Goal: Transaction & Acquisition: Purchase product/service

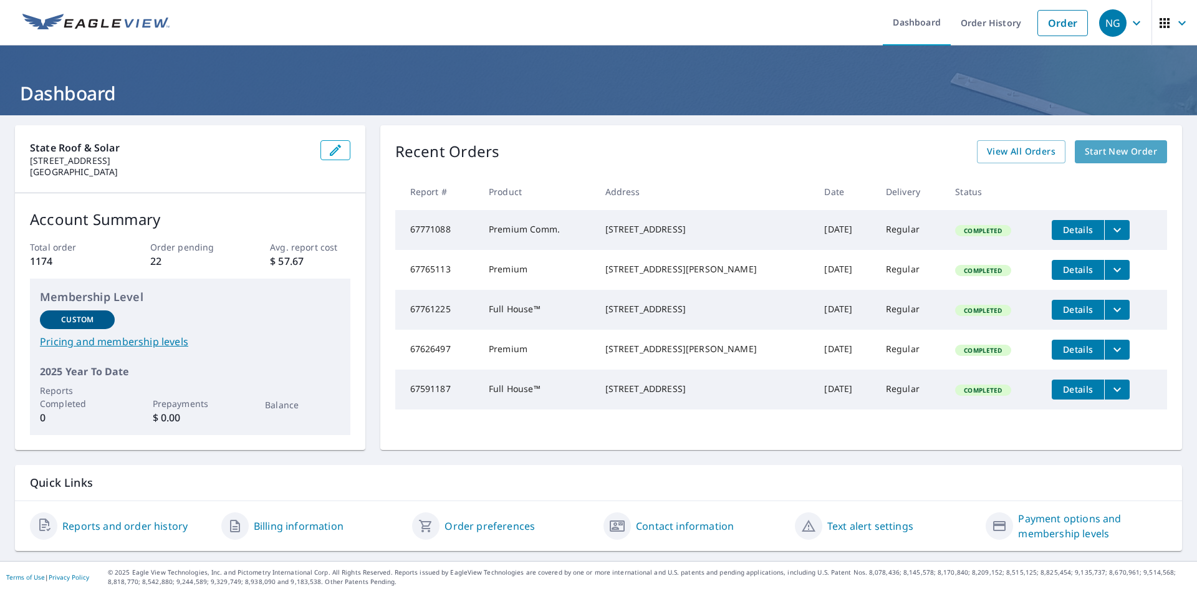
click at [1100, 148] on span "Start New Order" at bounding box center [1120, 152] width 72 height 16
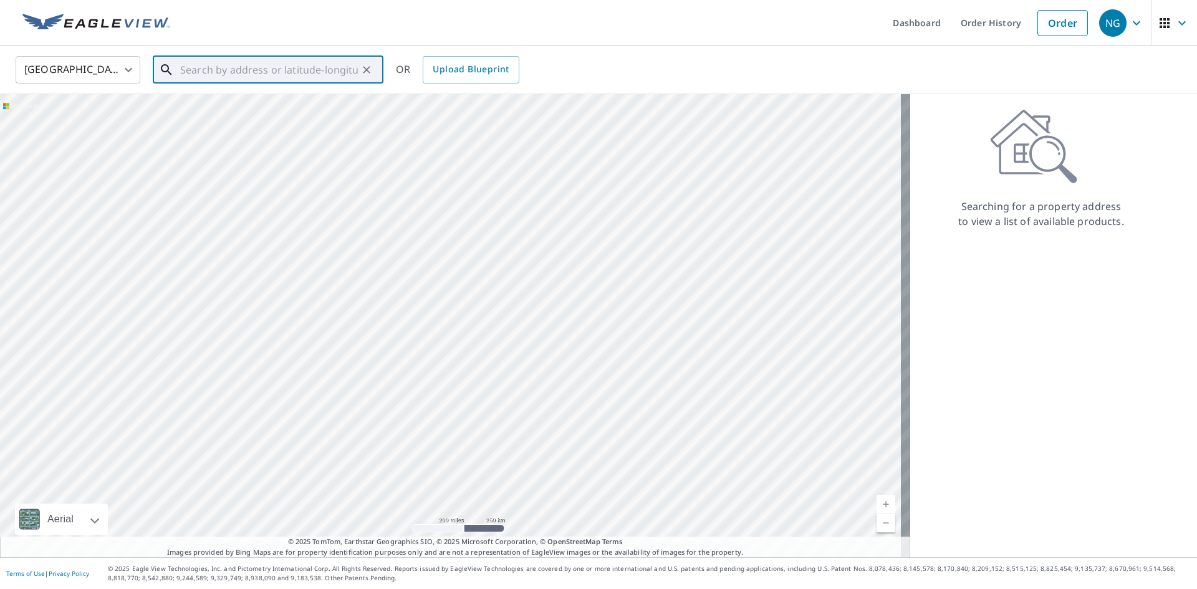
click at [337, 69] on input "text" at bounding box center [269, 69] width 178 height 35
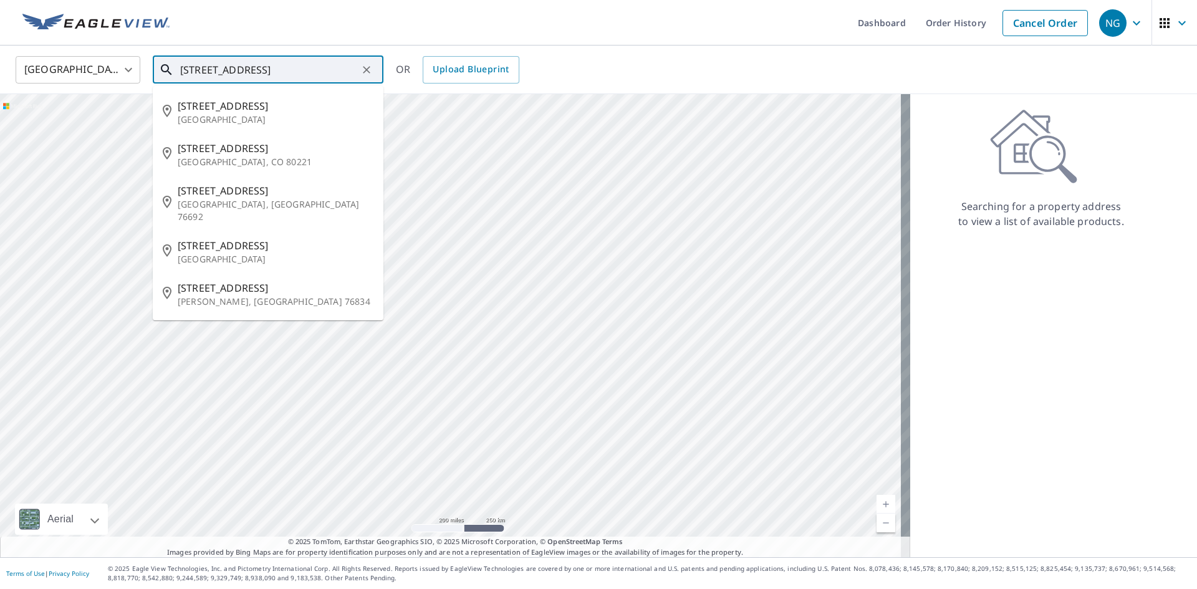
type input "8444 n pecos st"
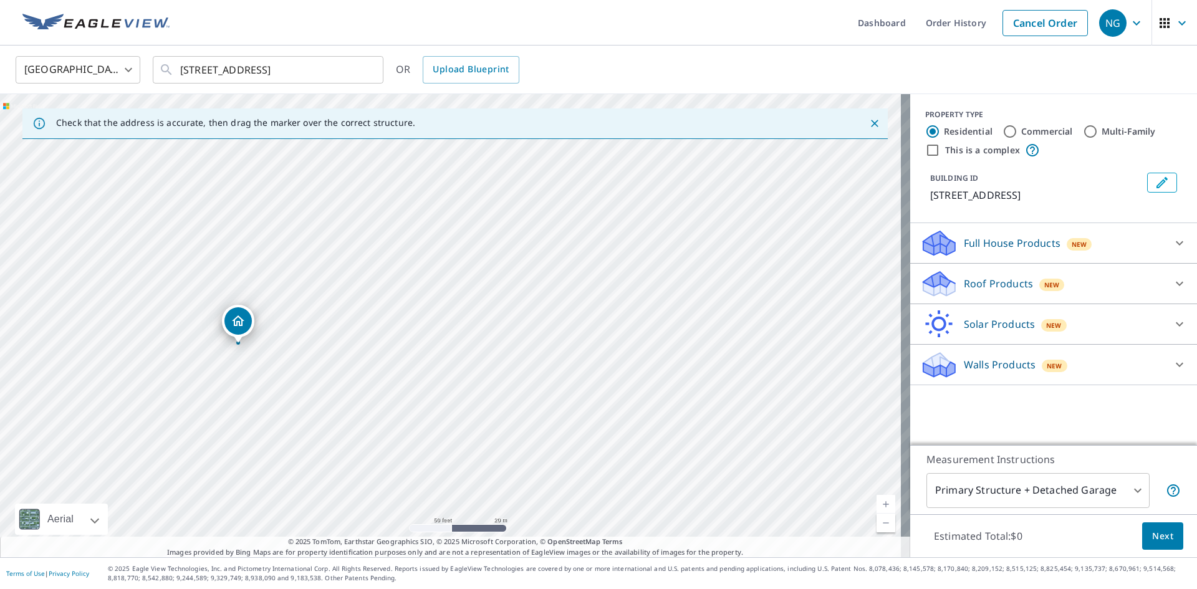
click at [1083, 128] on input "Multi-Family" at bounding box center [1090, 131] width 15 height 15
radio input "true"
type input "2"
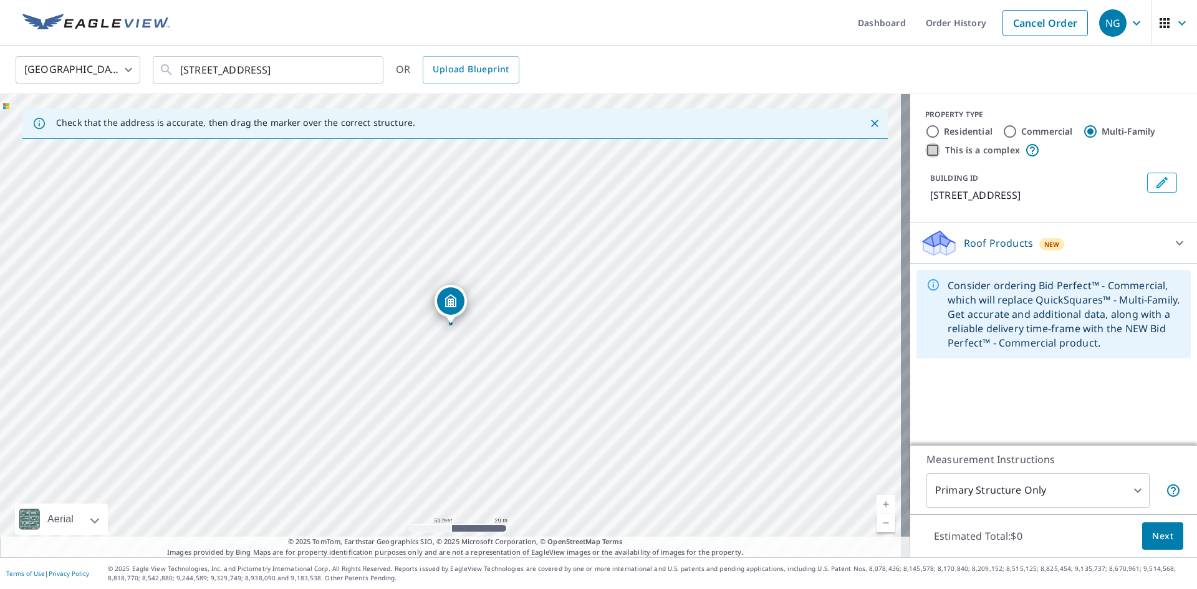
click at [925, 150] on input "This is a complex" at bounding box center [932, 150] width 15 height 15
checkbox input "true"
radio input "true"
type input "4"
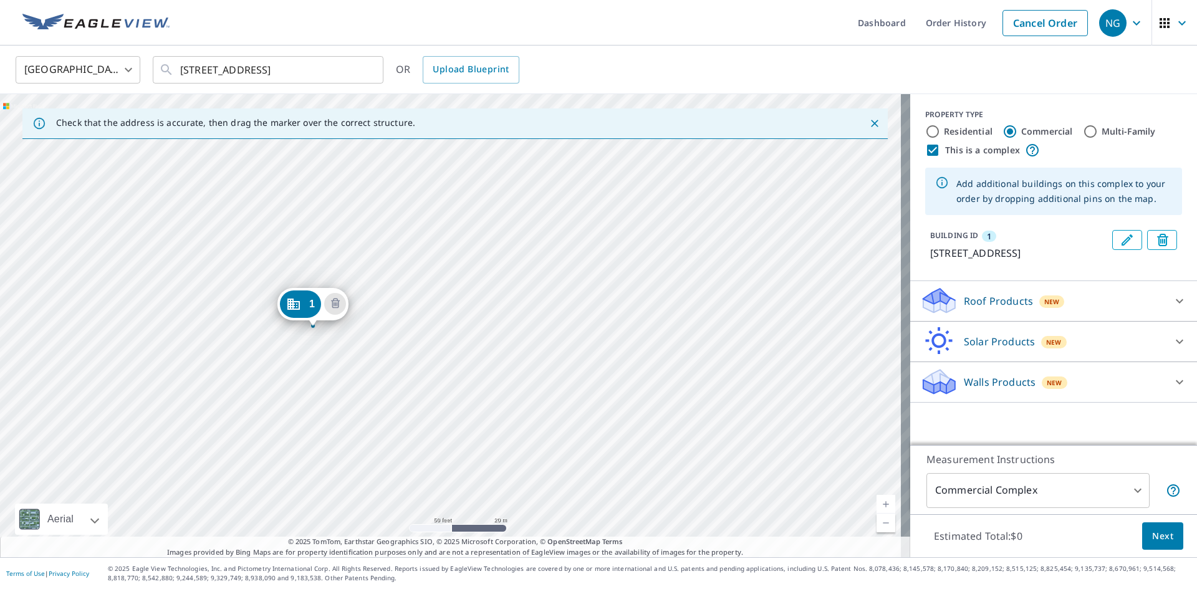
drag, startPoint x: 433, startPoint y: 299, endPoint x: 295, endPoint y: 302, distance: 137.8
drag, startPoint x: 608, startPoint y: 357, endPoint x: 359, endPoint y: 387, distance: 251.1
click at [359, 387] on div "1 8444 Pecos St Denver, CO 80260" at bounding box center [455, 325] width 910 height 463
click at [382, 261] on div "1 8444 Pecos St Denver, CO 80260" at bounding box center [455, 325] width 910 height 463
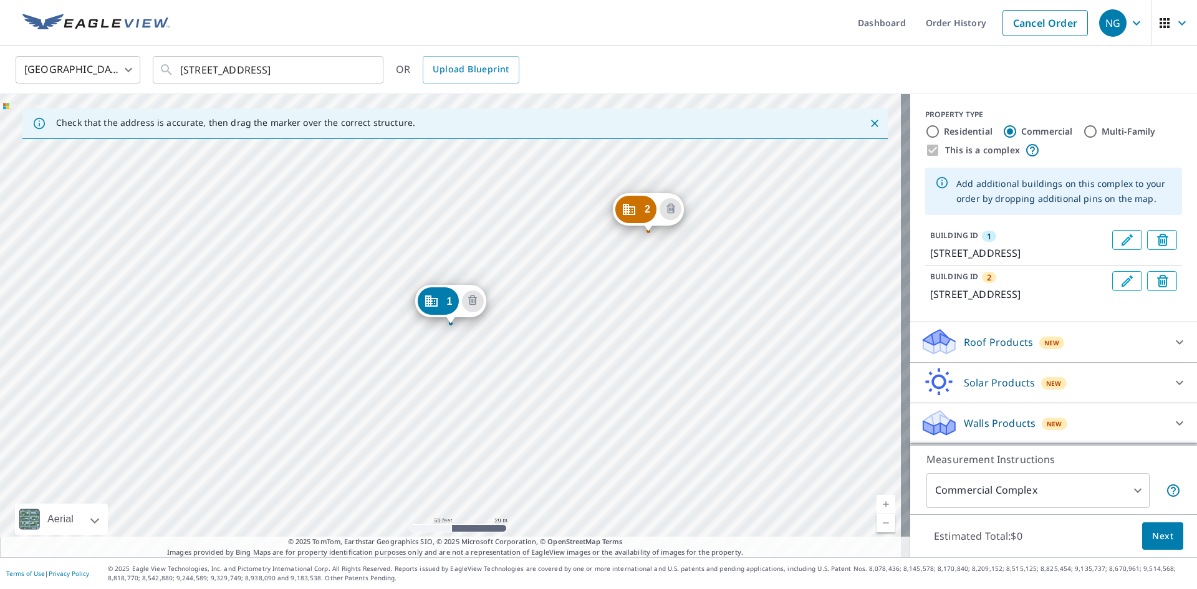
click at [692, 259] on div "2 8444 Pecos St Denver, CO 80260 1 8444 Pecos St Denver, CO 80260" at bounding box center [455, 325] width 910 height 463
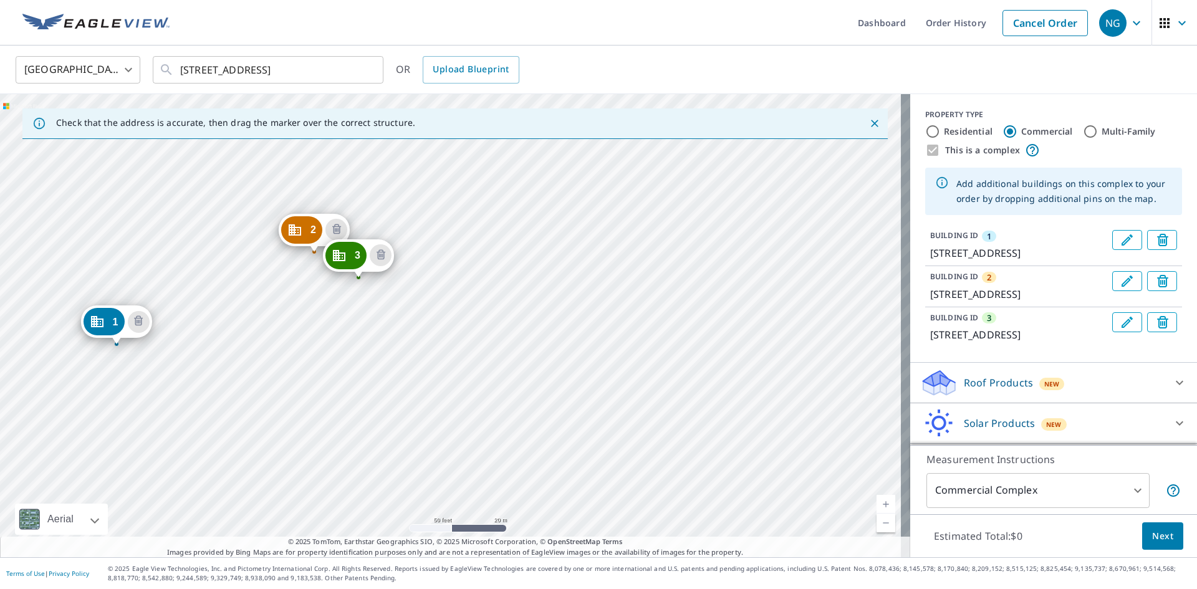
drag, startPoint x: 732, startPoint y: 286, endPoint x: 400, endPoint y: 301, distance: 331.9
click at [398, 306] on div "2 8444 Pecos St Denver, CO 80260 3 8444 Pecos St Denver, CO 80260 1 8444 Pecos …" at bounding box center [455, 325] width 910 height 463
click at [399, 294] on div "2 8444 Pecos St Denver, CO 80260 3 8444 Pecos St Denver, CO 80260 1 8444 Pecos …" at bounding box center [455, 325] width 910 height 463
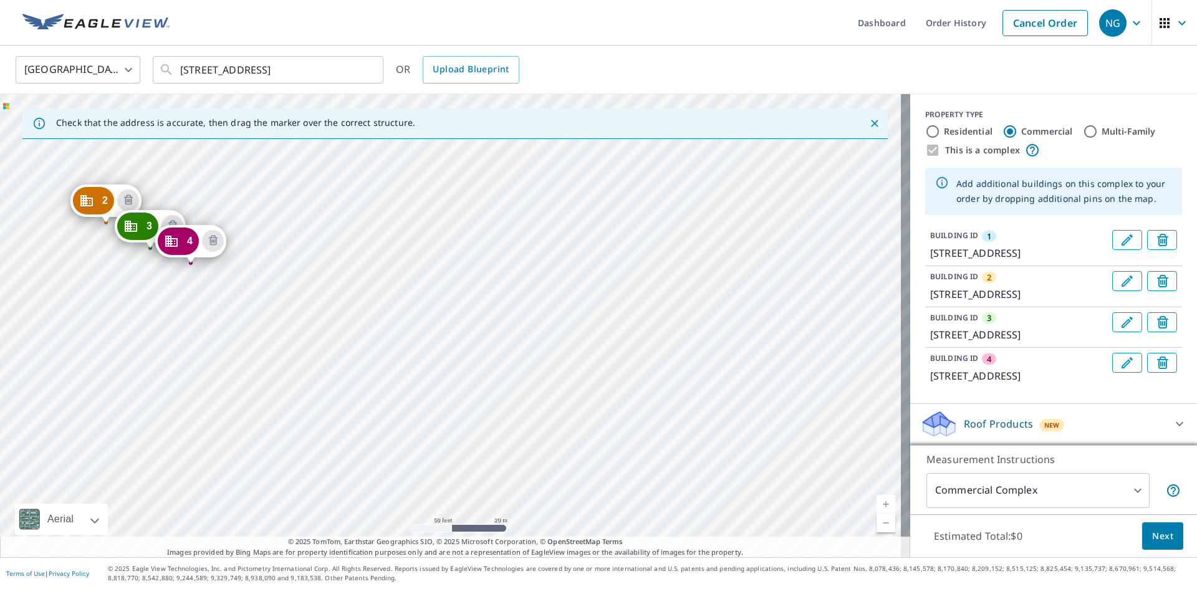
drag, startPoint x: 608, startPoint y: 320, endPoint x: 181, endPoint y: 305, distance: 427.8
click at [181, 305] on div "2 8444 Pecos St Denver, CO 80260 3 8444 Pecos St Denver, CO 80260 4 8444 Pecos …" at bounding box center [455, 325] width 910 height 463
click at [232, 266] on div "2 8444 Pecos St Denver, CO 80260 3 8444 Pecos St Denver, CO 80260 4 8444 Pecos …" at bounding box center [455, 325] width 910 height 463
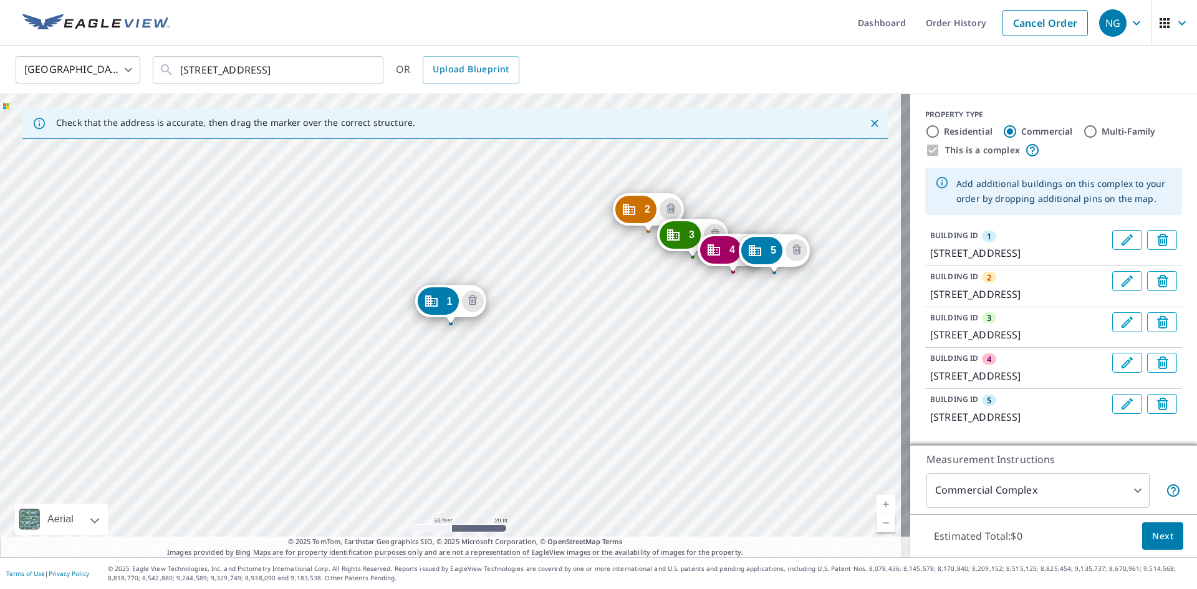
click at [804, 280] on div "2 8444 Pecos St Denver, CO 80260 3 8444 Pecos St Denver, CO 80260 4 8444 Pecos …" at bounding box center [455, 325] width 910 height 463
click at [838, 282] on div "2 8444 Pecos St Denver, CO 80260 3 8444 Pecos St Denver, CO 80260 4 8444 Pecos …" at bounding box center [455, 325] width 910 height 463
click at [869, 221] on div "2 8444 Pecos St Denver, CO 80260 3 8444 Pecos St Denver, CO 80260 4 8444 Pecos …" at bounding box center [455, 325] width 910 height 463
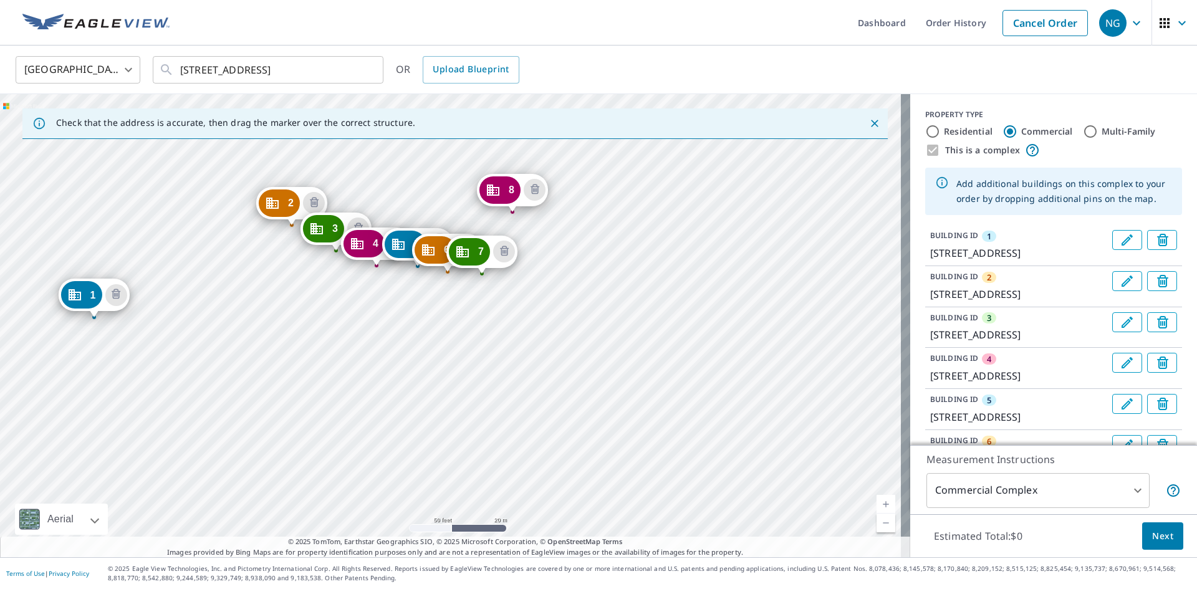
drag, startPoint x: 808, startPoint y: 343, endPoint x: 452, endPoint y: 337, distance: 356.6
click at [452, 337] on div "2 8444 Pecos St Denver, CO 80260 3 8444 Pecos St Denver, CO 80260 4 8444 Pecos …" at bounding box center [455, 325] width 910 height 463
click at [502, 249] on icon "Delete building 7" at bounding box center [504, 251] width 15 height 15
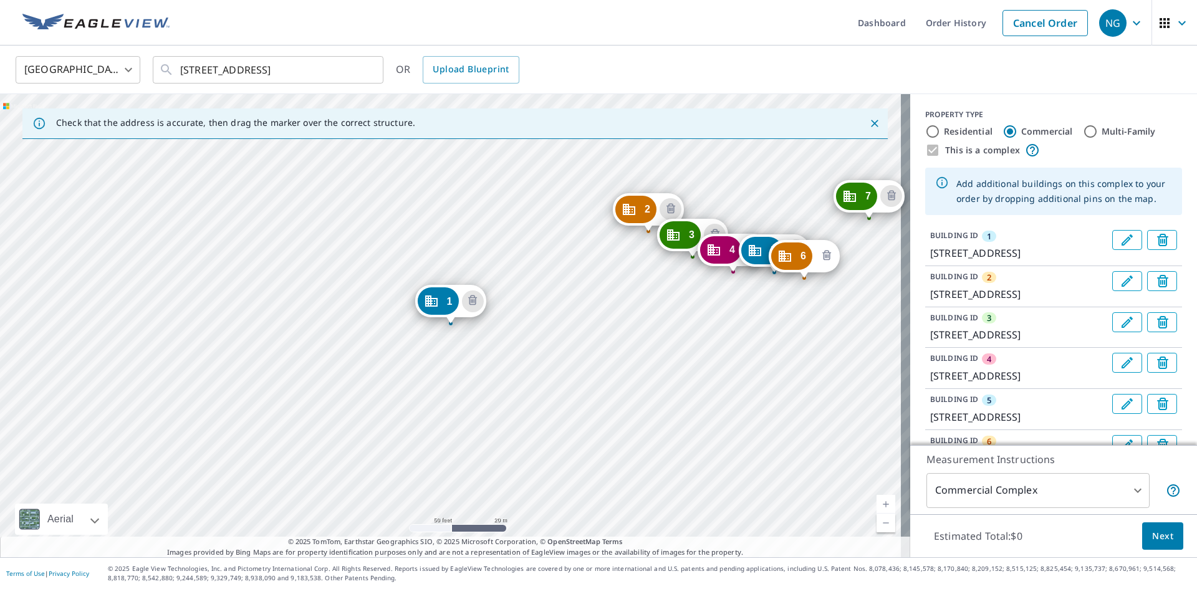
click at [827, 254] on icon "Delete building 6" at bounding box center [826, 256] width 15 height 15
click at [793, 249] on icon "Delete building 5" at bounding box center [796, 250] width 15 height 15
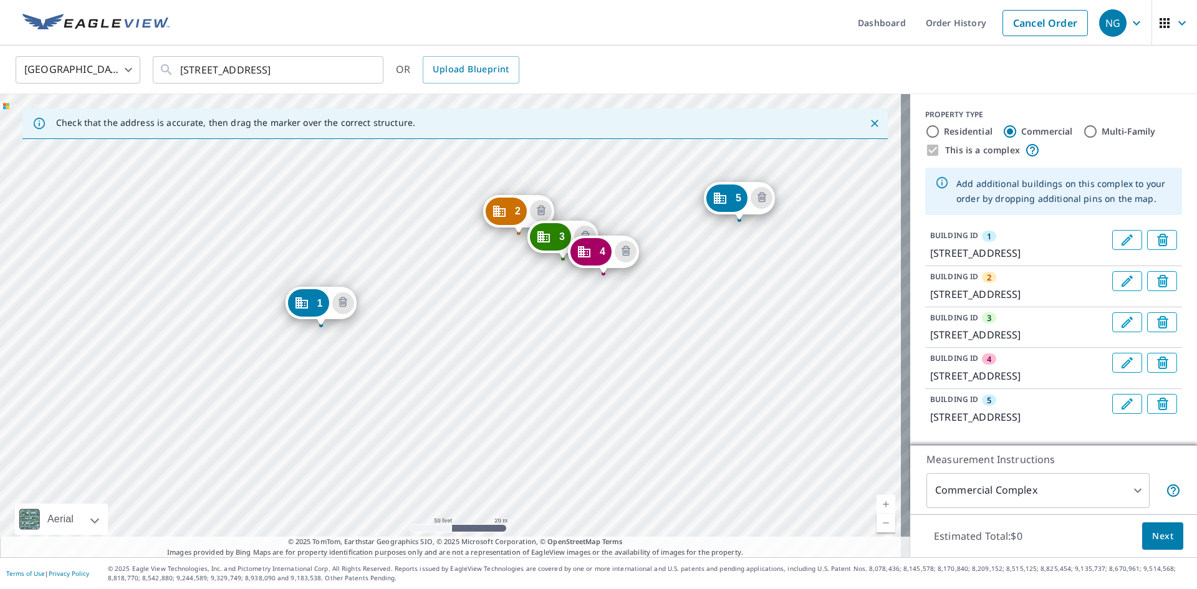
drag, startPoint x: 824, startPoint y: 294, endPoint x: 691, endPoint y: 295, distance: 132.8
click at [692, 295] on div "2 8444 Pecos St Denver, CO 80260 3 8444 Pecos St Denver, CO 80260 4 8444 Pecos …" at bounding box center [455, 325] width 910 height 463
click at [621, 252] on icon "Delete building 4" at bounding box center [623, 251] width 15 height 15
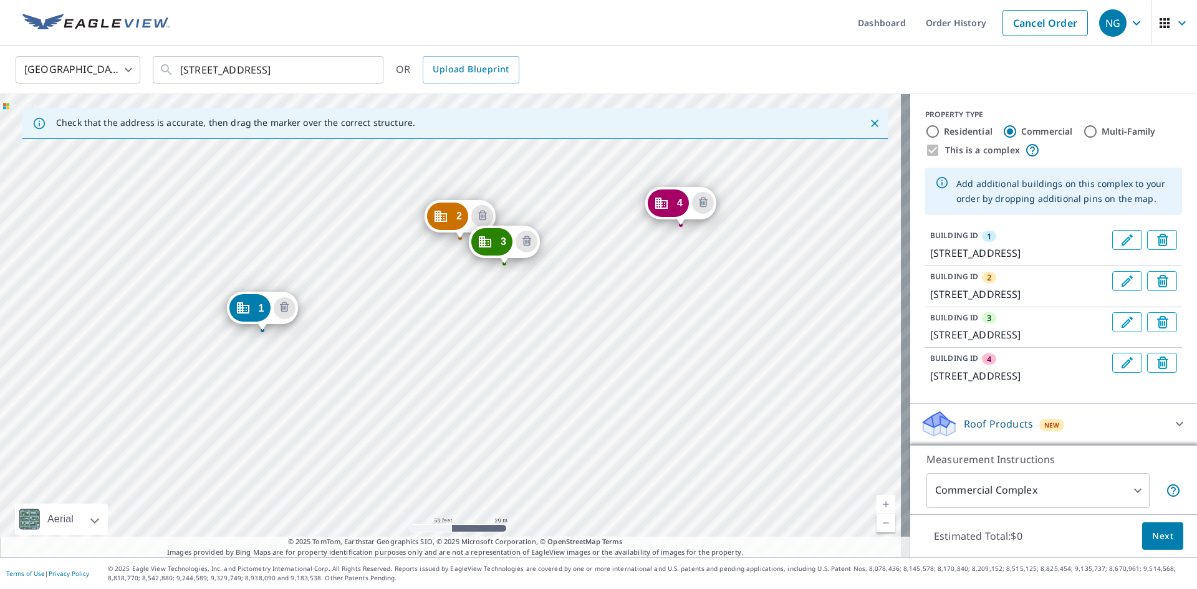
drag, startPoint x: 727, startPoint y: 295, endPoint x: 537, endPoint y: 300, distance: 190.2
click at [537, 302] on div "2 8444 Pecos St Denver, CO 80260 3 8444 Pecos St Denver, CO 80260 4 8444 Pecos …" at bounding box center [455, 325] width 910 height 463
click at [576, 268] on div "2 8444 Pecos St Denver, CO 80260 3 8444 Pecos St Denver, CO 80260 4 8444 Pecos …" at bounding box center [455, 325] width 910 height 463
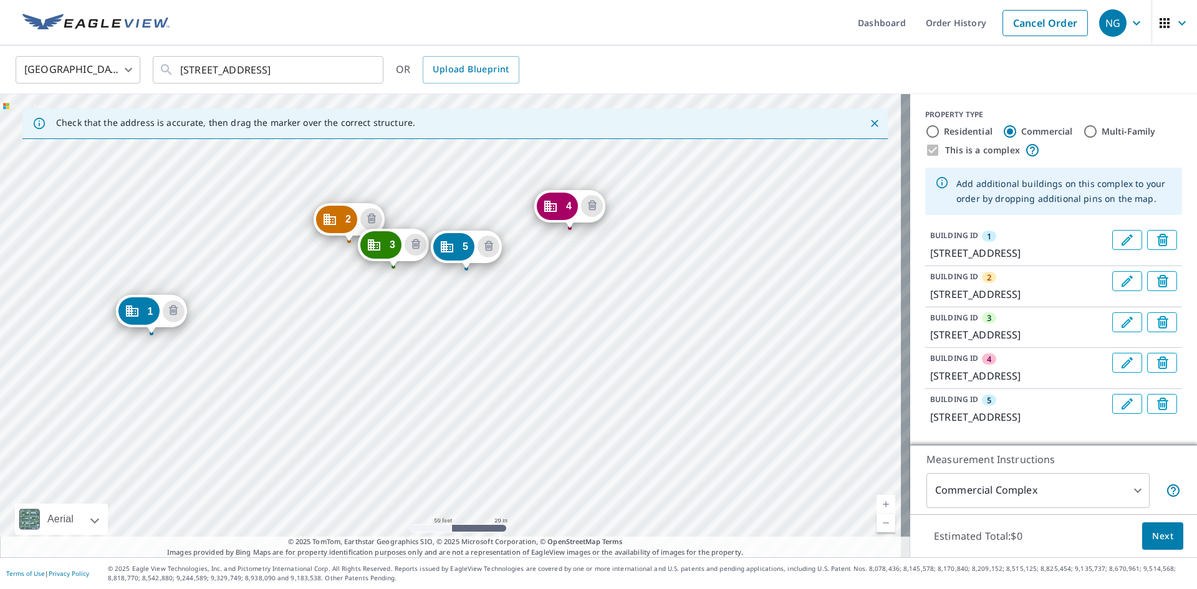
drag, startPoint x: 458, startPoint y: 321, endPoint x: 438, endPoint y: 318, distance: 20.7
click at [438, 318] on div "2 8444 Pecos St Denver, CO 80260 3 8444 Pecos St Denver, CO 80260 4 8444 Pecos …" at bounding box center [455, 325] width 910 height 463
click at [706, 240] on div "2 8444 Pecos St Denver, CO 80260 3 8444 Pecos St Denver, CO 80260 4 8444 Pecos …" at bounding box center [455, 325] width 910 height 463
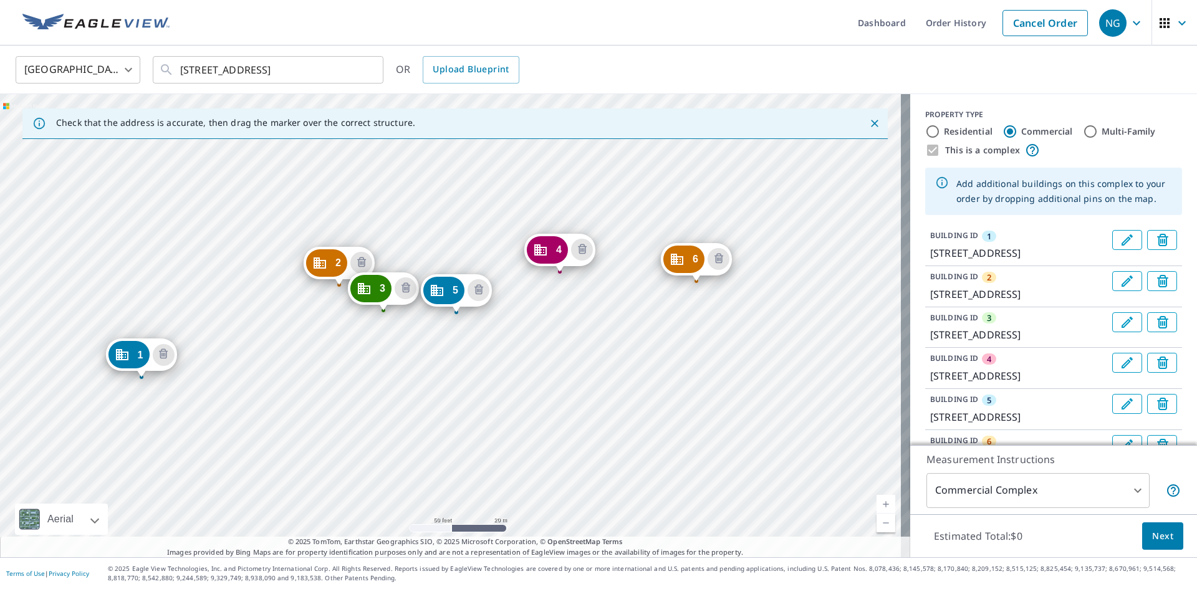
click at [501, 365] on div "2 8444 Pecos St Denver, CO 80260 3 8444 Pecos St Denver, CO 80260 4 8444 Pecos …" at bounding box center [455, 325] width 910 height 463
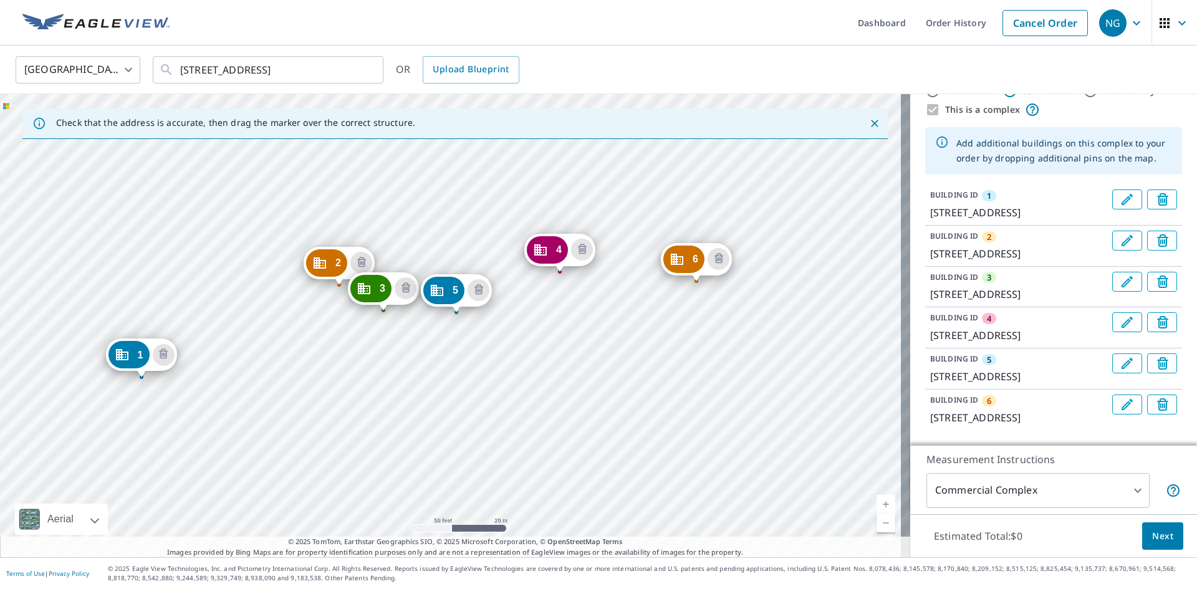
scroll to position [62, 0]
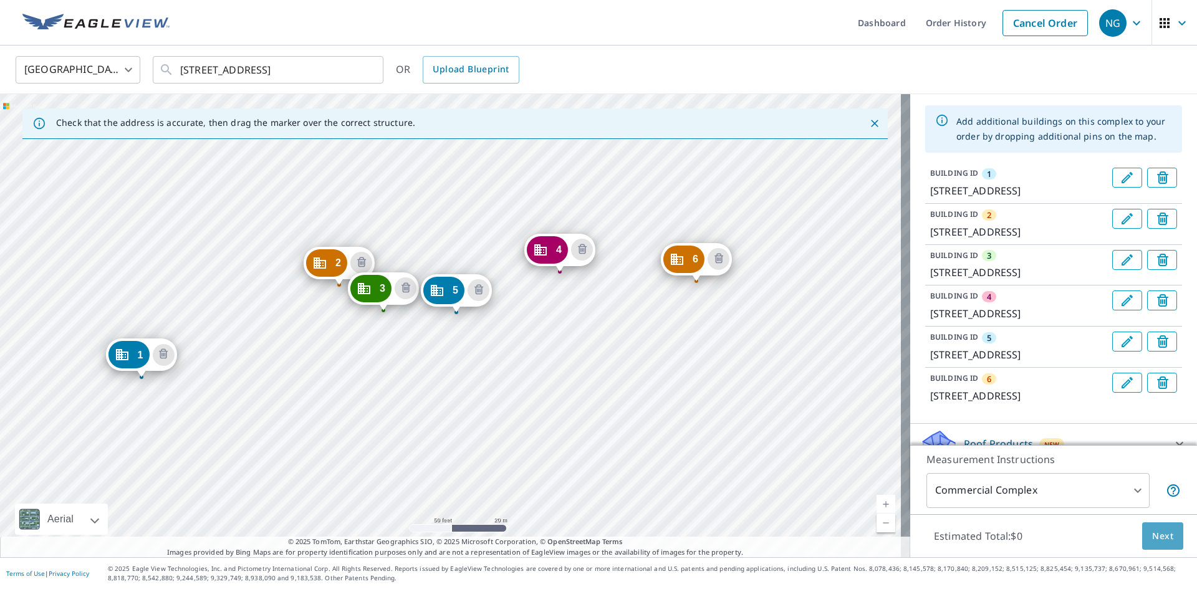
click at [1152, 534] on span "Next" at bounding box center [1162, 537] width 21 height 16
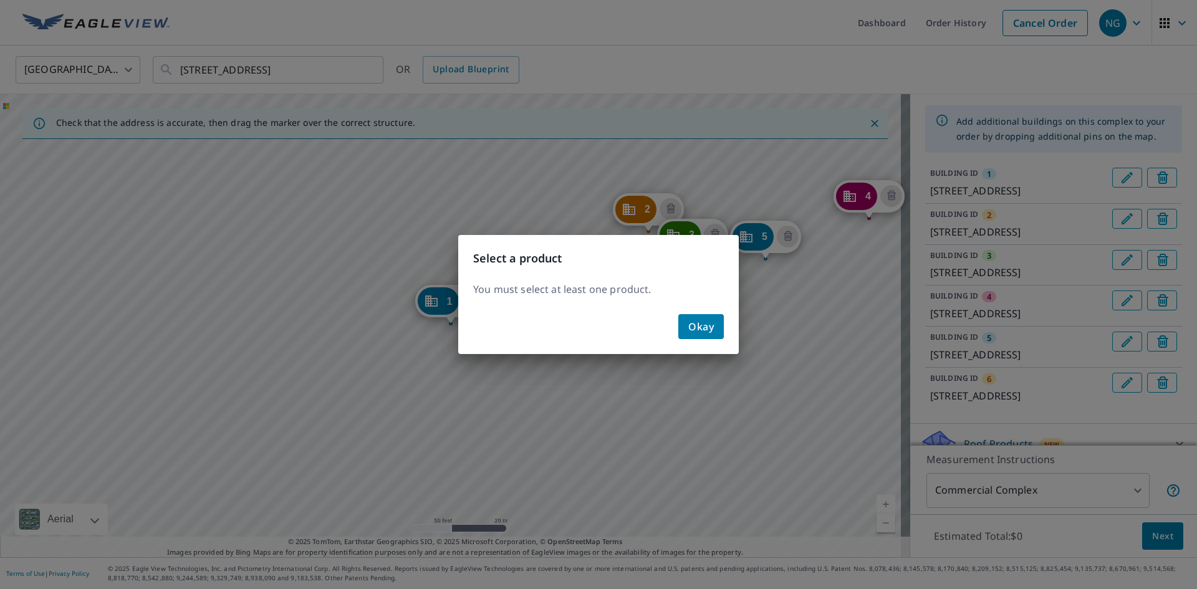
click at [713, 326] on span "Okay" at bounding box center [701, 326] width 26 height 17
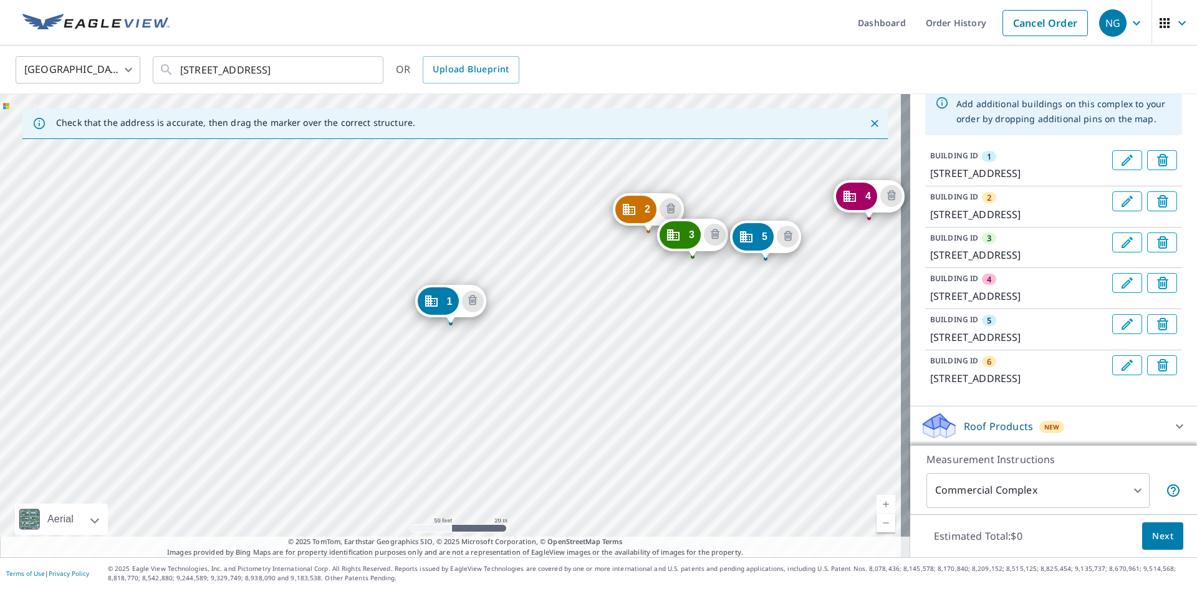
scroll to position [163, 0]
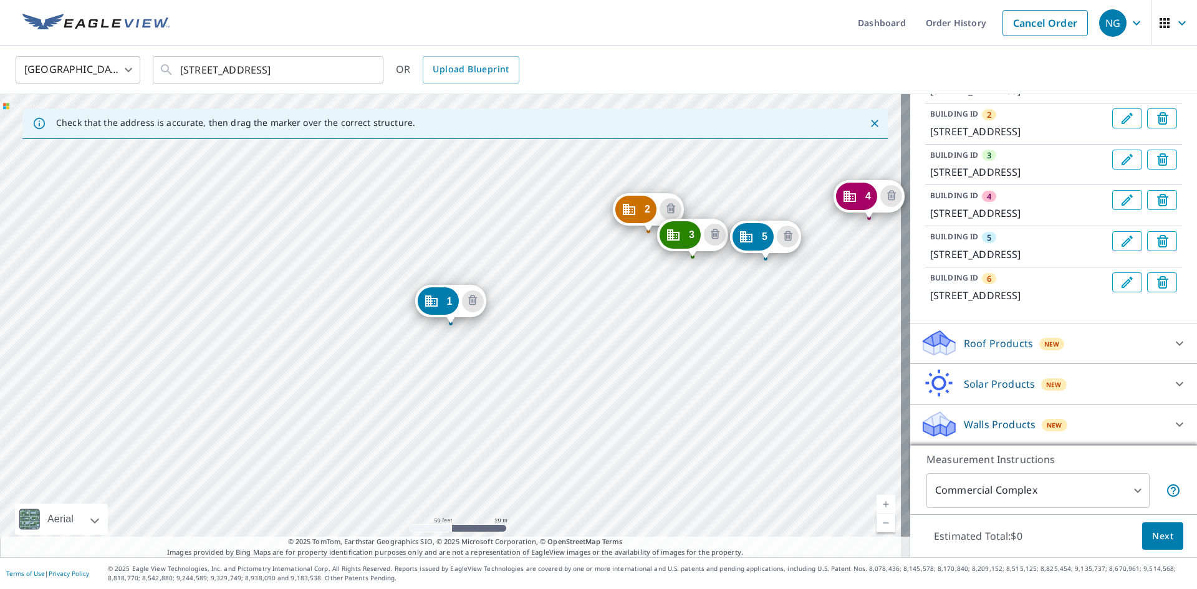
click at [1172, 342] on icon at bounding box center [1179, 343] width 15 height 15
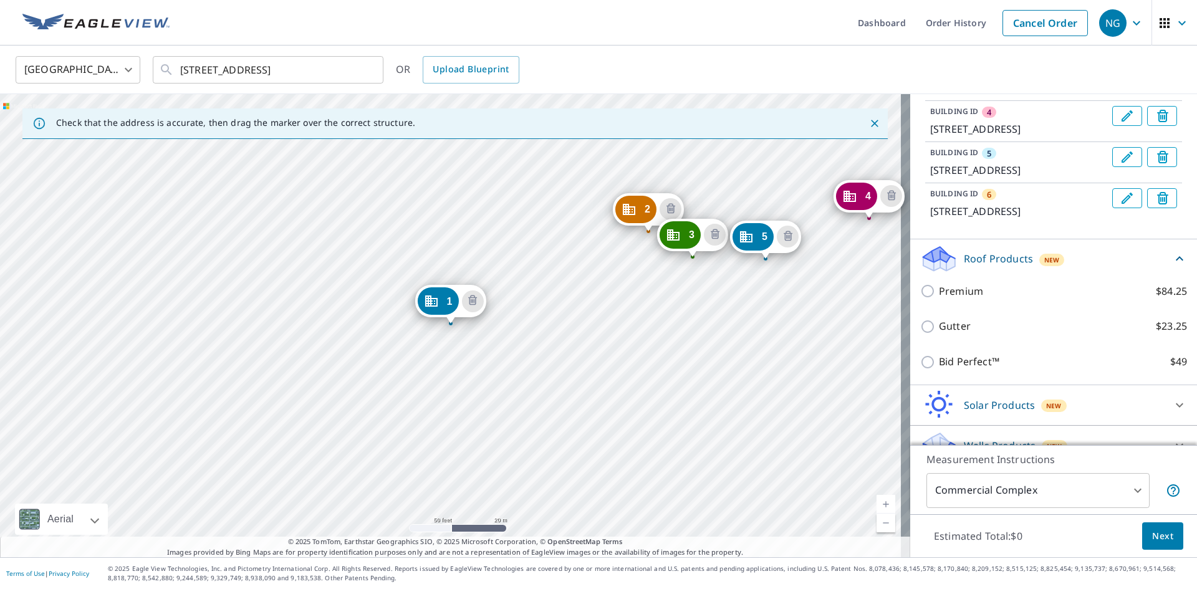
scroll to position [268, 0]
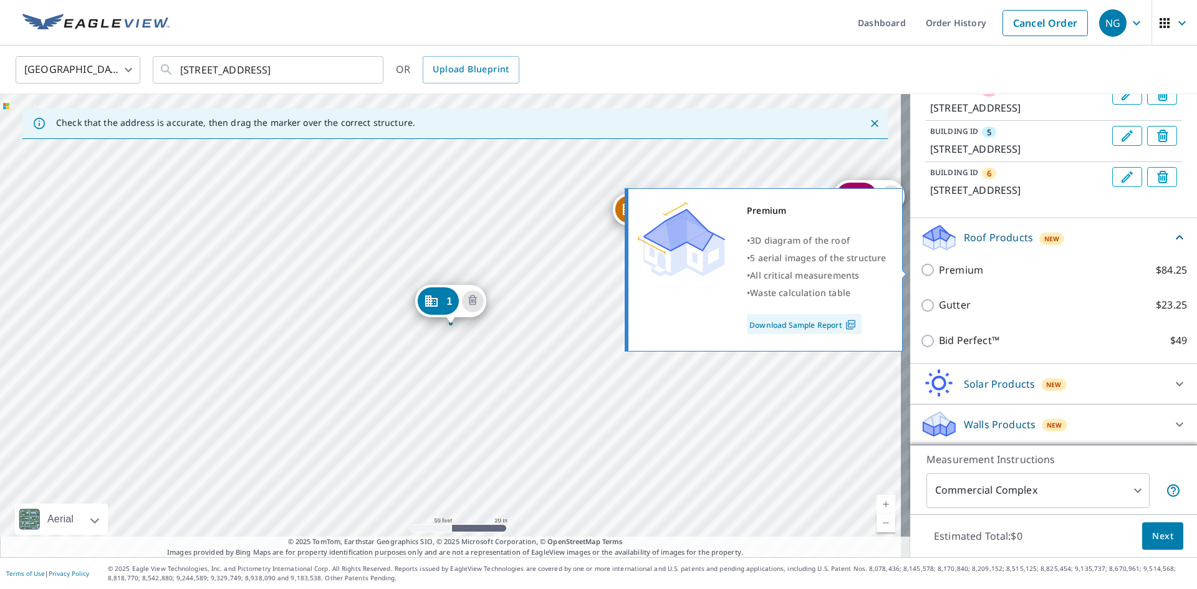
click at [920, 266] on input "Premium $84.25" at bounding box center [929, 269] width 19 height 15
checkbox input "true"
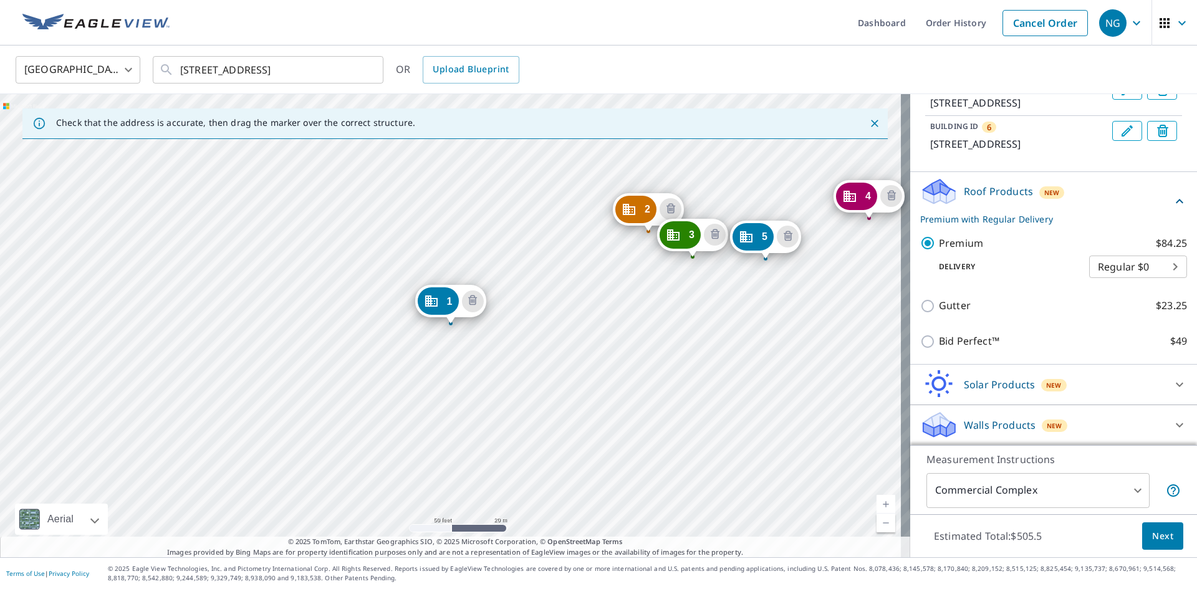
scroll to position [315, 0]
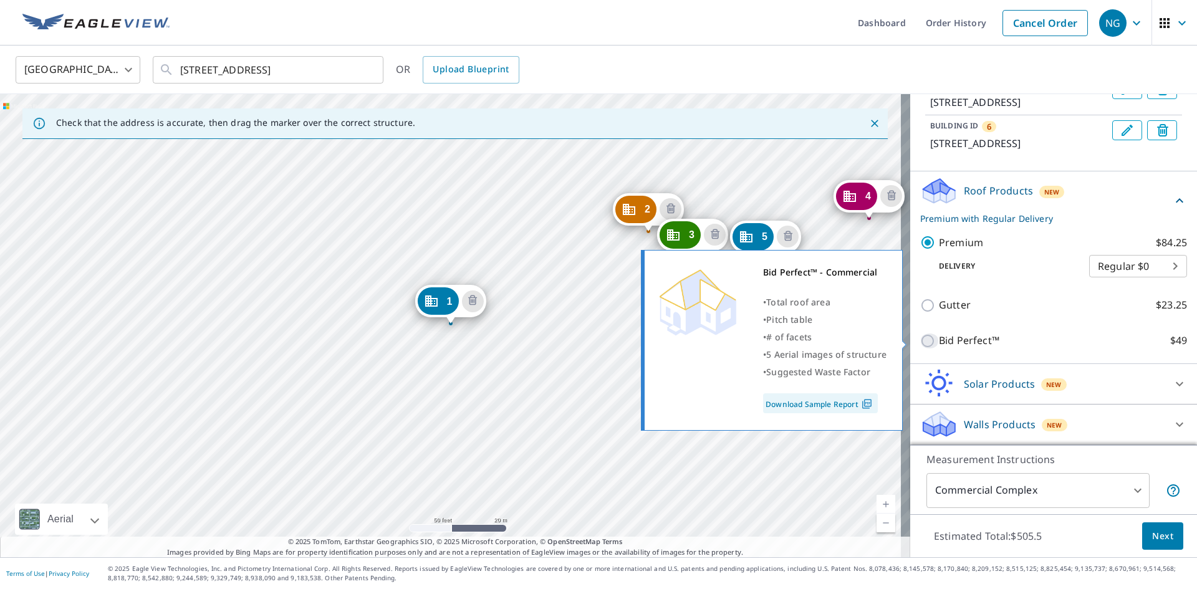
click at [920, 340] on input "Bid Perfect™ $49" at bounding box center [929, 340] width 19 height 15
checkbox input "true"
checkbox input "false"
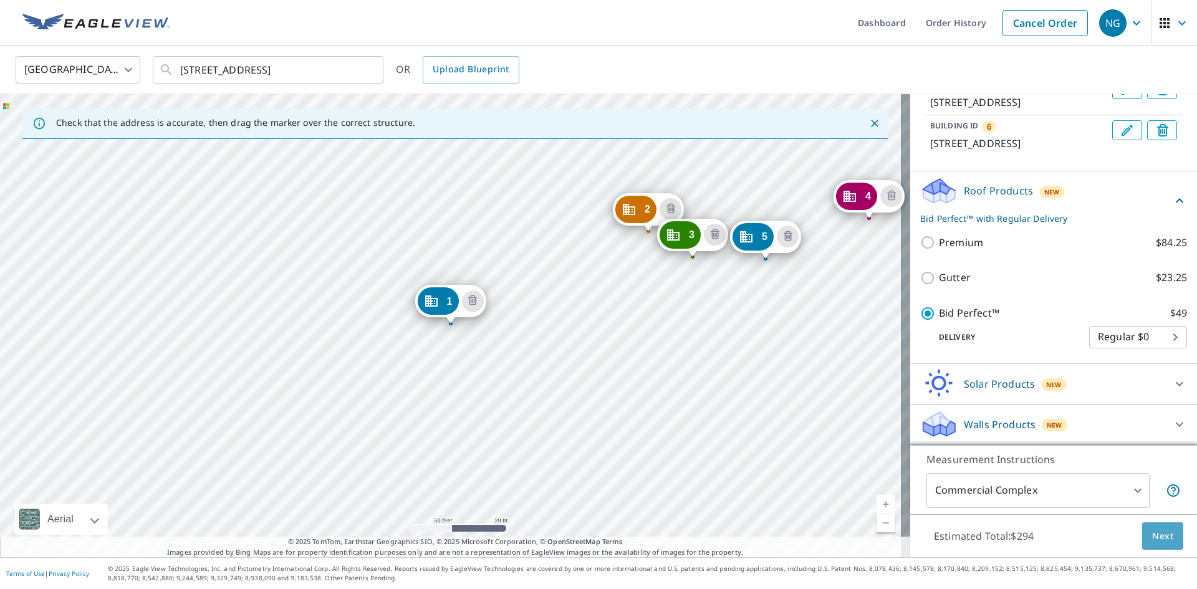
click at [1152, 536] on span "Next" at bounding box center [1162, 537] width 21 height 16
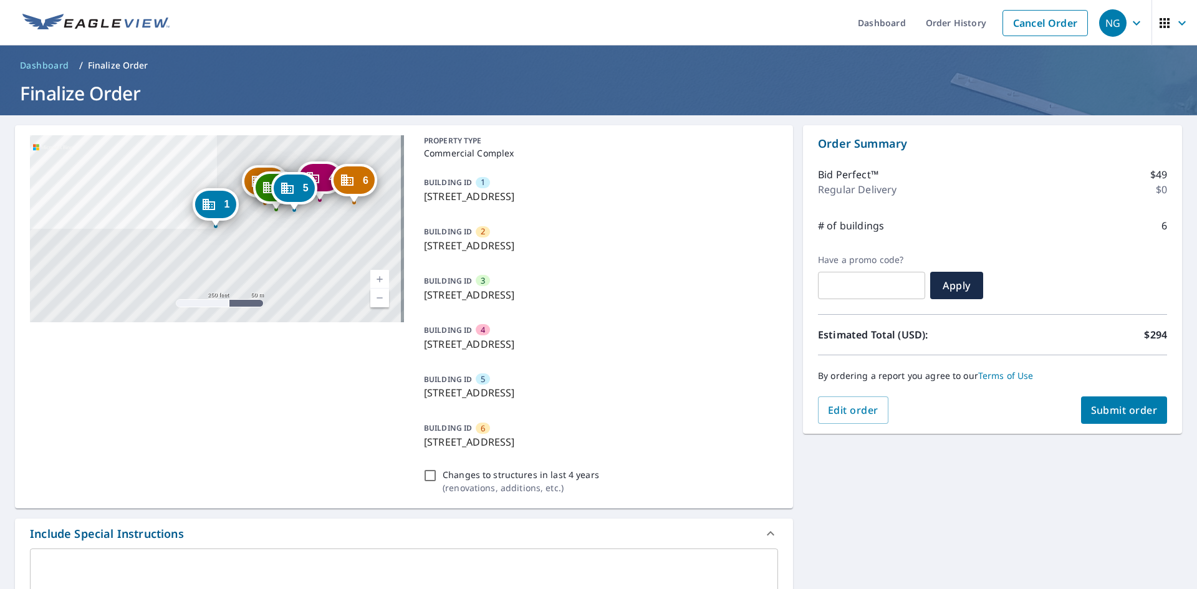
click at [1113, 412] on span "Submit order" at bounding box center [1124, 410] width 67 height 14
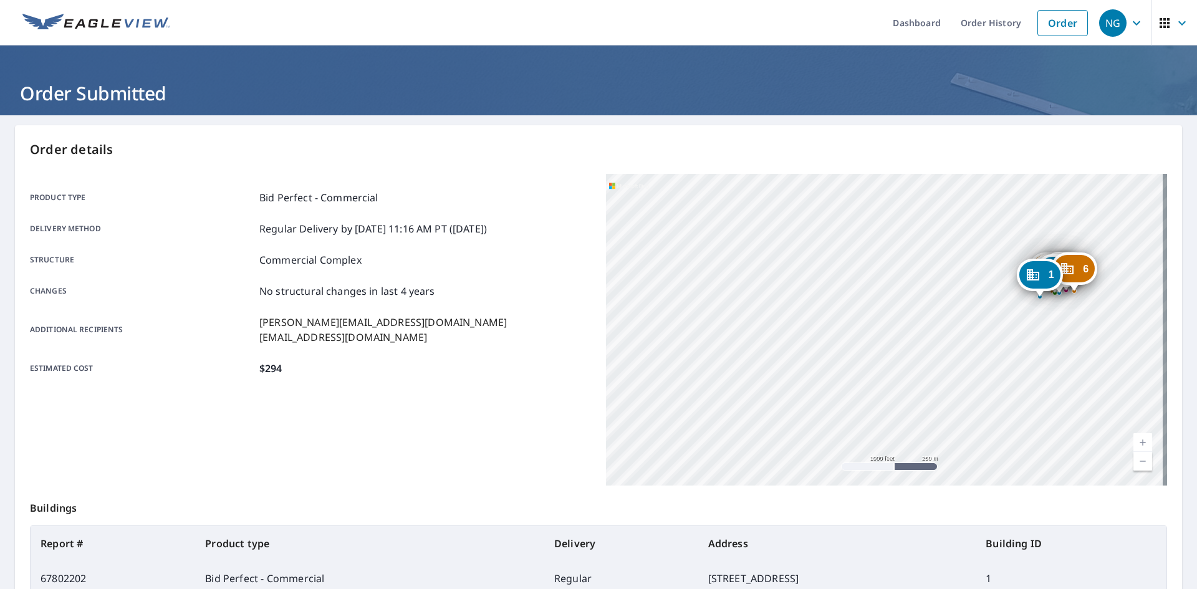
scroll to position [322, 0]
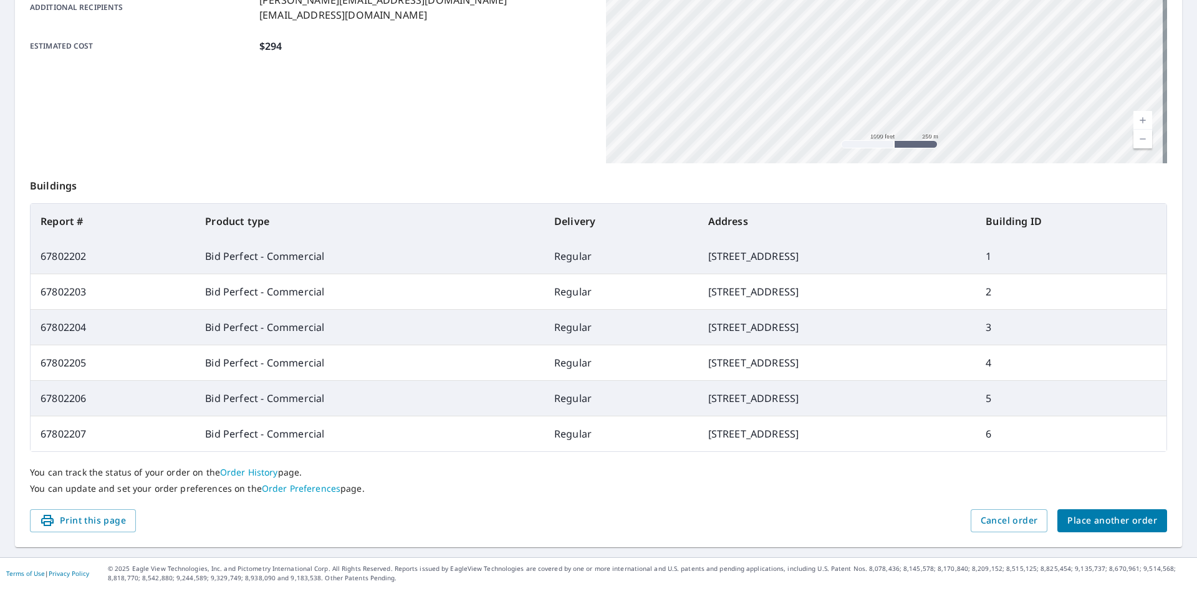
click at [1074, 522] on span "Place another order" at bounding box center [1112, 521] width 90 height 16
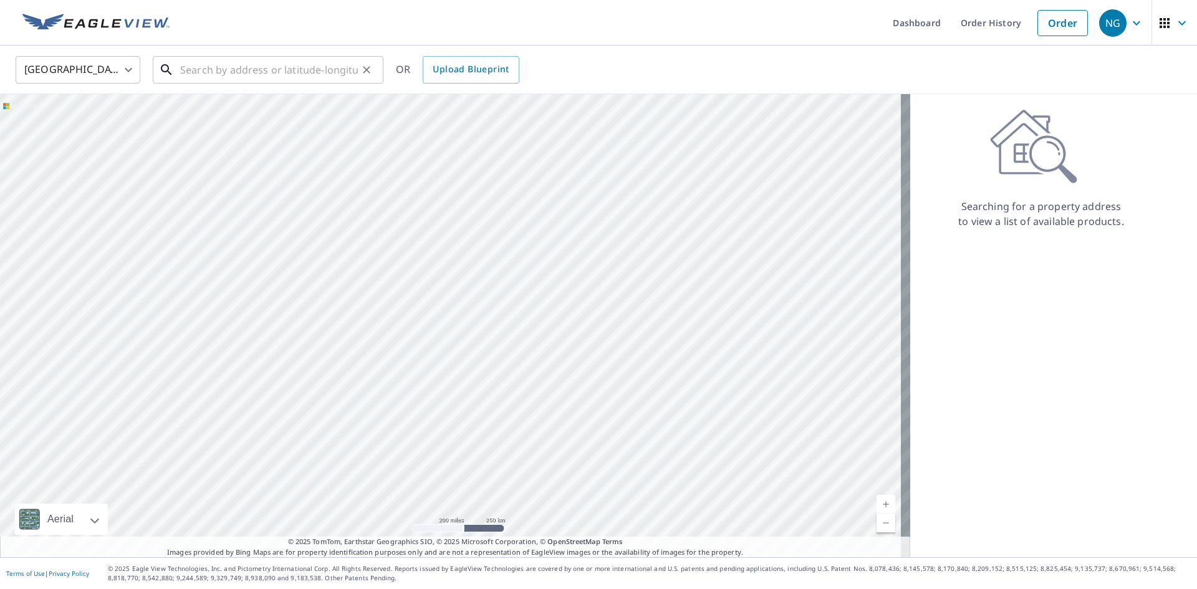
click at [327, 68] on input "text" at bounding box center [269, 69] width 178 height 35
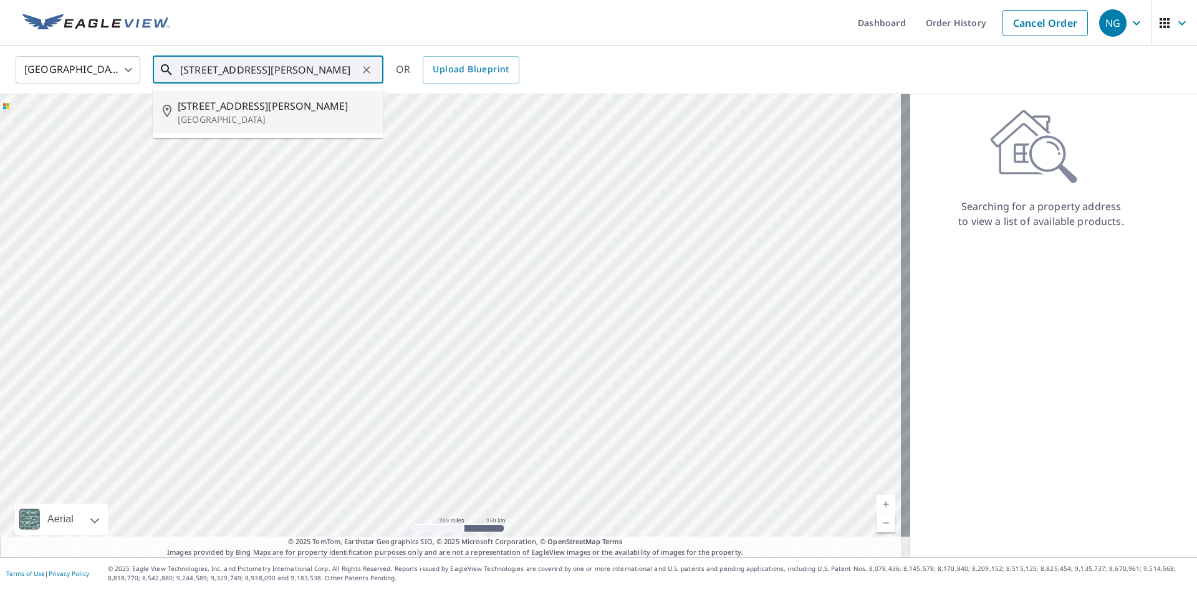
click at [266, 117] on p "Commerce City, CO 80022" at bounding box center [276, 119] width 196 height 12
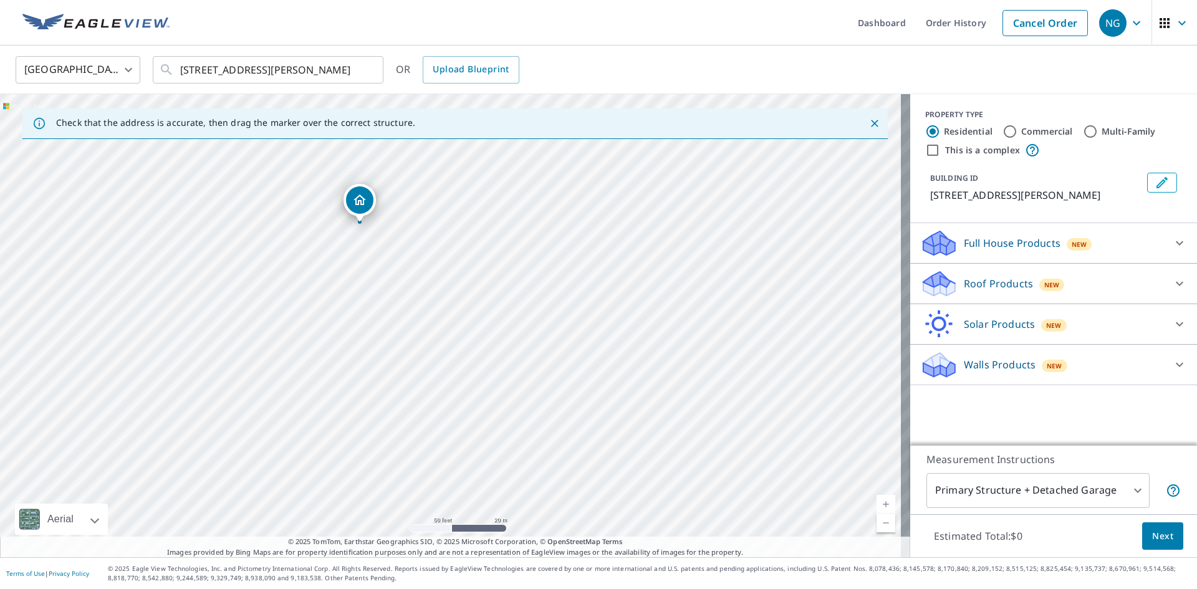
drag, startPoint x: 520, startPoint y: 303, endPoint x: 489, endPoint y: 328, distance: 40.4
click at [489, 328] on div "7273 Kearney St Commerce City, CO 80022" at bounding box center [455, 325] width 910 height 463
drag, startPoint x: 558, startPoint y: 213, endPoint x: 490, endPoint y: 345, distance: 148.3
click at [490, 345] on div "7273 Kearney St Commerce City, CO 80022" at bounding box center [455, 325] width 910 height 463
drag, startPoint x: 509, startPoint y: 217, endPoint x: 468, endPoint y: 311, distance: 102.5
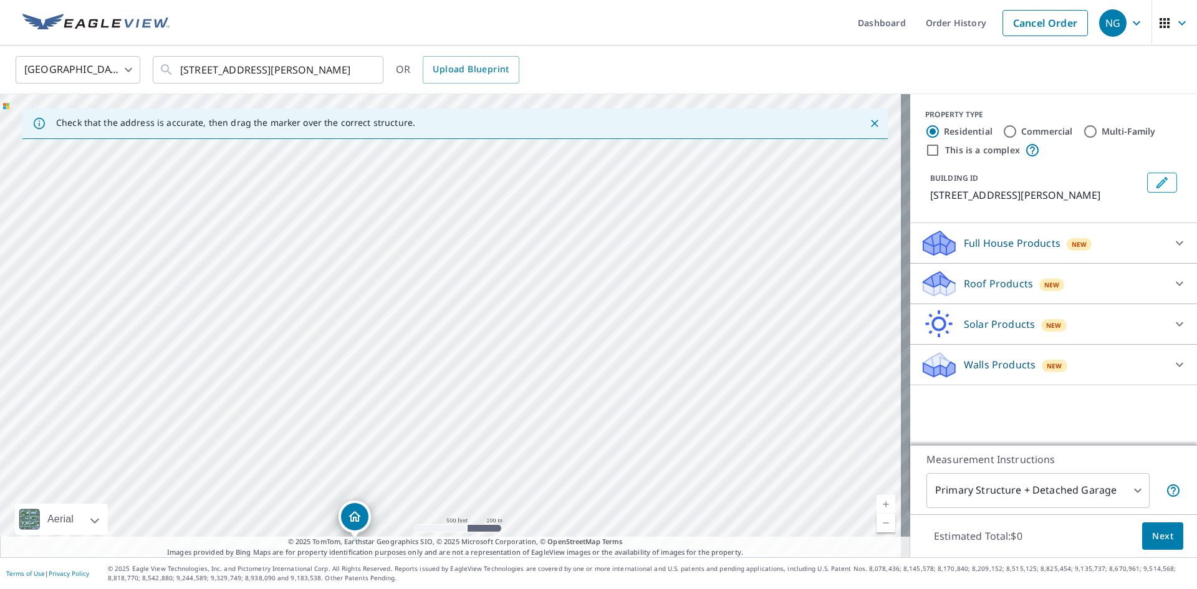
click at [453, 348] on div "7273 Kearney St Commerce City, CO 80022" at bounding box center [455, 325] width 910 height 463
drag, startPoint x: 432, startPoint y: 204, endPoint x: 419, endPoint y: 305, distance: 101.2
click at [419, 305] on div "7273 Kearney St Commerce City, CO 80022" at bounding box center [455, 325] width 910 height 463
click at [355, 280] on div "7273 Kearney St Commerce City, CO 80022" at bounding box center [455, 325] width 910 height 463
drag, startPoint x: 472, startPoint y: 273, endPoint x: 375, endPoint y: 481, distance: 229.2
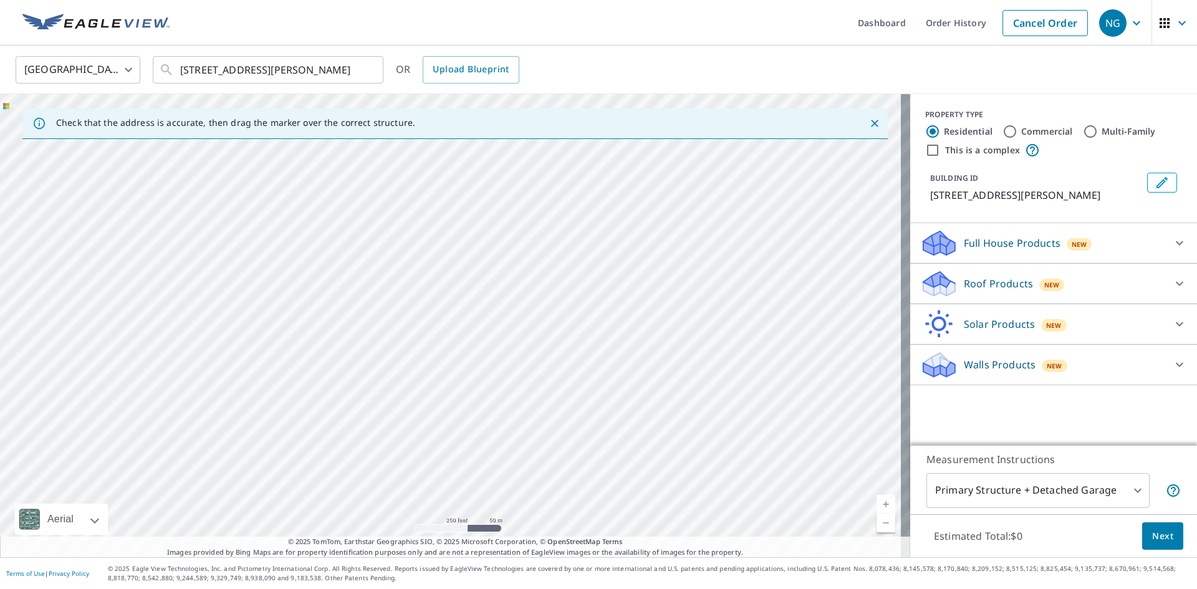
click at [375, 481] on div "7273 Kearney St Commerce City, CO 80022" at bounding box center [455, 325] width 910 height 463
drag, startPoint x: 441, startPoint y: 246, endPoint x: 331, endPoint y: 489, distance: 266.1
click at [331, 489] on div "7273 Kearney St Commerce City, CO 80022" at bounding box center [455, 325] width 910 height 463
click at [274, 69] on input "7273 Kearney St Commerce City, CO 80022" at bounding box center [269, 69] width 178 height 35
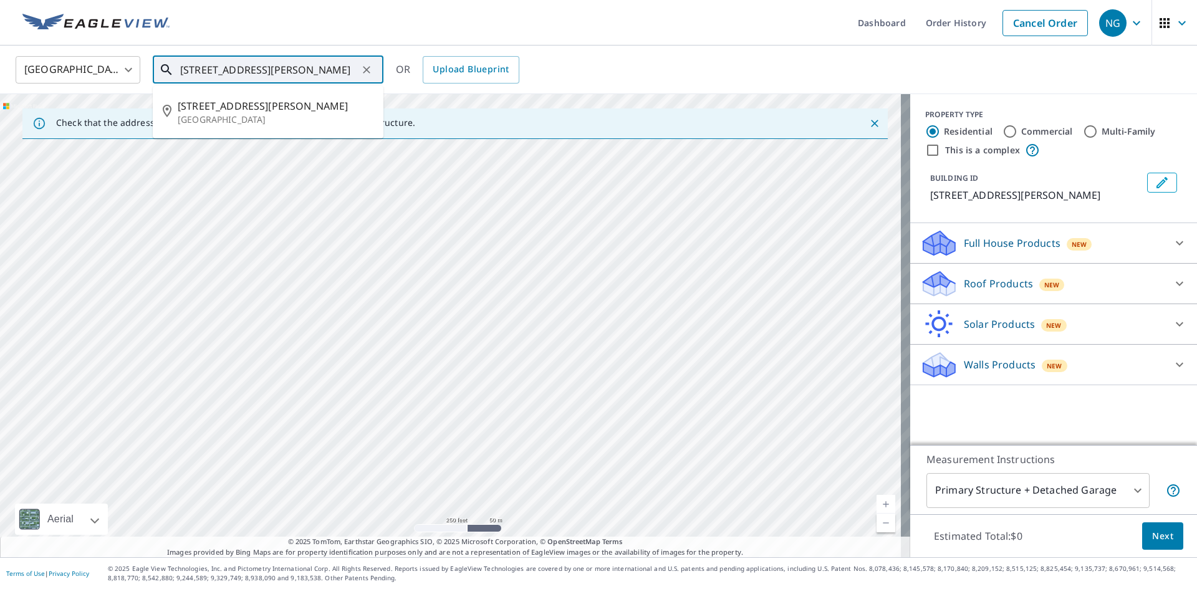
click at [274, 69] on input "7273 Kearney St Commerce City, CO 80022" at bounding box center [269, 69] width 178 height 35
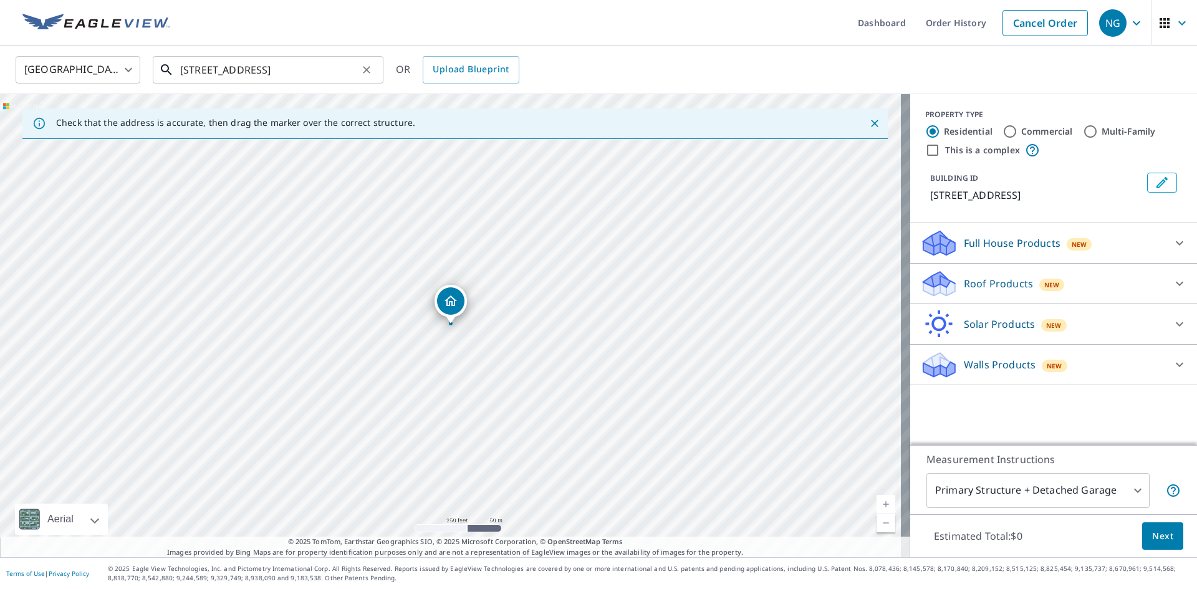
click at [299, 74] on input "3172 E 78th Ave Denver, CO 80229" at bounding box center [269, 69] width 178 height 35
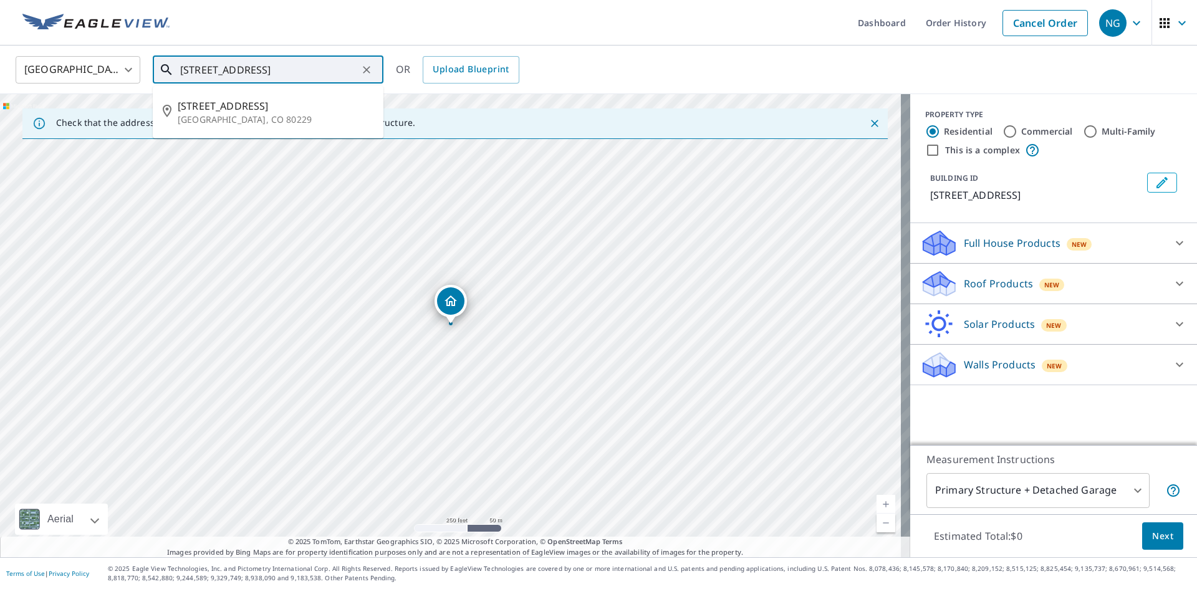
click at [299, 74] on input "3172 E 78th Ave Denver, CO 80229" at bounding box center [269, 69] width 178 height 35
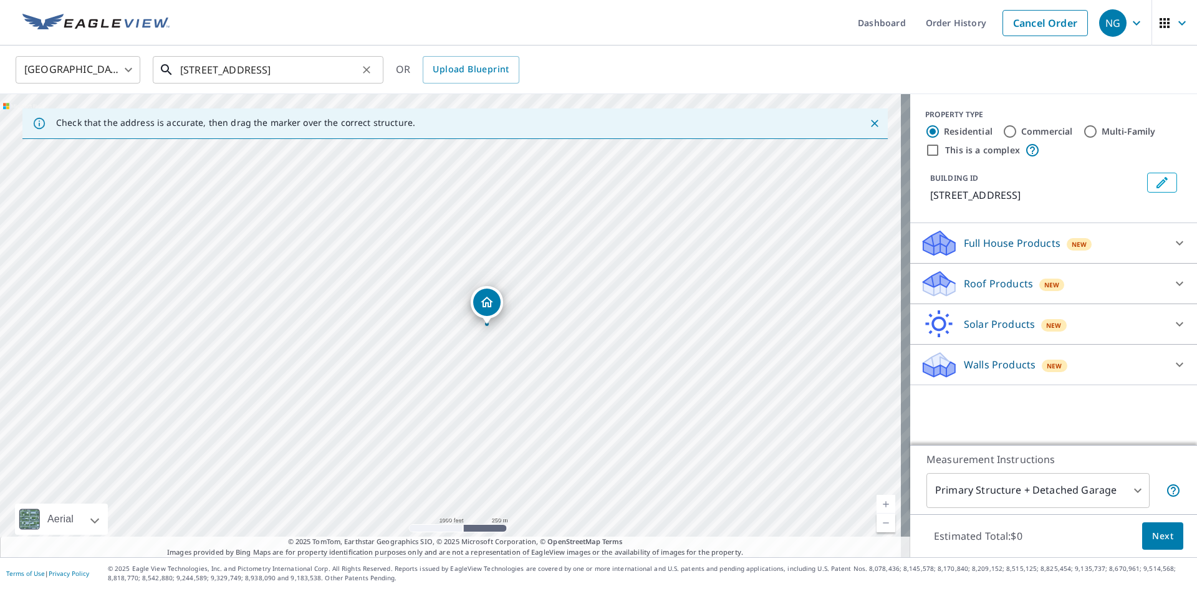
click at [295, 72] on input "6250 e 78th ave" at bounding box center [269, 69] width 178 height 35
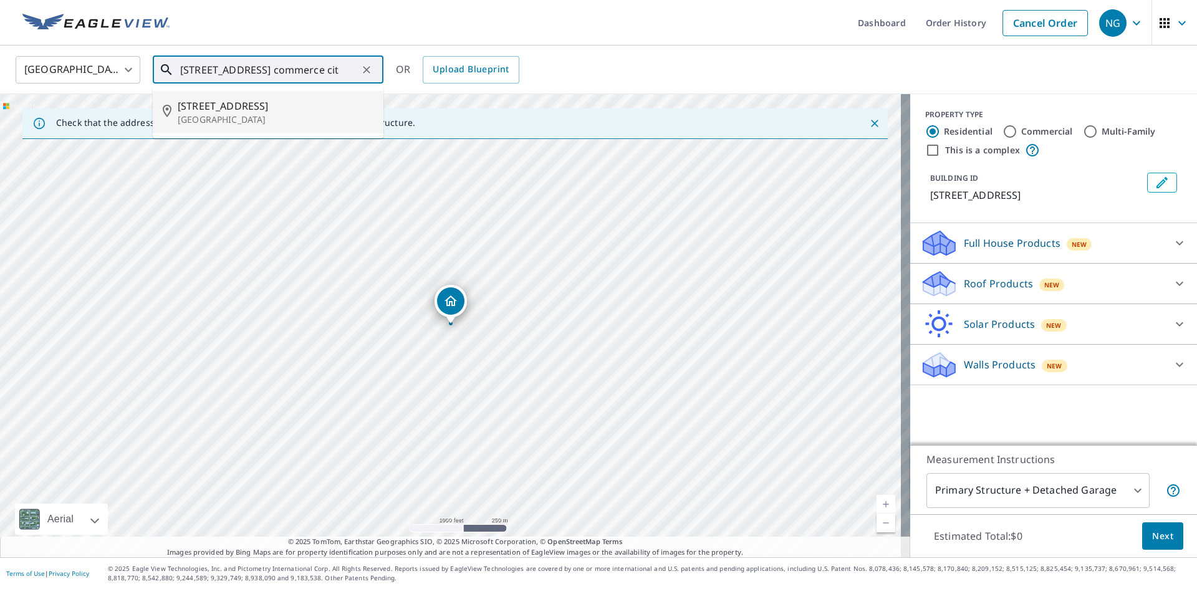
click at [228, 113] on p "Commerce City, CO 80022" at bounding box center [276, 119] width 196 height 12
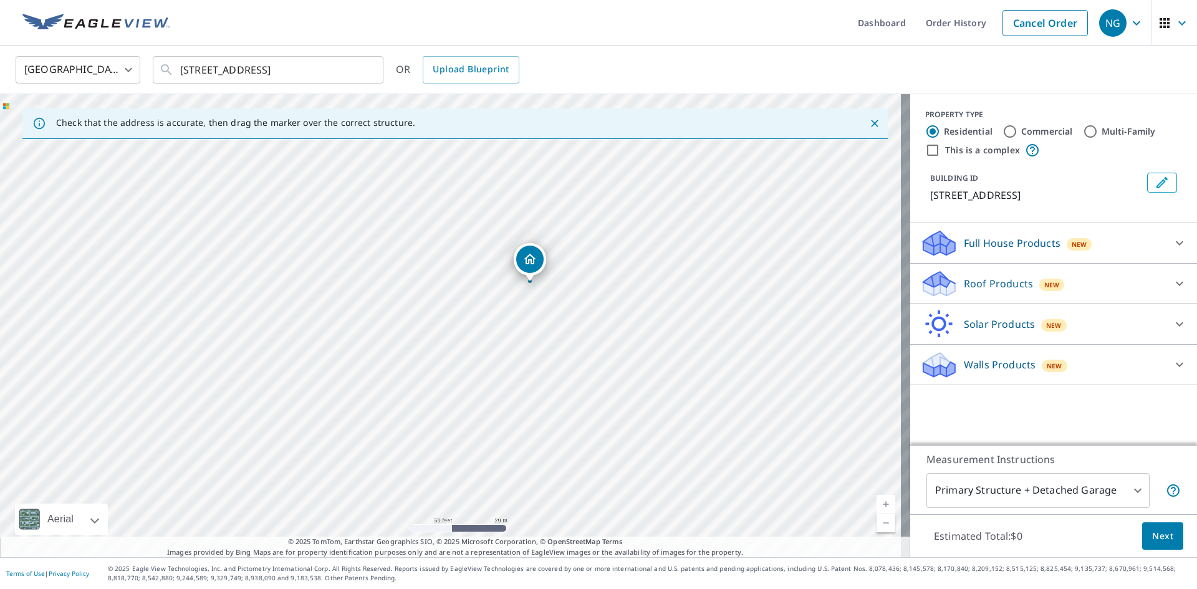
click at [417, 318] on div "6290 E 78th Ave Commerce City, CO 80022" at bounding box center [455, 325] width 910 height 463
click at [203, 70] on input "6290 E 78th Ave Commerce City, CO 80022" at bounding box center [269, 69] width 178 height 35
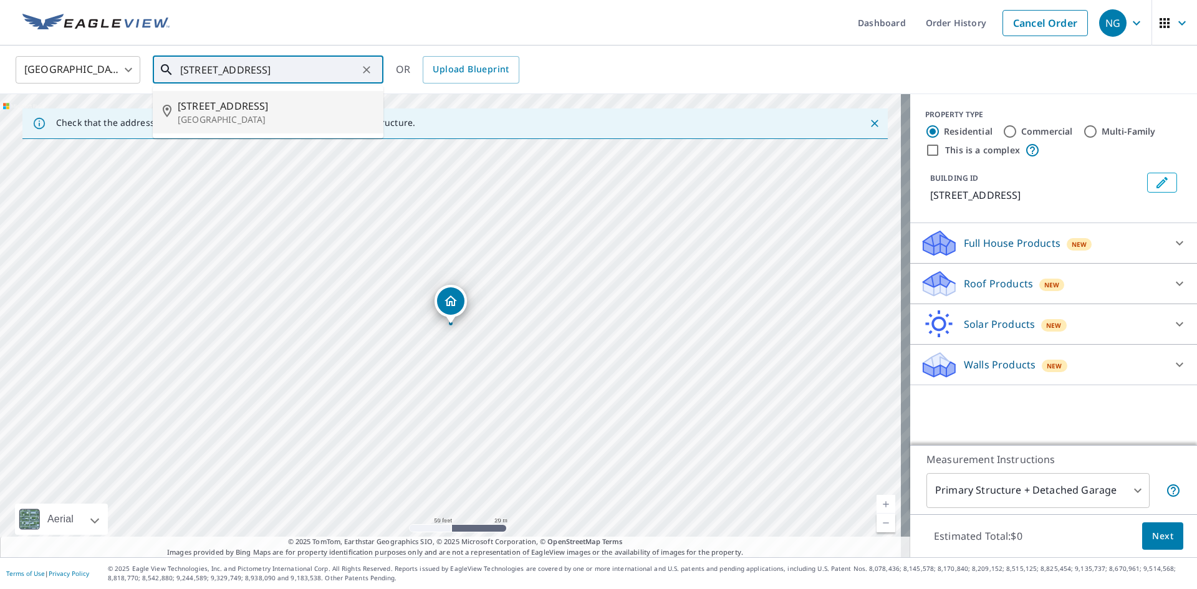
click at [226, 123] on p "Commerce City, CO 80022" at bounding box center [276, 119] width 196 height 12
type input "6345 E 78th Ave Commerce City, CO 80022"
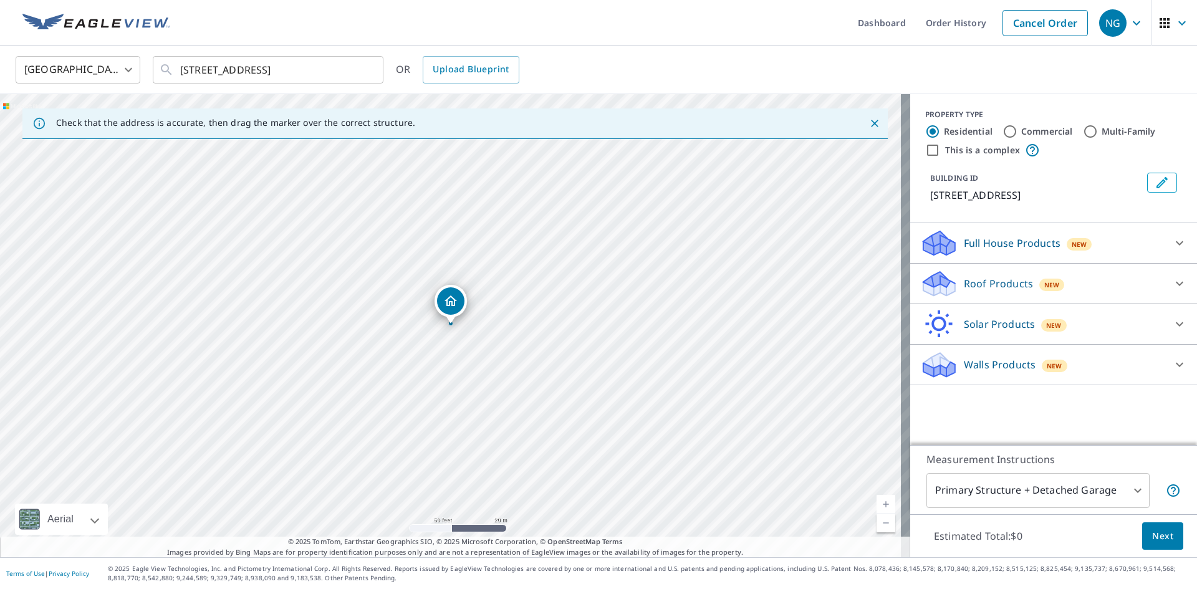
click at [1002, 130] on input "Commercial" at bounding box center [1009, 131] width 15 height 15
radio input "true"
type input "4"
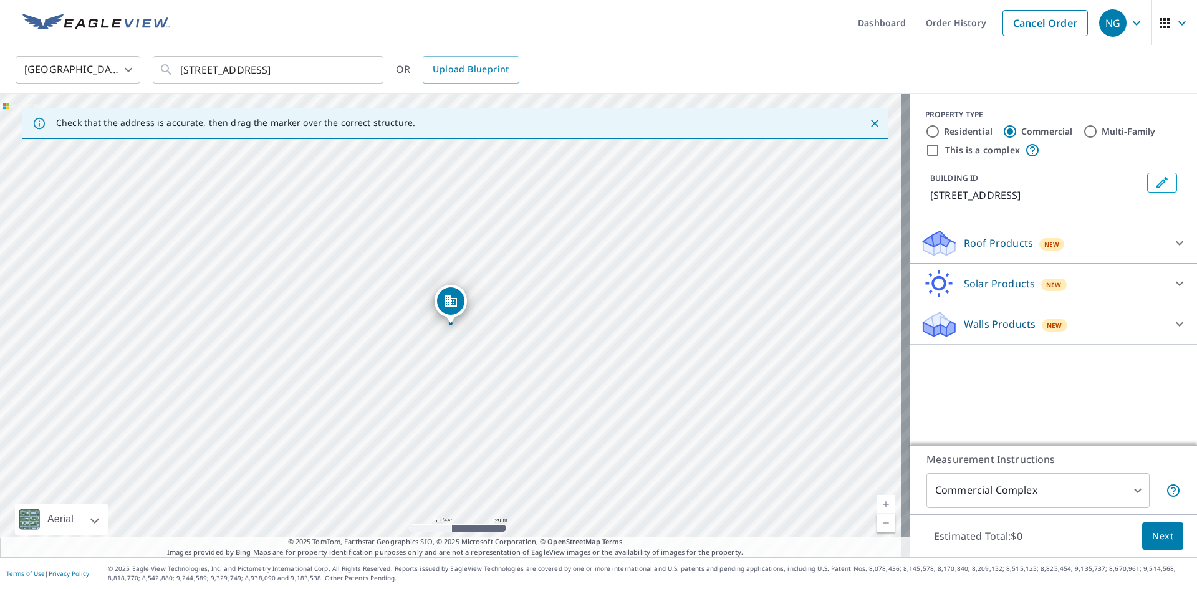
click at [925, 150] on input "This is a complex" at bounding box center [932, 150] width 15 height 15
checkbox input "true"
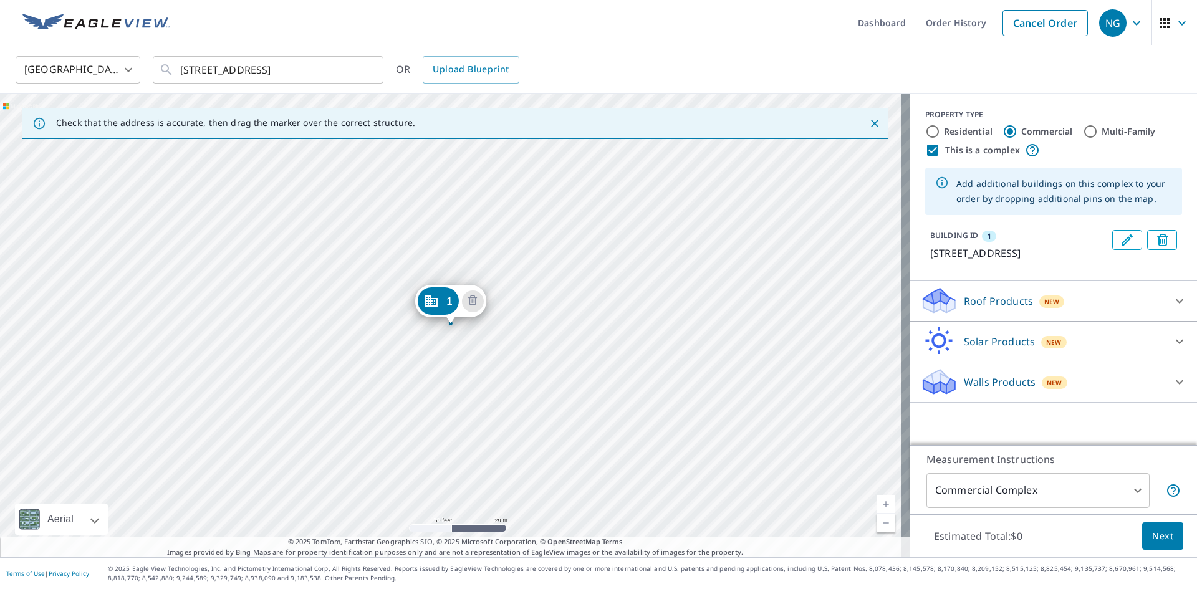
click at [1172, 309] on icon at bounding box center [1179, 301] width 15 height 15
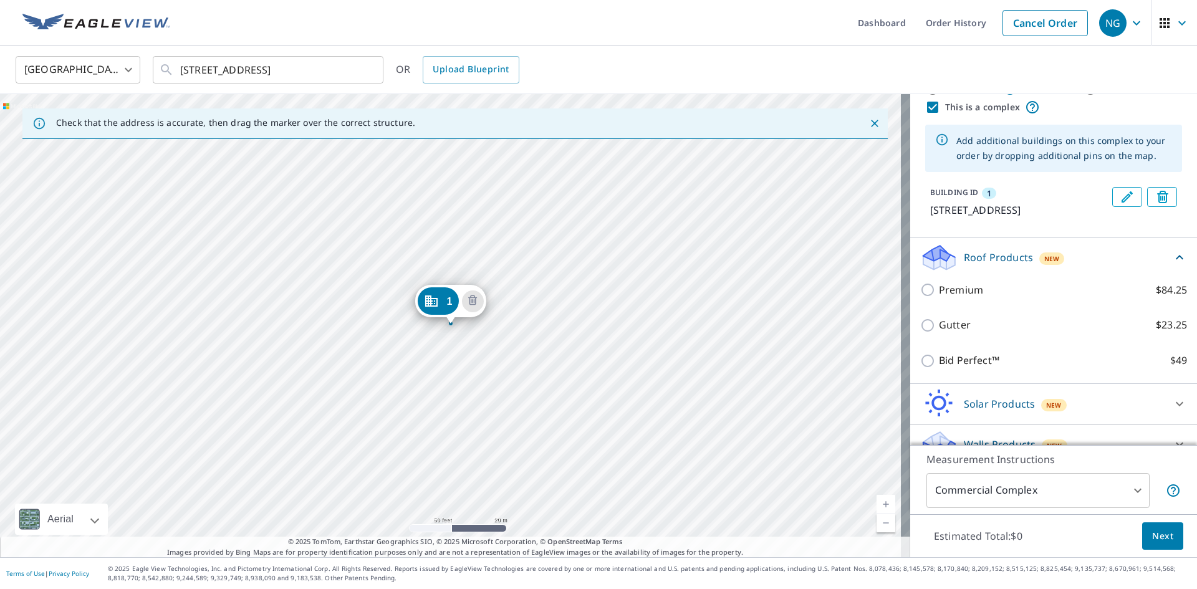
scroll to position [62, 0]
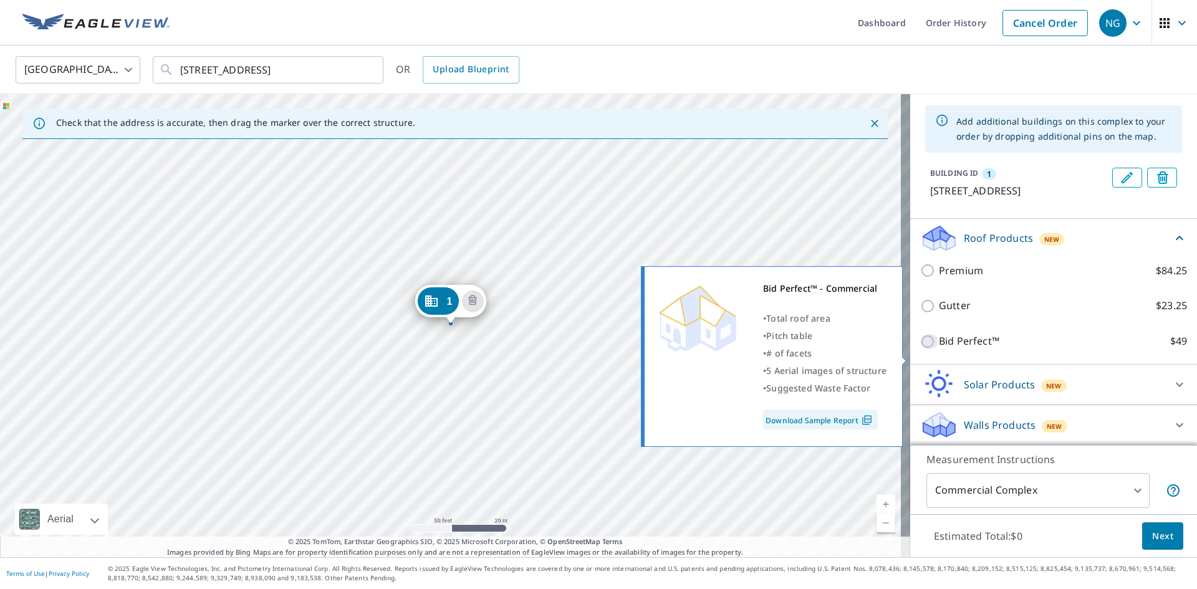
click at [920, 349] on input "Bid Perfect™ $49" at bounding box center [929, 341] width 19 height 15
checkbox input "true"
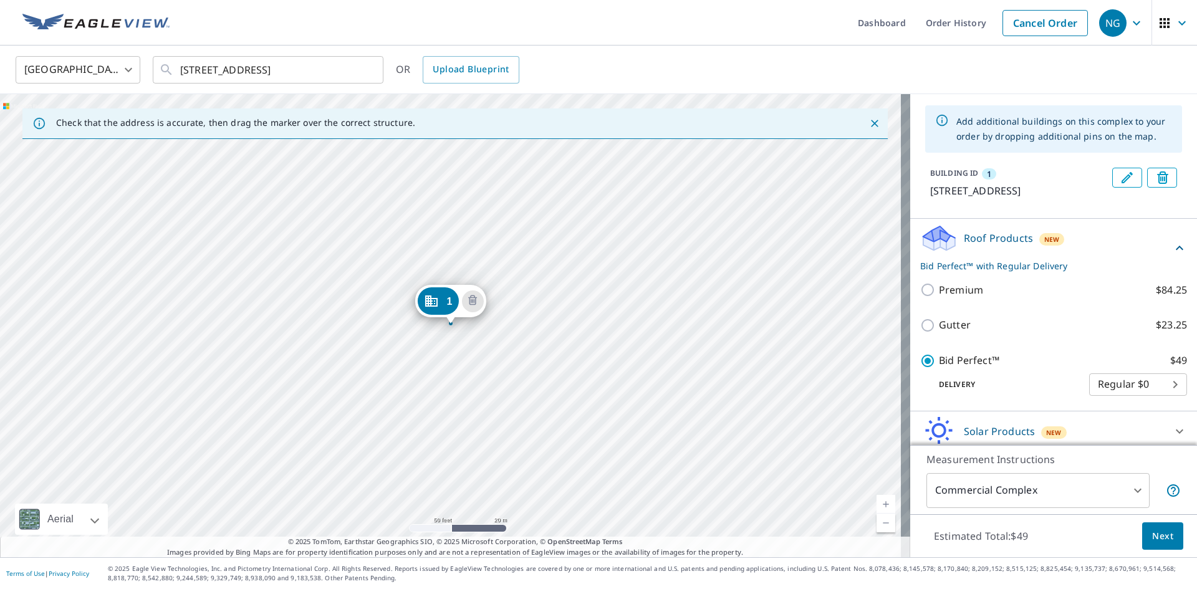
click at [1152, 538] on span "Next" at bounding box center [1162, 537] width 21 height 16
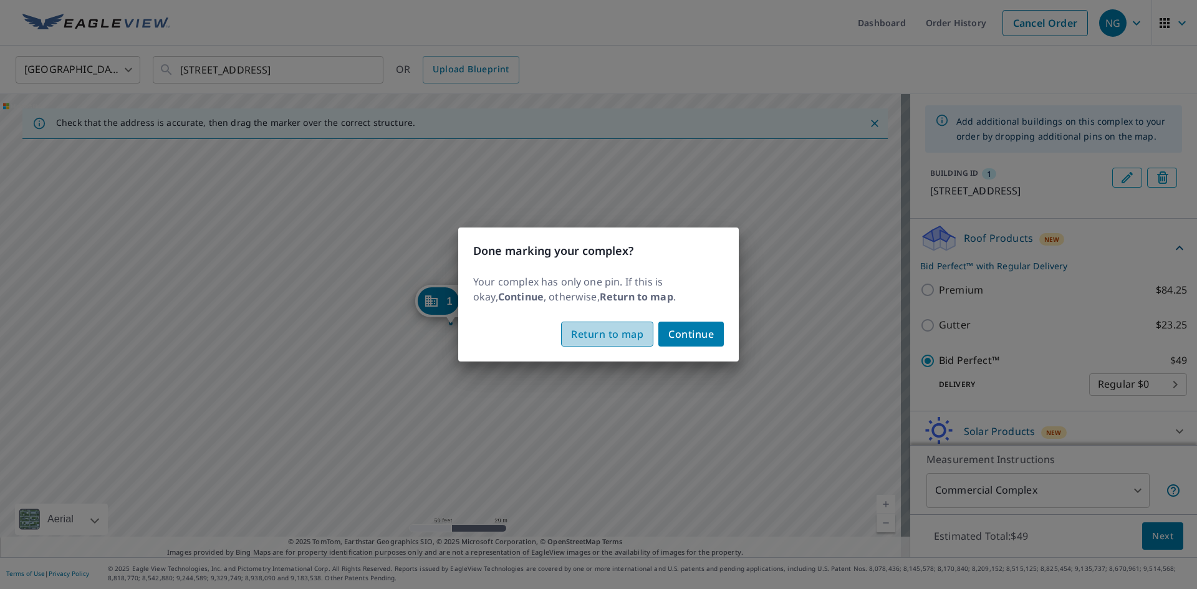
click at [610, 336] on span "Return to map" at bounding box center [607, 333] width 72 height 17
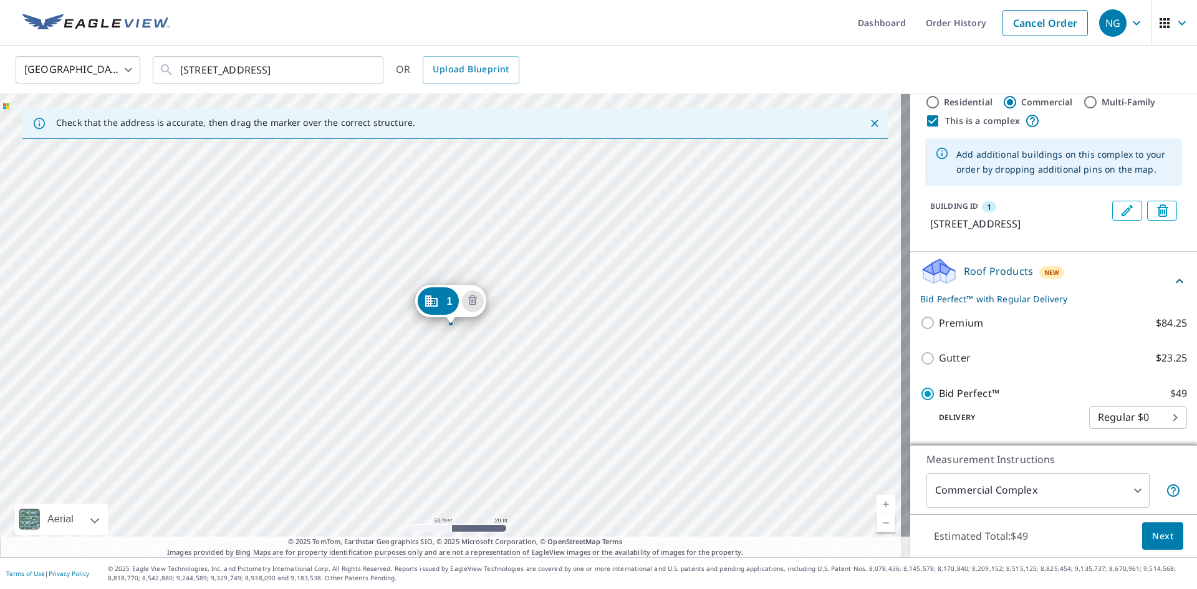
scroll to position [0, 0]
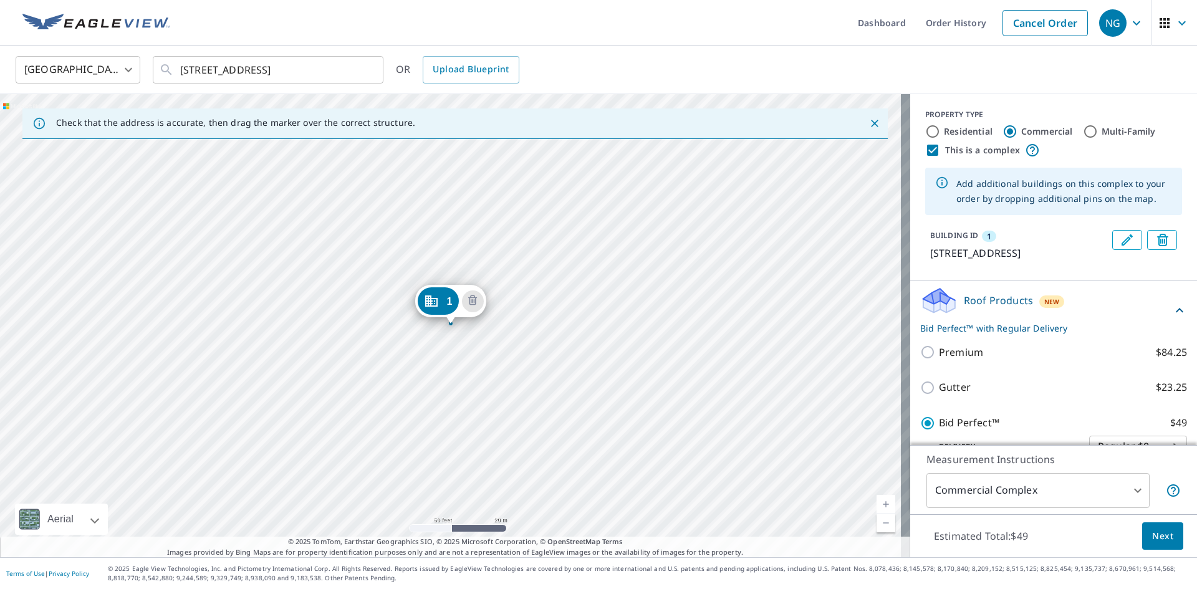
click at [925, 150] on input "This is a complex" at bounding box center [932, 150] width 15 height 15
checkbox input "false"
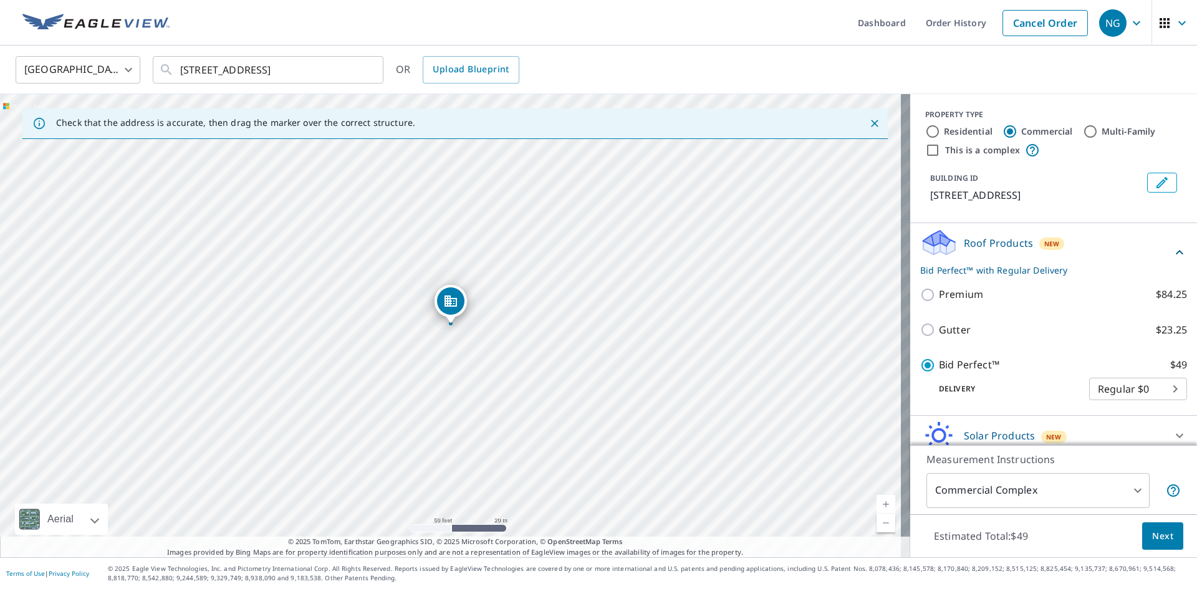
click at [1156, 539] on span "Next" at bounding box center [1162, 537] width 21 height 16
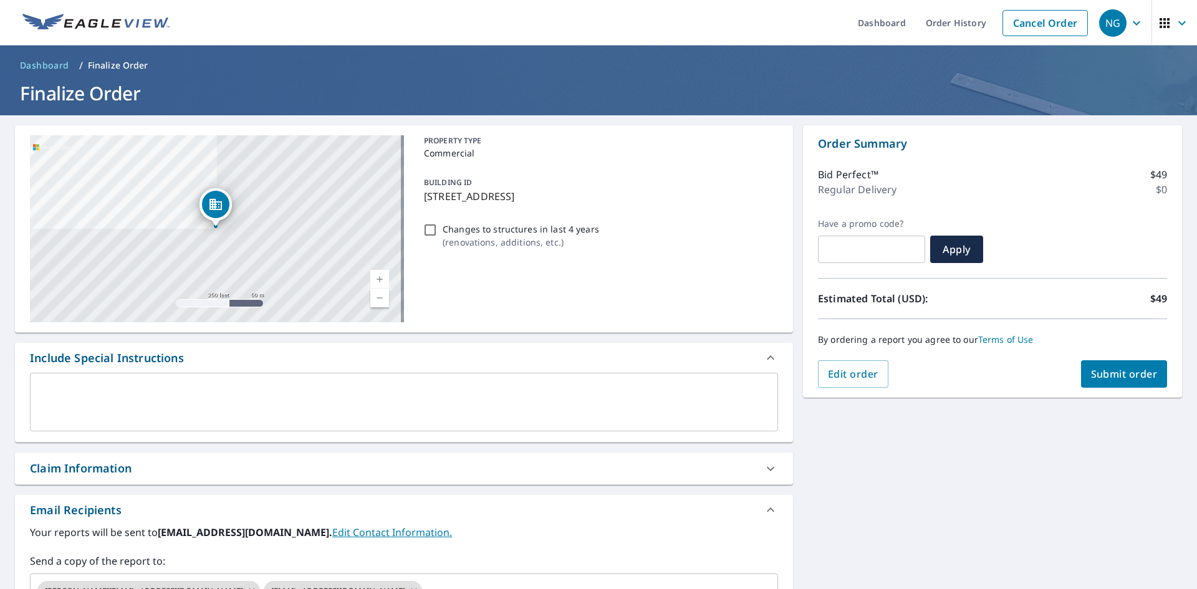
click at [182, 383] on div "x ​" at bounding box center [404, 402] width 748 height 59
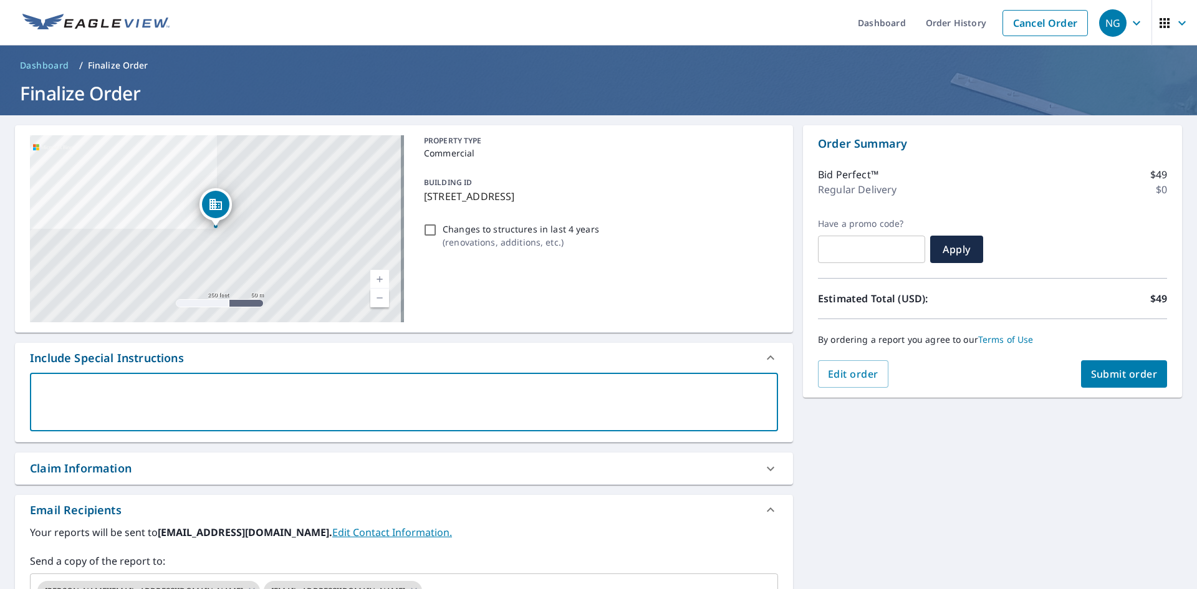
type textarea "T"
type textarea "x"
type textarea "TH"
type textarea "x"
type textarea "THI"
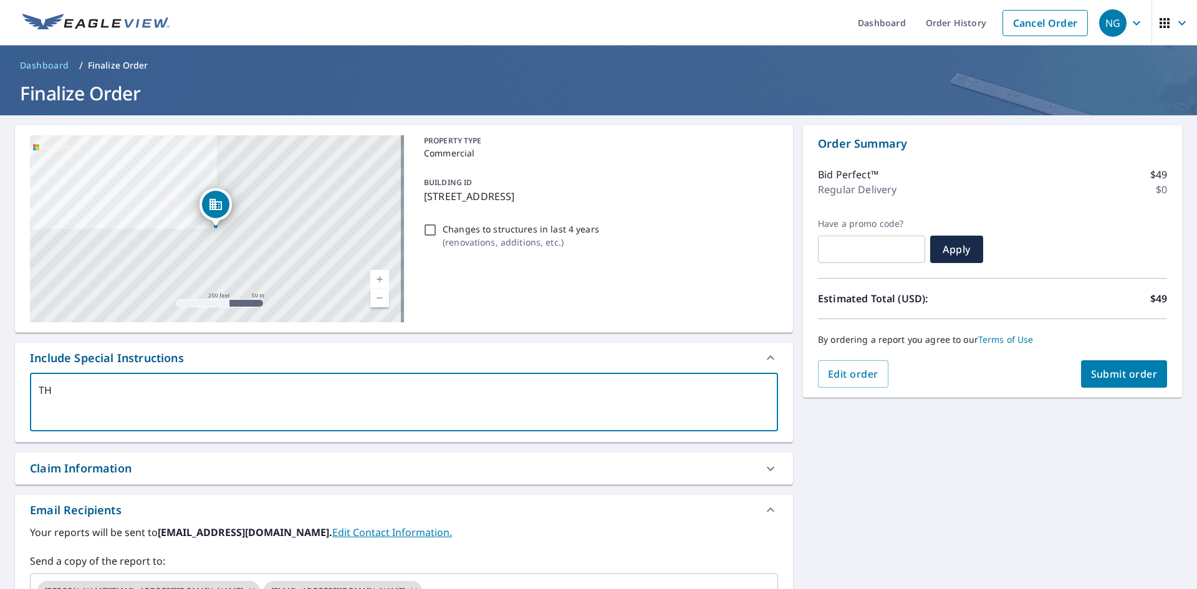
type textarea "x"
type textarea "THIS"
type textarea "x"
type textarea "THIS"
type textarea "x"
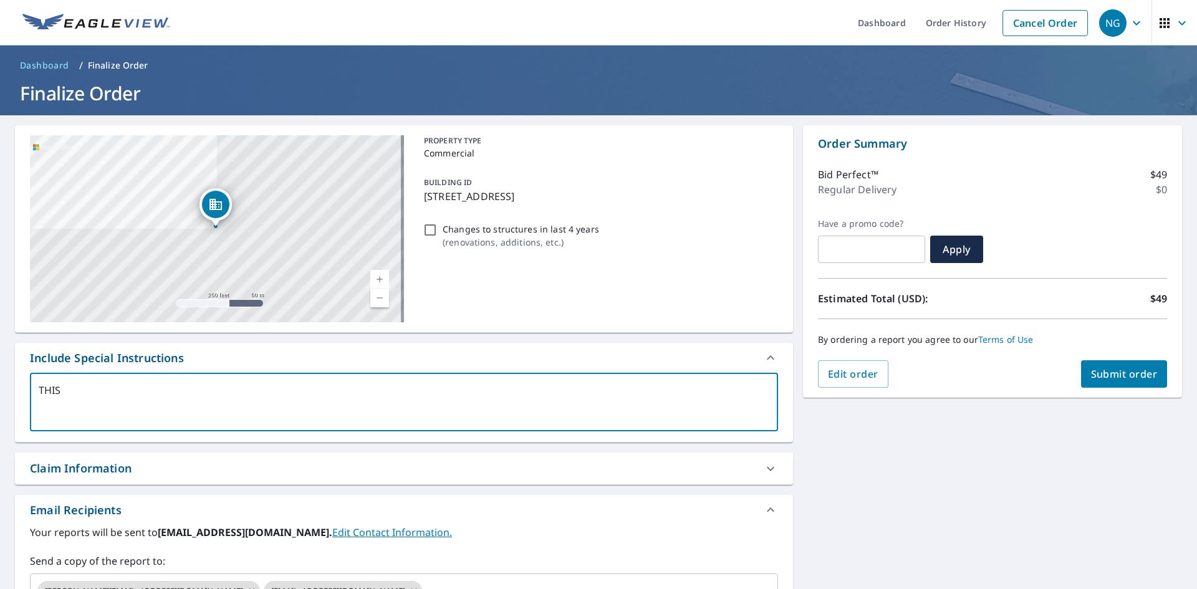
type textarea "THIS I"
type textarea "x"
type textarea "THIS IS"
type textarea "x"
type textarea "THIS IS"
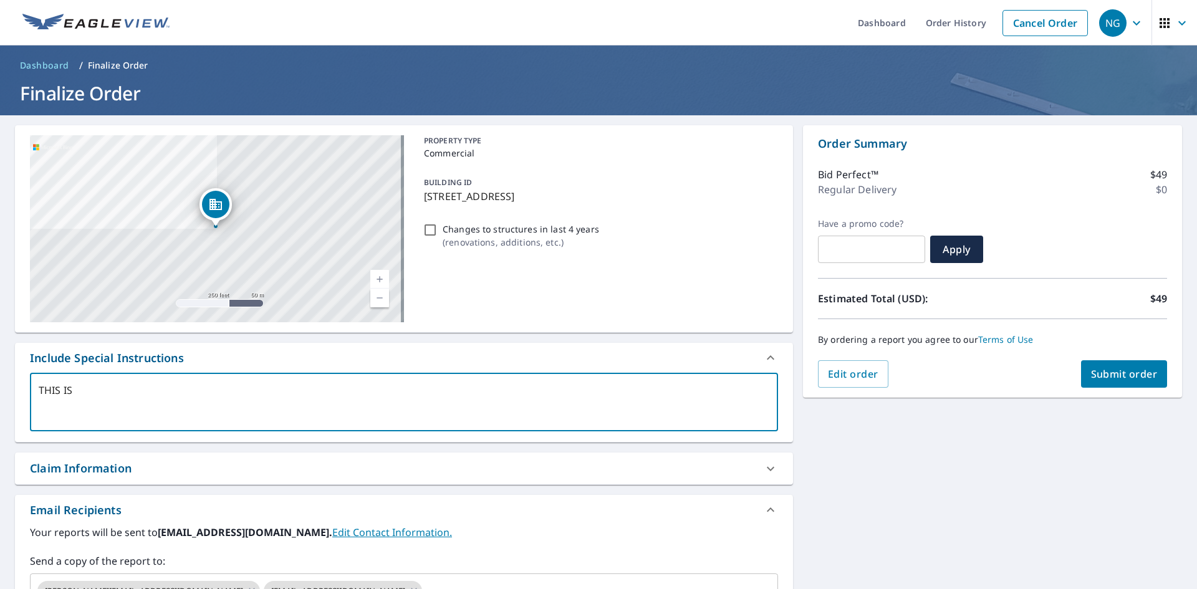
type textarea "x"
type textarea "THIS IS F"
type textarea "x"
type textarea "THIS IS FO"
type textarea "x"
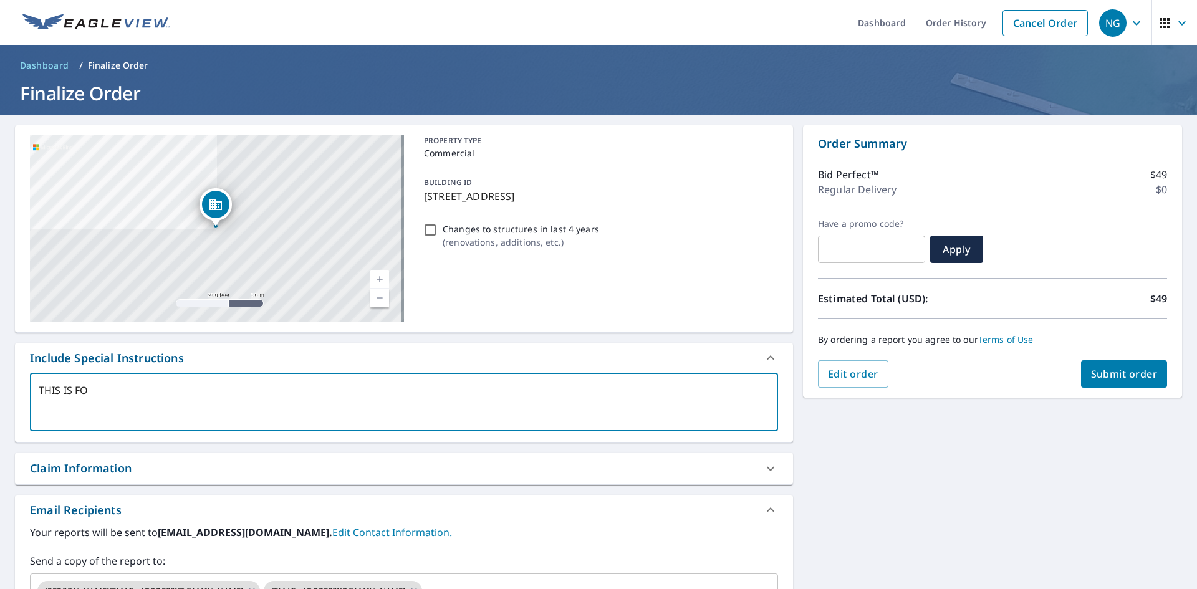
type textarea "THIS IS FOR"
type textarea "x"
type textarea "THIS IS FOR"
type textarea "x"
type textarea "THIS IS FOR"
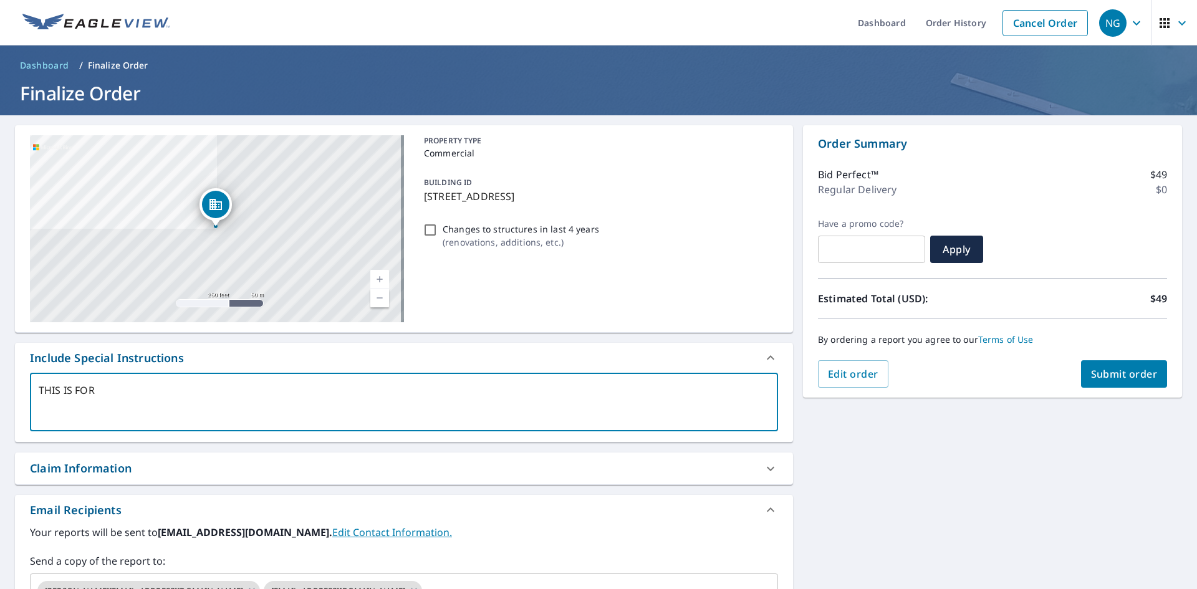
type textarea "x"
type textarea "THIS IS FO"
type textarea "x"
type textarea "THIS IS F"
type textarea "x"
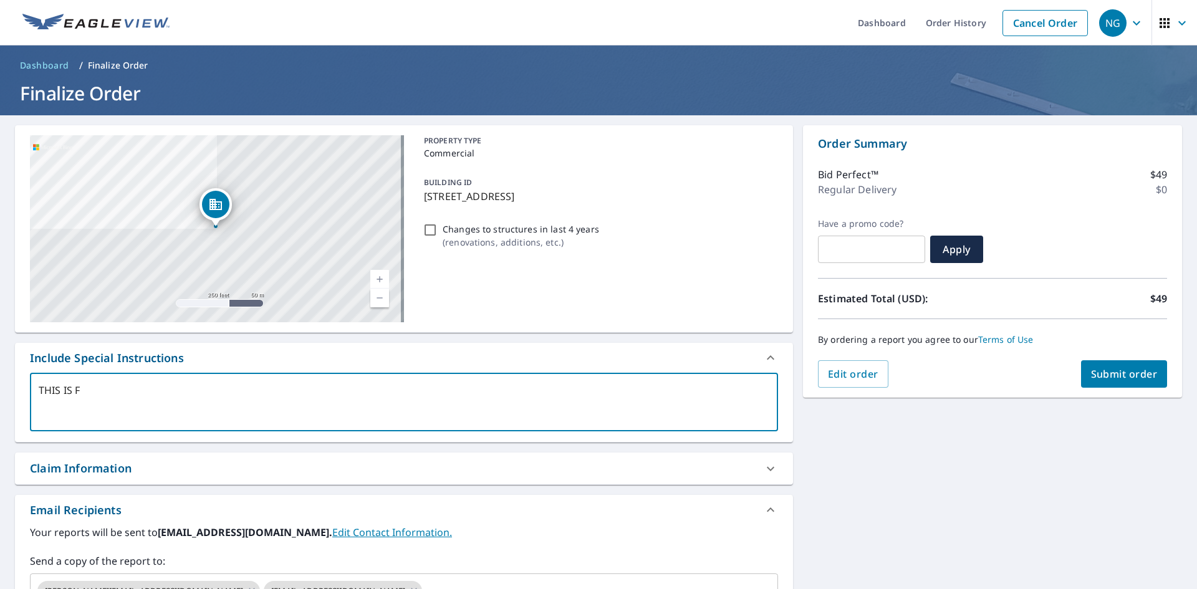
type textarea "THIS IS"
type textarea "x"
type textarea "THIS IS"
type textarea "x"
type textarea "THIS I"
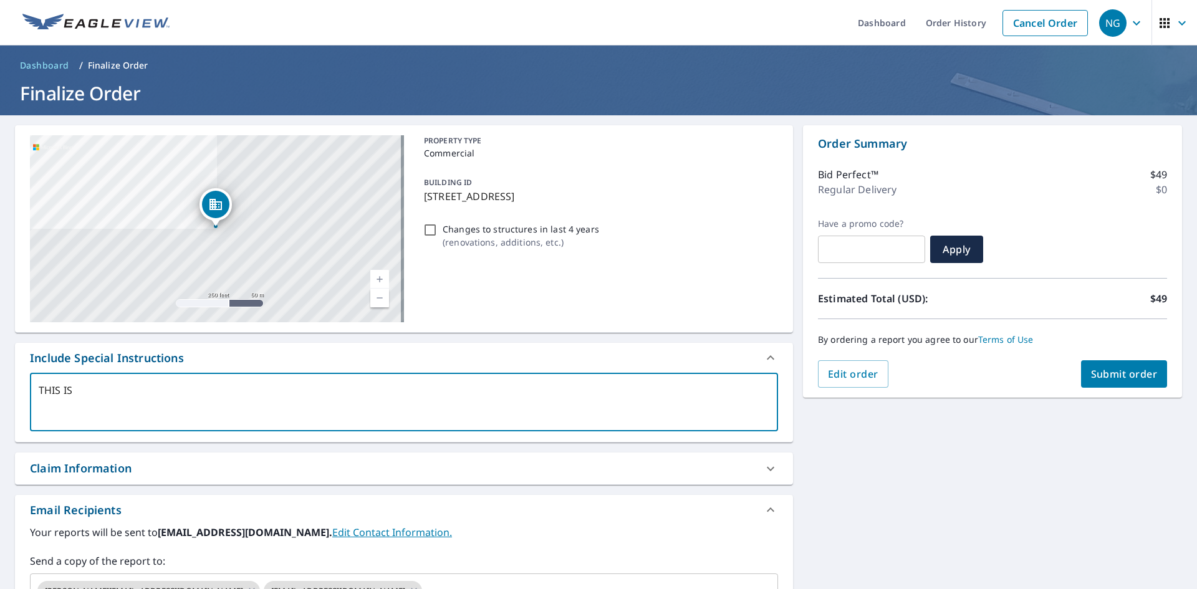
type textarea "x"
type textarea "THIS"
type textarea "x"
type textarea "THIS"
type textarea "x"
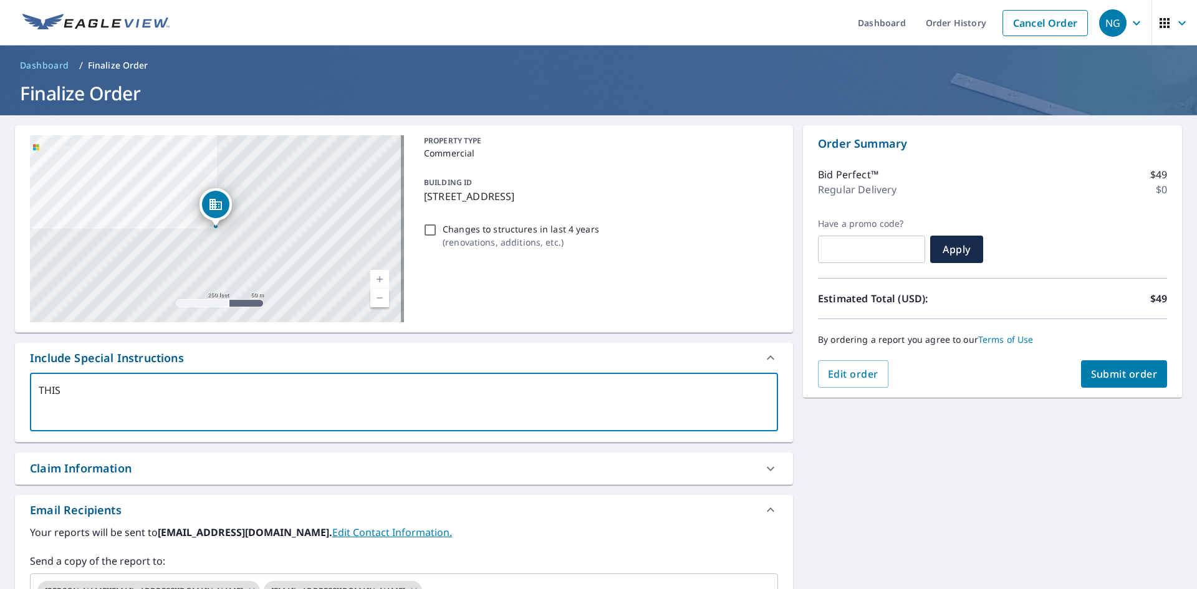
type textarea "THI"
type textarea "x"
type textarea "TH"
type textarea "x"
type textarea "T"
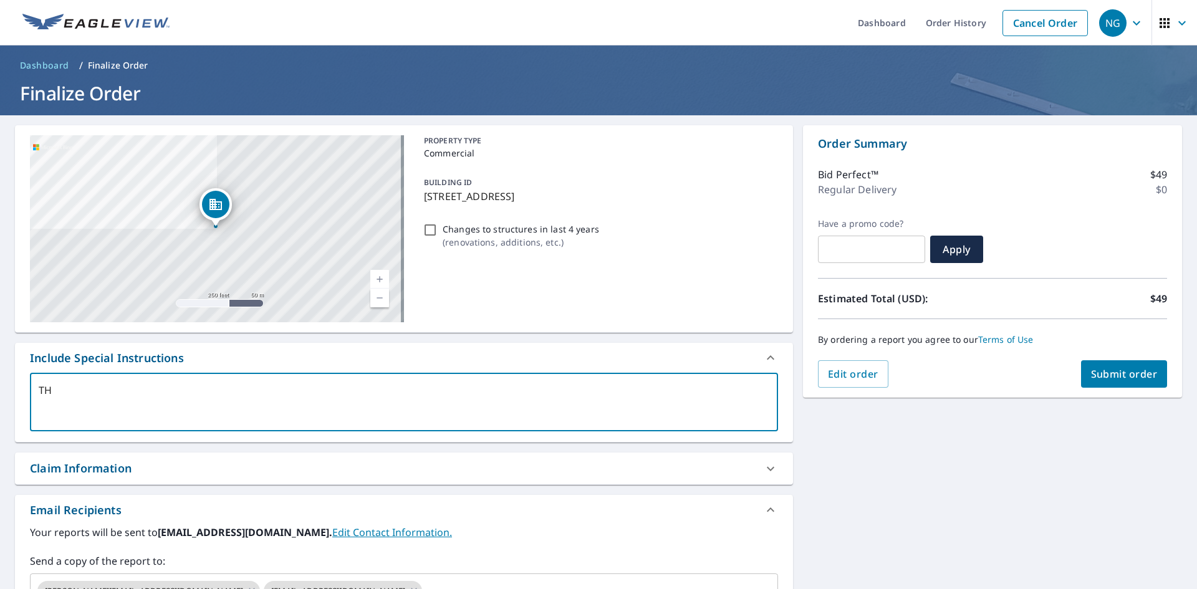
type textarea "x"
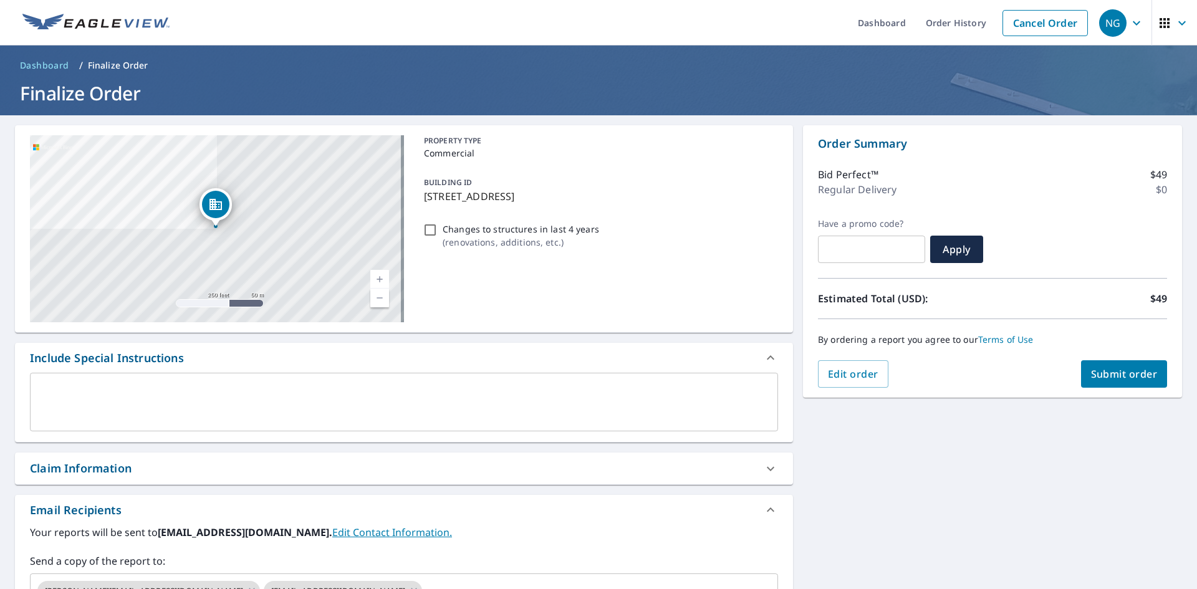
click at [214, 375] on div "x ​" at bounding box center [404, 402] width 748 height 59
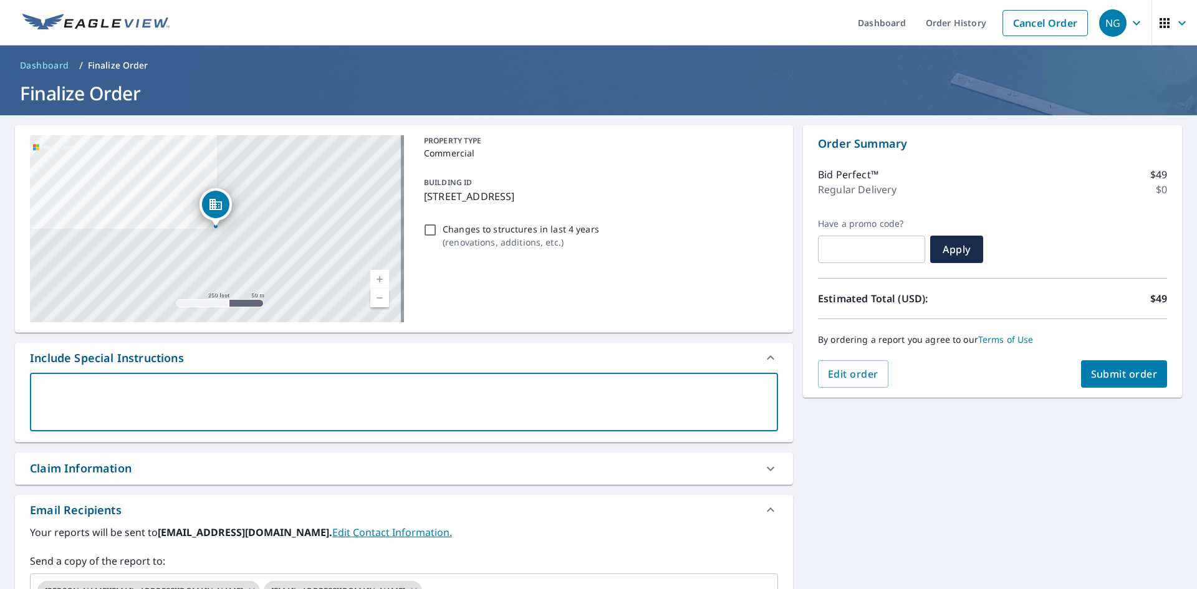
type textarea "P"
type textarea "x"
type textarea "PL"
type textarea "x"
type textarea "PLE"
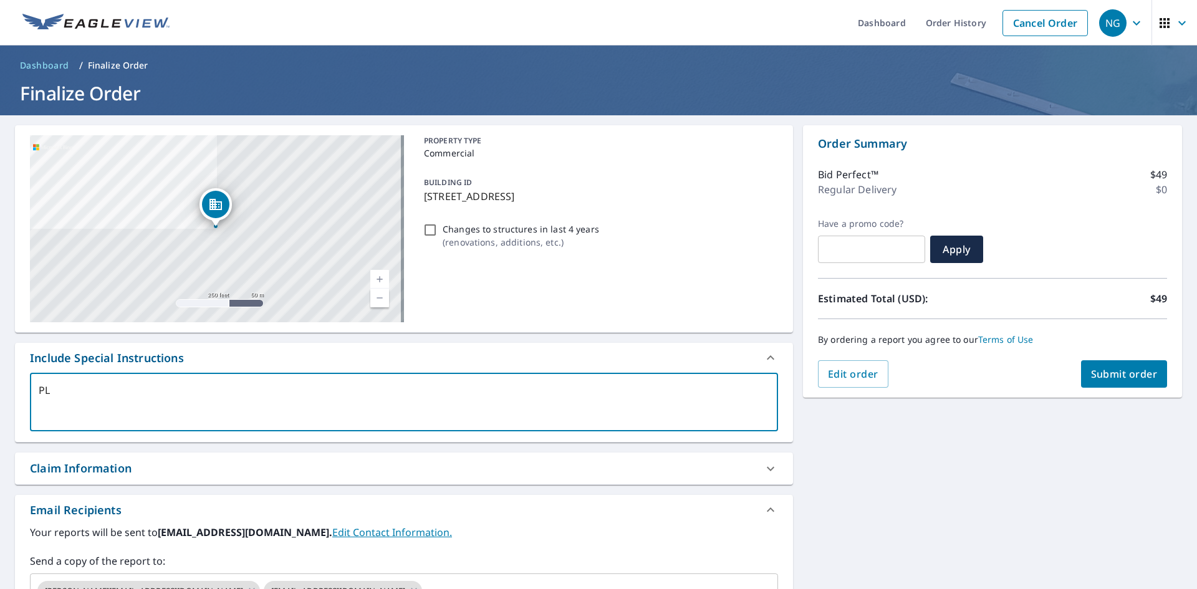
type textarea "x"
type textarea "PLEA"
type textarea "x"
type textarea "PLEAS"
type textarea "x"
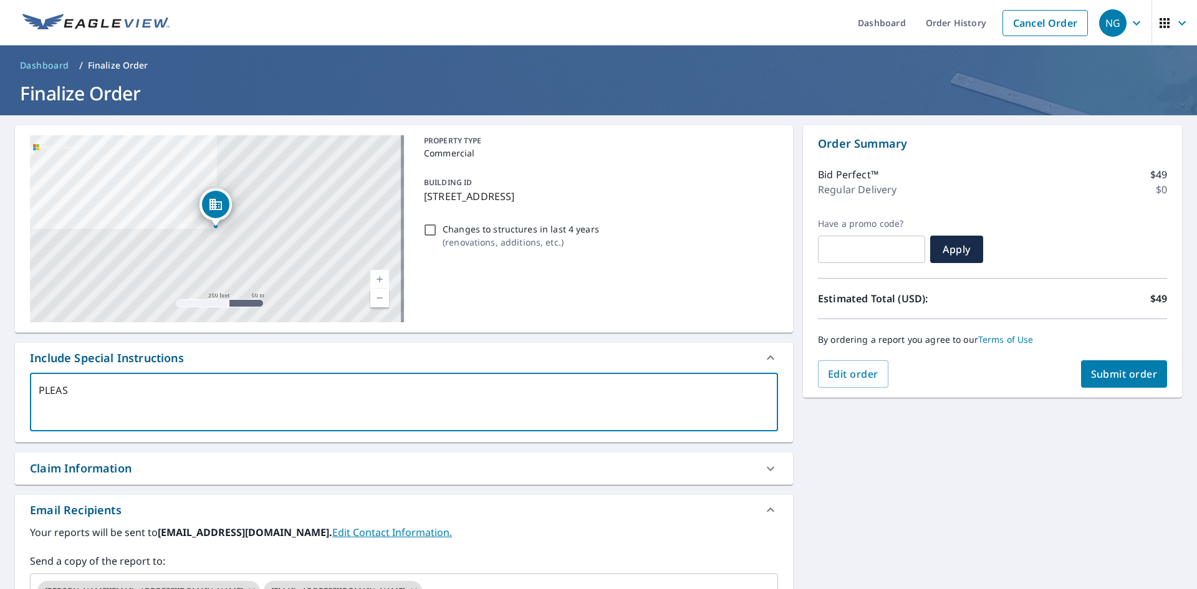
type textarea "PLEASE"
type textarea "x"
type textarea "PLEASE"
type textarea "x"
type textarea "PLEASE A"
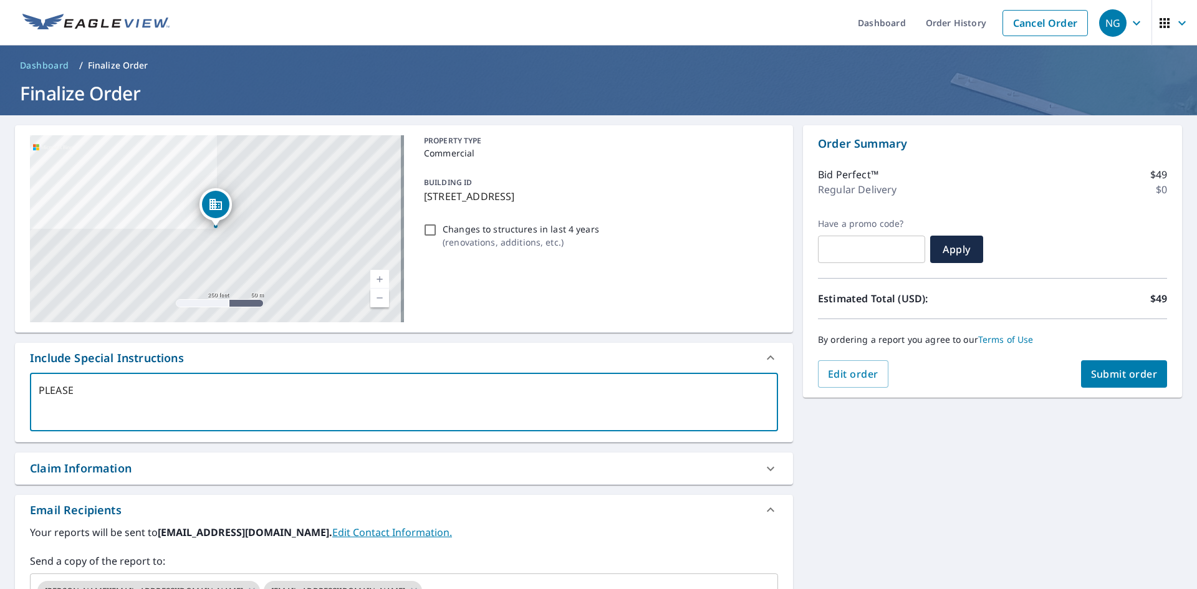
type textarea "x"
type textarea "PLEASE"
type textarea "x"
type textarea "PLEASE N"
type textarea "x"
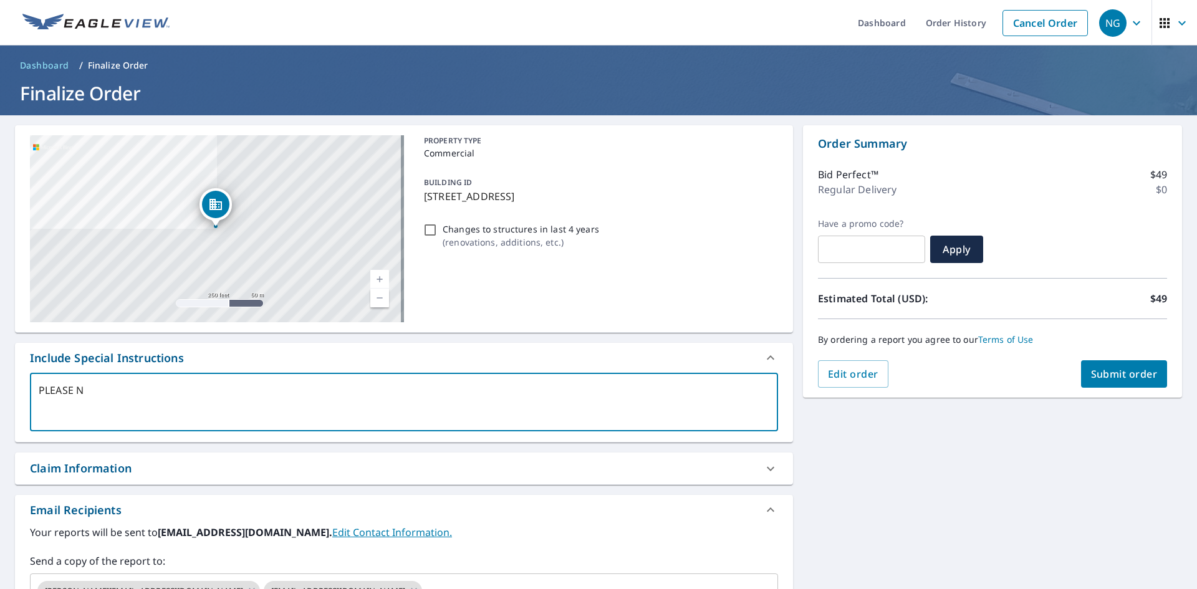
type textarea "PLEASE NA"
type textarea "x"
type textarea "PLEASE NAM"
type textarea "x"
type textarea "PLEASE NAME"
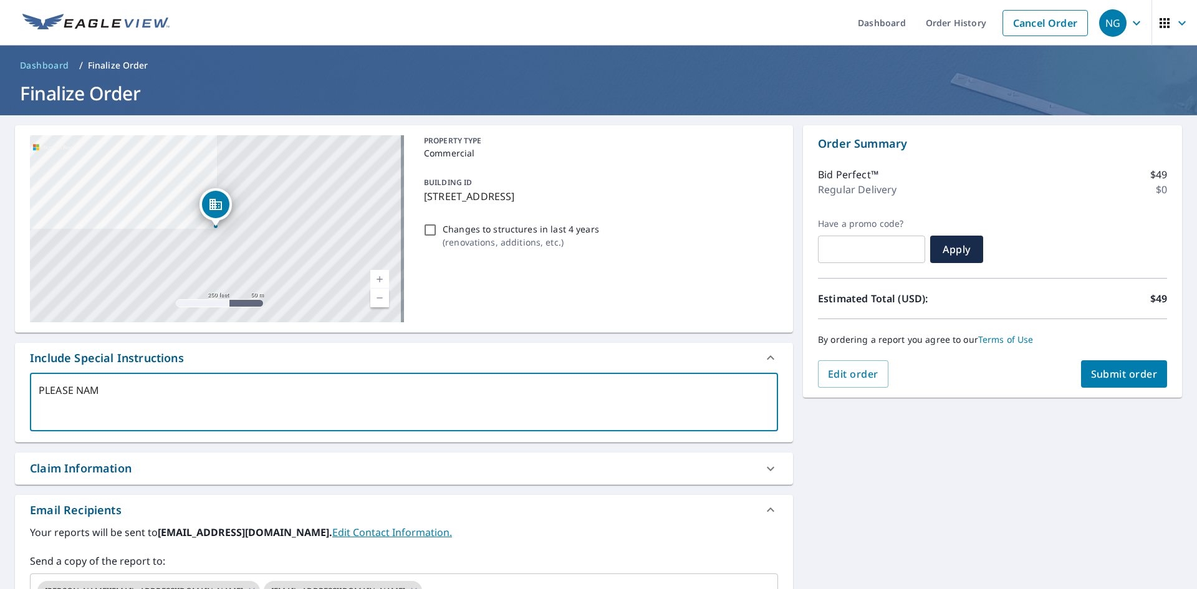
type textarea "x"
type textarea "PLEASE NAME"
type textarea "x"
type textarea "PLEASE NAME T"
type textarea "x"
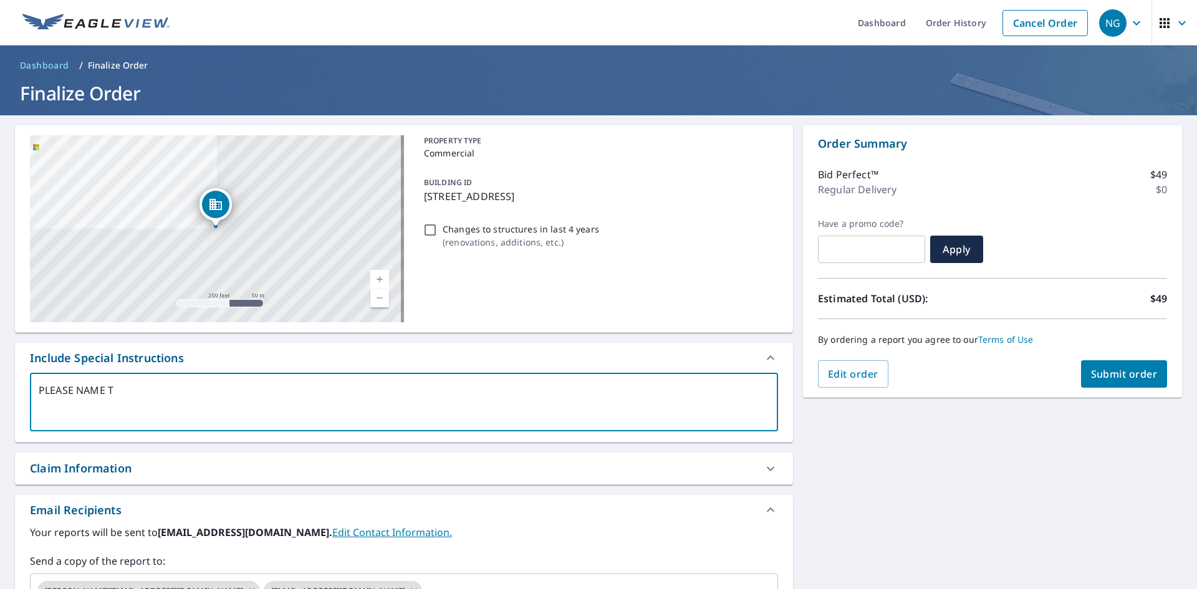
type textarea "PLEASE NAME TH"
type textarea "x"
type textarea "PLEASE NAME THI"
type textarea "x"
type textarea "PLEASE NAME THIS"
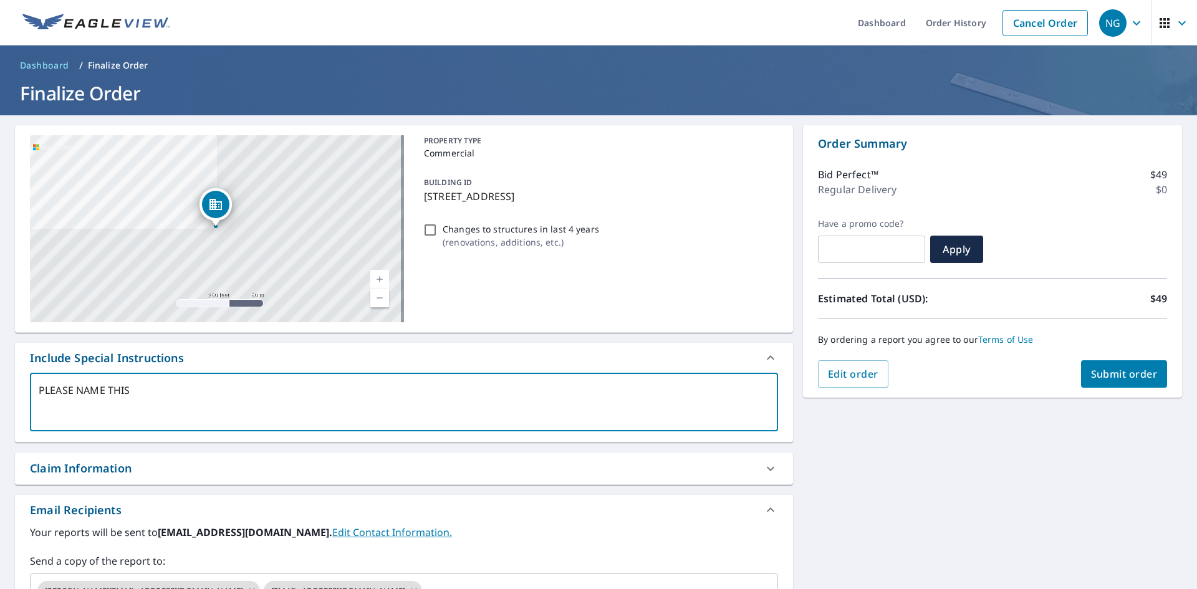
type textarea "x"
type textarea "PLEASE NAME THIS"
type textarea "x"
type textarea "PLEASE NAME THIS A"
type textarea "x"
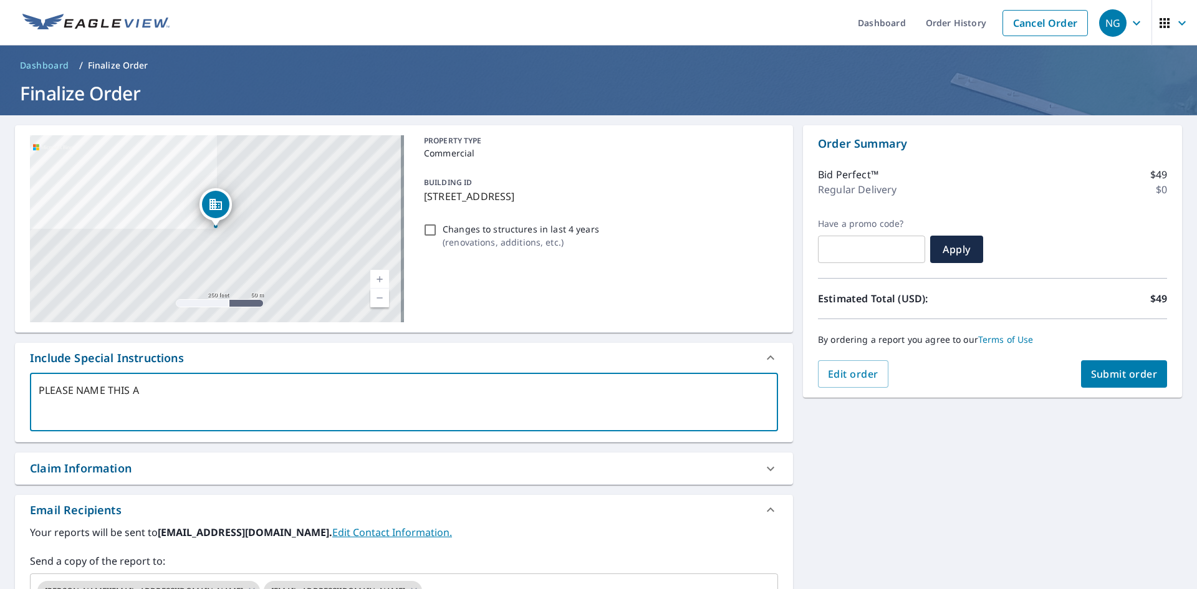
type textarea "PLEASE NAME THIS AS"
type textarea "x"
type textarea "PLEASE NAME THIS AS"
type textarea "x"
type textarea "PLEASE NAME THIS AS P"
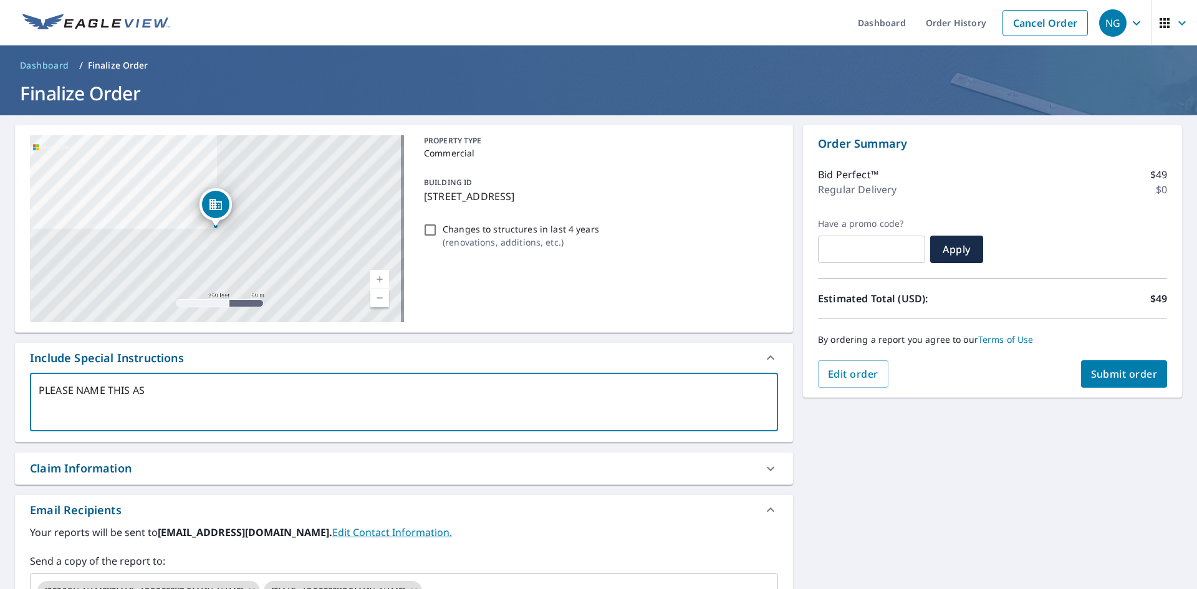
type textarea "x"
type textarea "PLEASE NAME THIS AS PR"
type textarea "x"
type textarea "PLEASE NAME THIS AS PRO"
type textarea "x"
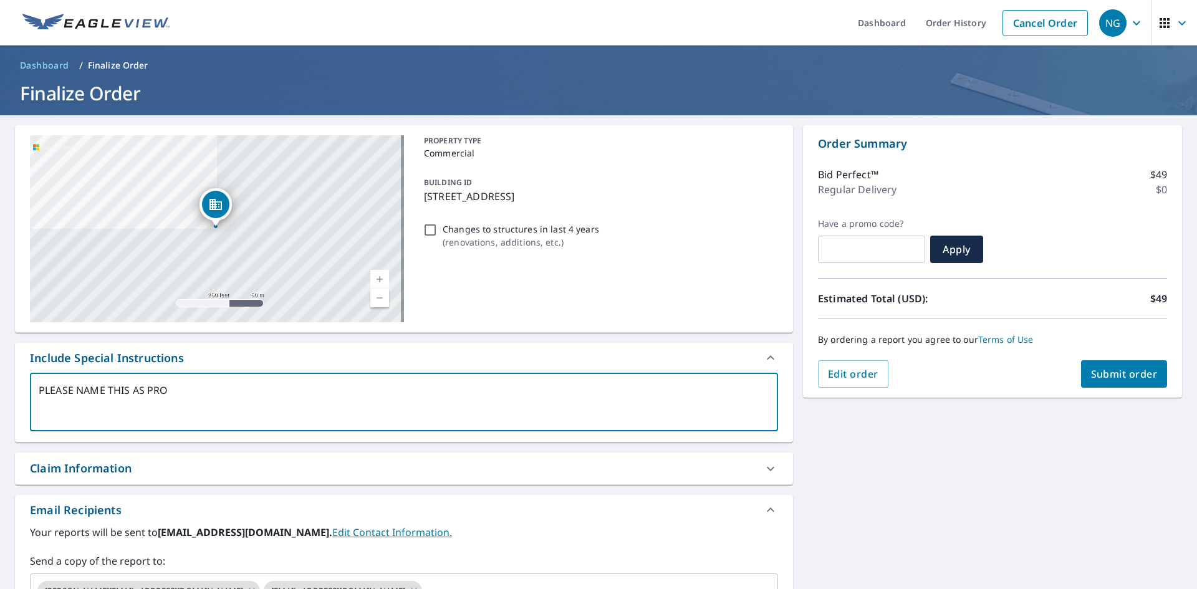
type textarea "PLEASE NAME THIS AS PROJ"
type textarea "x"
type textarea "PLEASE NAME THIS AS PROJE"
type textarea "x"
type textarea "PLEASE NAME THIS AS PROJEC"
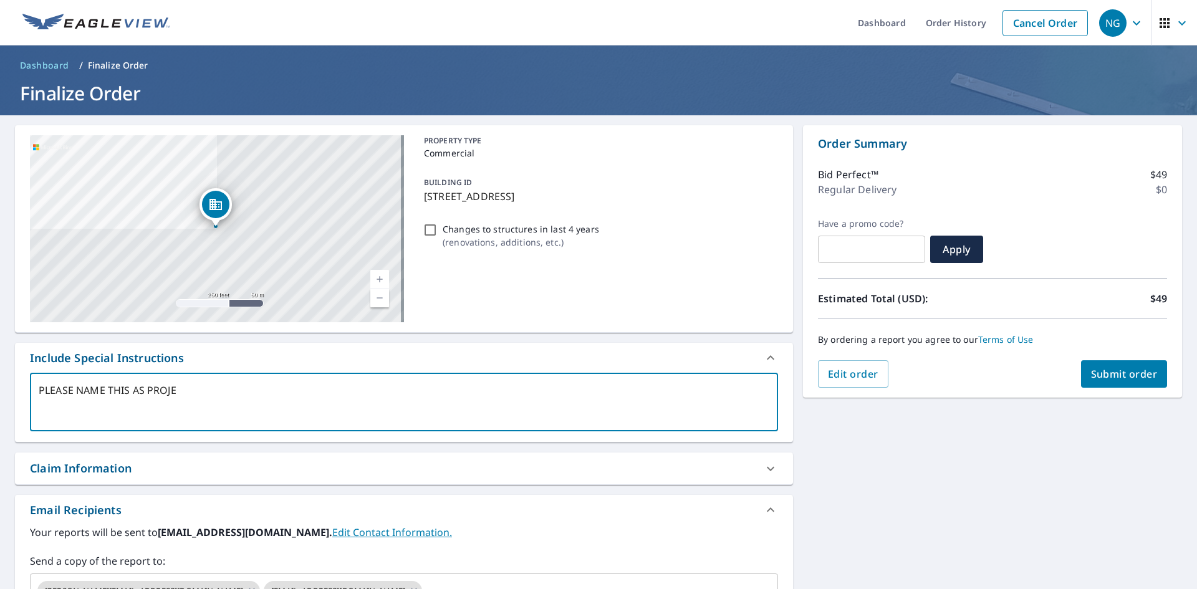
type textarea "x"
type textarea "PLEASE NAME THIS AS PROJECT"
type textarea "x"
type textarea "PLEASE NAME THIS AS PROJECT"
type textarea "x"
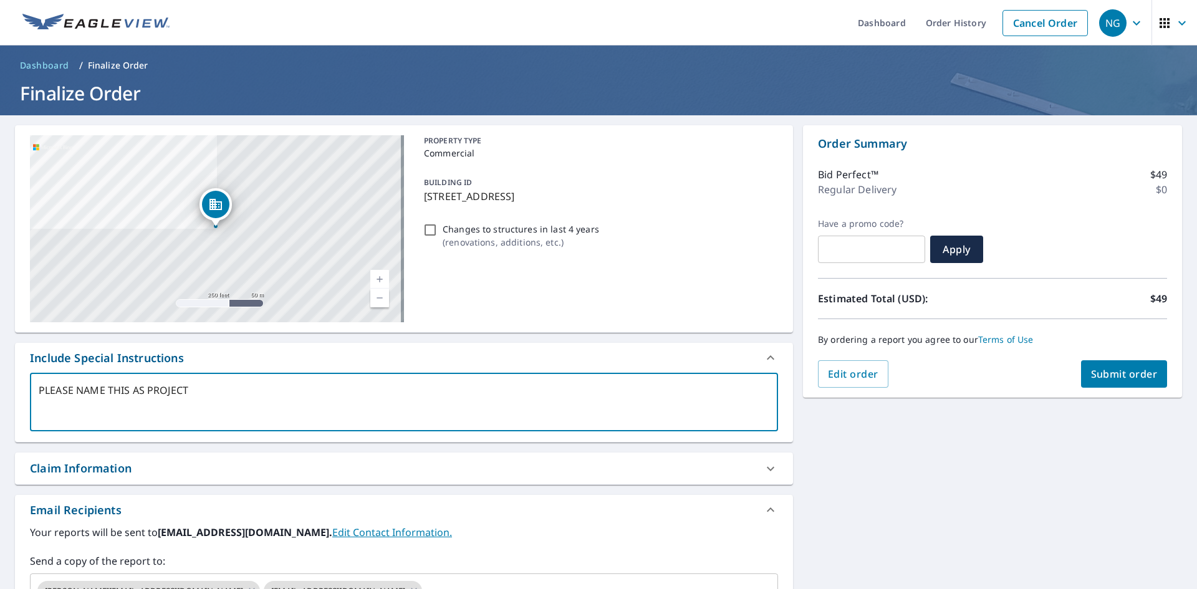
type textarea "PLEASE NAME THIS AS PROJECT #"
type textarea "x"
type textarea "PLEASE NAME THIS AS PROJECT #"
type textarea "x"
type textarea "PLEASE NAME THIS AS PROJECT #"
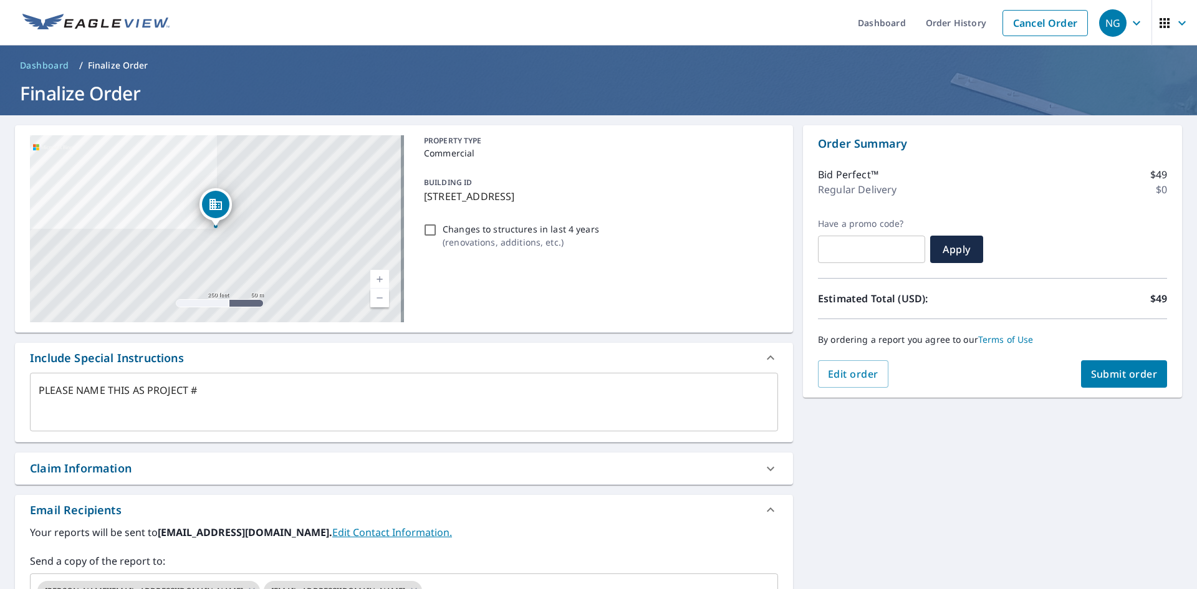
type textarea "x"
click at [216, 388] on textarea "PLEASE NAME THIS AS PROJECT #" at bounding box center [404, 403] width 730 height 36
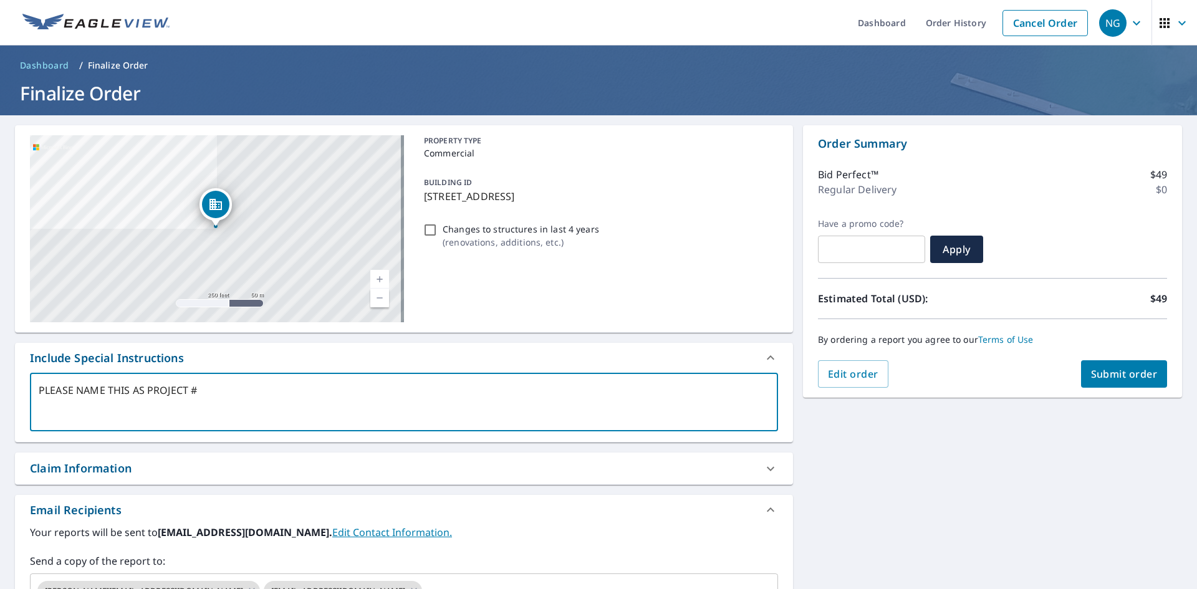
type textarea "PLEASE NAME THIS AS PROJECT # 7"
type textarea "x"
type textarea "PLEASE NAME THIS AS PROJECT # 72"
type textarea "x"
type textarea "PLEASE NAME THIS AS PROJECT # 727"
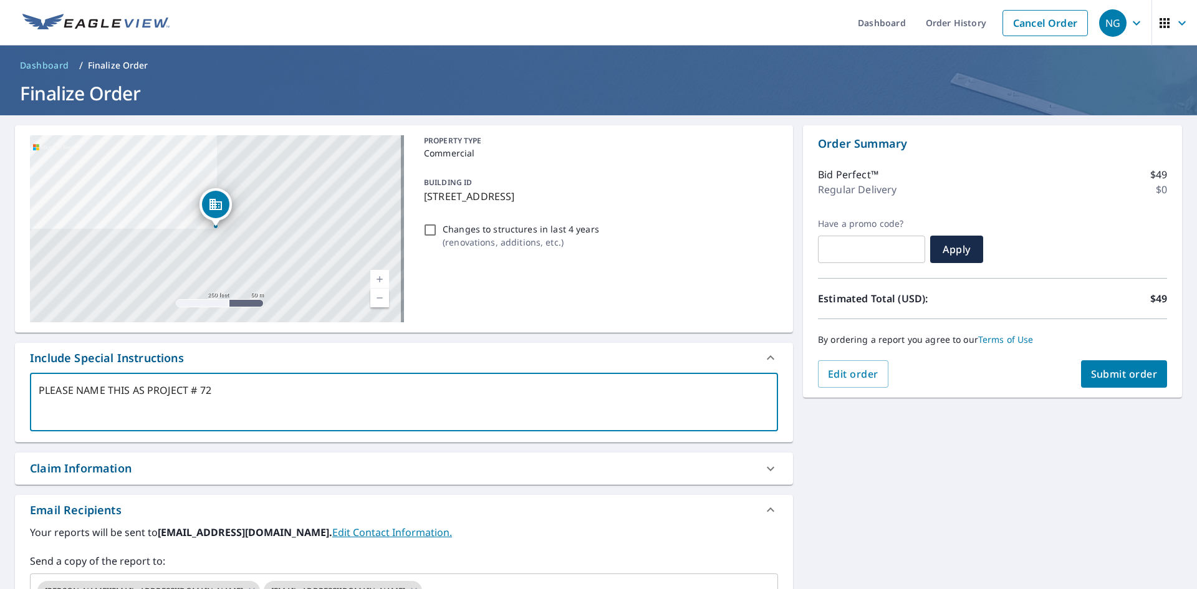
type textarea "x"
type textarea "PLEASE NAME THIS AS PROJECT # 7273"
type textarea "x"
type textarea "PLEASE NAME THIS AS PROJECT # 7273"
type textarea "x"
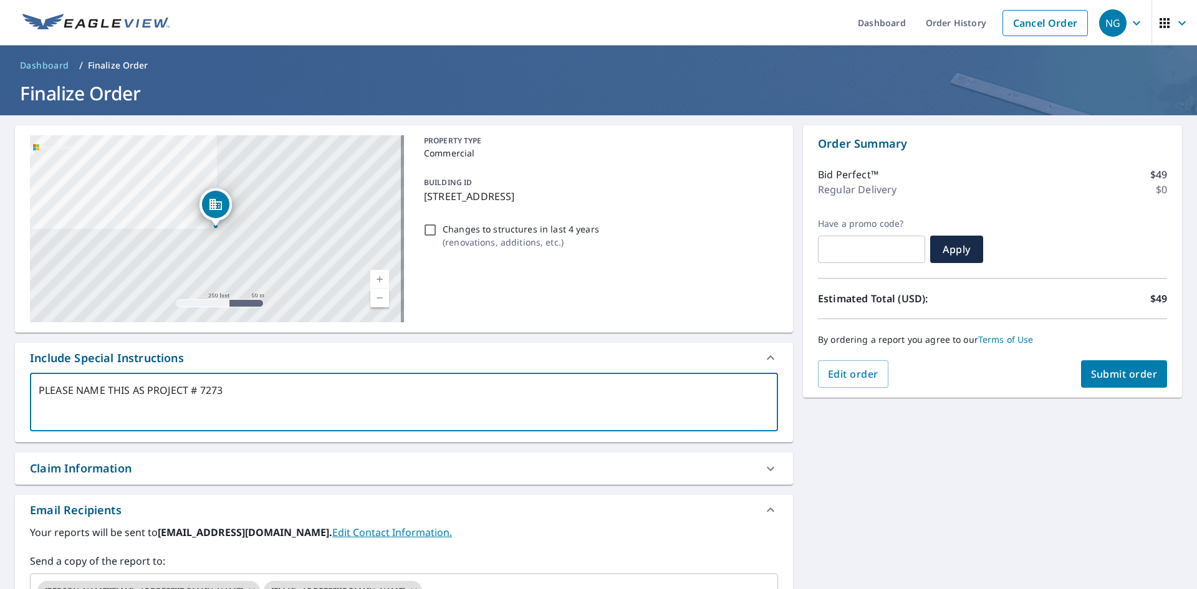
type textarea "PLEASE NAME THIS AS PROJECT # 7273 K"
type textarea "x"
type textarea "PLEASE NAME THIS AS PROJECT # 7273 KE"
type textarea "x"
type textarea "PLEASE NAME THIS AS PROJECT # 7273 KEA"
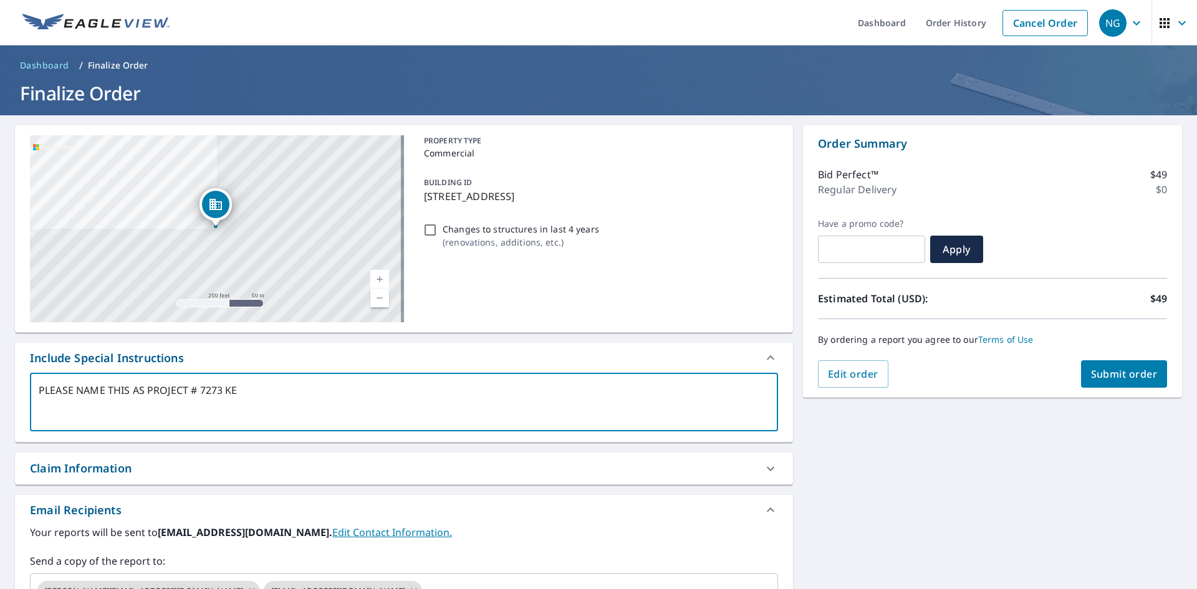
type textarea "x"
type textarea "PLEASE NAME THIS AS PROJECT # 7273 KEAR"
type textarea "x"
type textarea "PLEASE NAME THIS AS PROJECT # 7273 KEARN"
type textarea "x"
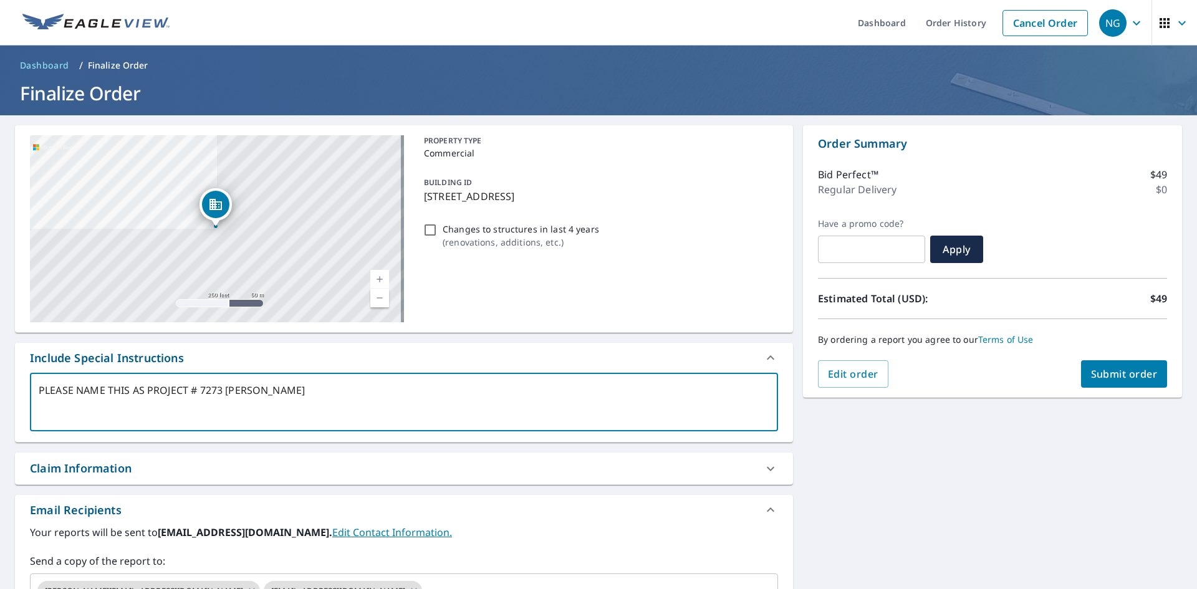
type textarea "PLEASE NAME THIS AS PROJECT # 7273 KEARNE"
type textarea "x"
type textarea "PLEASE NAME THIS AS PROJECT # 7273 KEARNEY"
type textarea "x"
type textarea "PLEASE NAME THIS AS PROJECT # 7273 KEARNEY"
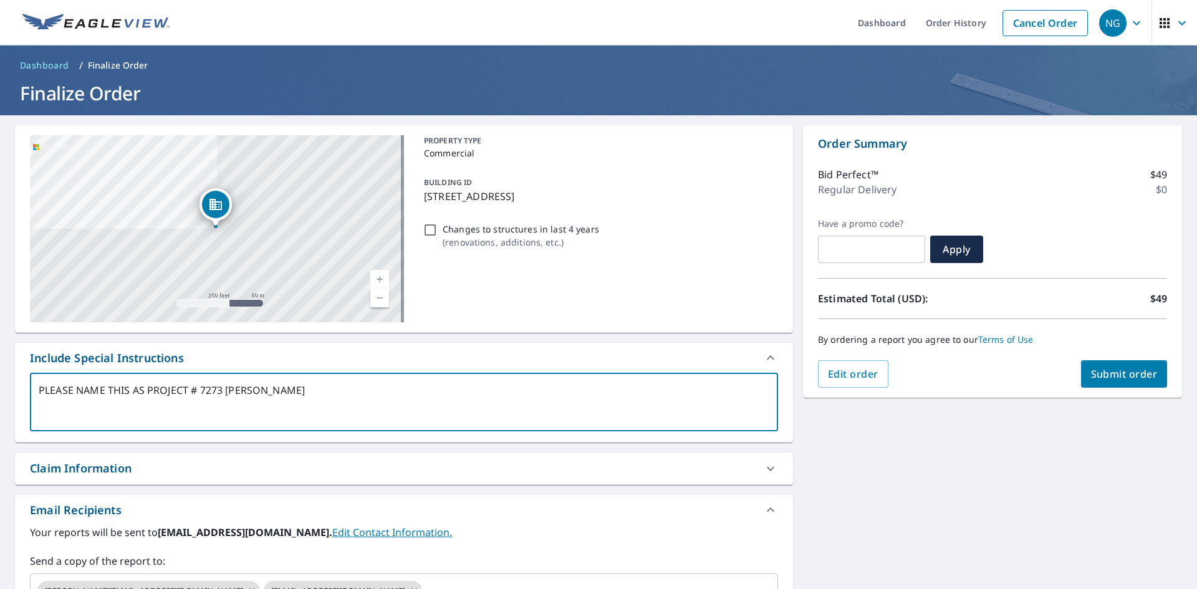
type textarea "x"
type textarea "PLEASE NAME THIS AS PROJECT # 7273 KEARNEY S"
type textarea "x"
type textarea "PLEASE NAME THIS AS PROJECT # 7273 KEARNEY ST"
type textarea "x"
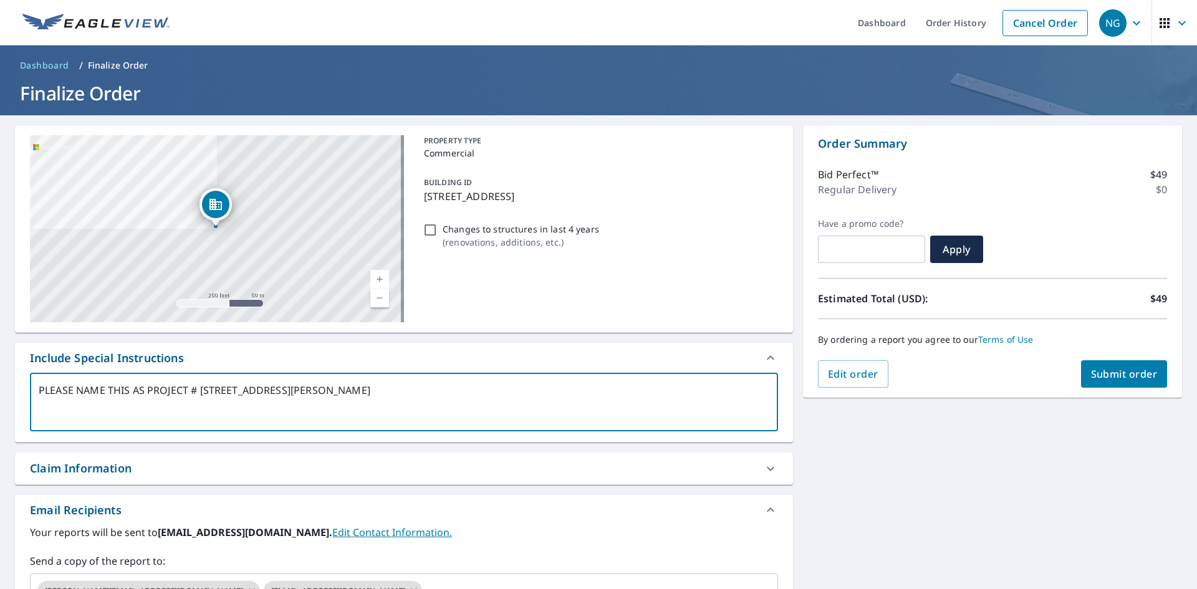
type textarea "PLEASE NAME THIS AS PROJECT # 7273 KEARNEY ST"
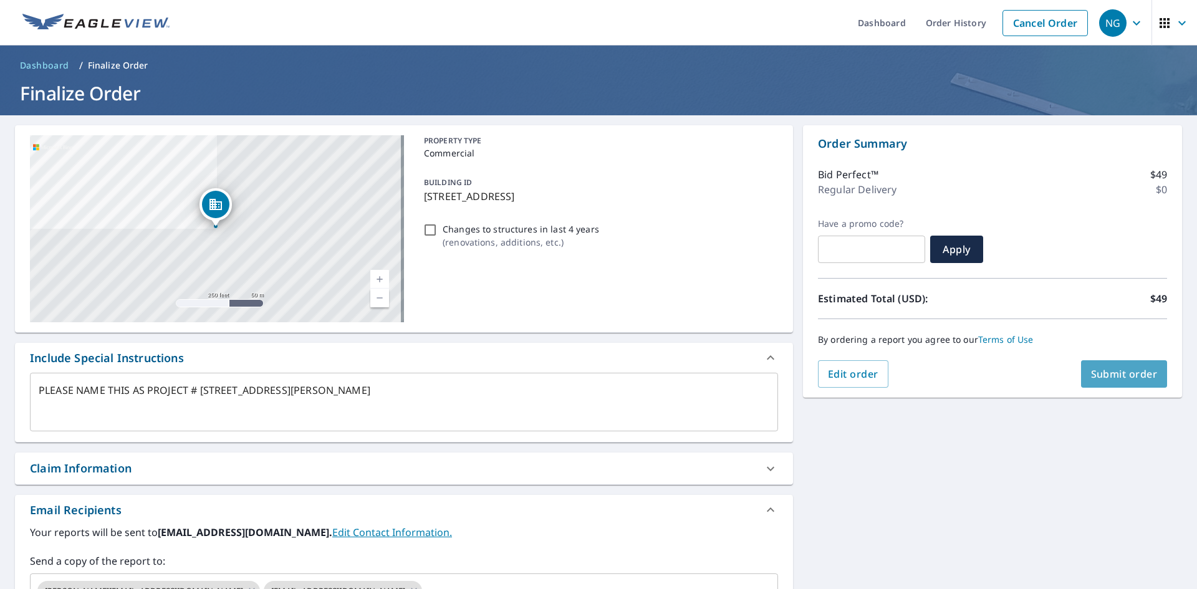
click at [1097, 370] on span "Submit order" at bounding box center [1124, 374] width 67 height 14
type textarea "x"
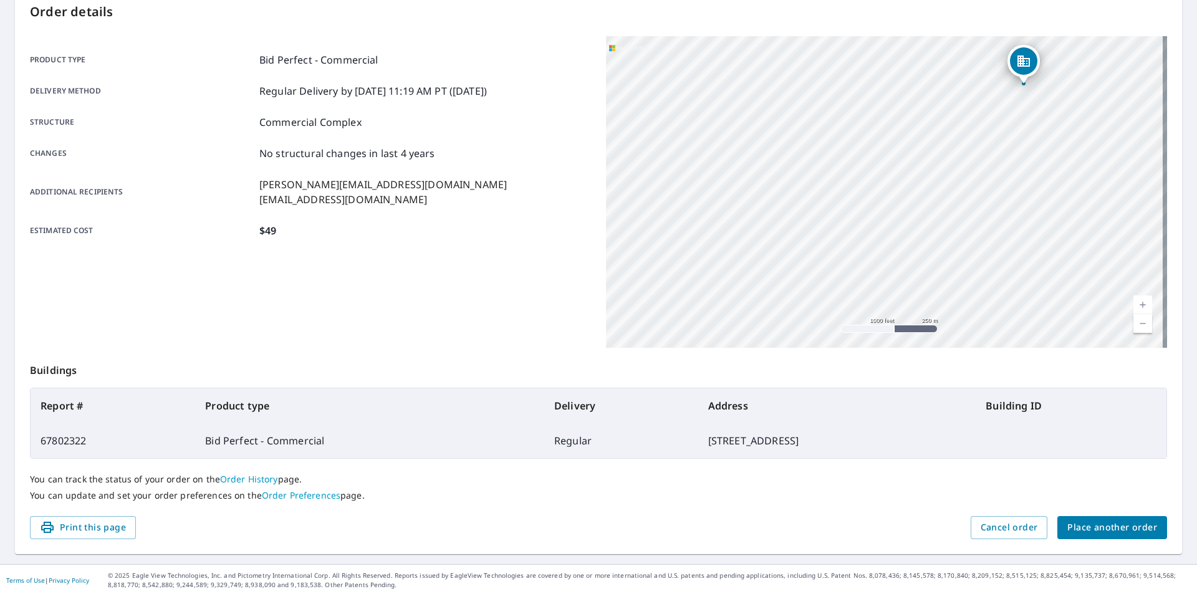
scroll to position [145, 0]
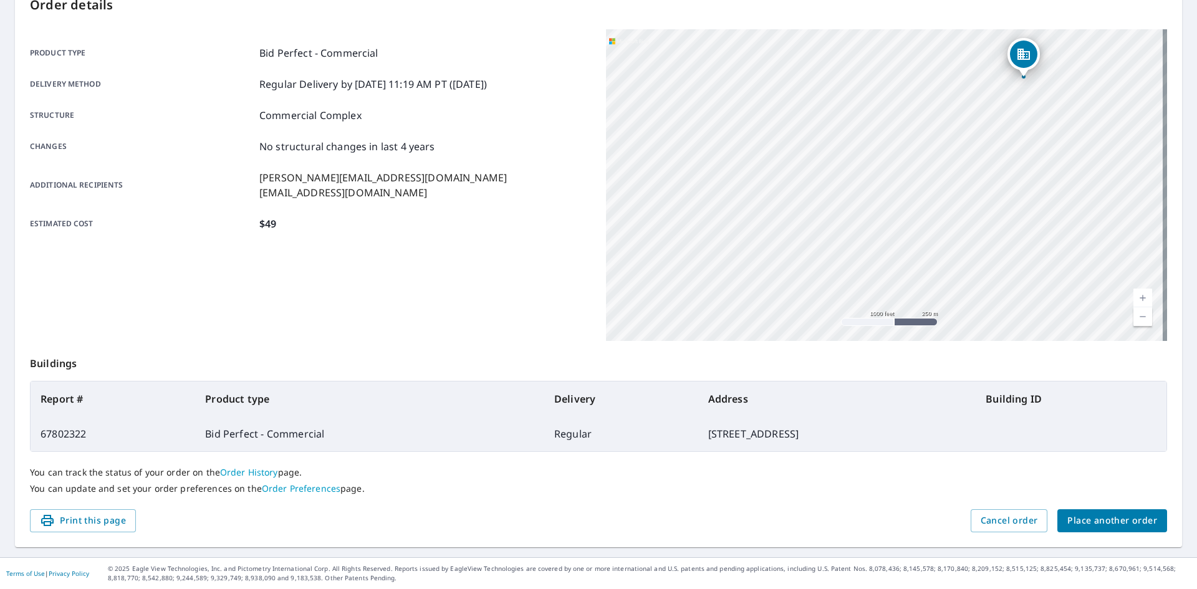
click at [1076, 520] on span "Place another order" at bounding box center [1112, 521] width 90 height 16
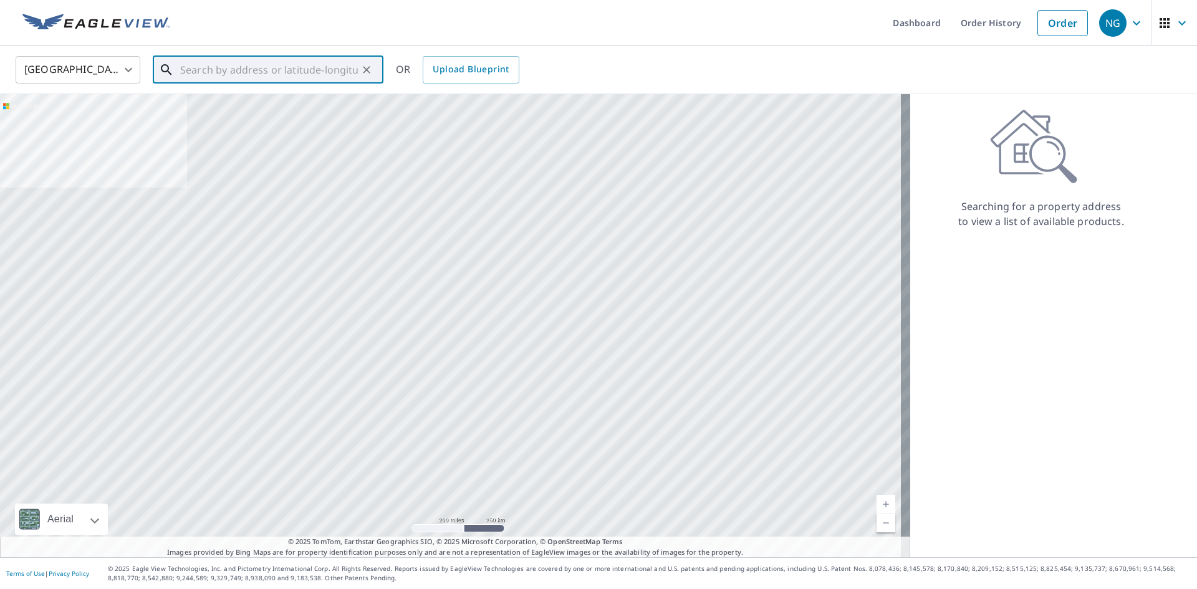
click at [218, 70] on input "text" at bounding box center [269, 69] width 178 height 35
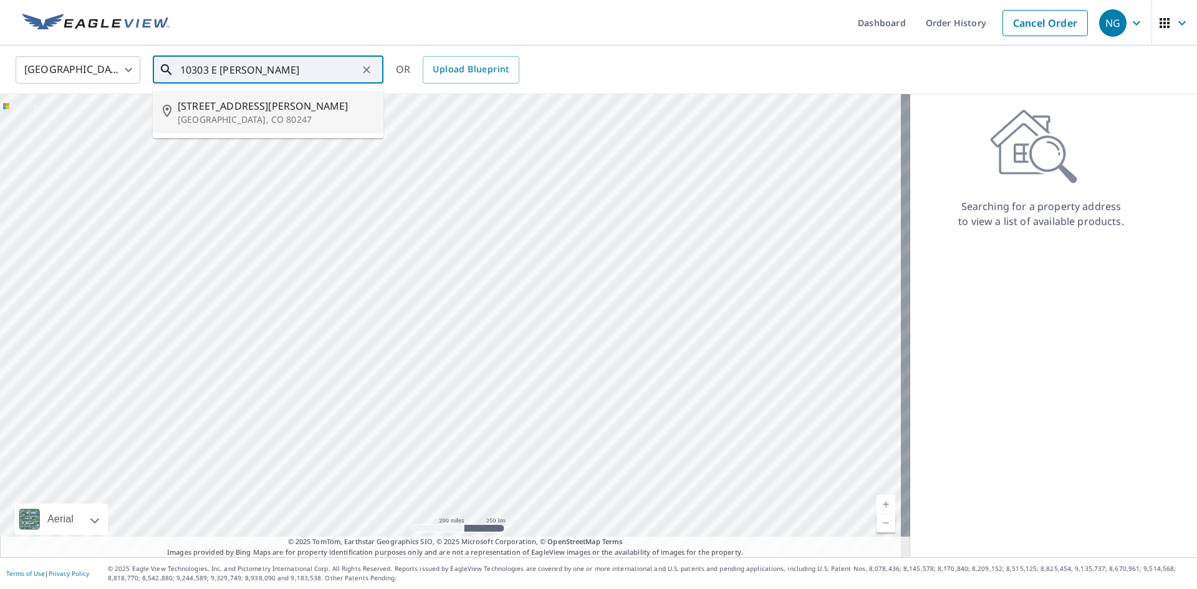
click at [229, 121] on p "Denver, CO 80247" at bounding box center [276, 119] width 196 height 12
type input "10303 E Warren Ave Denver, CO 80247"
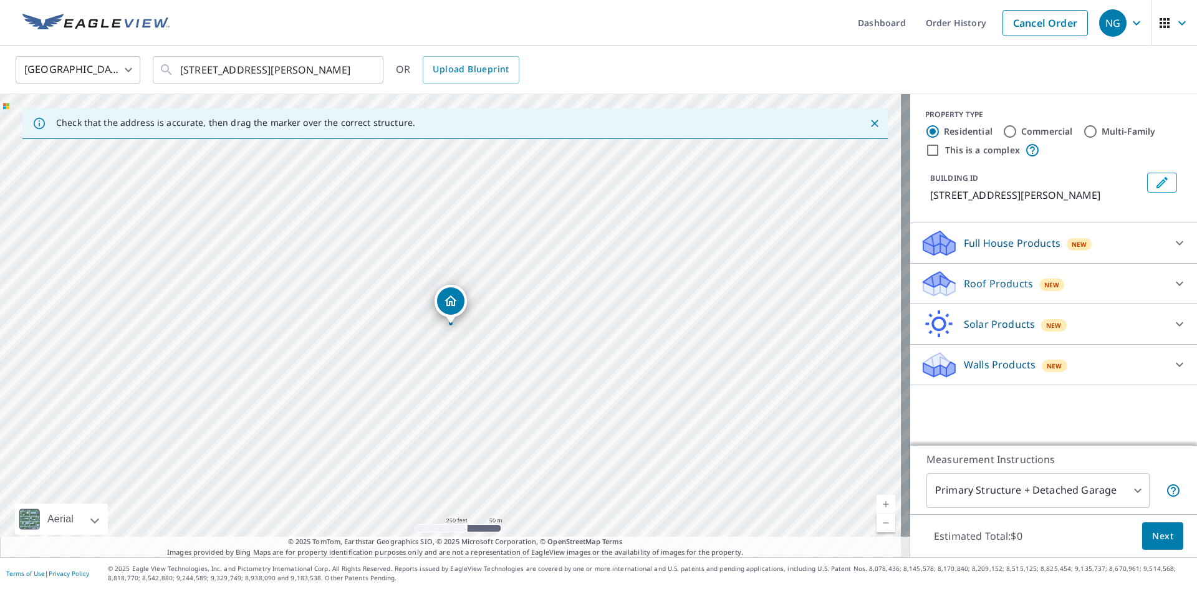
click at [1085, 131] on input "Multi-Family" at bounding box center [1090, 131] width 15 height 15
radio input "true"
type input "2"
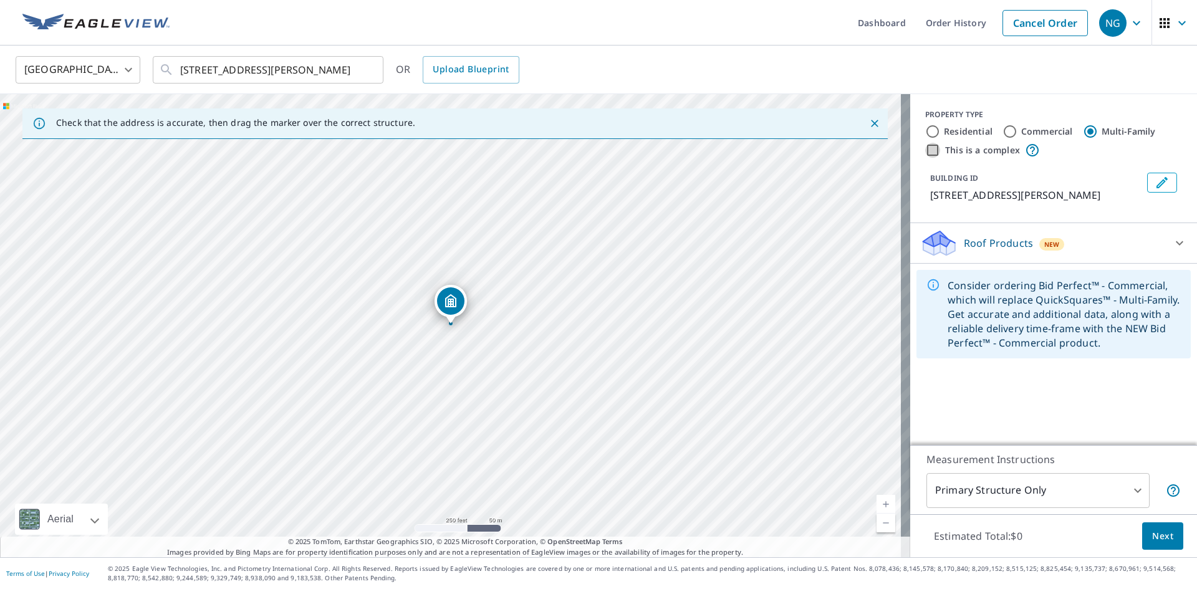
click at [925, 150] on input "This is a complex" at bounding box center [932, 150] width 15 height 15
checkbox input "true"
radio input "true"
type input "4"
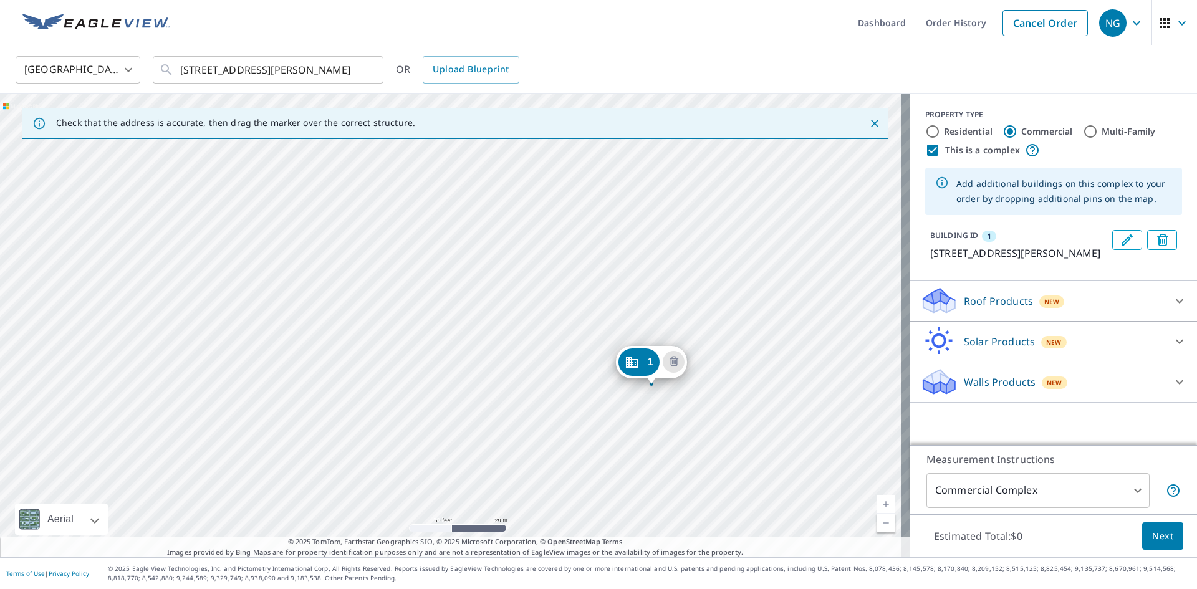
click at [407, 222] on div "1 10303 E Warren Ave Aurora, CO 80247" at bounding box center [455, 325] width 910 height 463
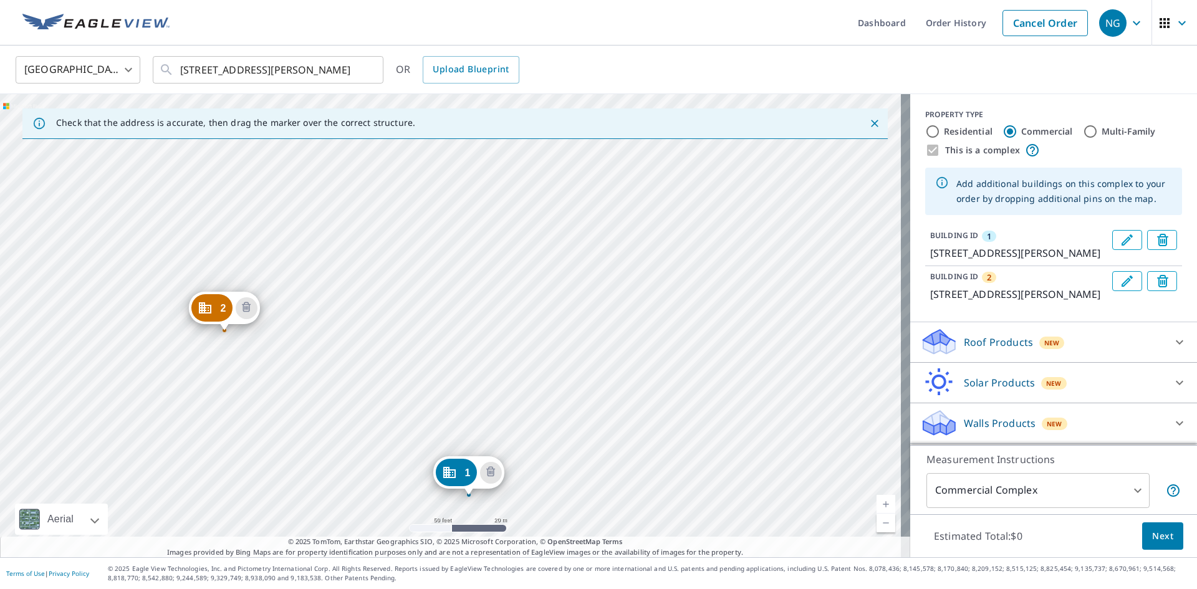
drag, startPoint x: 339, startPoint y: 193, endPoint x: 357, endPoint y: 346, distance: 153.8
click at [357, 346] on div "2 10303 E Warren Ave Aurora, CO 80247 1 10303 E Warren Ave Aurora, CO 80247" at bounding box center [455, 325] width 910 height 463
click at [277, 289] on div "2 10303 E Warren Ave Aurora, CO 80247 1 10303 E Warren Ave Aurora, CO 80247" at bounding box center [455, 325] width 910 height 463
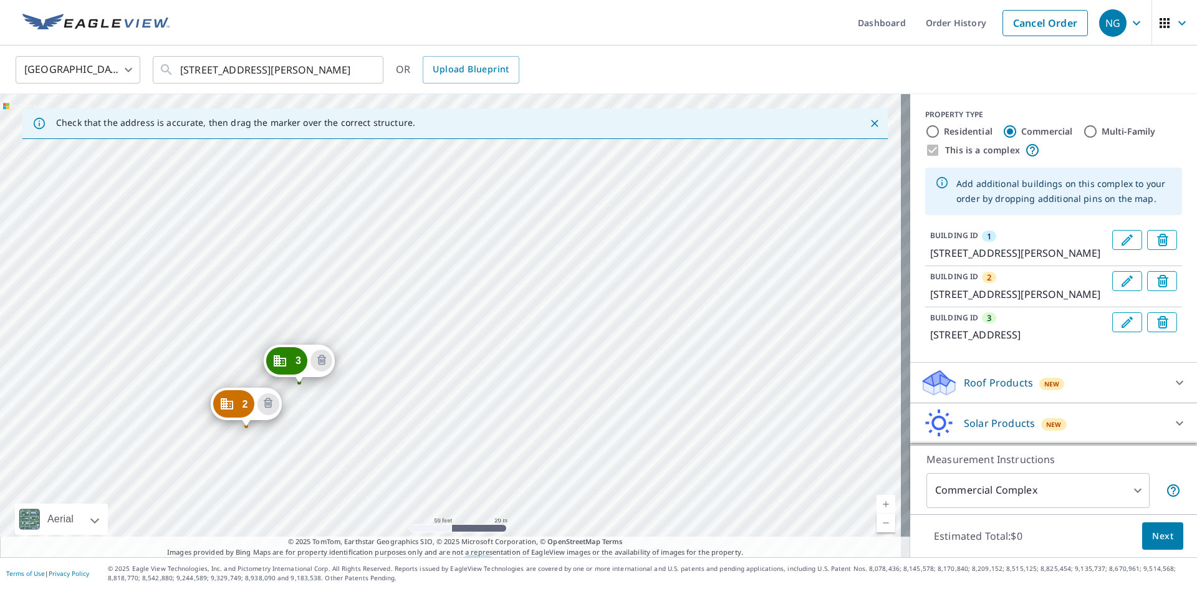
drag, startPoint x: 326, startPoint y: 163, endPoint x: 366, endPoint y: 431, distance: 270.3
click at [366, 431] on div "2 10303 E Warren Ave Aurora, CO 80247 3 2155 S Havana St Aurora, CO 80014 1 103…" at bounding box center [455, 325] width 910 height 463
click at [198, 353] on div "2 10303 E Warren Ave Aurora, CO 80247 3 2155 S Havana St Aurora, CO 80014 1 103…" at bounding box center [455, 325] width 910 height 463
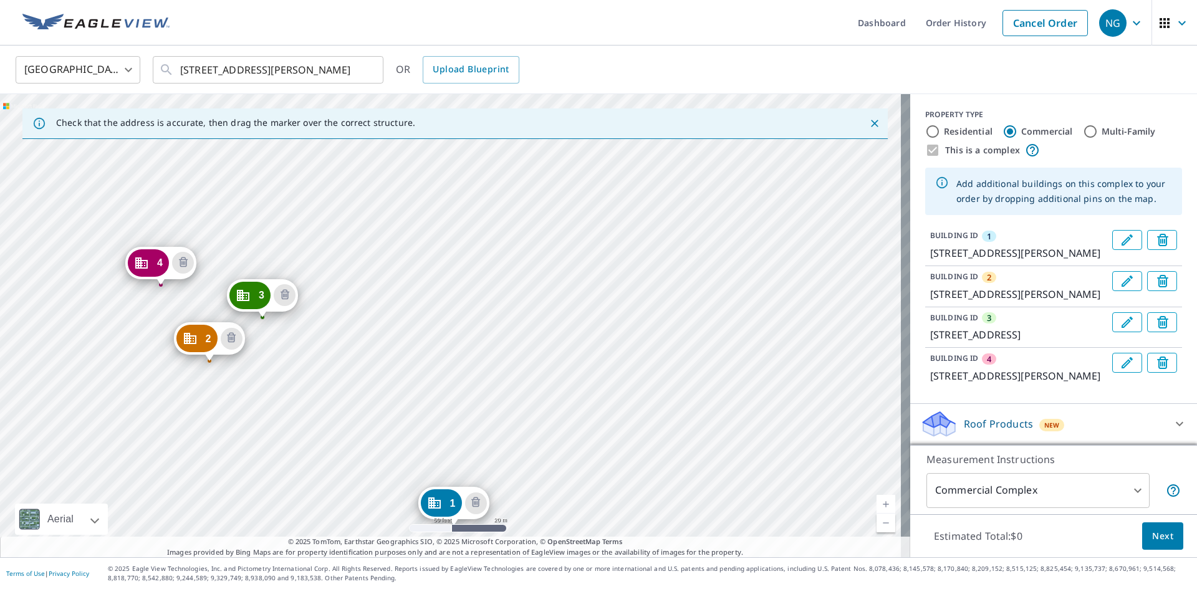
drag, startPoint x: 322, startPoint y: 208, endPoint x: 327, endPoint y: 369, distance: 160.9
click at [327, 369] on div "2 10303 E Warren Ave Aurora, CO 80247 3 2155 S Havana St Aurora, CO 80014 4 103…" at bounding box center [455, 325] width 910 height 463
click at [231, 168] on div "2 10303 E Warren Ave Aurora, CO 80247 3 2155 S Havana St Aurora, CO 80014 4 103…" at bounding box center [455, 325] width 910 height 463
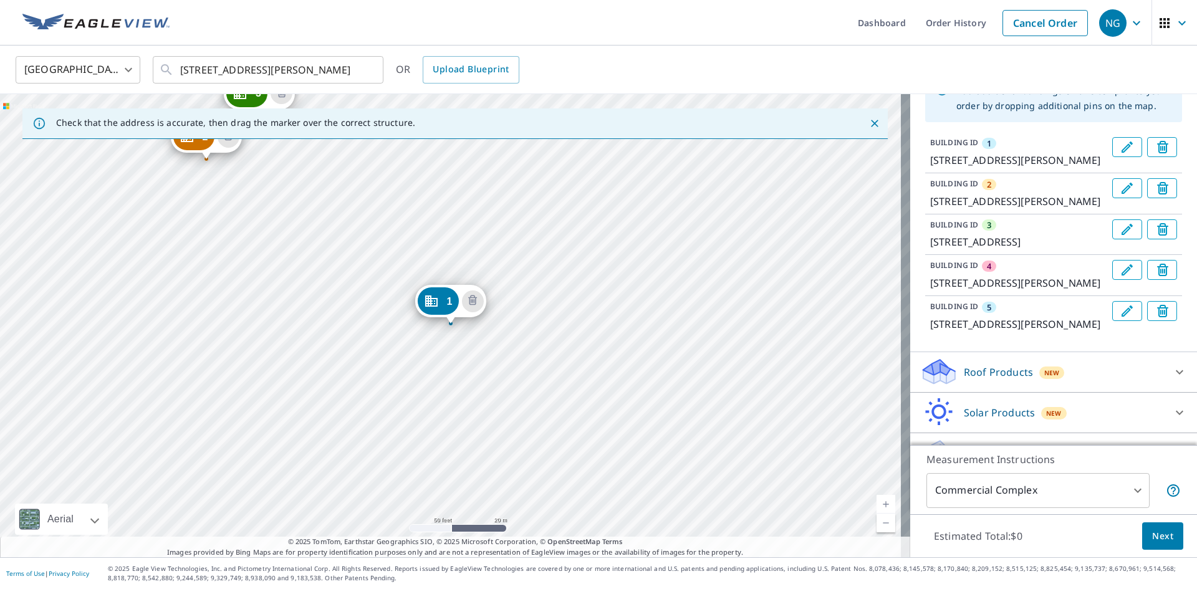
scroll to position [196, 0]
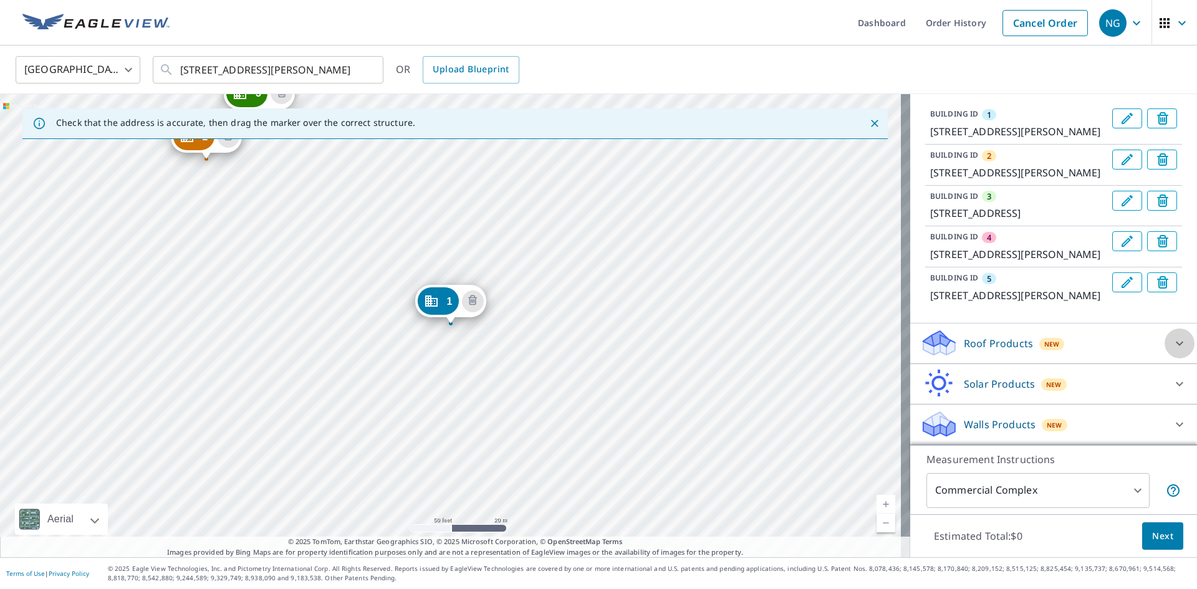
drag, startPoint x: 1152, startPoint y: 331, endPoint x: 1127, endPoint y: 353, distance: 34.0
click at [1164, 332] on div at bounding box center [1179, 343] width 30 height 30
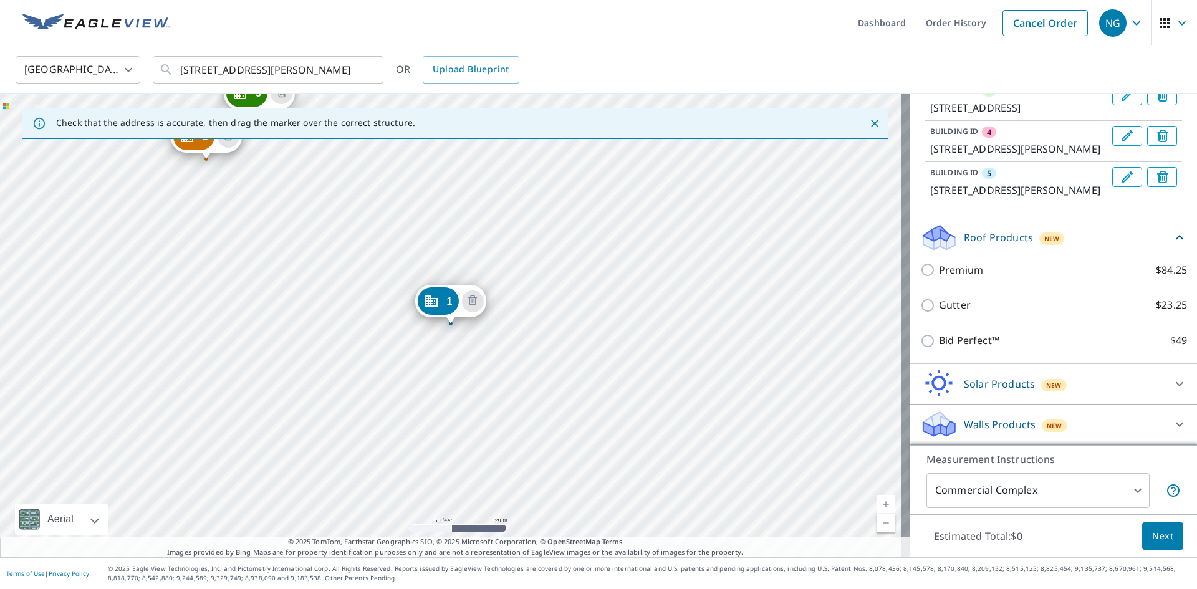
scroll to position [302, 0]
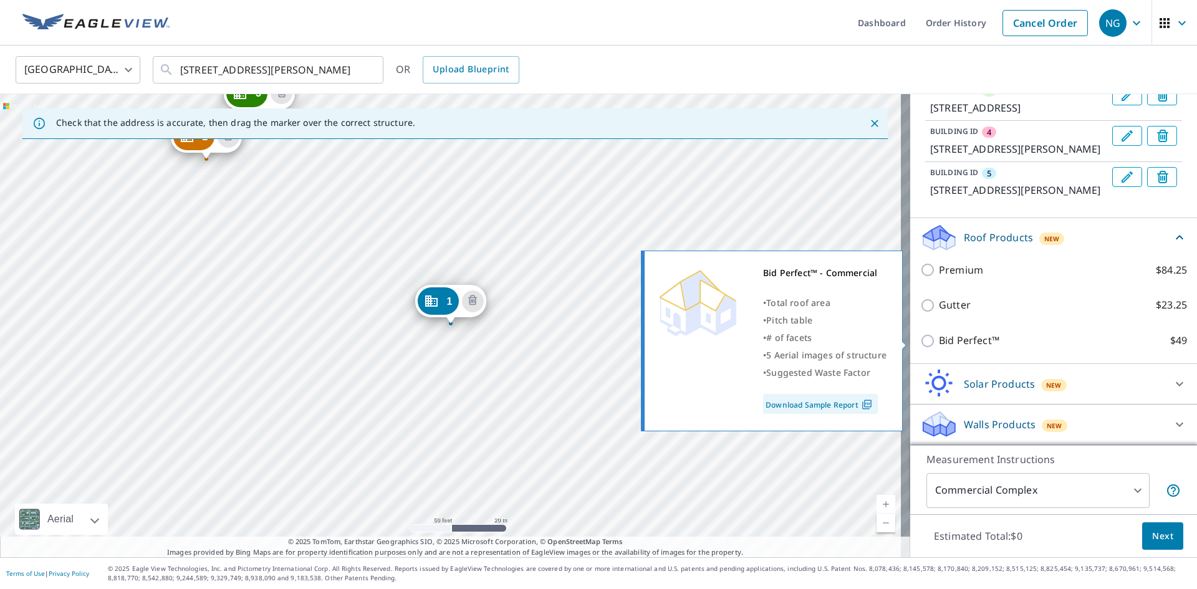
click at [920, 338] on input "Bid Perfect™ $49" at bounding box center [929, 340] width 19 height 15
checkbox input "true"
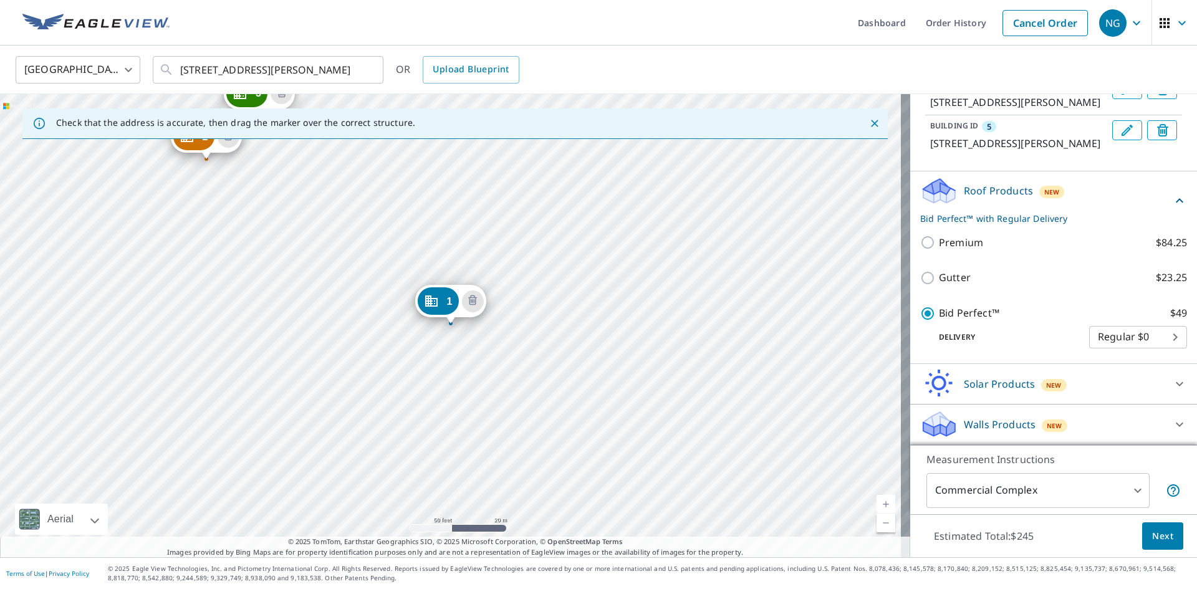
click at [1155, 539] on span "Next" at bounding box center [1162, 537] width 21 height 16
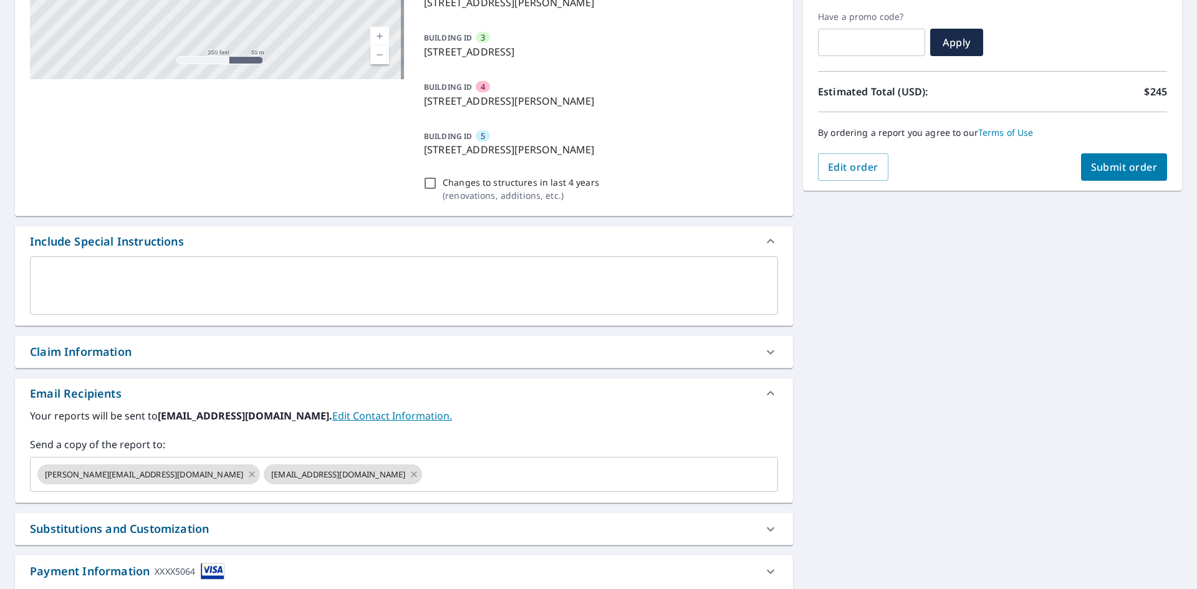
scroll to position [249, 0]
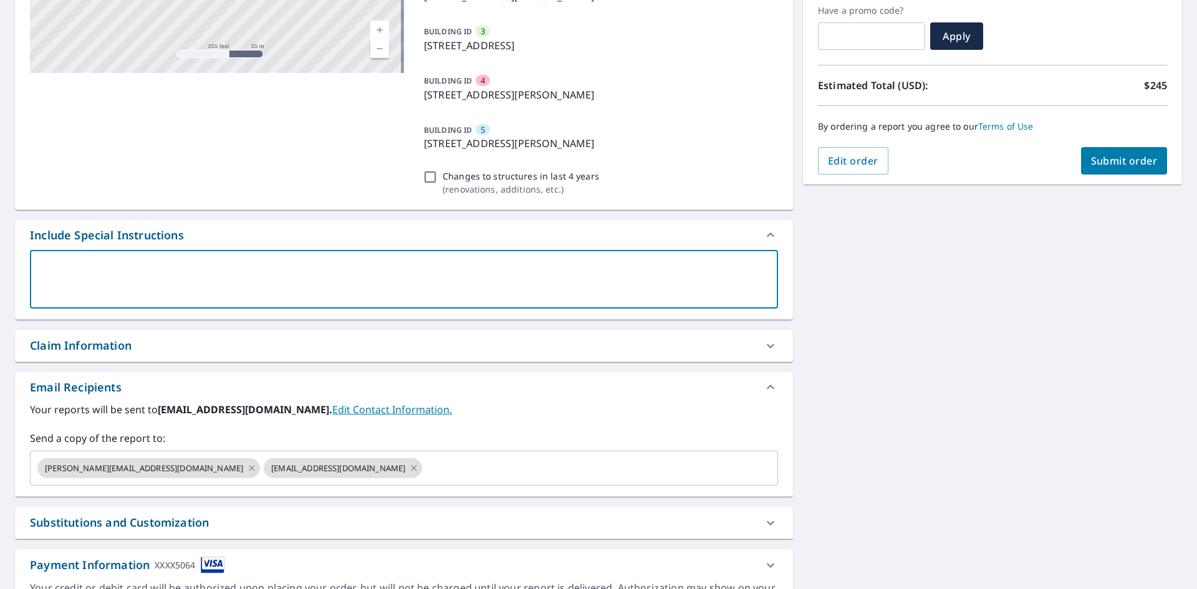
click at [297, 266] on textarea at bounding box center [404, 280] width 730 height 36
type textarea "F"
type textarea "x"
type textarea "FO"
type textarea "x"
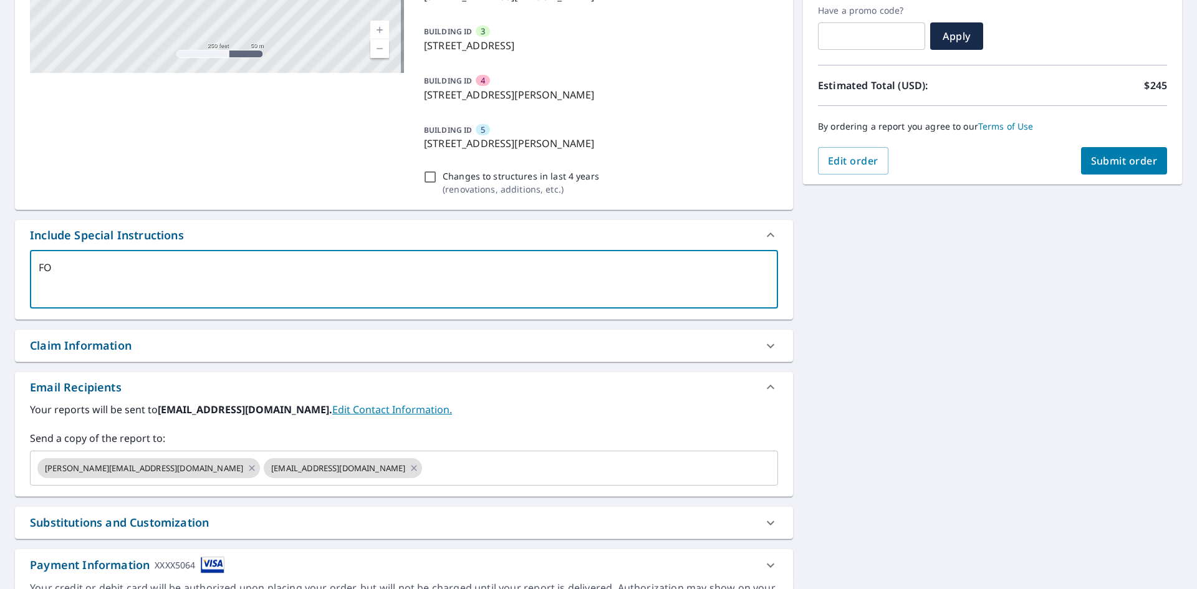
type textarea "FOR"
type textarea "x"
type textarea "FOR"
type textarea "x"
type textarea "FOR B"
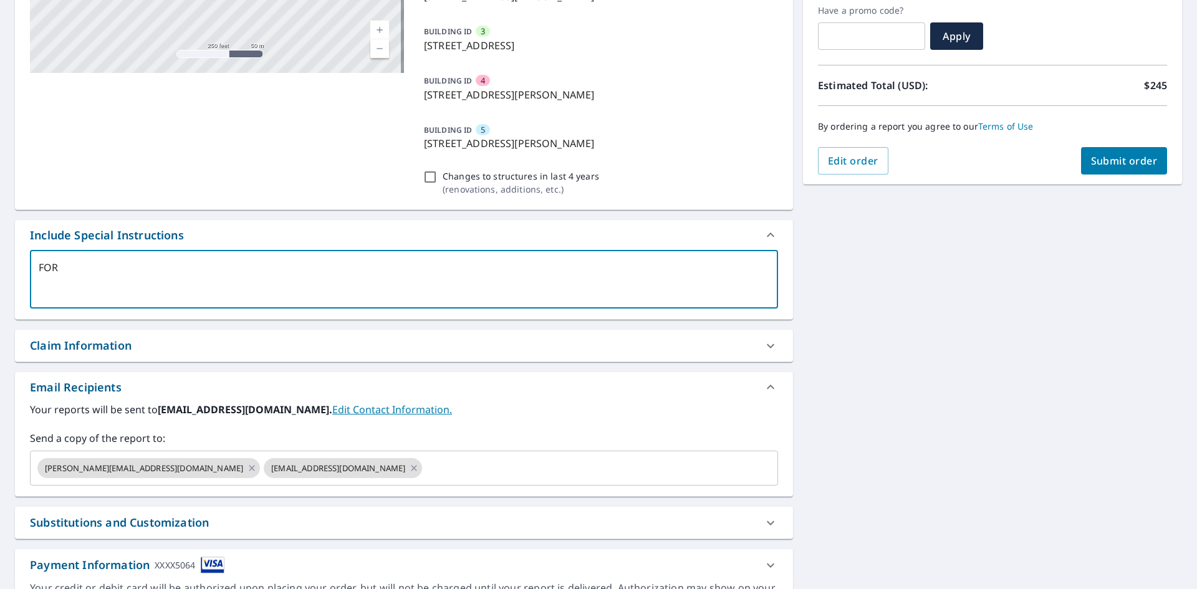
type textarea "x"
type textarea "FOR BU"
type textarea "x"
type textarea "FOR BUI"
type textarea "x"
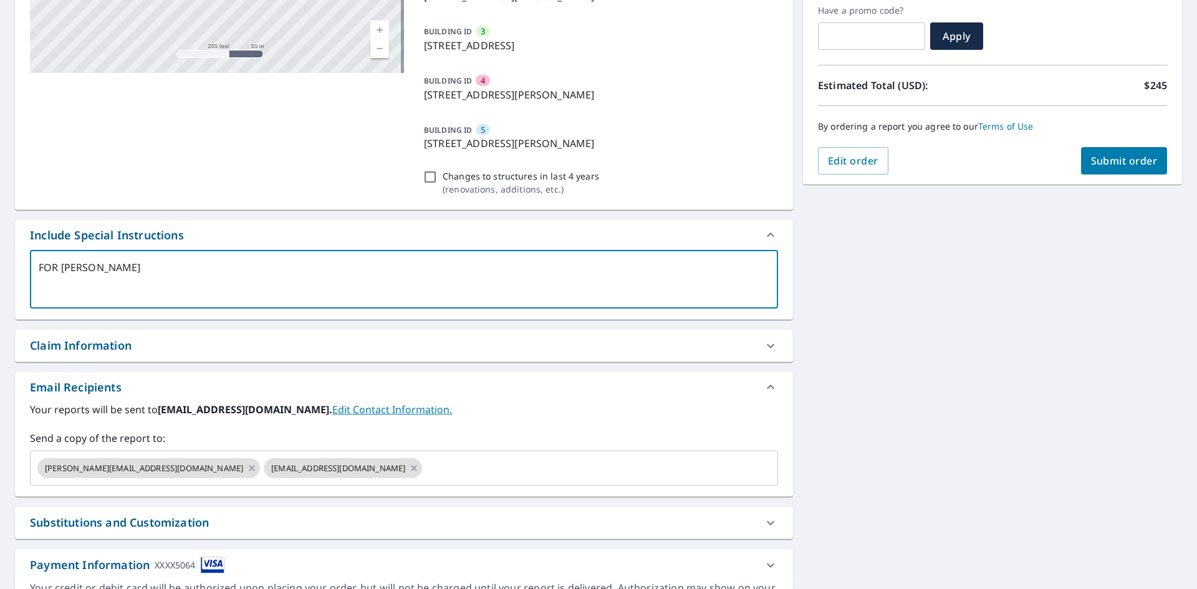
type textarea "FOR BUIL"
type textarea "x"
type textarea "FOR BUILD"
type textarea "x"
type textarea "FOR BUILDI"
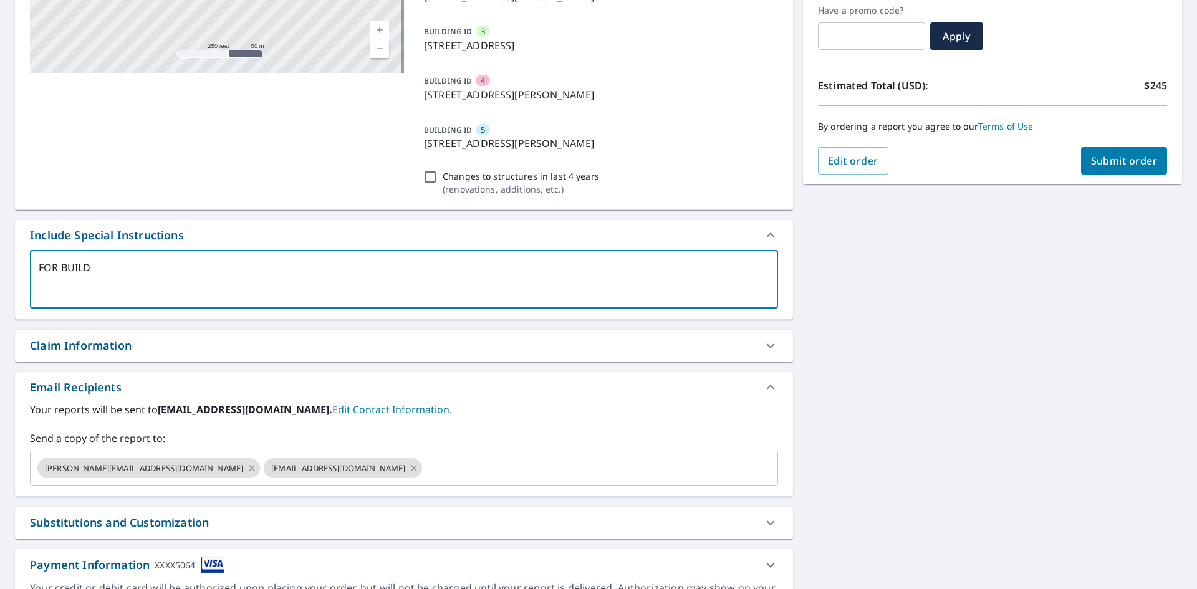
type textarea "x"
type textarea "FOR BUILDIN"
type textarea "x"
type textarea "FOR BUILDING"
type textarea "x"
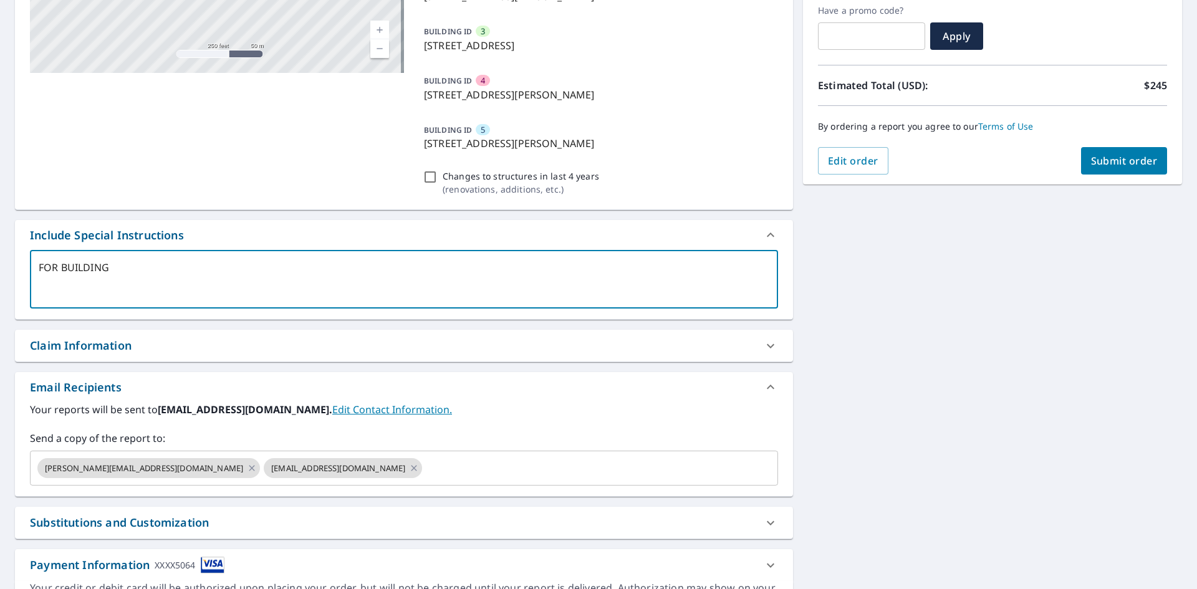
type textarea "FOR BUILDING"
type textarea "x"
type textarea "FOR BUILDING 1"
type textarea "x"
type textarea "FOR BUILDING 1"
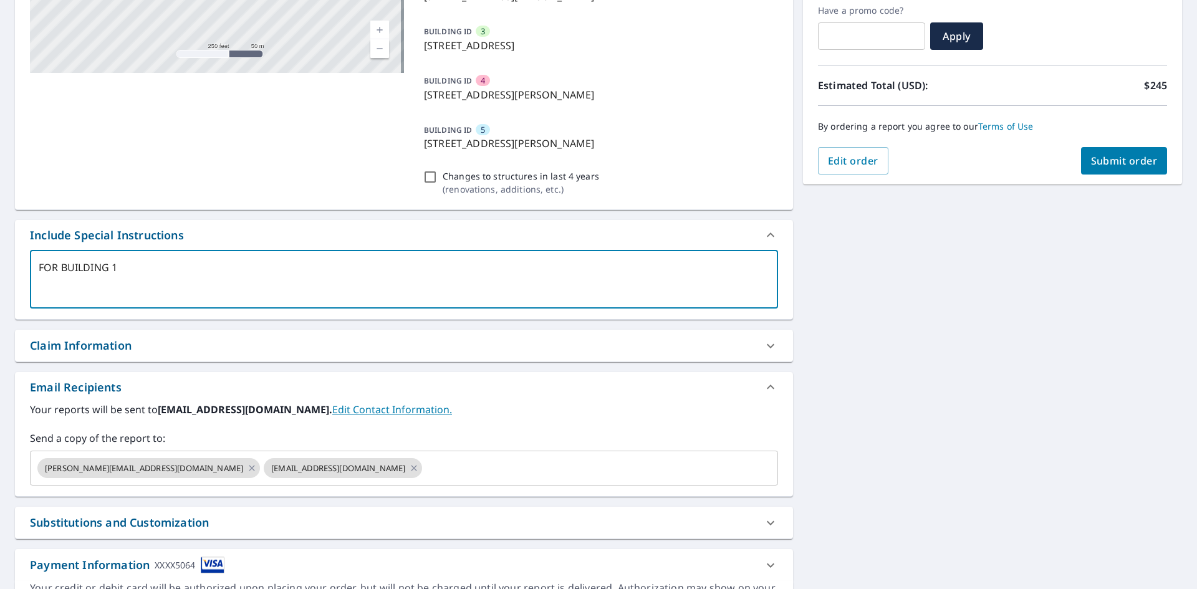
type textarea "x"
type textarea "FOR BUILDING 1 I"
type textarea "x"
type textarea "FOR BUILDING 1 I"
type textarea "x"
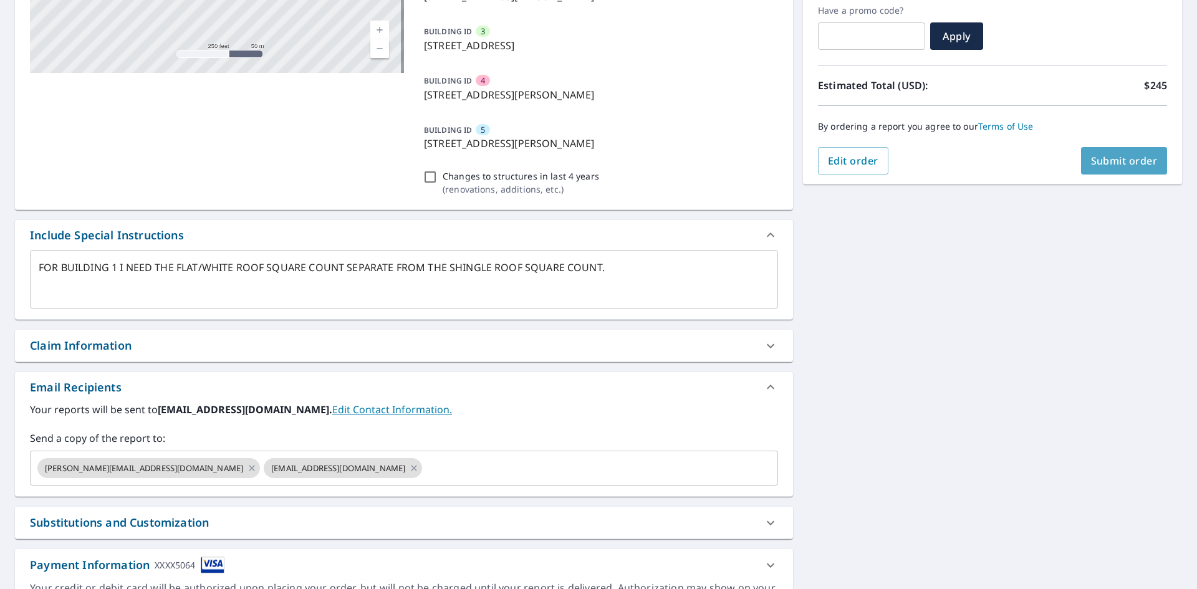
click at [1134, 153] on button "Submit order" at bounding box center [1124, 160] width 87 height 27
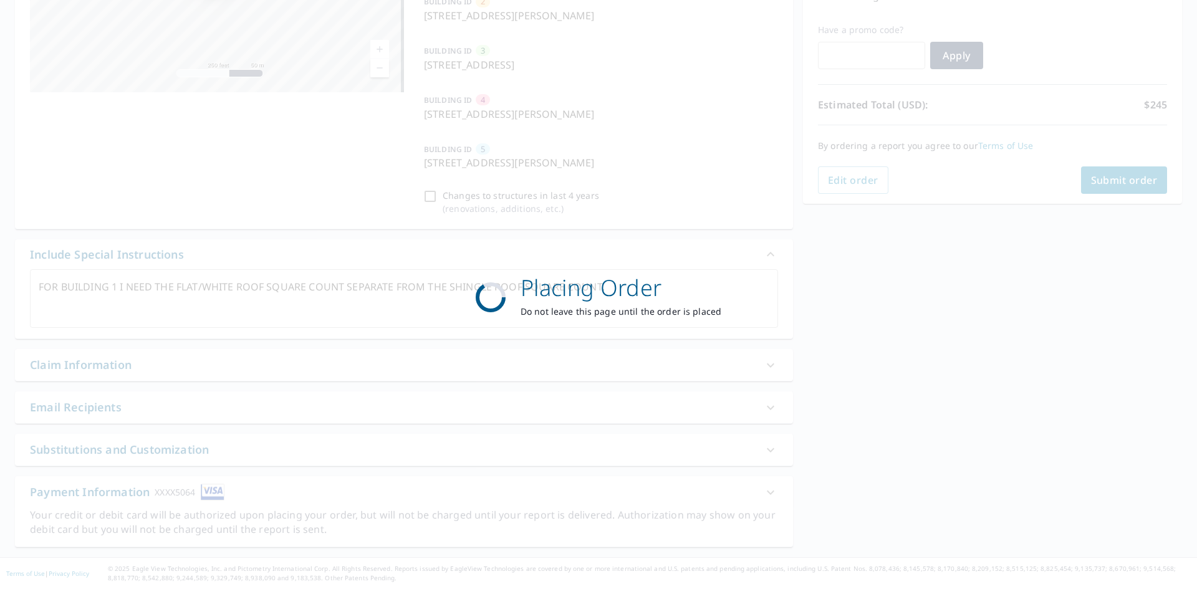
scroll to position [230, 0]
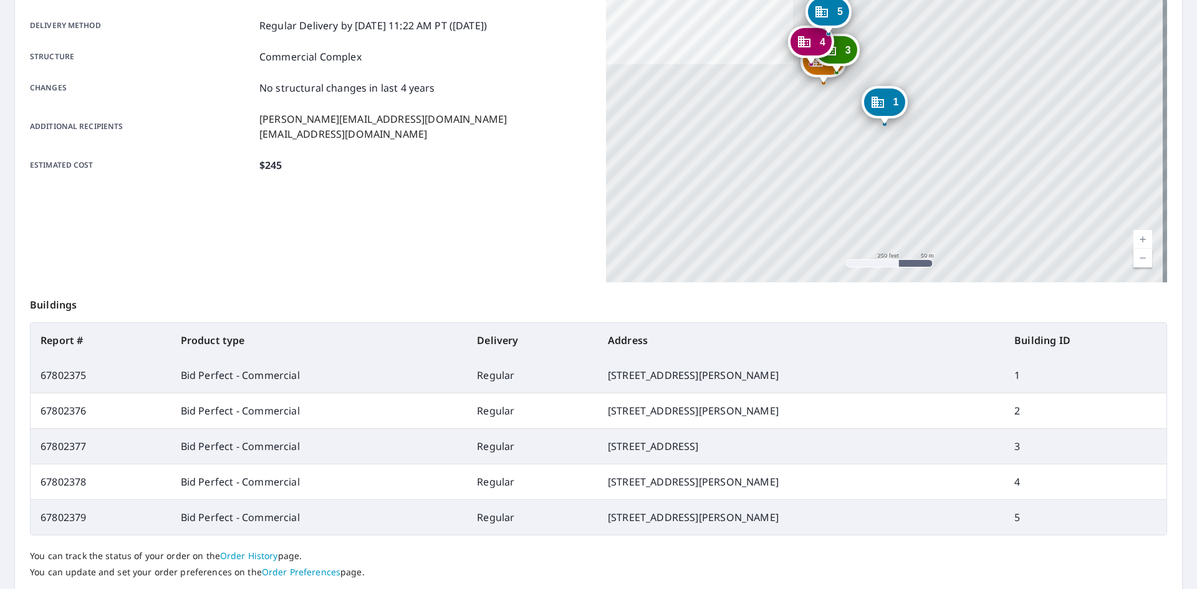
scroll to position [287, 0]
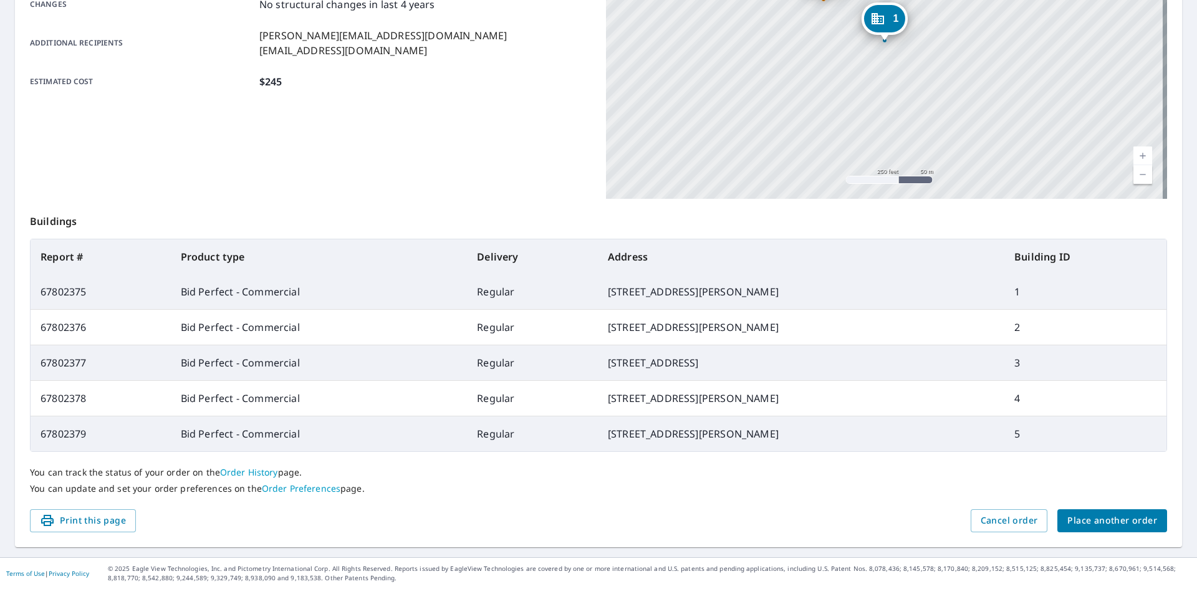
click at [1109, 524] on span "Place another order" at bounding box center [1112, 521] width 90 height 16
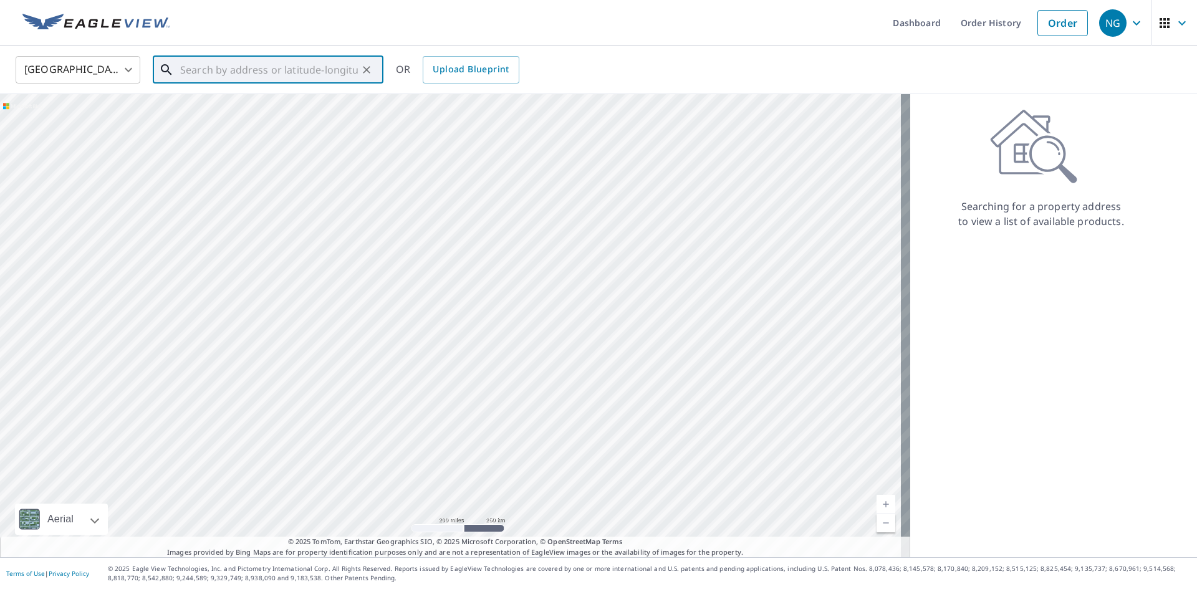
click at [282, 73] on input "text" at bounding box center [269, 69] width 178 height 35
click at [255, 108] on span "[STREET_ADDRESS]" at bounding box center [276, 105] width 196 height 15
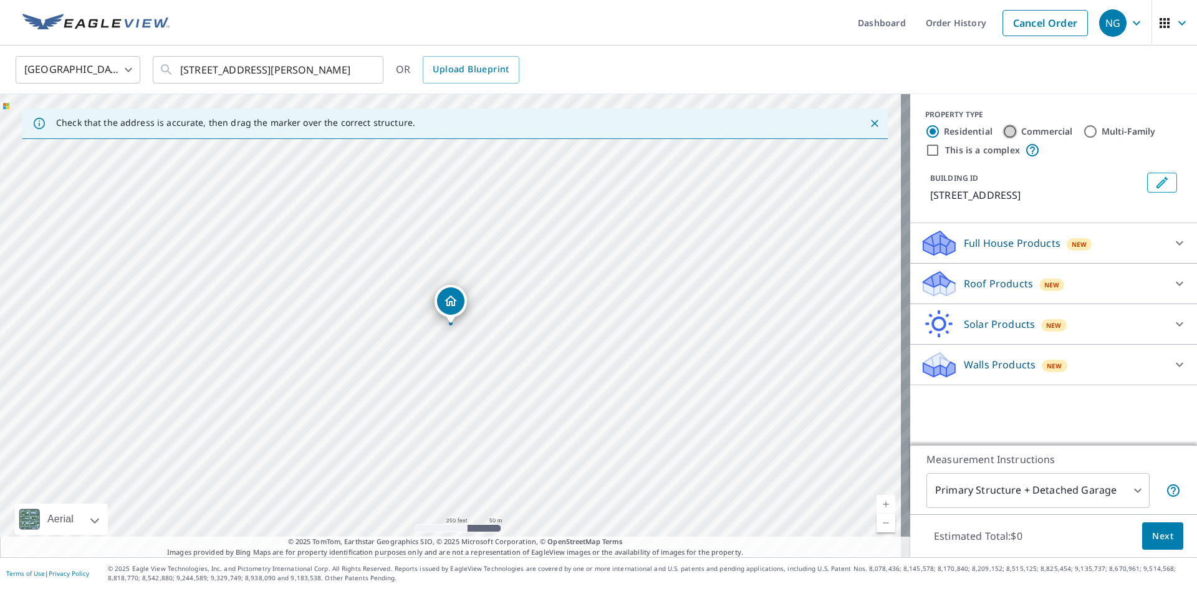
drag, startPoint x: 997, startPoint y: 130, endPoint x: 1002, endPoint y: 141, distance: 12.8
click at [1002, 130] on input "Commercial" at bounding box center [1009, 131] width 15 height 15
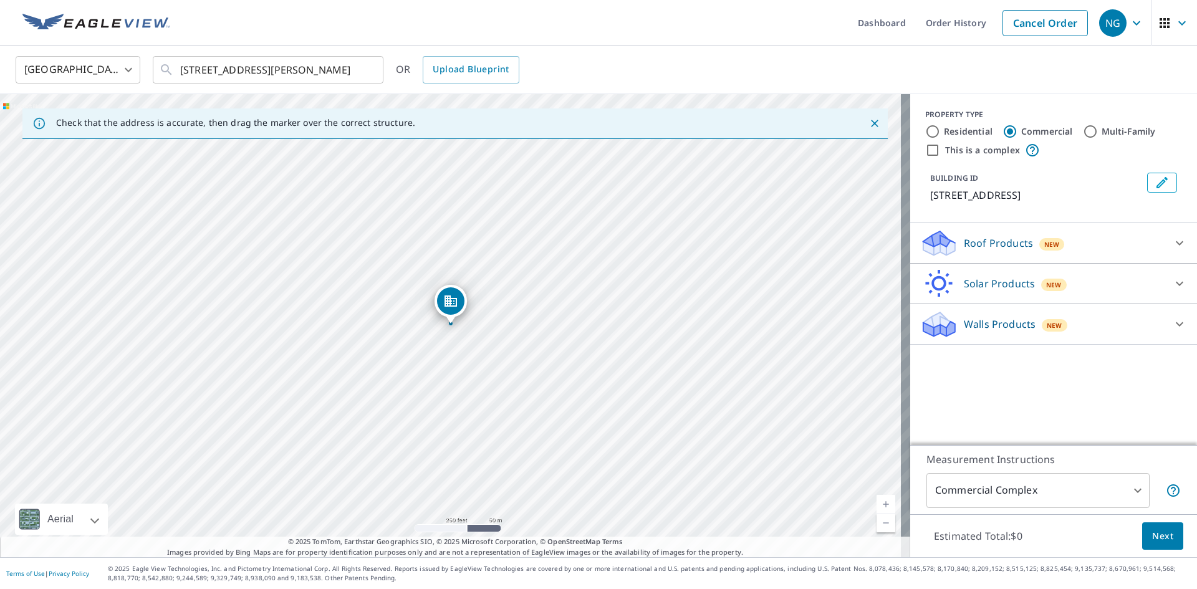
click at [1108, 236] on div "Roof Products New" at bounding box center [1042, 243] width 244 height 29
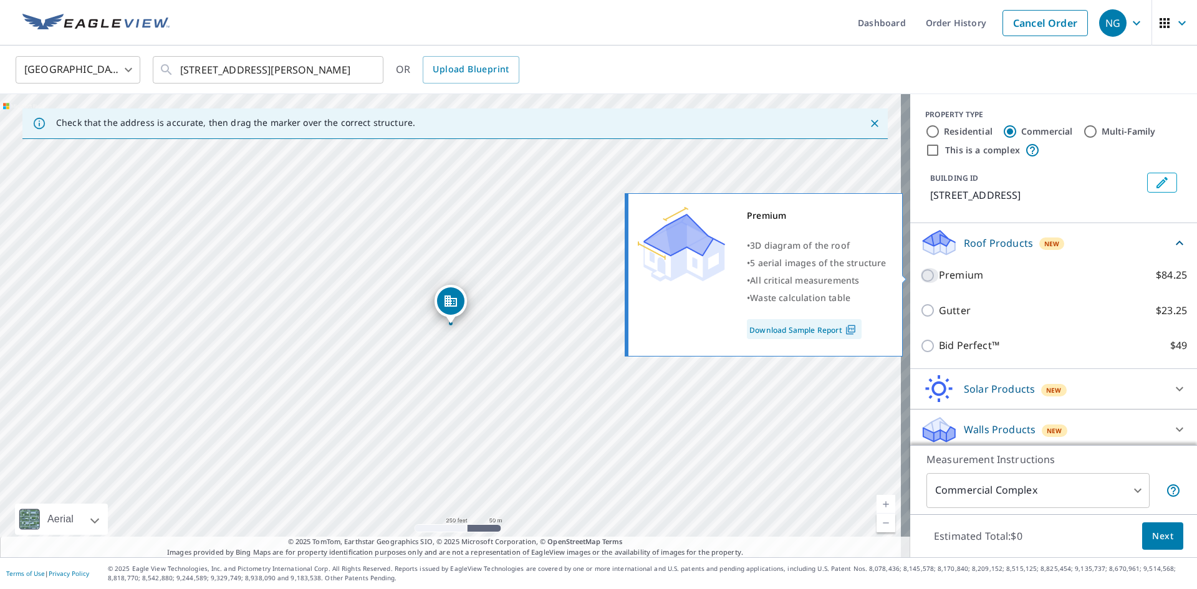
click at [920, 277] on input "Premium $84.25" at bounding box center [929, 275] width 19 height 15
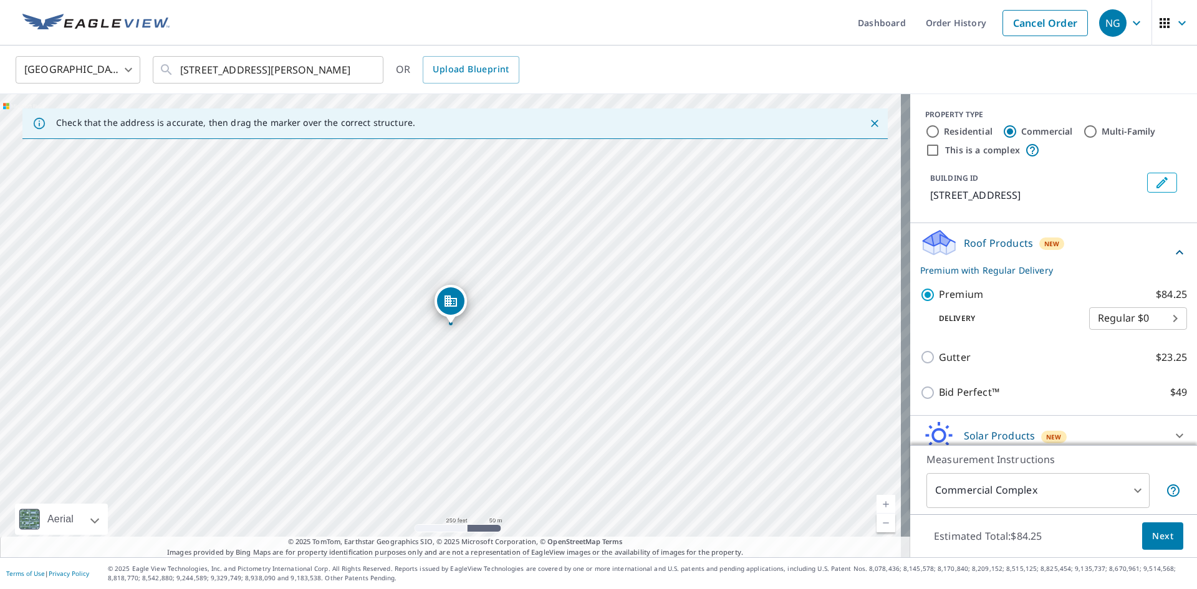
scroll to position [52, 0]
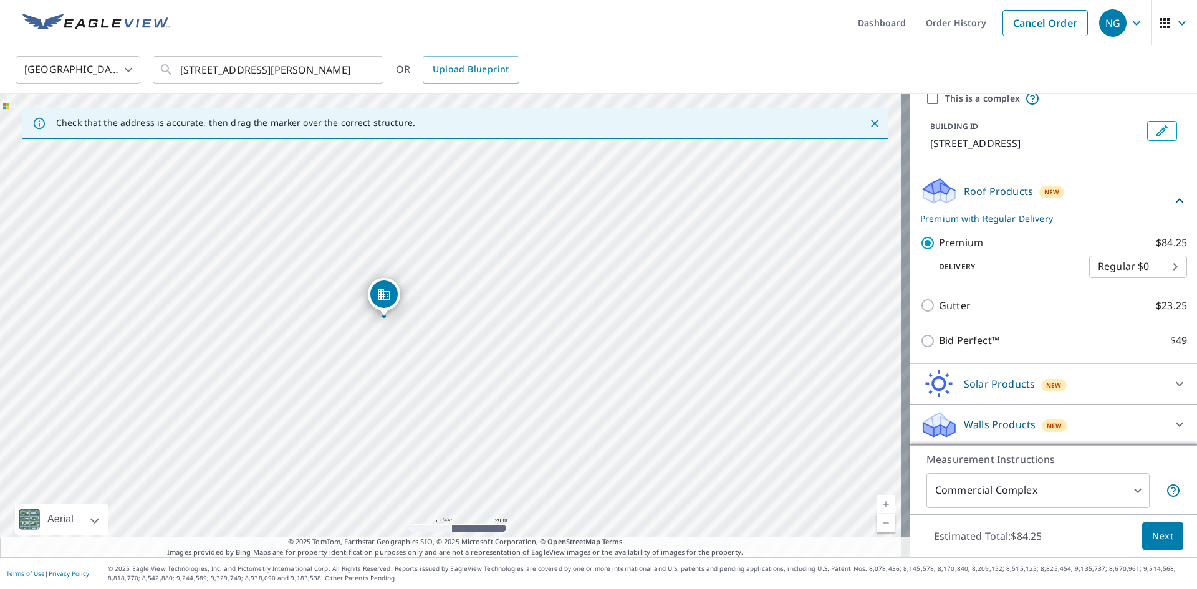
drag, startPoint x: 455, startPoint y: 272, endPoint x: 380, endPoint y: 295, distance: 78.9
click at [1159, 540] on span "Next" at bounding box center [1162, 537] width 21 height 16
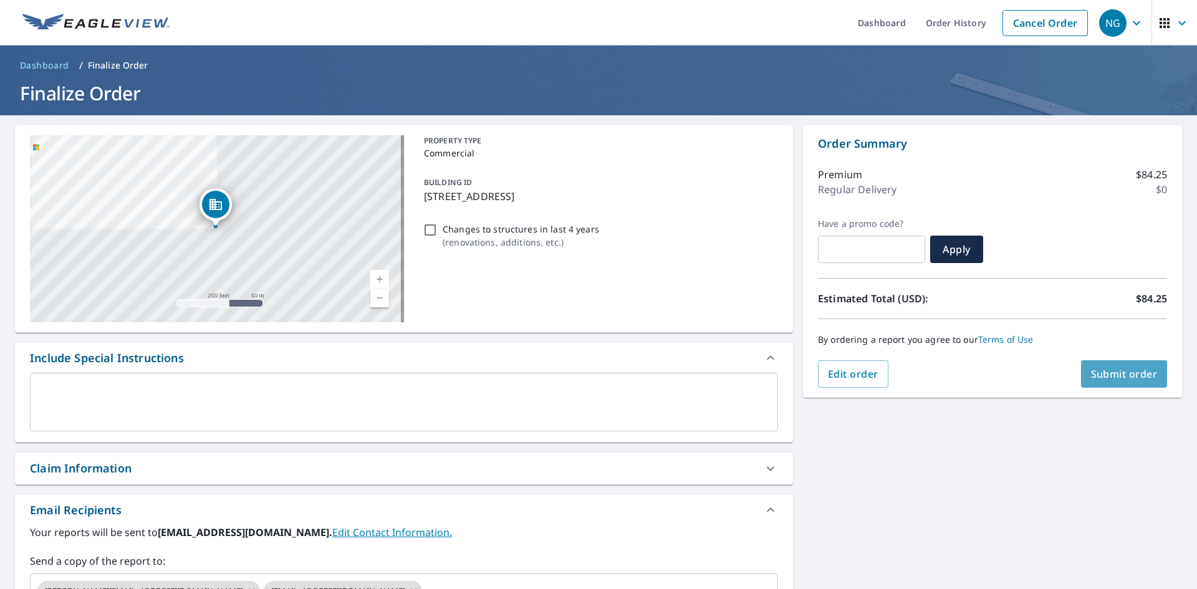
click at [1091, 370] on span "Submit order" at bounding box center [1124, 374] width 67 height 14
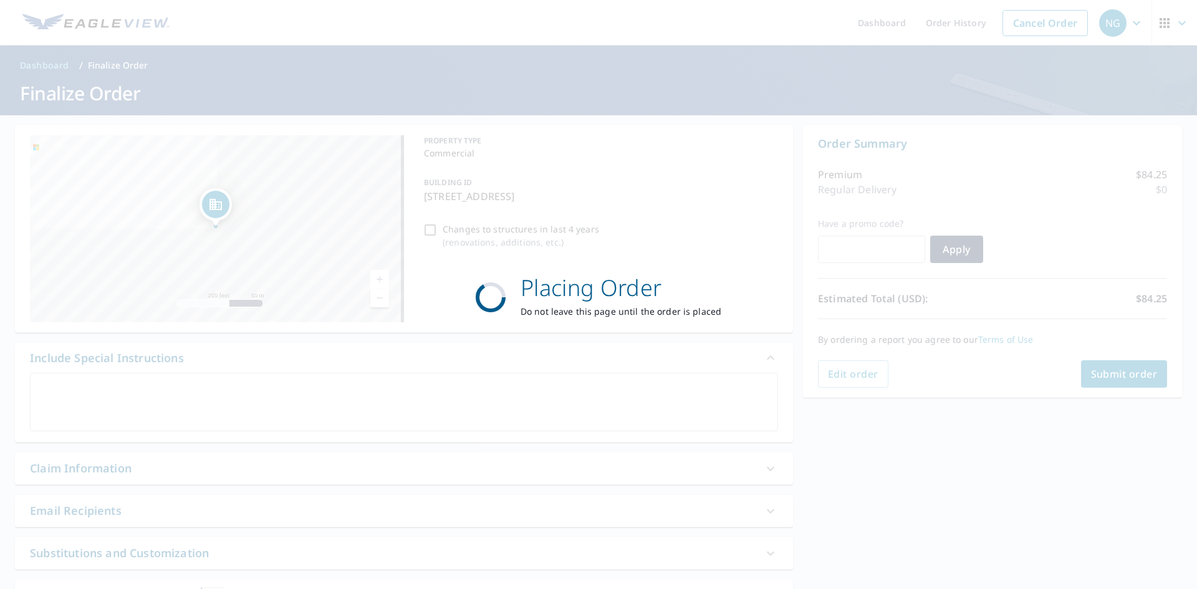
click at [647, 281] on p "Placing Order" at bounding box center [620, 288] width 201 height 34
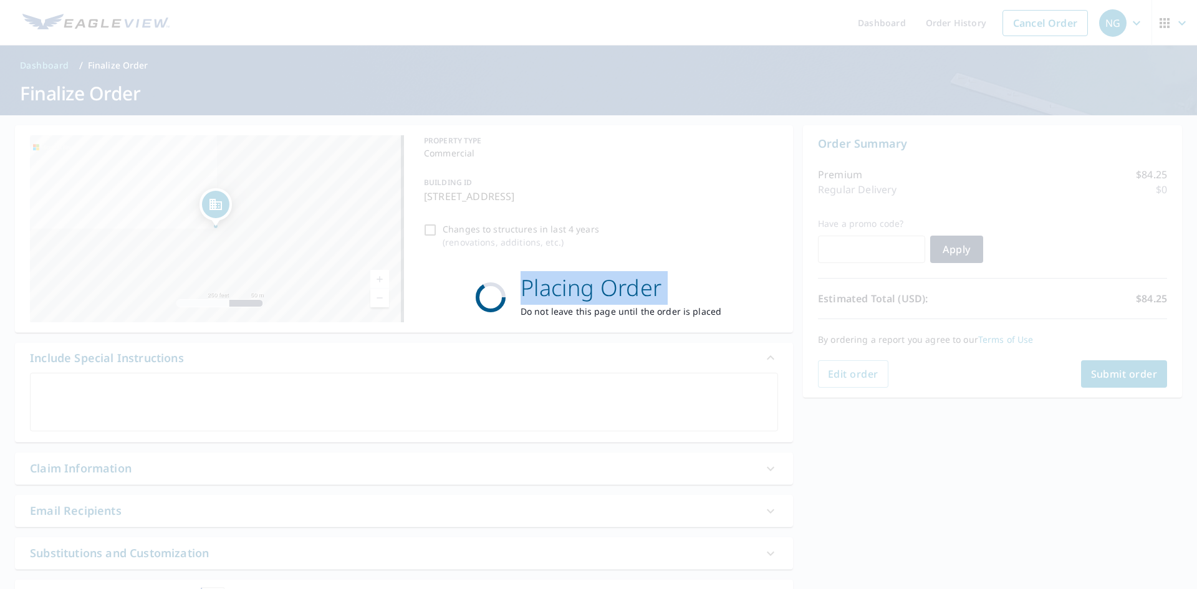
click at [647, 281] on p "Placing Order" at bounding box center [620, 288] width 201 height 34
click at [647, 282] on p "Placing Order" at bounding box center [620, 288] width 201 height 34
click at [649, 282] on p "Placing Order" at bounding box center [620, 288] width 201 height 34
click at [650, 281] on p "Placing Order" at bounding box center [620, 288] width 201 height 34
click at [651, 281] on p "Placing Order" at bounding box center [620, 288] width 201 height 34
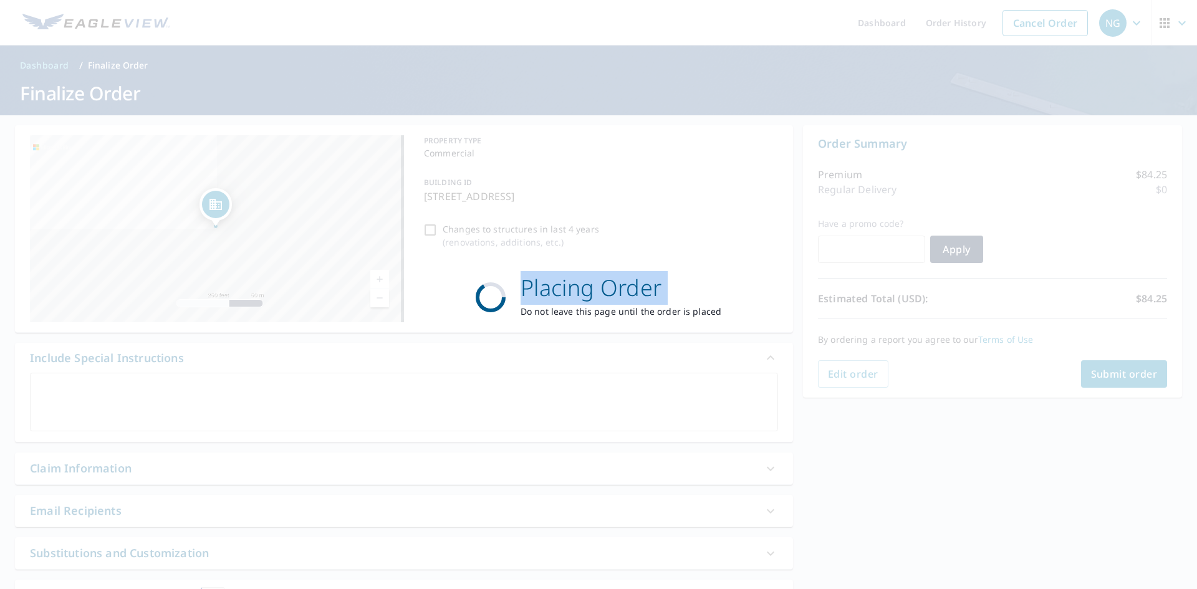
click at [653, 282] on p "Placing Order" at bounding box center [620, 288] width 201 height 34
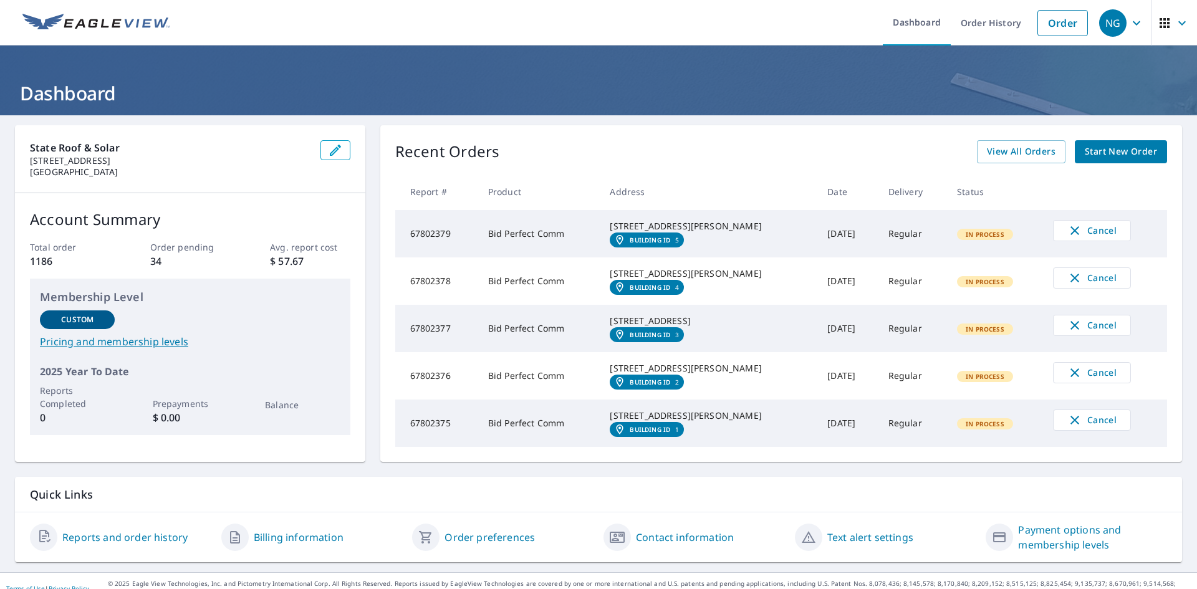
click at [1111, 157] on span "Start New Order" at bounding box center [1120, 152] width 72 height 16
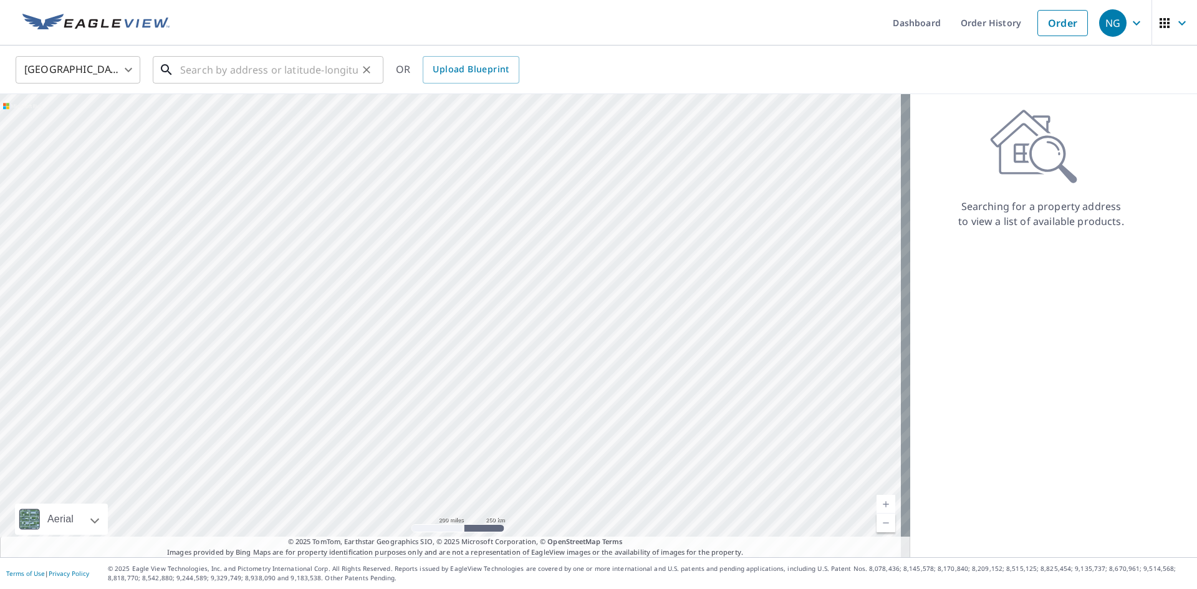
click at [327, 68] on input "text" at bounding box center [269, 69] width 178 height 35
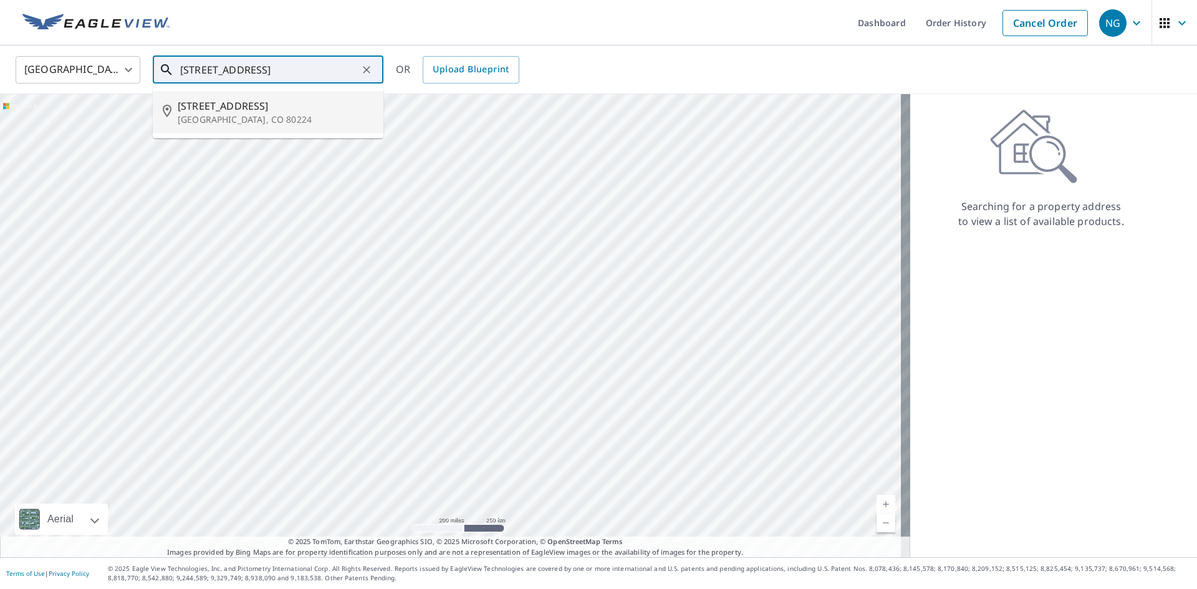
click at [277, 120] on p "[GEOGRAPHIC_DATA], CO 80224" at bounding box center [276, 119] width 196 height 12
type input "[STREET_ADDRESS][PERSON_NAME]"
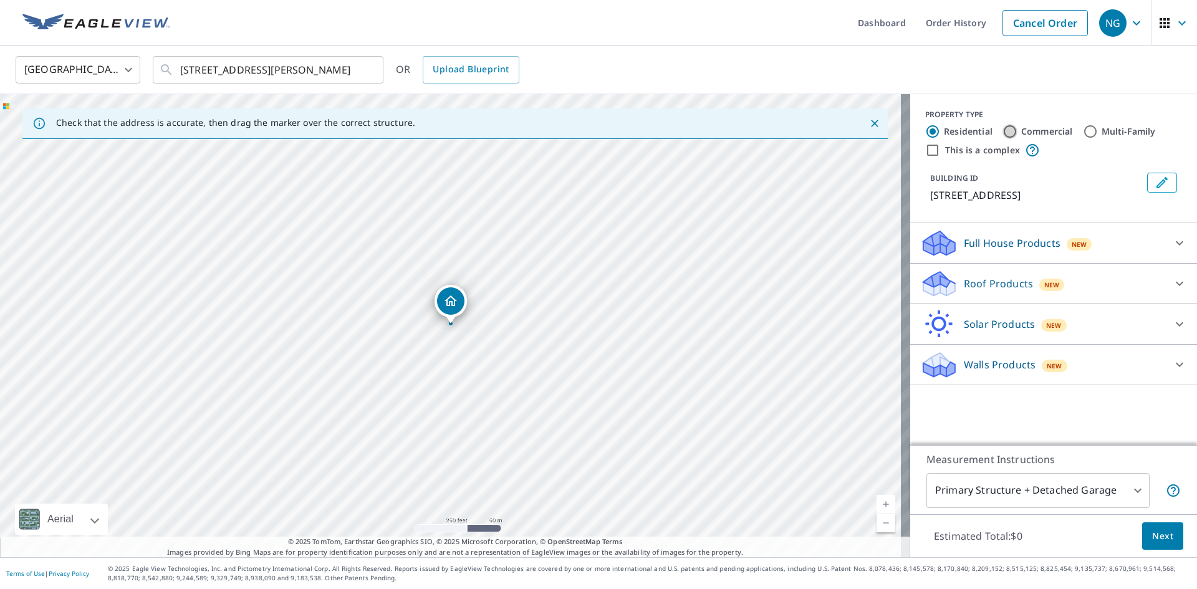
click at [1002, 128] on input "Commercial" at bounding box center [1009, 131] width 15 height 15
radio input "true"
type input "4"
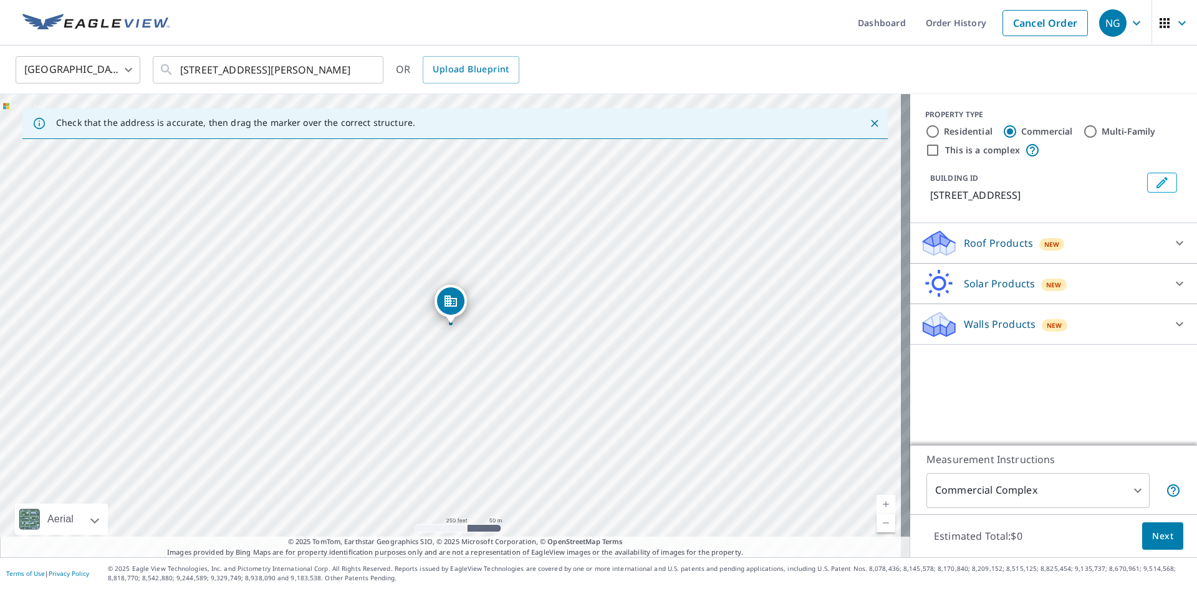
click at [1020, 249] on p "Roof Products" at bounding box center [998, 243] width 69 height 15
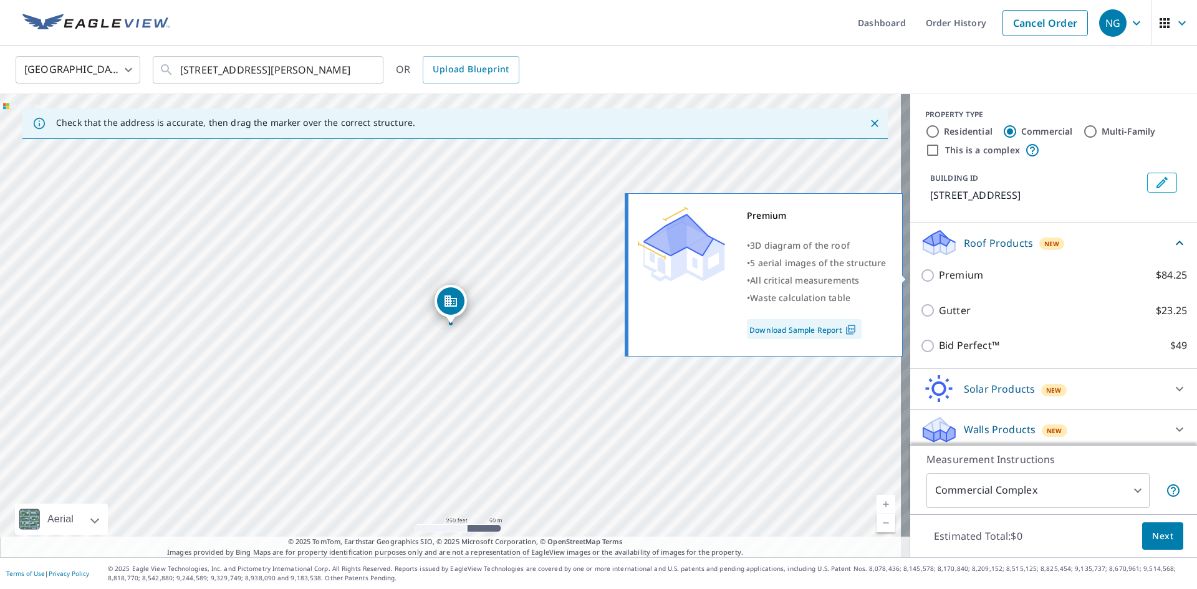
click at [920, 271] on input "Premium $84.25" at bounding box center [929, 275] width 19 height 15
checkbox input "true"
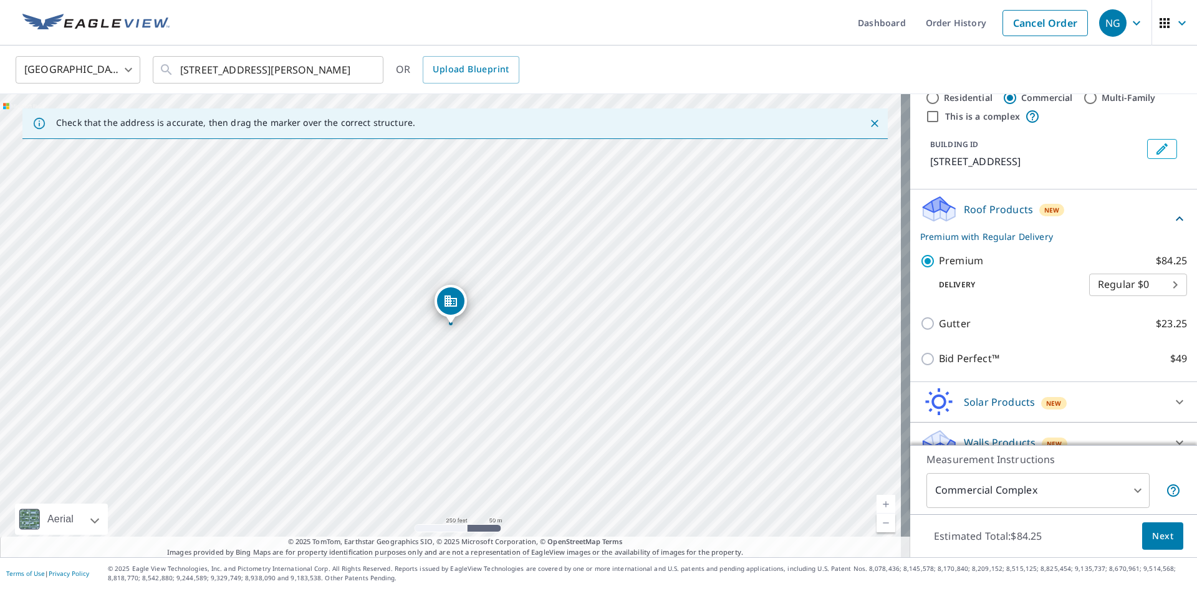
scroll to position [52, 0]
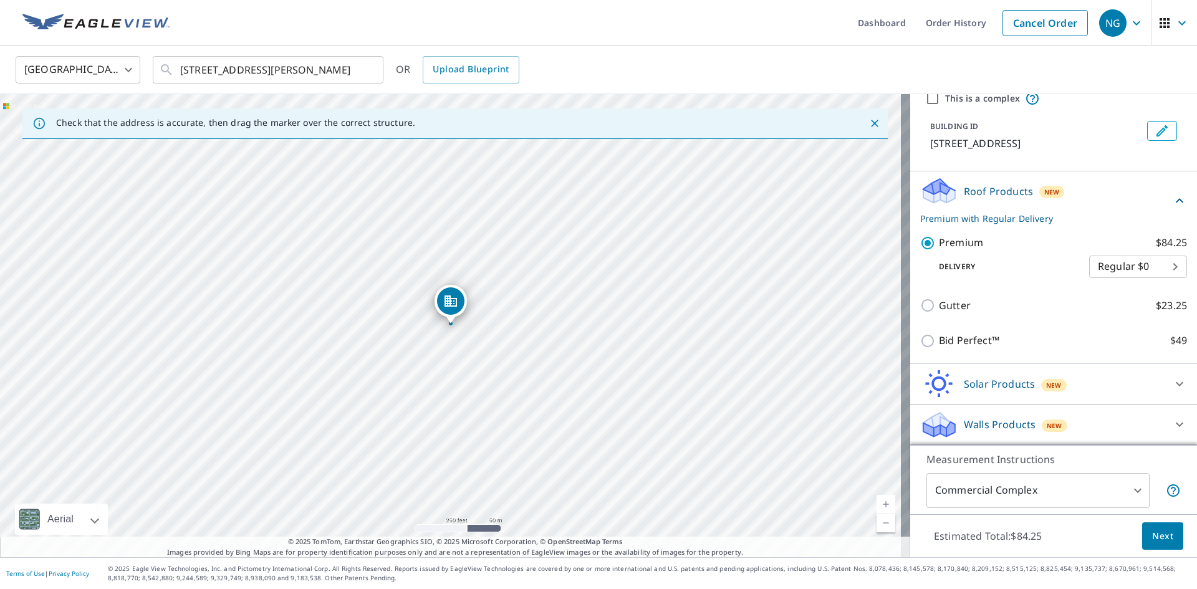
click at [1152, 537] on span "Next" at bounding box center [1162, 537] width 21 height 16
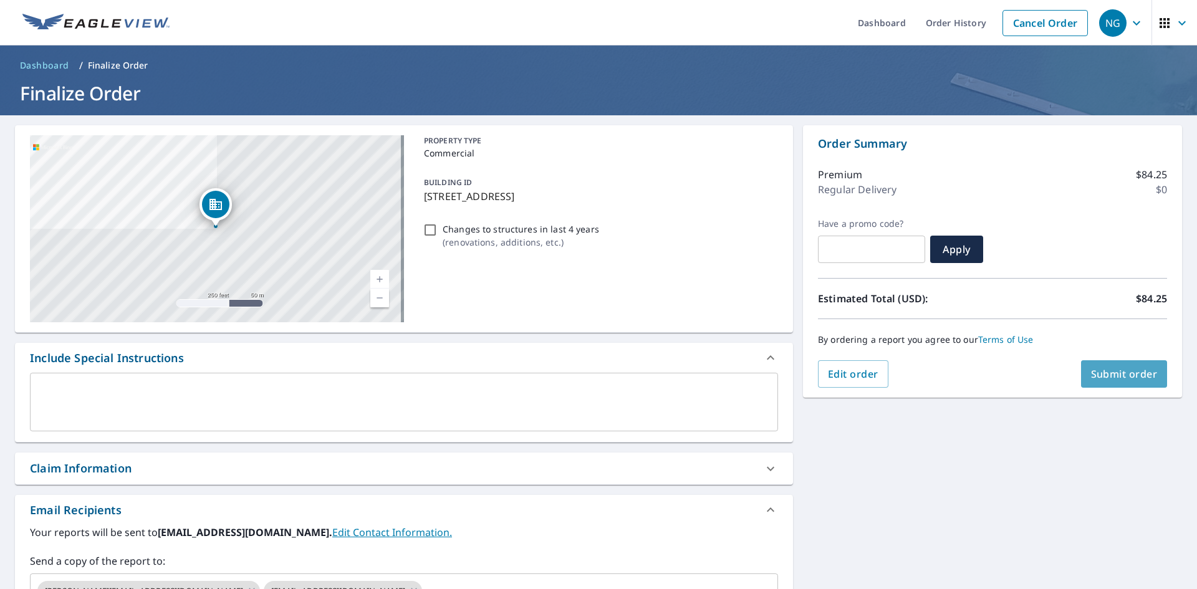
click at [1135, 377] on span "Submit order" at bounding box center [1124, 374] width 67 height 14
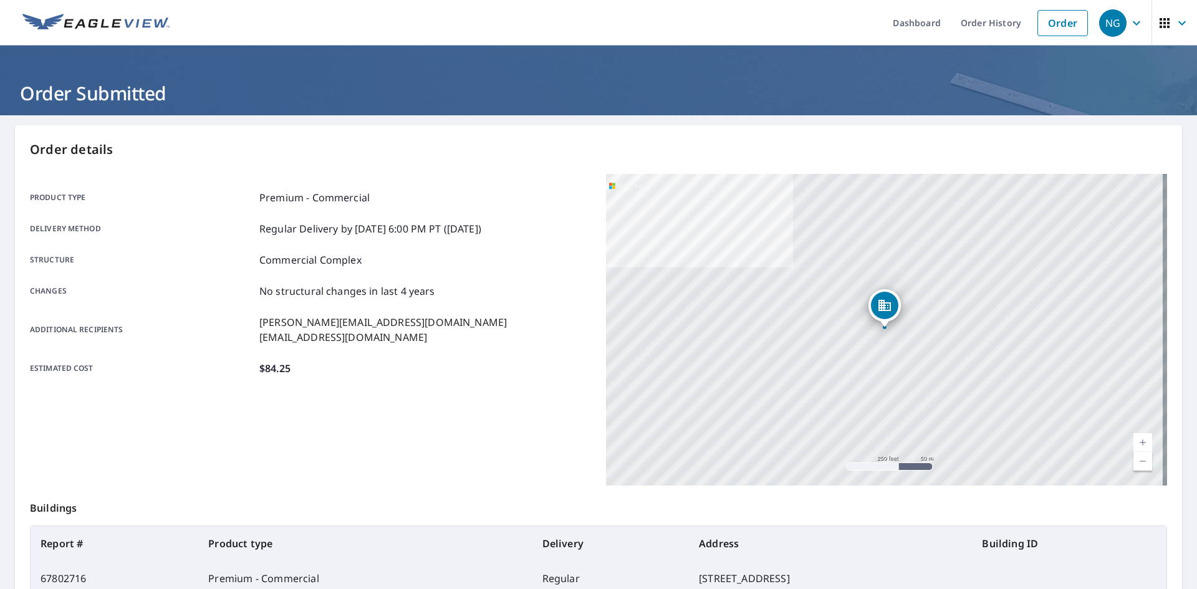
scroll to position [145, 0]
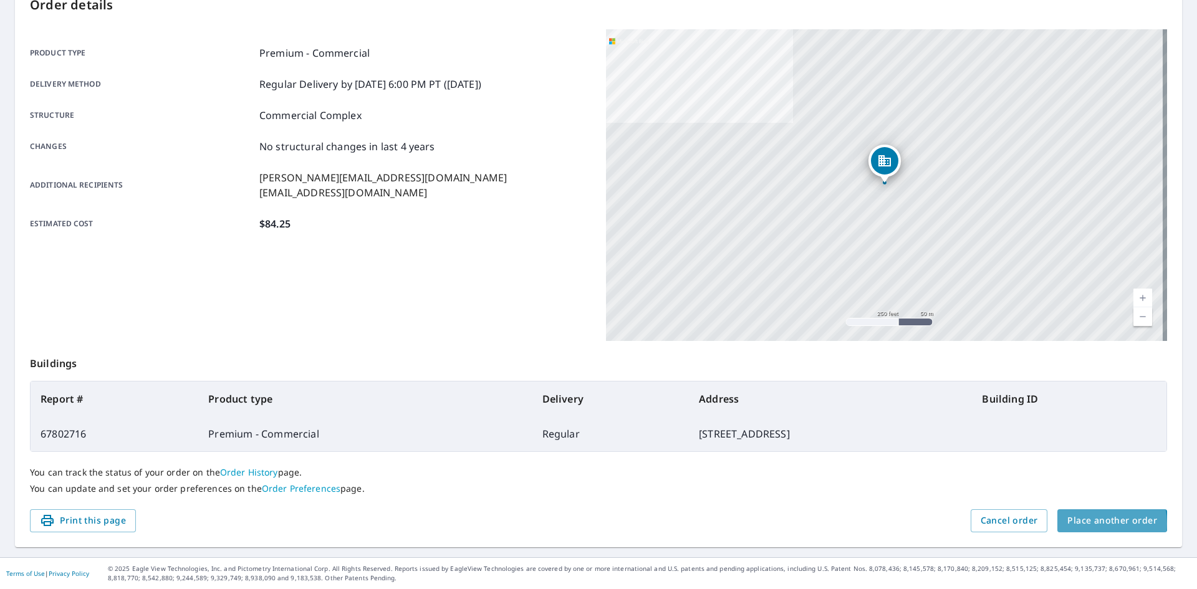
click at [1079, 522] on span "Place another order" at bounding box center [1112, 521] width 90 height 16
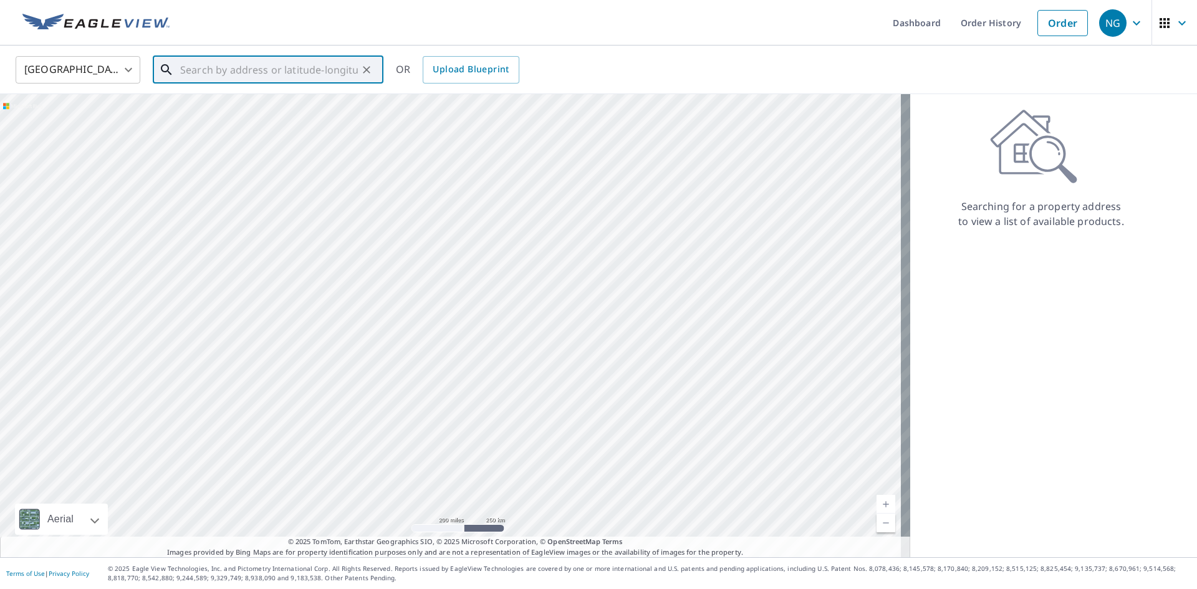
click at [325, 72] on input "text" at bounding box center [269, 69] width 178 height 35
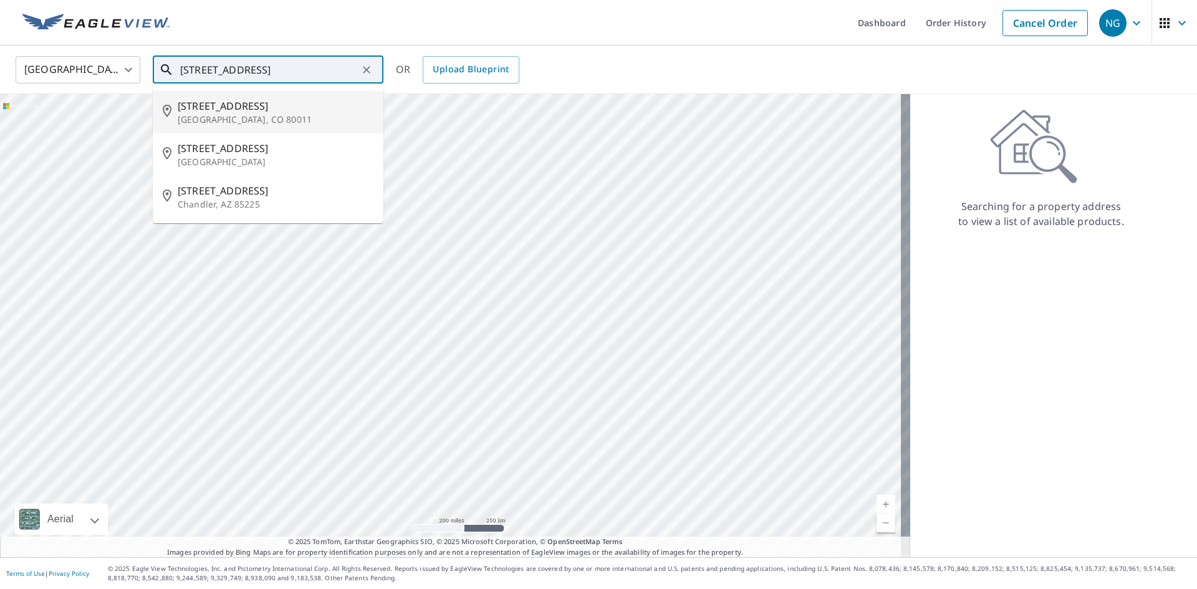
click at [259, 112] on div "[STREET_ADDRESS]" at bounding box center [276, 111] width 196 height 27
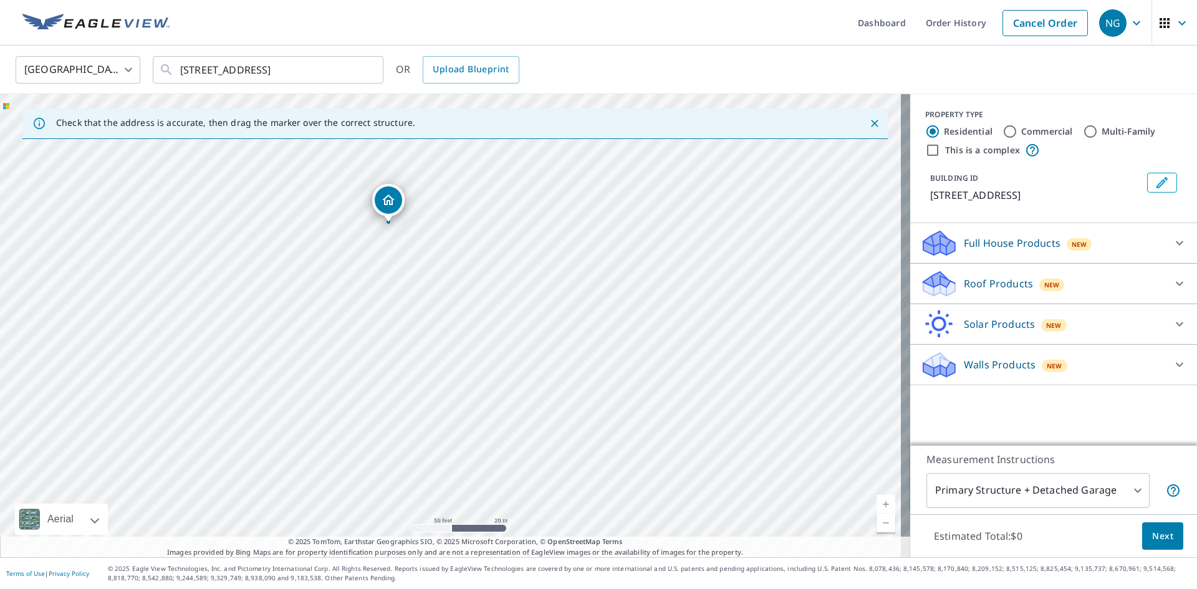
drag, startPoint x: 463, startPoint y: 395, endPoint x: 488, endPoint y: 342, distance: 58.6
click at [488, 342] on div "[STREET_ADDRESS]" at bounding box center [455, 325] width 910 height 463
click at [261, 78] on input "[STREET_ADDRESS]" at bounding box center [269, 69] width 178 height 35
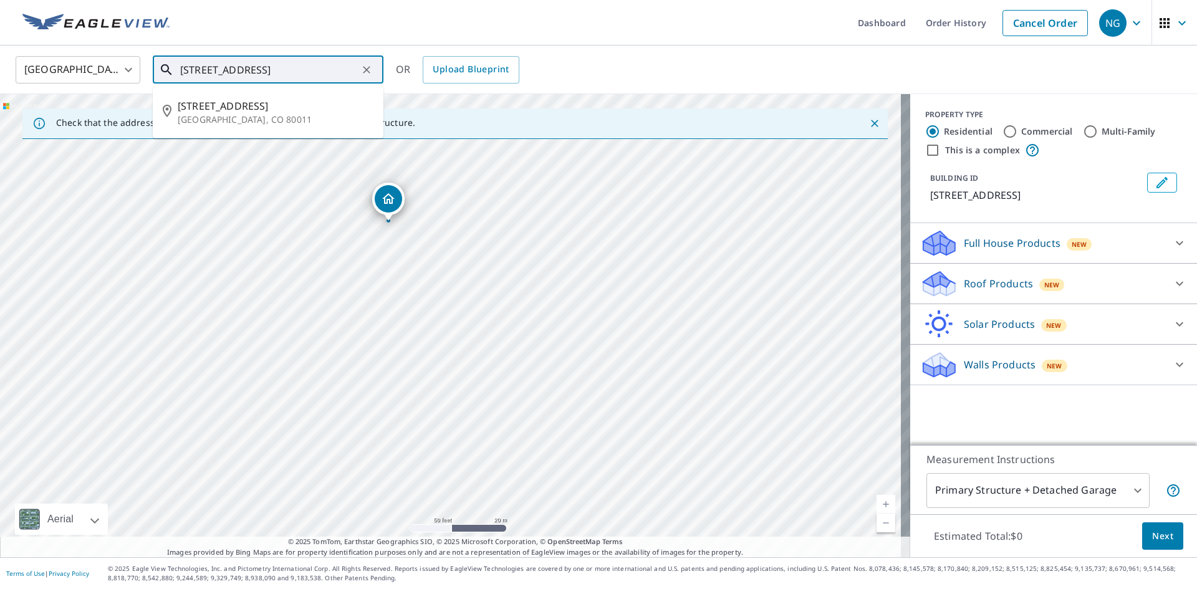
click at [261, 78] on input "[STREET_ADDRESS]" at bounding box center [269, 69] width 178 height 35
click at [245, 151] on span "[STREET_ADDRESS]" at bounding box center [276, 148] width 196 height 15
type input "[STREET_ADDRESS]"
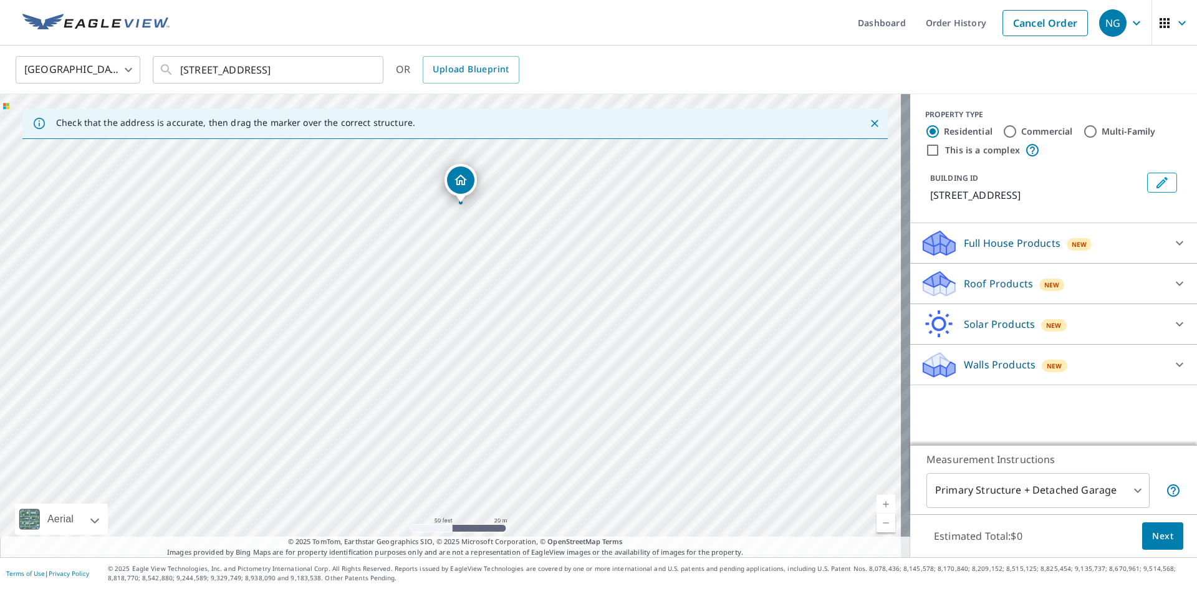
drag, startPoint x: 456, startPoint y: 376, endPoint x: 466, endPoint y: 256, distance: 121.3
click at [466, 256] on div "[STREET_ADDRESS]" at bounding box center [455, 325] width 910 height 463
click at [1002, 128] on input "Commercial" at bounding box center [1009, 131] width 15 height 15
radio input "true"
type input "4"
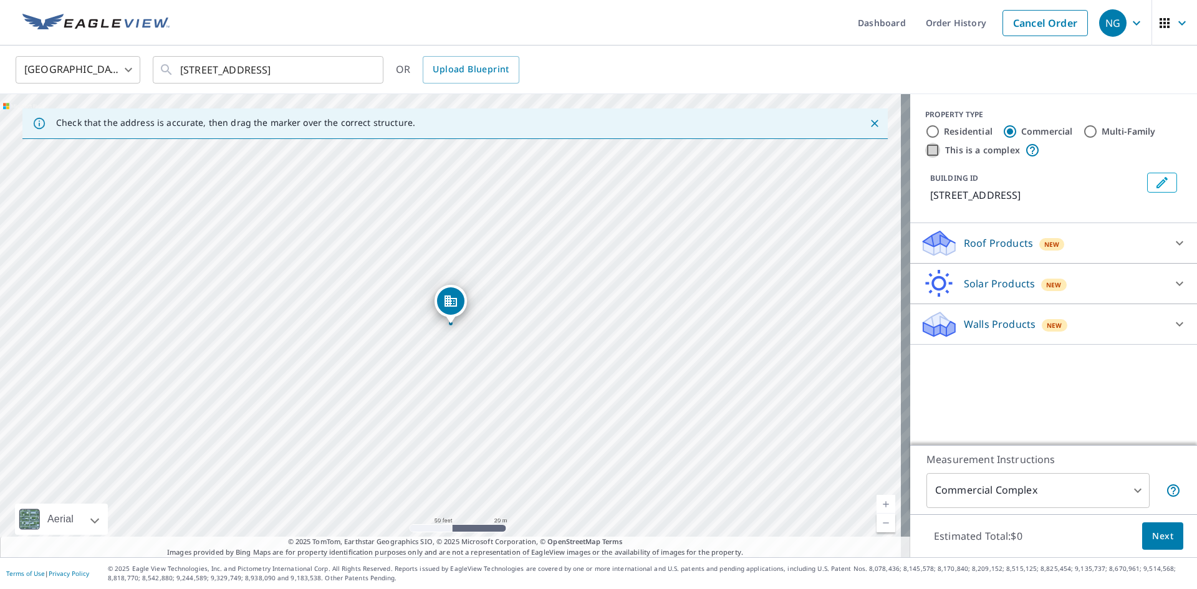
click at [925, 153] on input "This is a complex" at bounding box center [932, 150] width 15 height 15
checkbox input "true"
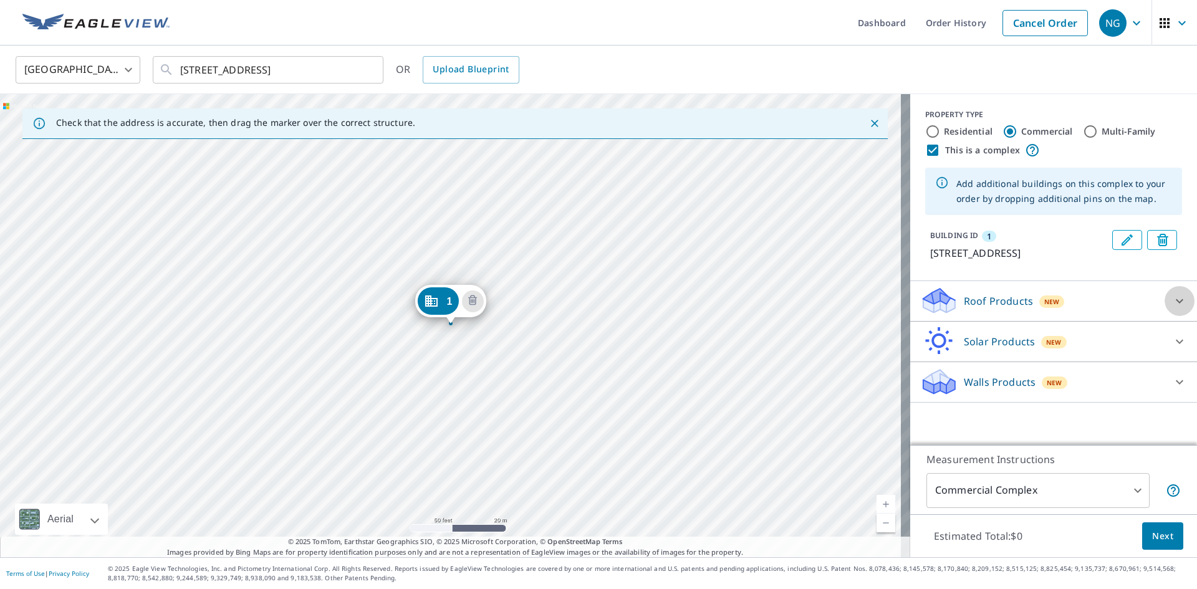
click at [1172, 309] on icon at bounding box center [1179, 301] width 15 height 15
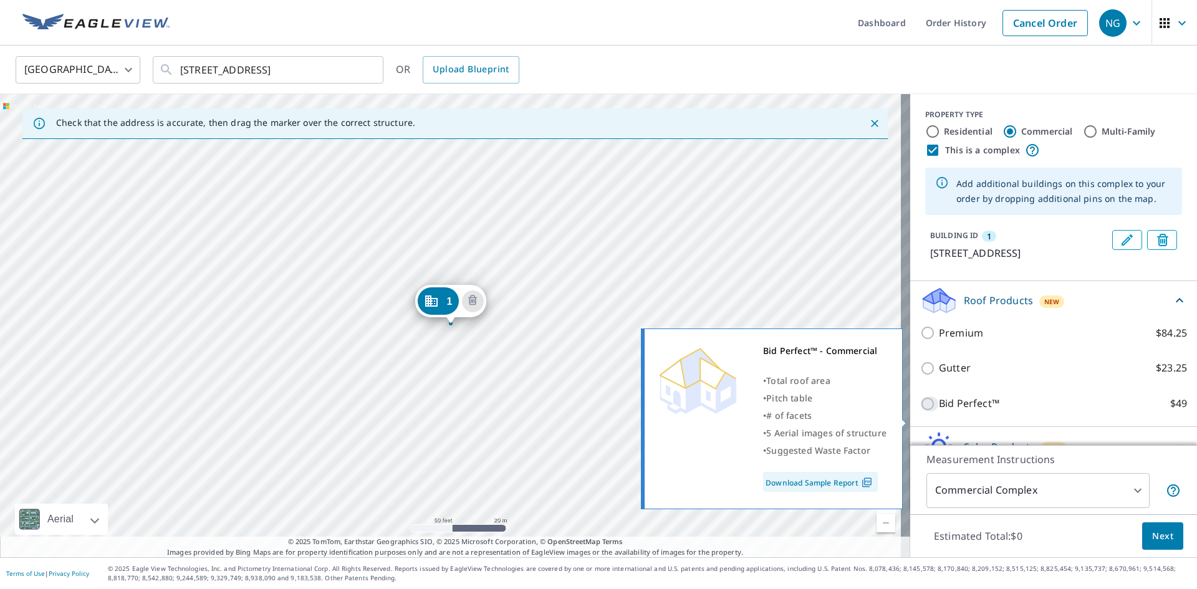
click at [920, 411] on input "Bid Perfect™ $49" at bounding box center [929, 403] width 19 height 15
checkbox input "true"
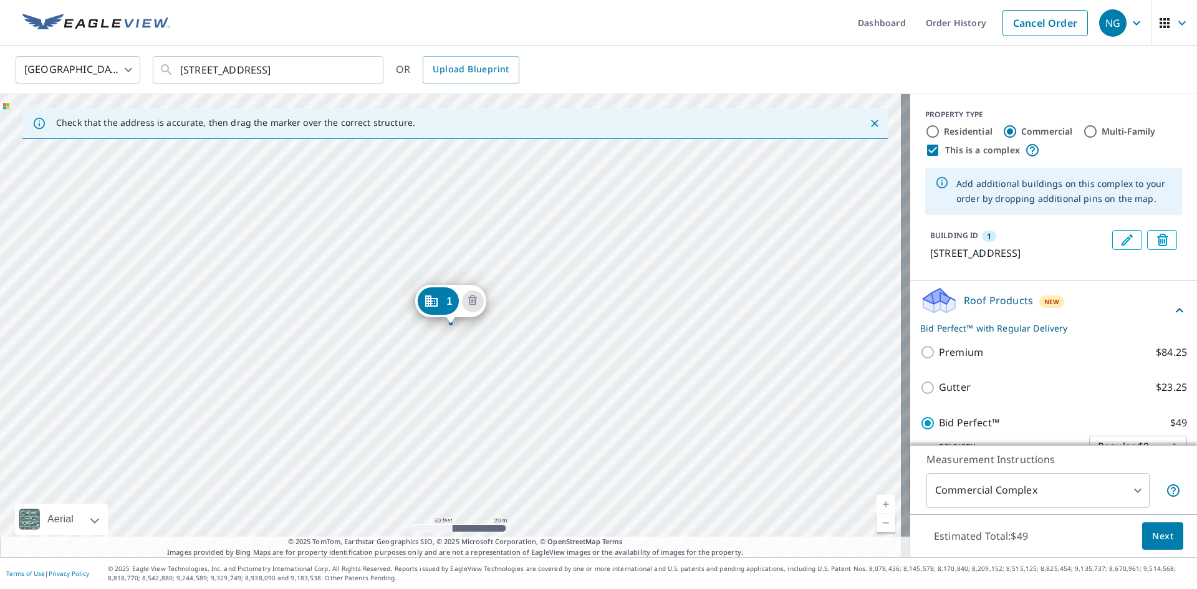
click at [464, 449] on div "1 [STREET_ADDRESS]" at bounding box center [455, 325] width 910 height 463
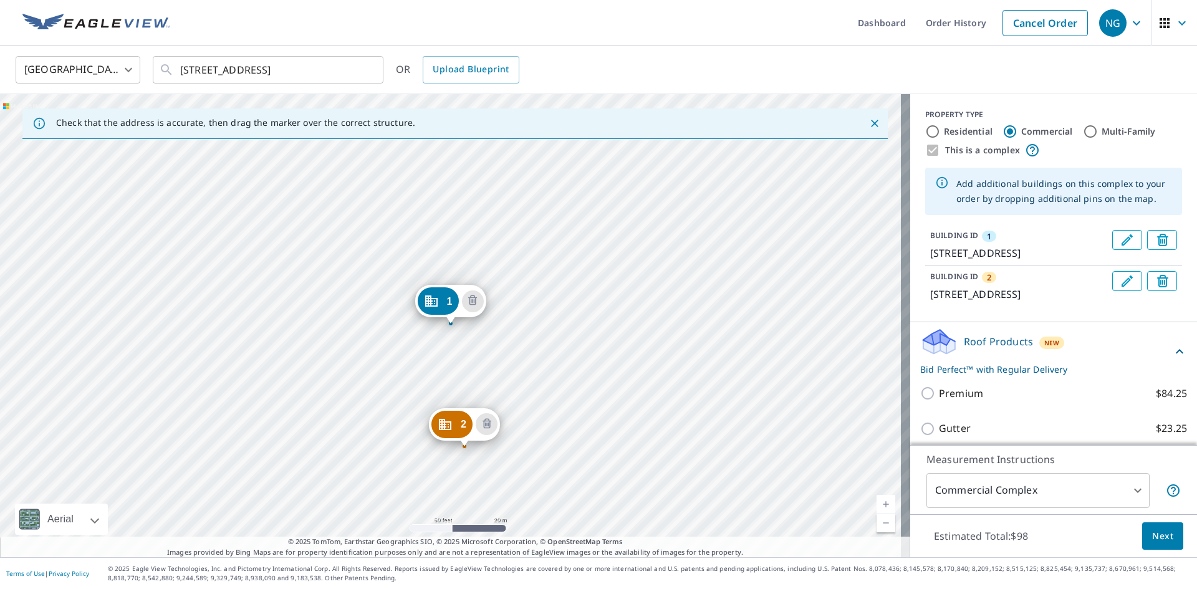
click at [502, 449] on div "2 [STREET_ADDRESS] 1 [STREET_ADDRESS]" at bounding box center [455, 325] width 910 height 463
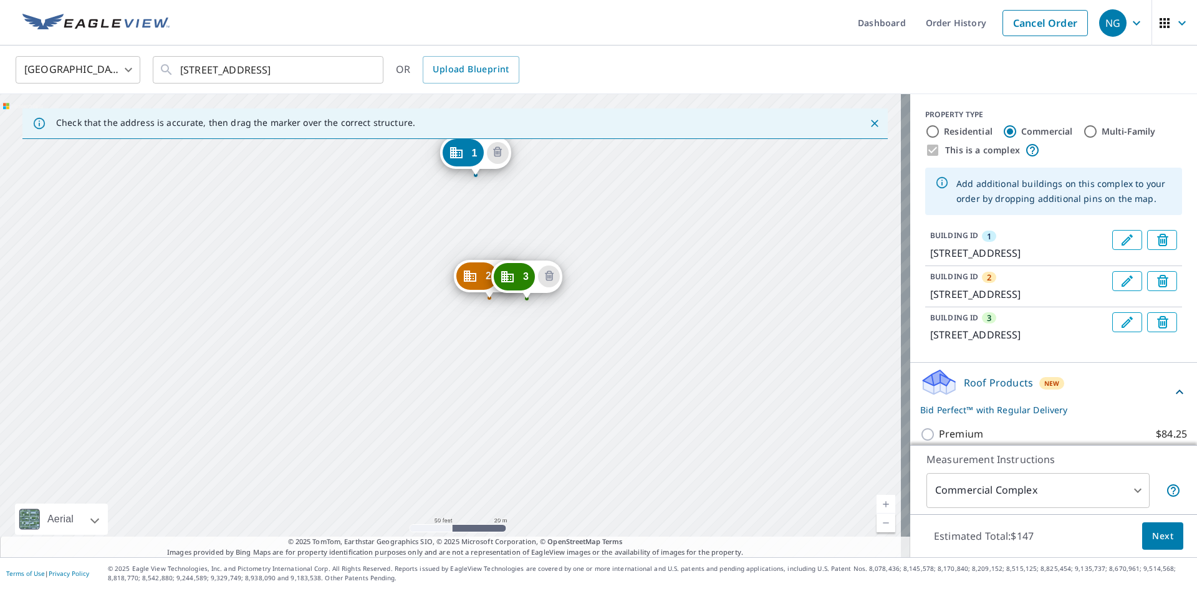
drag, startPoint x: 527, startPoint y: 495, endPoint x: 545, endPoint y: 340, distance: 156.9
click at [545, 340] on div "2 [STREET_ADDRESS] 3 [STREET_ADDRESS][GEOGRAPHIC_DATA][STREET_ADDRESS]" at bounding box center [455, 325] width 910 height 463
click at [456, 447] on div "2 [STREET_ADDRESS] 3 [STREET_ADDRESS][GEOGRAPHIC_DATA][STREET_ADDRESS]" at bounding box center [455, 325] width 910 height 463
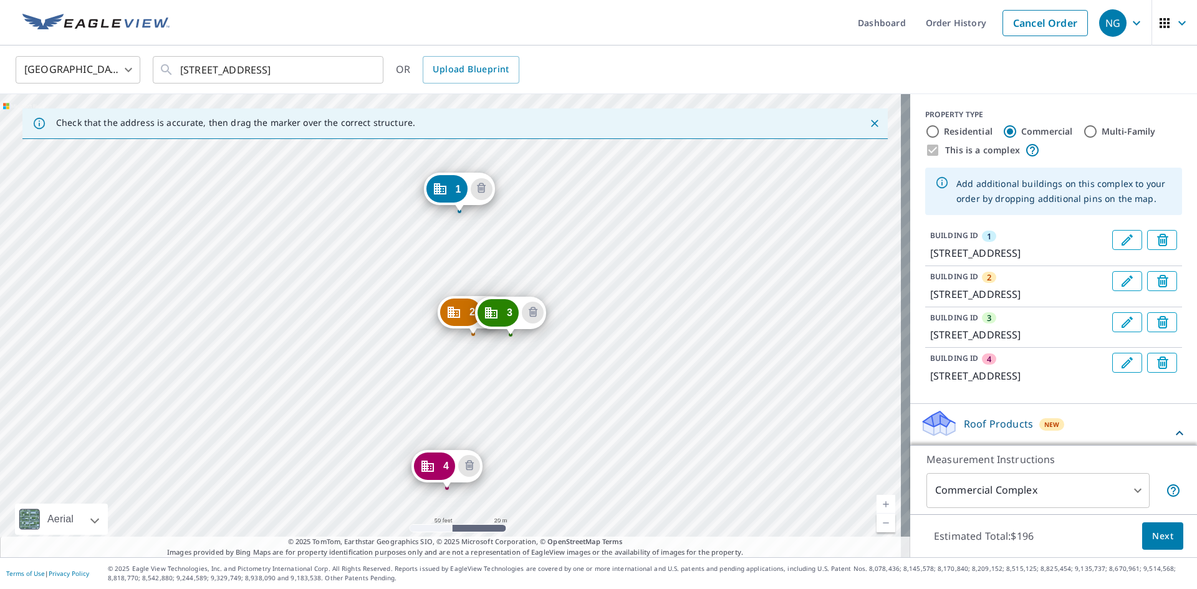
drag, startPoint x: 590, startPoint y: 500, endPoint x: 598, endPoint y: 385, distance: 115.0
click at [598, 385] on div "2 [STREET_ADDRESS] 3 [STREET_ADDRESS] 4 [GEOGRAPHIC_DATA][STREET_ADDRESS][STREE…" at bounding box center [455, 325] width 910 height 463
click at [1161, 539] on span "Next" at bounding box center [1162, 537] width 21 height 16
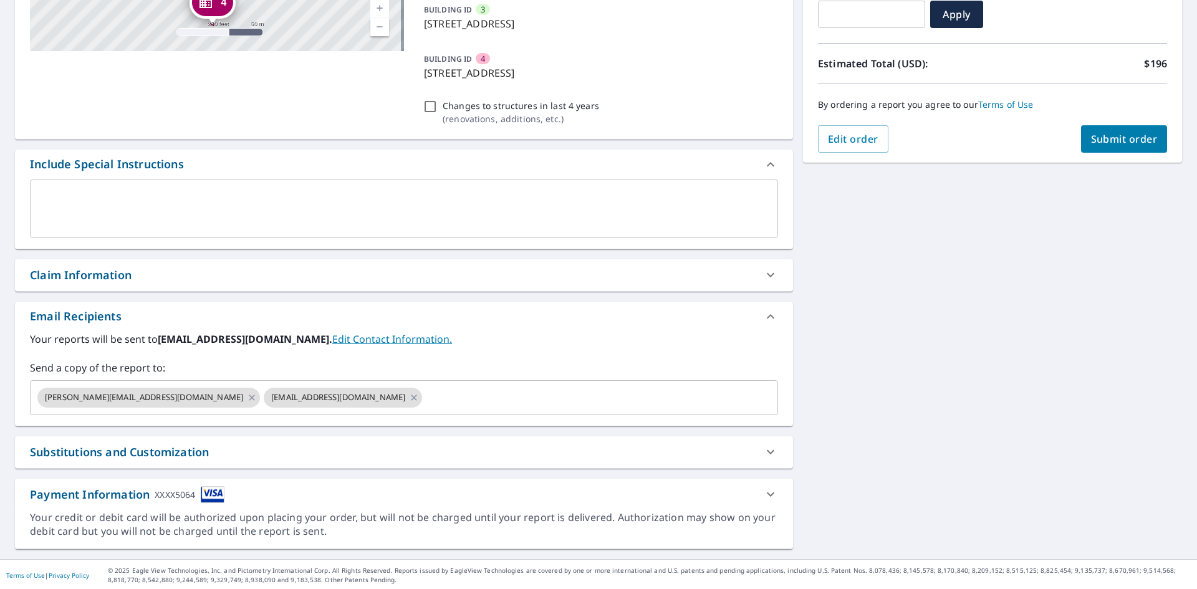
scroll to position [273, 0]
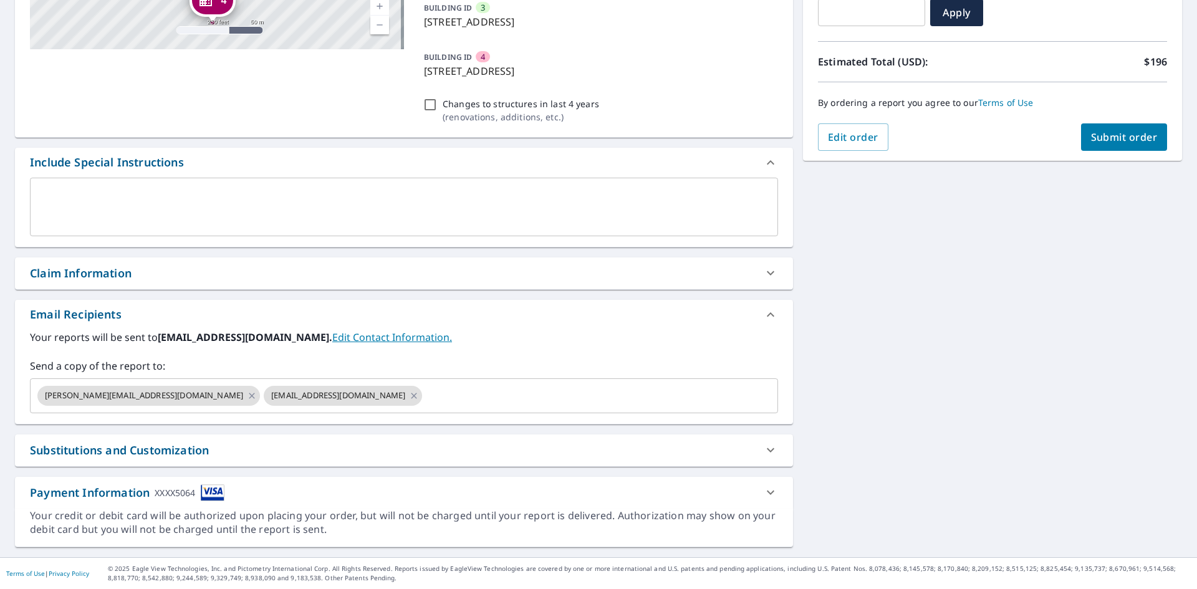
click at [1109, 138] on span "Submit order" at bounding box center [1124, 137] width 67 height 14
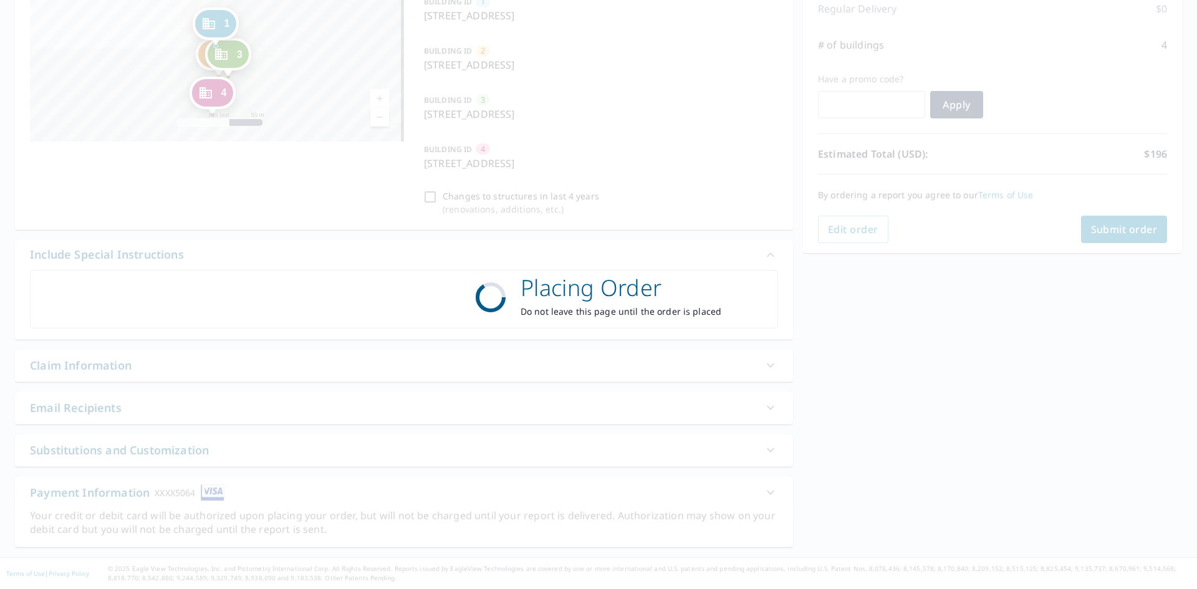
scroll to position [181, 0]
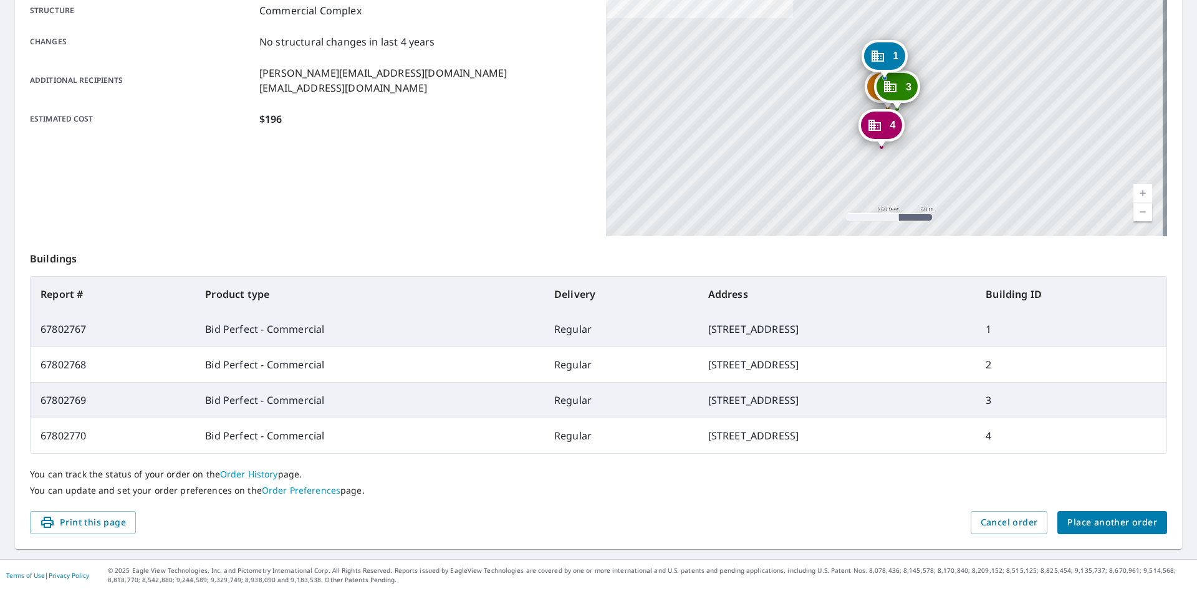
scroll to position [251, 0]
click at [1093, 515] on span "Place another order" at bounding box center [1112, 521] width 90 height 16
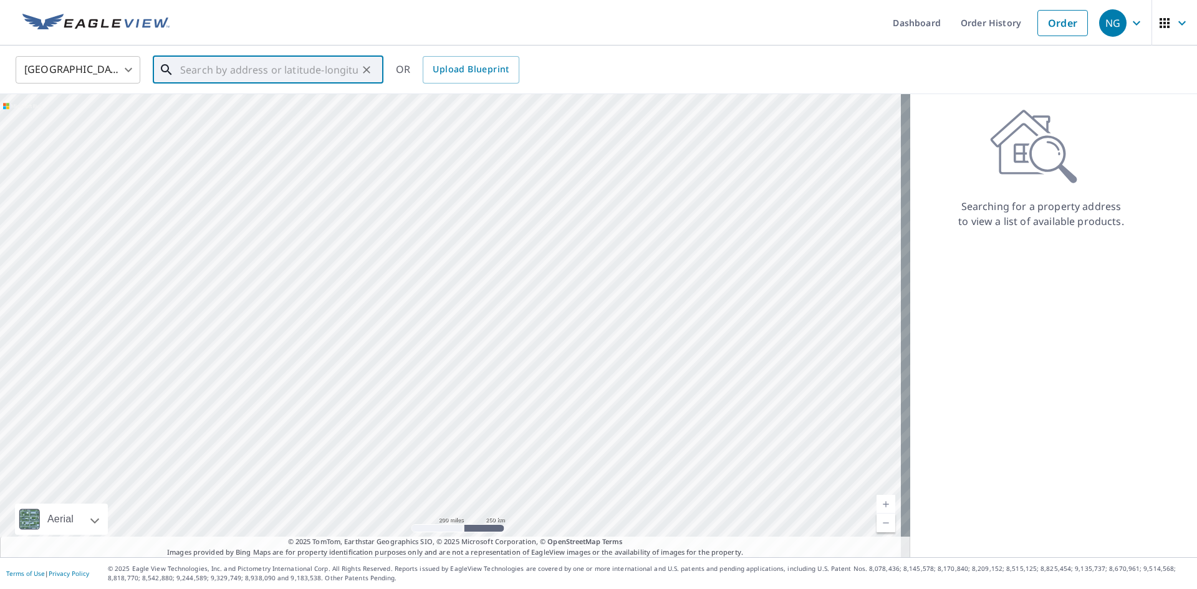
click at [282, 72] on input "text" at bounding box center [269, 69] width 178 height 35
click at [265, 124] on p "Golden, CO 80401" at bounding box center [276, 119] width 196 height 12
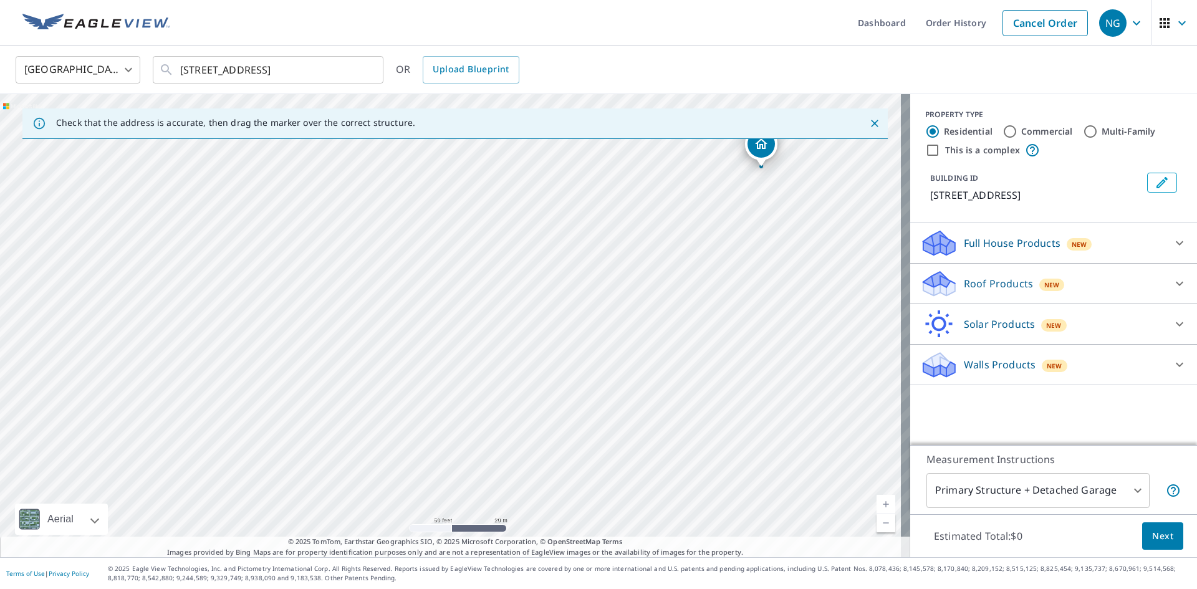
drag, startPoint x: 311, startPoint y: 372, endPoint x: 390, endPoint y: 337, distance: 86.2
click at [390, 337] on div "[STREET_ADDRESS]" at bounding box center [455, 325] width 910 height 463
click at [268, 74] on input "[STREET_ADDRESS]" at bounding box center [269, 69] width 178 height 35
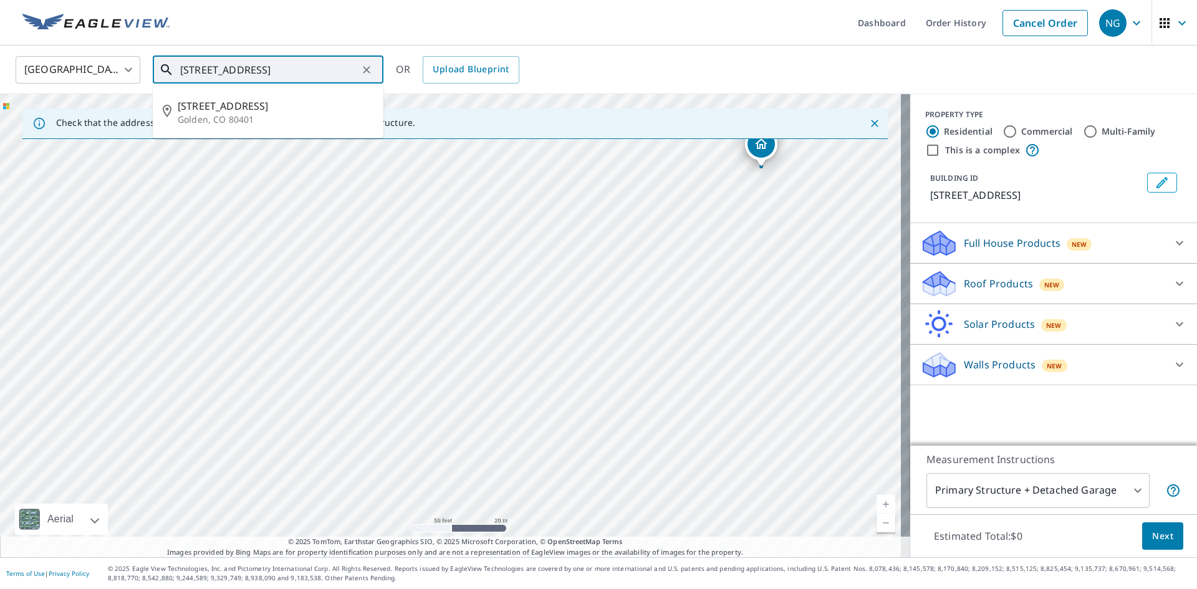
click at [268, 74] on input "[STREET_ADDRESS]" at bounding box center [269, 69] width 178 height 35
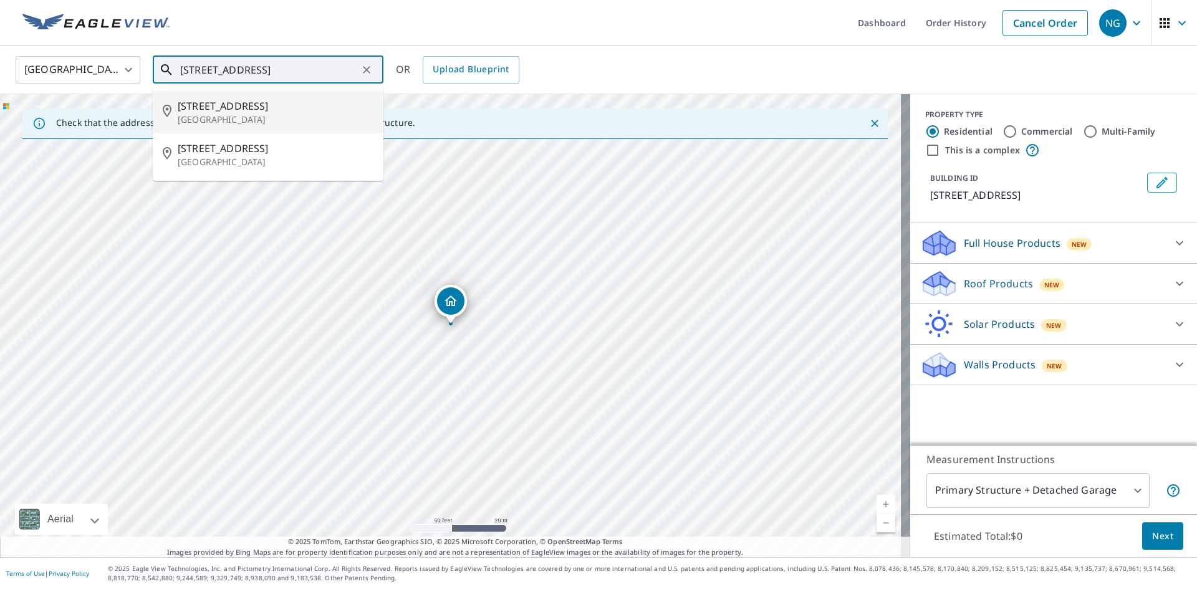
click at [247, 103] on span "[STREET_ADDRESS]" at bounding box center [276, 105] width 196 height 15
type input "[STREET_ADDRESS]"
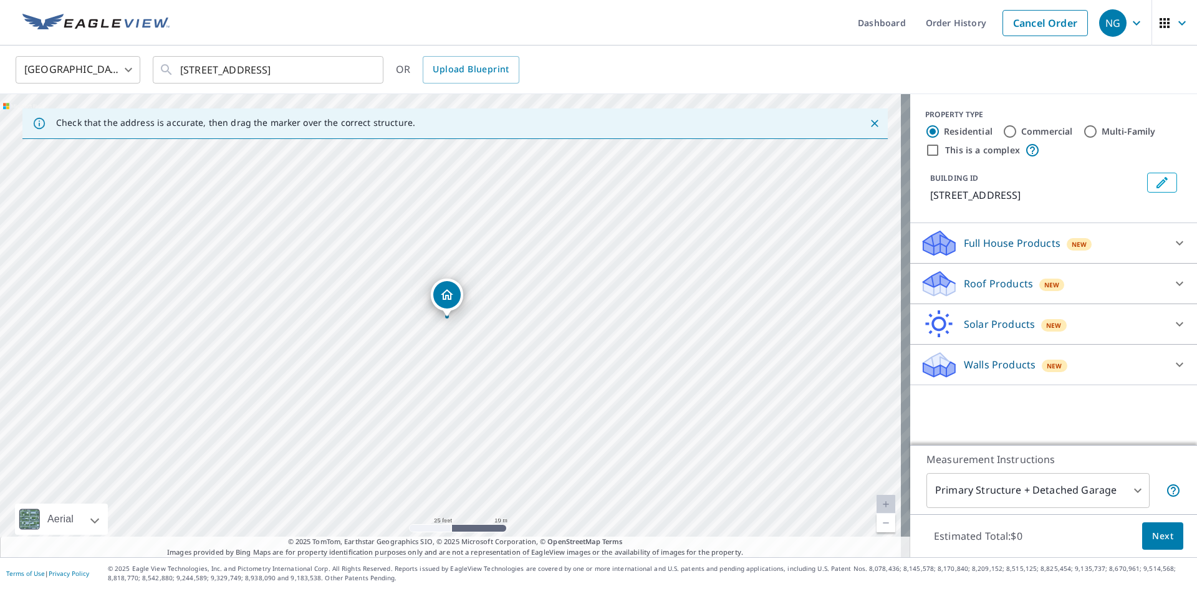
click at [1002, 131] on input "Commercial" at bounding box center [1009, 131] width 15 height 15
radio input "true"
type input "4"
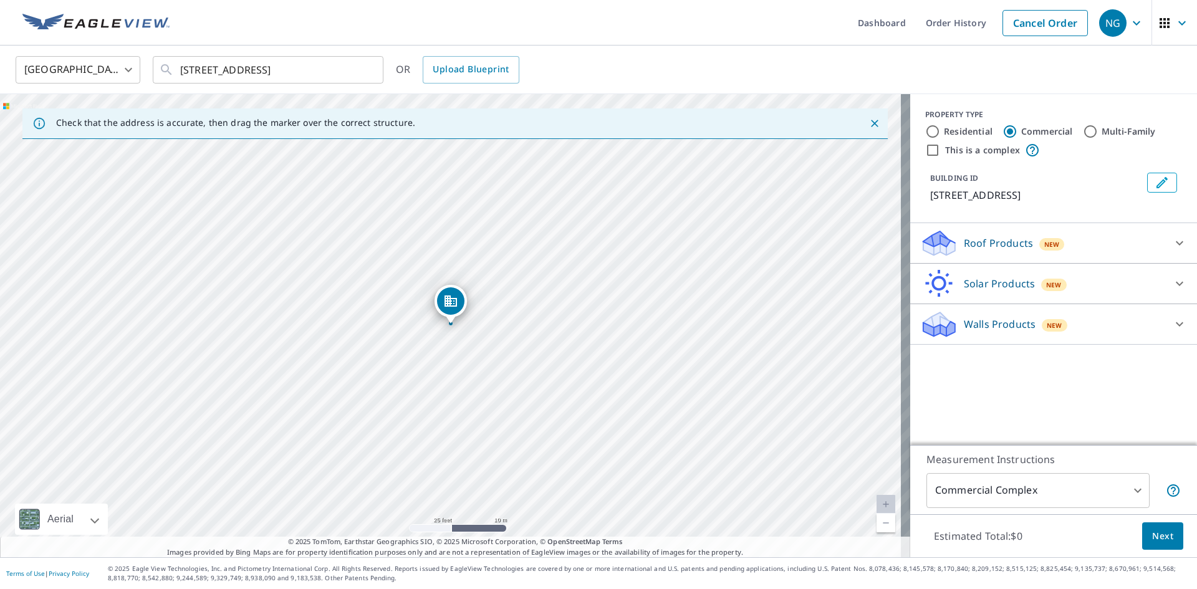
click at [1043, 253] on div "Roof Products New" at bounding box center [1042, 243] width 244 height 29
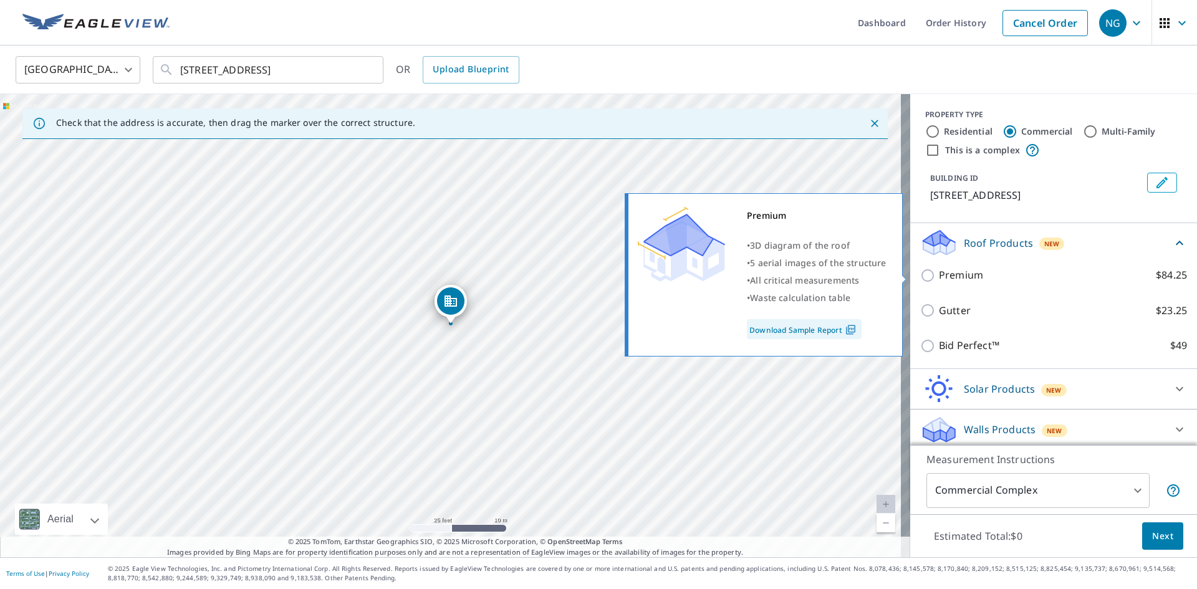
click at [923, 274] on input "Premium $84.25" at bounding box center [929, 275] width 19 height 15
checkbox input "true"
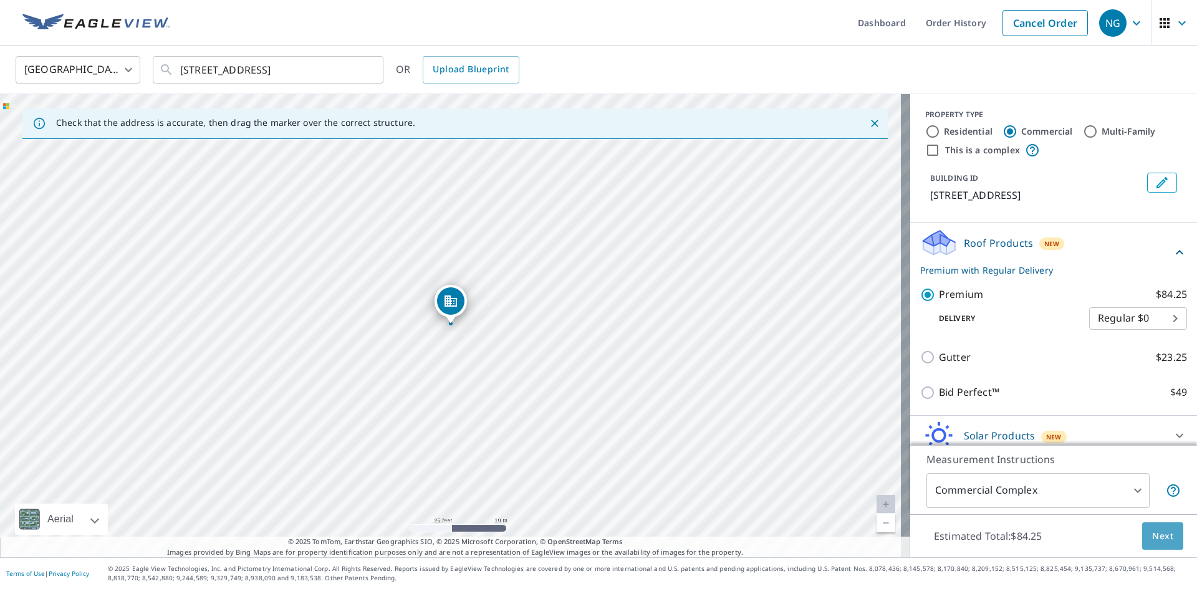
click at [1158, 535] on span "Next" at bounding box center [1162, 537] width 21 height 16
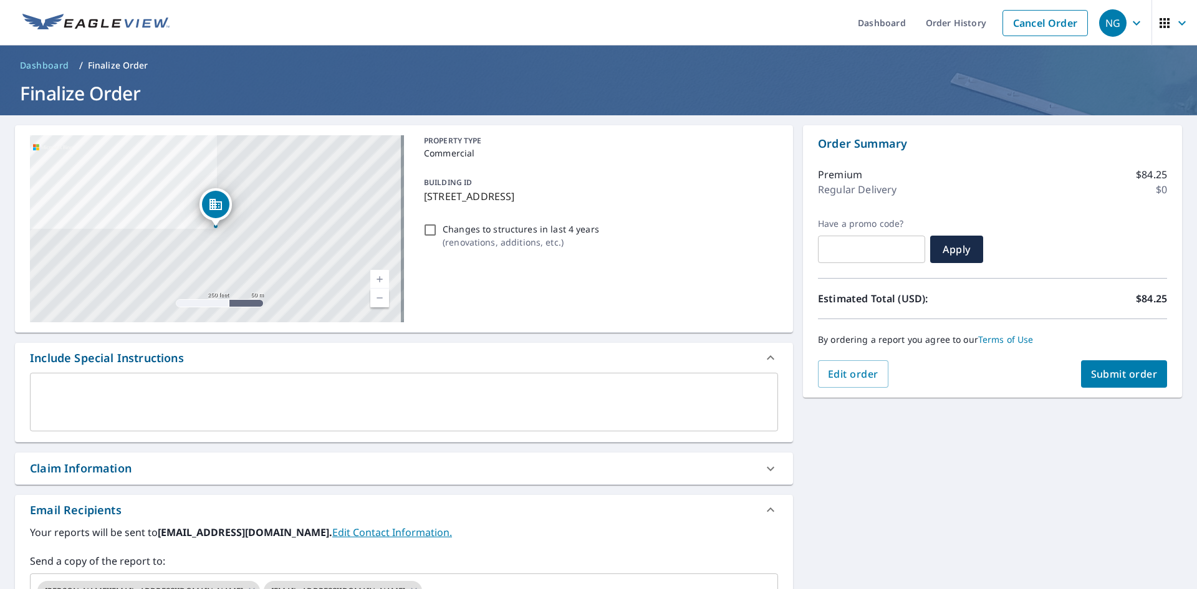
click at [1125, 371] on span "Submit order" at bounding box center [1124, 374] width 67 height 14
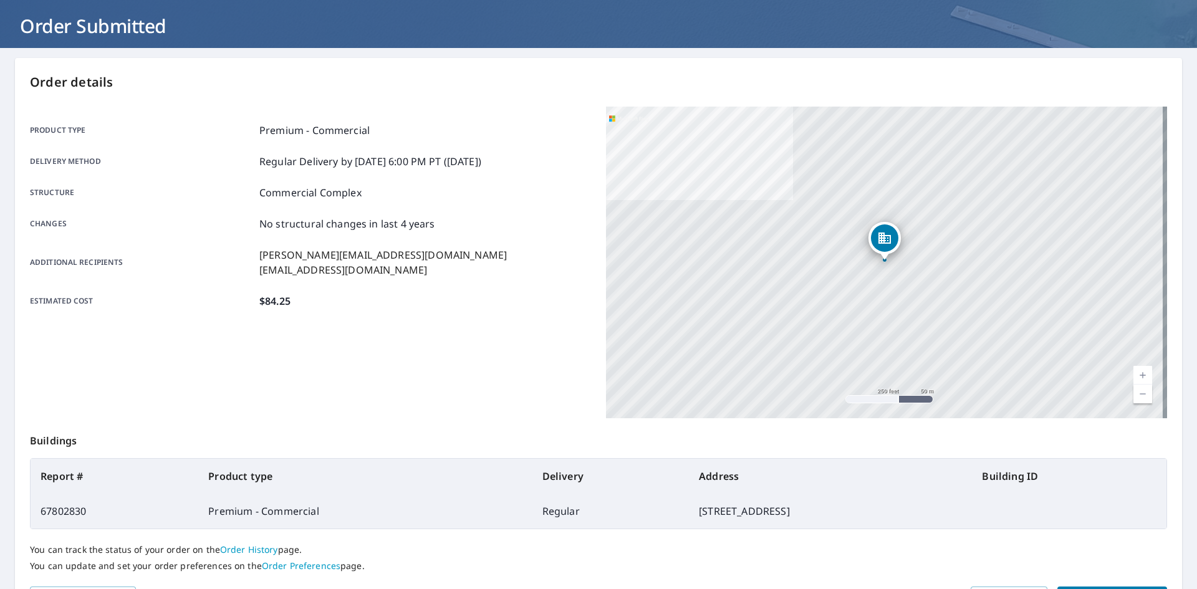
scroll to position [145, 0]
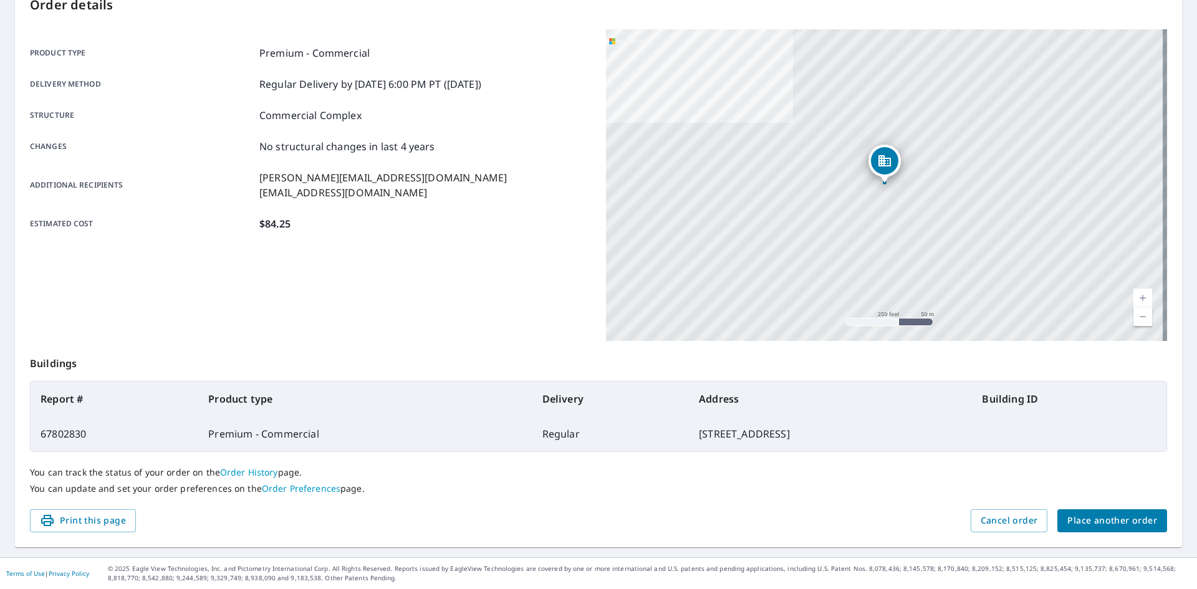
click at [1075, 520] on span "Place another order" at bounding box center [1112, 521] width 90 height 16
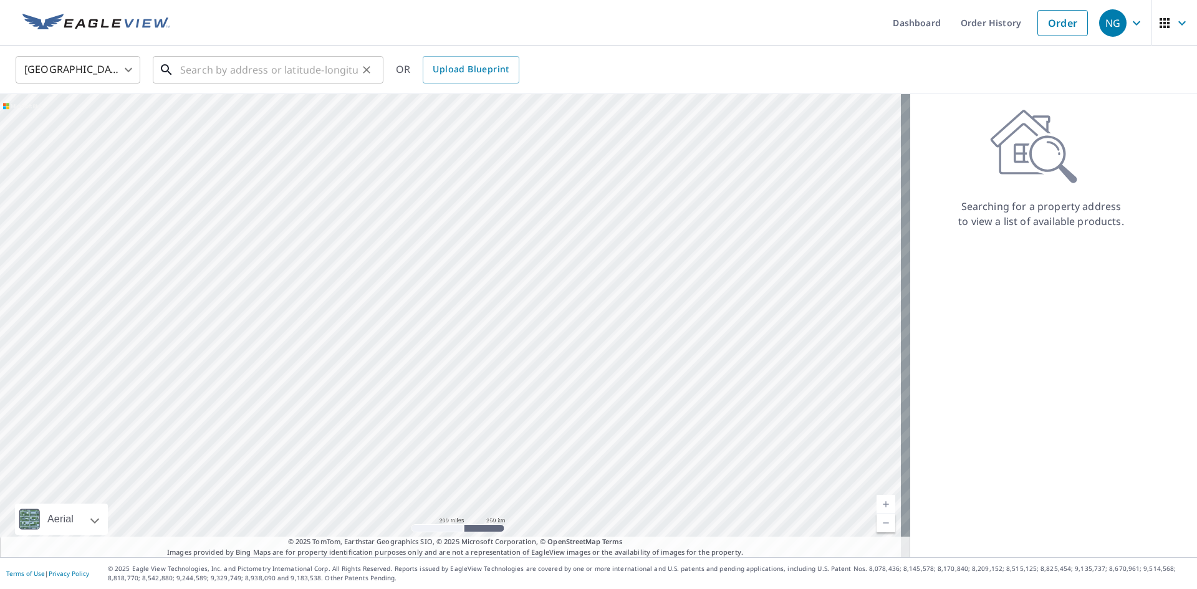
click at [317, 72] on input "text" at bounding box center [269, 69] width 178 height 35
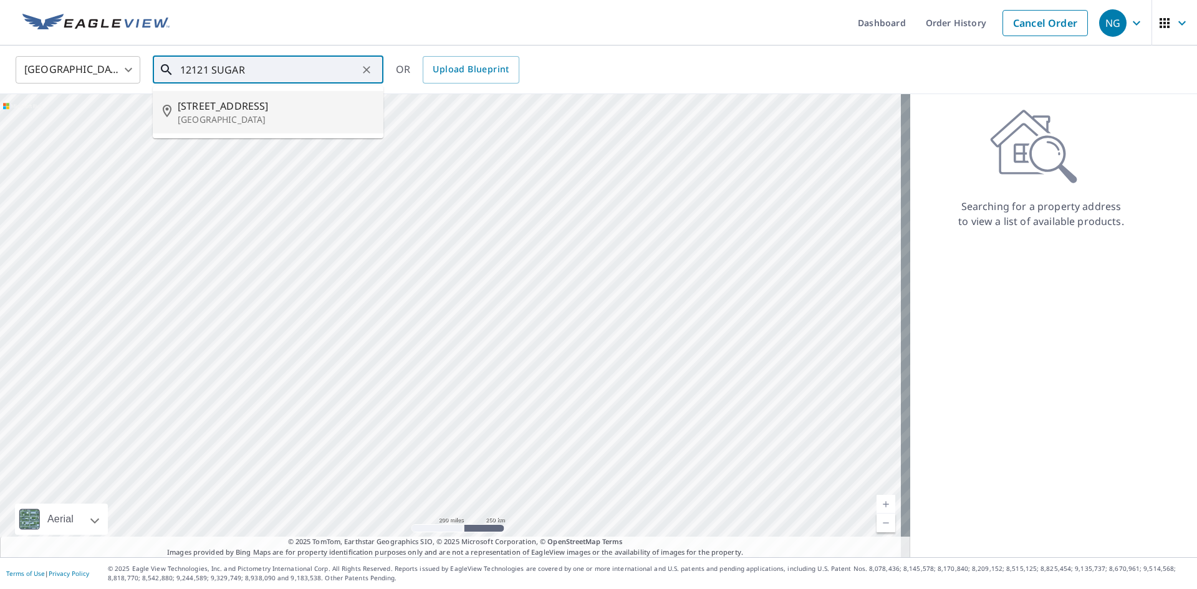
click at [258, 104] on span "[STREET_ADDRESS]" at bounding box center [276, 105] width 196 height 15
type input "[STREET_ADDRESS]"
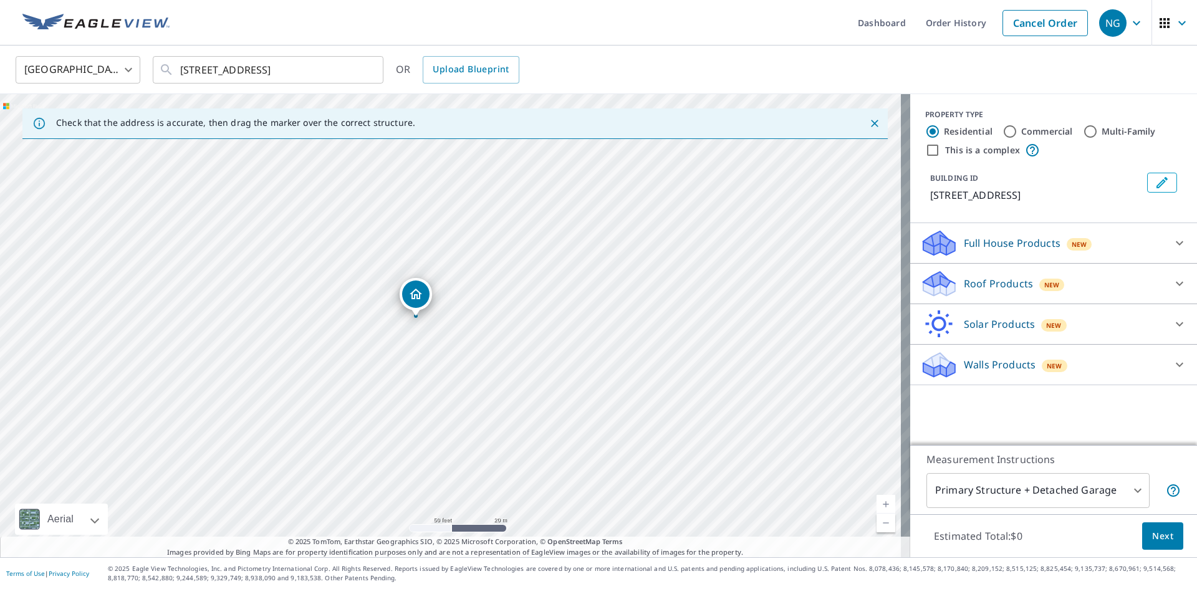
click at [1002, 132] on input "Commercial" at bounding box center [1009, 131] width 15 height 15
radio input "true"
type input "4"
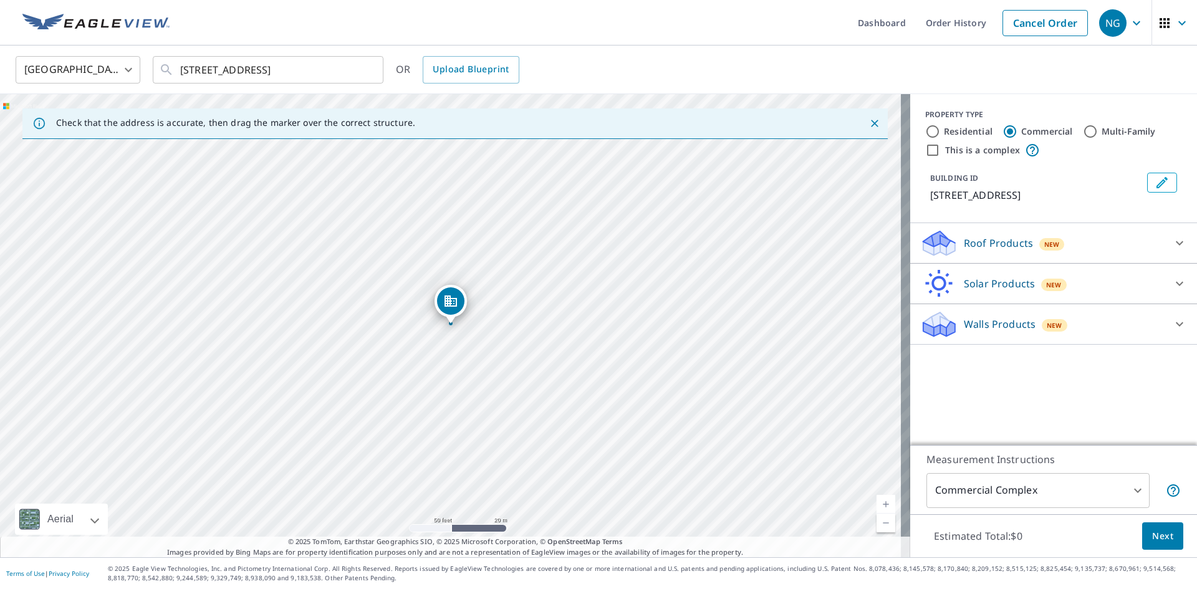
click at [926, 151] on input "This is a complex" at bounding box center [932, 150] width 15 height 15
checkbox input "true"
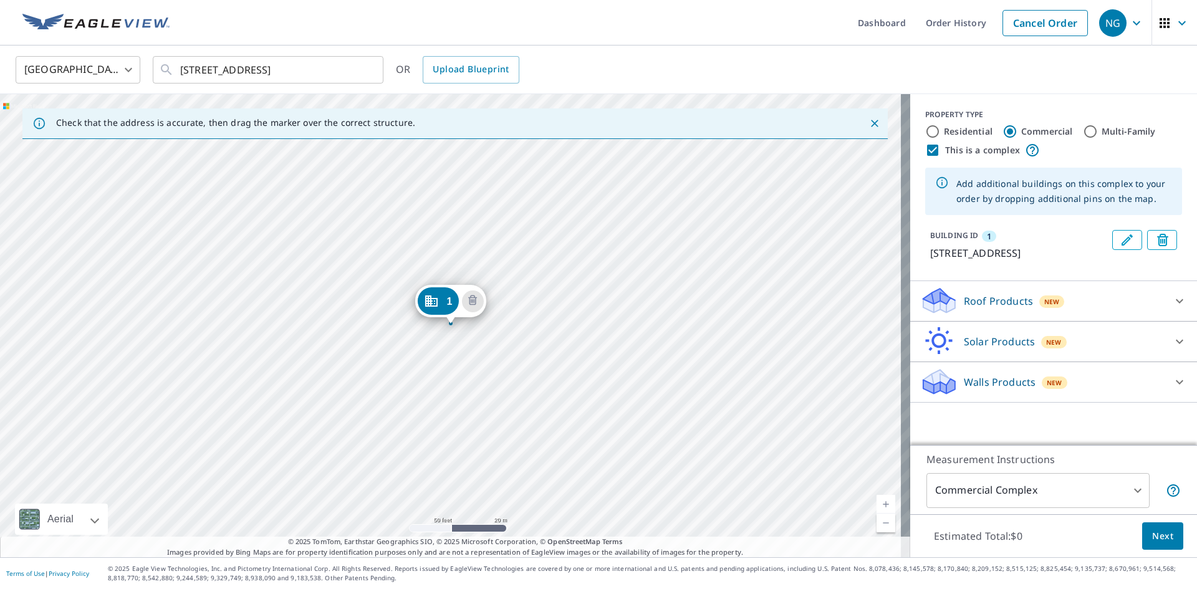
click at [1012, 309] on p "Roof Products" at bounding box center [998, 301] width 69 height 15
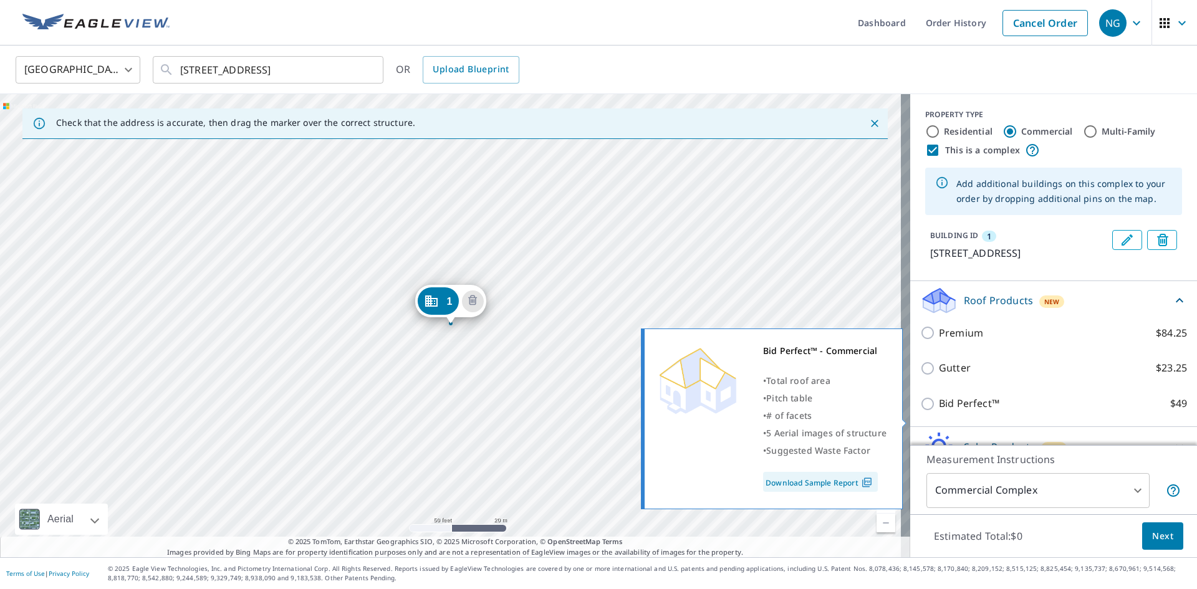
click at [920, 411] on input "Bid Perfect™ $49" at bounding box center [929, 403] width 19 height 15
checkbox input "true"
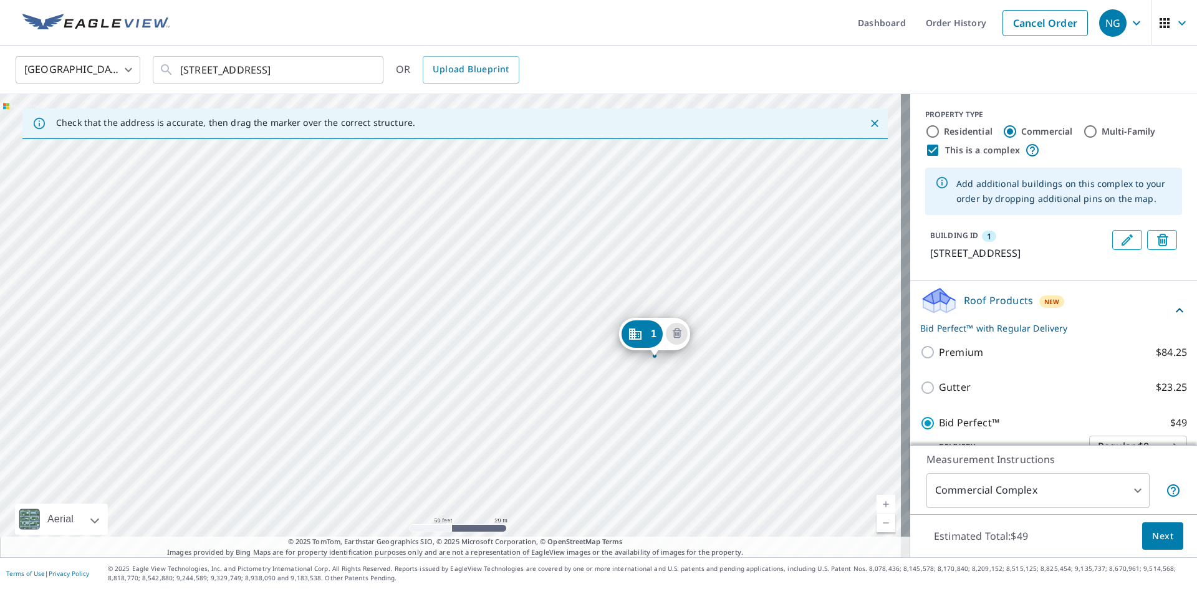
drag, startPoint x: 440, startPoint y: 302, endPoint x: 644, endPoint y: 335, distance: 206.4
click at [488, 314] on div "1 [STREET_ADDRESS]" at bounding box center [455, 325] width 910 height 463
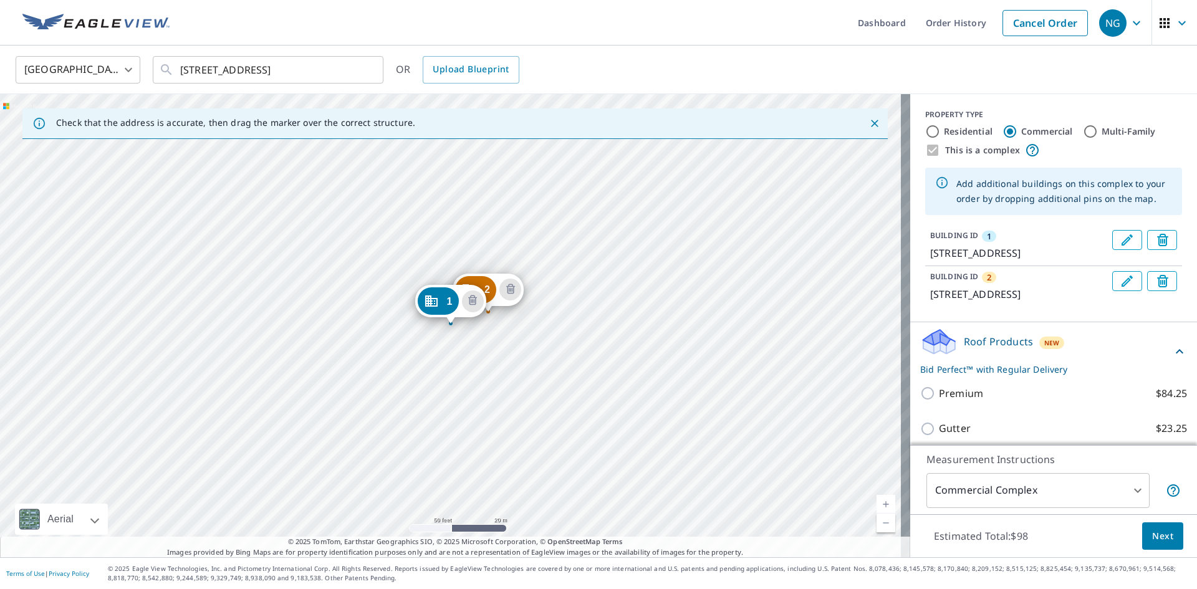
click at [565, 310] on div "2 [STREET_ADDRESS] 1 [STREET_ADDRESS]" at bounding box center [455, 325] width 910 height 463
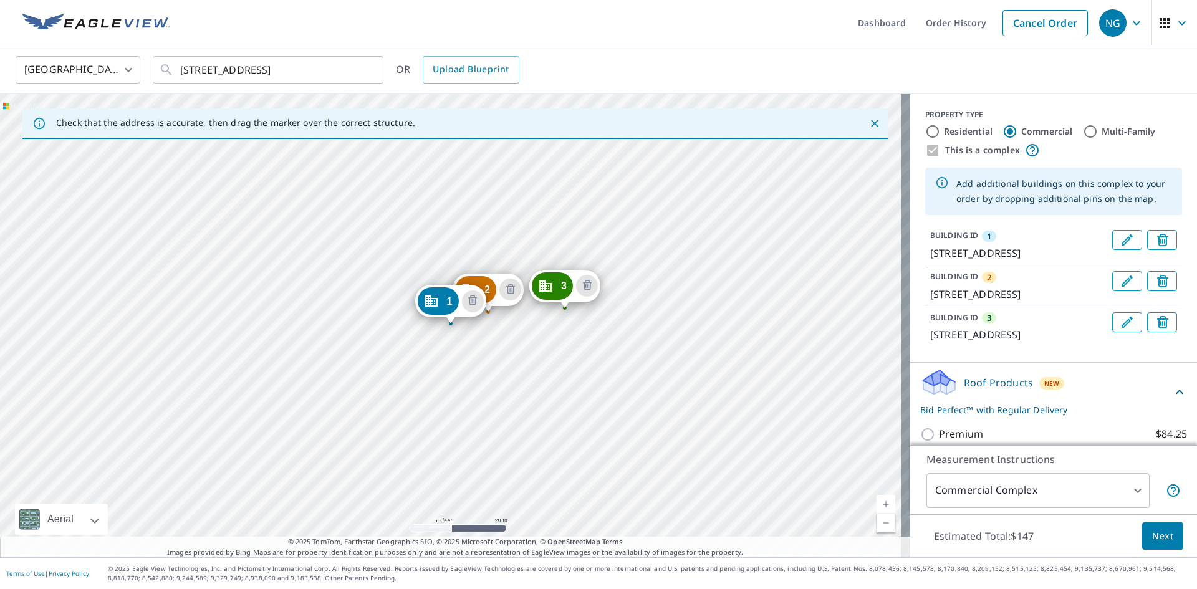
click at [532, 337] on div "2 [STREET_ADDRESS] 3 [STREET_ADDRESS] 1 [STREET_ADDRESS]" at bounding box center [455, 325] width 910 height 463
click at [534, 329] on div "2 [STREET_ADDRESS] 3 [STREET_ADDRESS] 1 [STREET_ADDRESS]" at bounding box center [455, 325] width 910 height 463
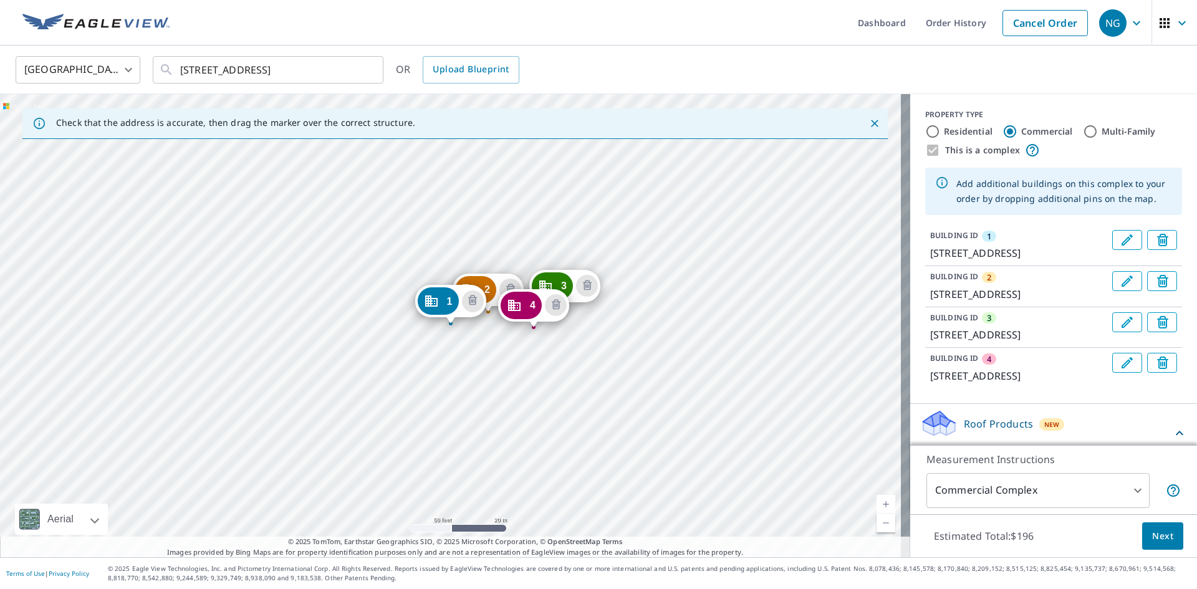
click at [403, 293] on div "2 [STREET_ADDRESS] 3 [STREET_ADDRESS] 4 [STREET_ADDRESS] 1 [STREET_ADDRESS]" at bounding box center [455, 325] width 910 height 463
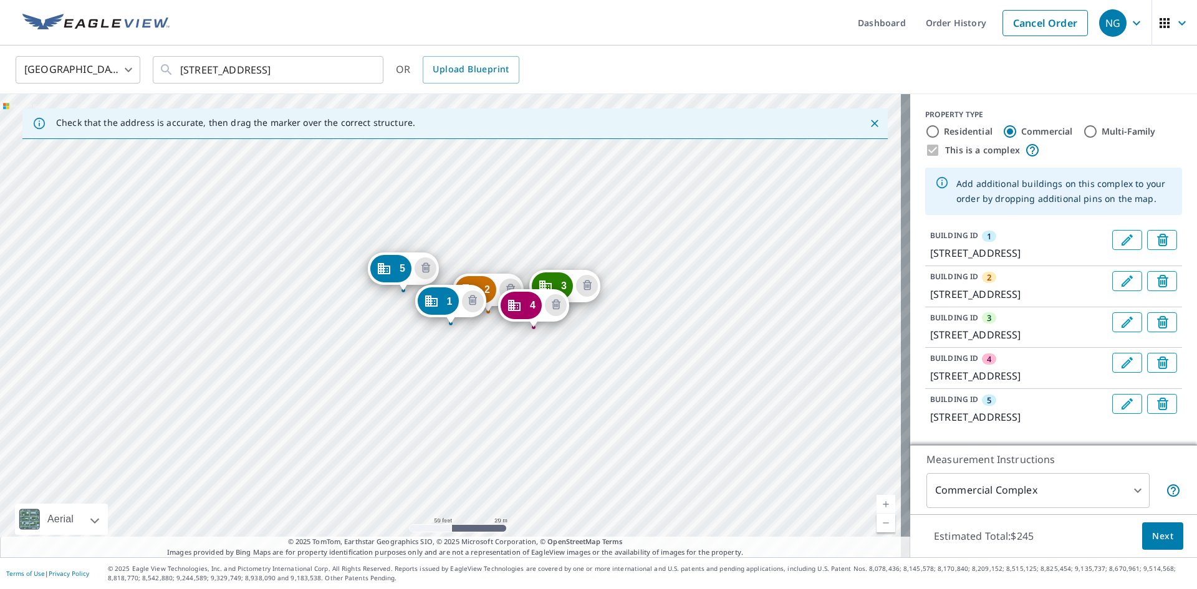
click at [369, 305] on div "2 [STREET_ADDRESS] 3 [STREET_ADDRESS] 4 [STREET_ADDRESS] 5 [STREET_ADDRESS] 1 […" at bounding box center [455, 325] width 910 height 463
click at [247, 255] on div "2 [STREET_ADDRESS] 3 [STREET_ADDRESS] 4 [STREET_ADDRESS] 5 [STREET_ADDRESS][GEO…" at bounding box center [455, 325] width 910 height 463
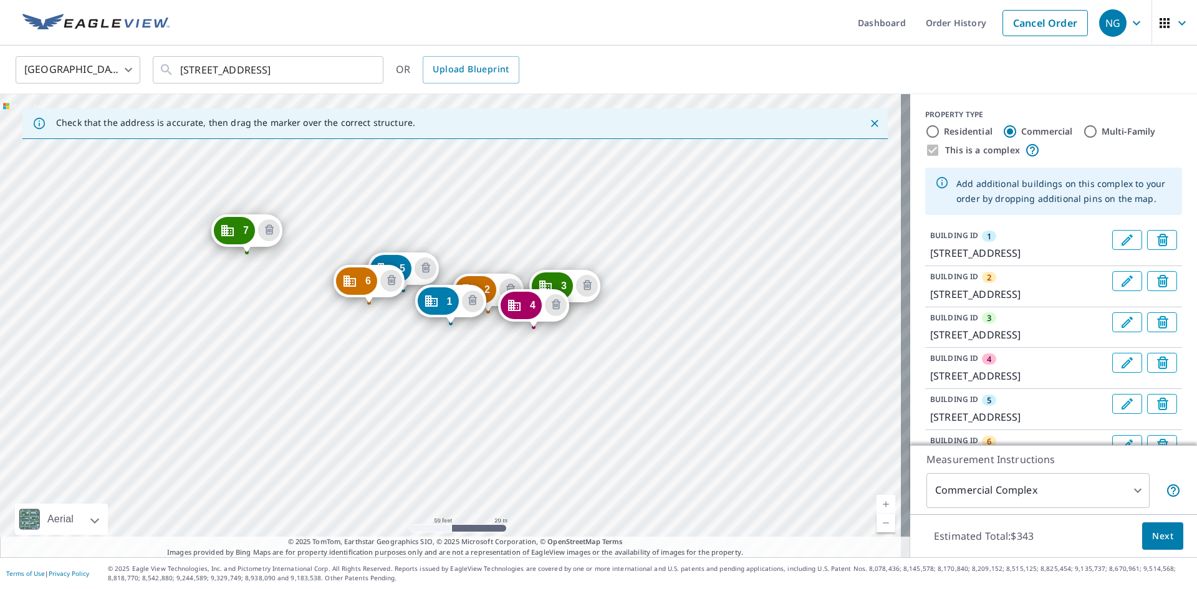
click at [282, 282] on div "2 [STREET_ADDRESS] 3 [STREET_ADDRESS] 4 [STREET_ADDRESS][GEOGRAPHIC_DATA][STREE…" at bounding box center [455, 325] width 910 height 463
click at [316, 284] on div "2 [STREET_ADDRESS] 3 [STREET_ADDRESS] 4 [STREET_ADDRESS][GEOGRAPHIC_DATA][STREE…" at bounding box center [455, 325] width 910 height 463
click at [188, 290] on div "2 [STREET_ADDRESS] 3 [STREET_ADDRESS] 4 [STREET_ADDRESS] 5 [STREET_ADDRESS][GEO…" at bounding box center [455, 325] width 910 height 463
click at [158, 294] on div "2 [STREET_ADDRESS] 3 [STREET_ADDRESS] 4 [STREET_ADDRESS] 5 [STREET_ADDRESS][GEO…" at bounding box center [455, 325] width 910 height 463
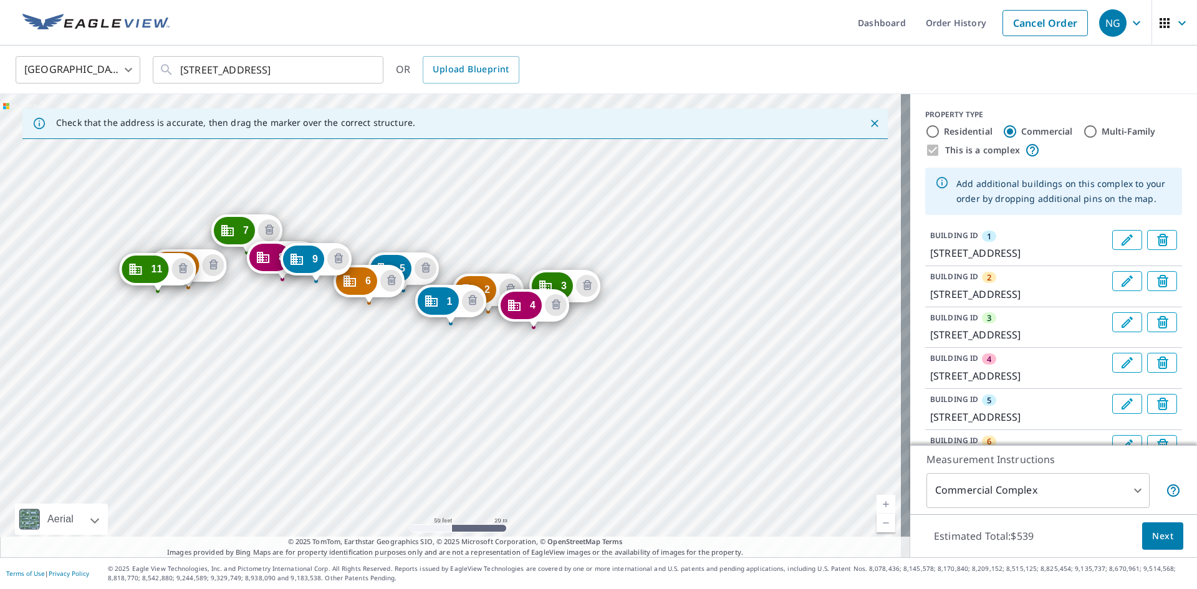
click at [129, 291] on div "2 [STREET_ADDRESS] 3 [STREET_ADDRESS] 4 [STREET_ADDRESS] 5 [STREET_ADDRESS][GEO…" at bounding box center [455, 325] width 910 height 463
click at [93, 281] on div "12 [STREET_ADDRESS][PERSON_NAME]" at bounding box center [128, 270] width 77 height 39
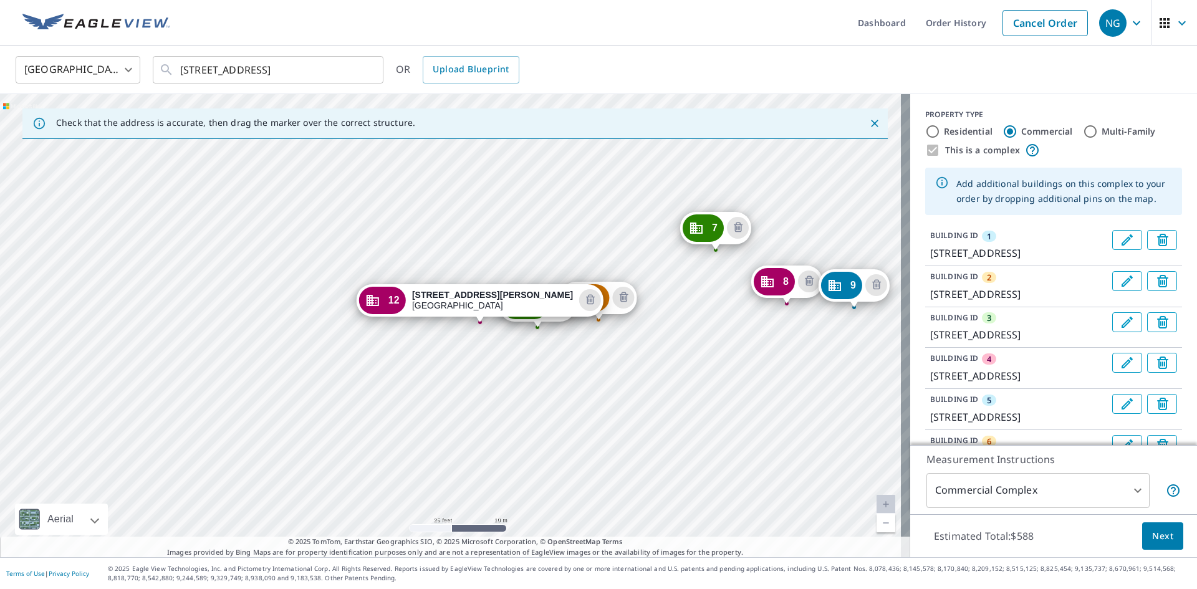
click at [405, 269] on div "1 [STREET_ADDRESS] 2 [STREET_ADDRESS] 3 [STREET_ADDRESS] 4 [STREET_ADDRESS][GEO…" at bounding box center [455, 325] width 910 height 463
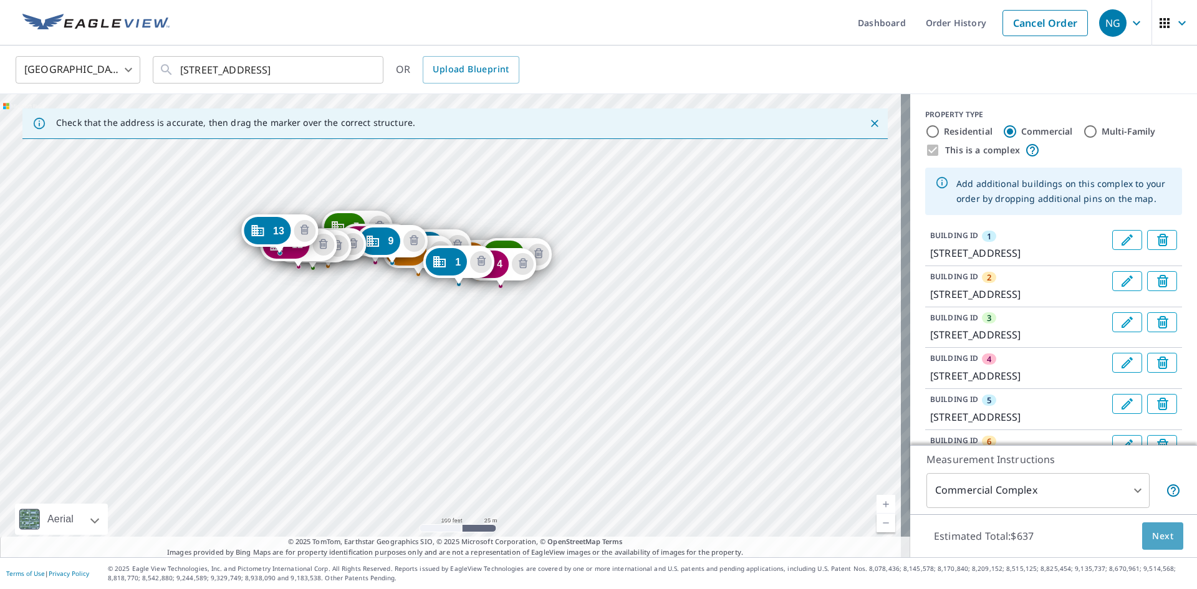
click at [1154, 535] on span "Next" at bounding box center [1162, 537] width 21 height 16
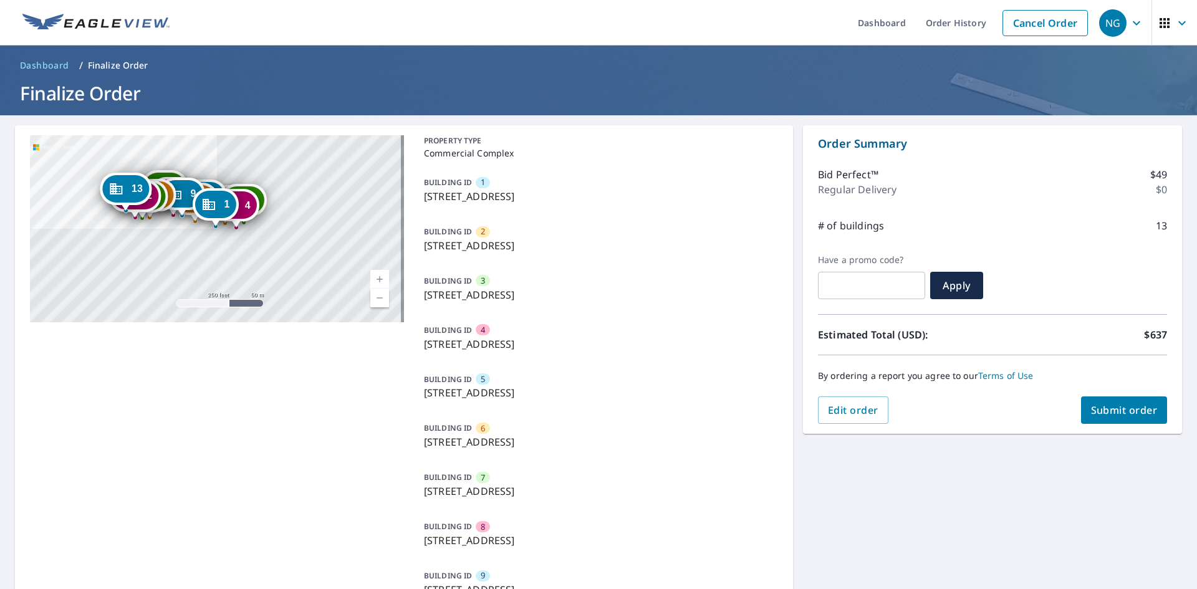
click at [1124, 408] on span "Submit order" at bounding box center [1124, 410] width 67 height 14
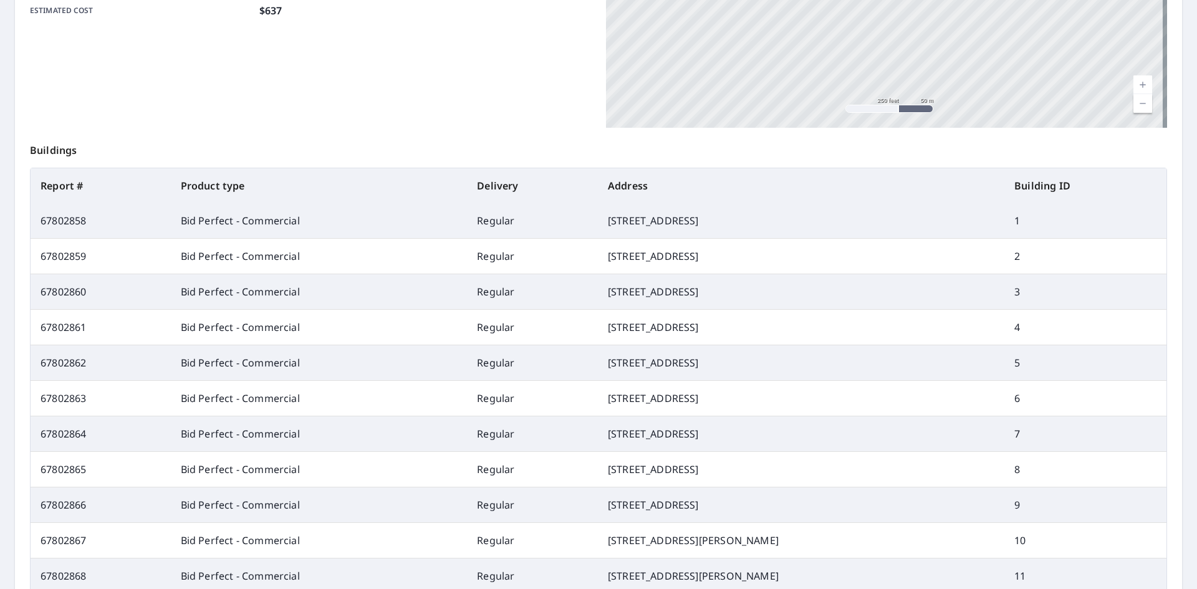
scroll to position [571, 0]
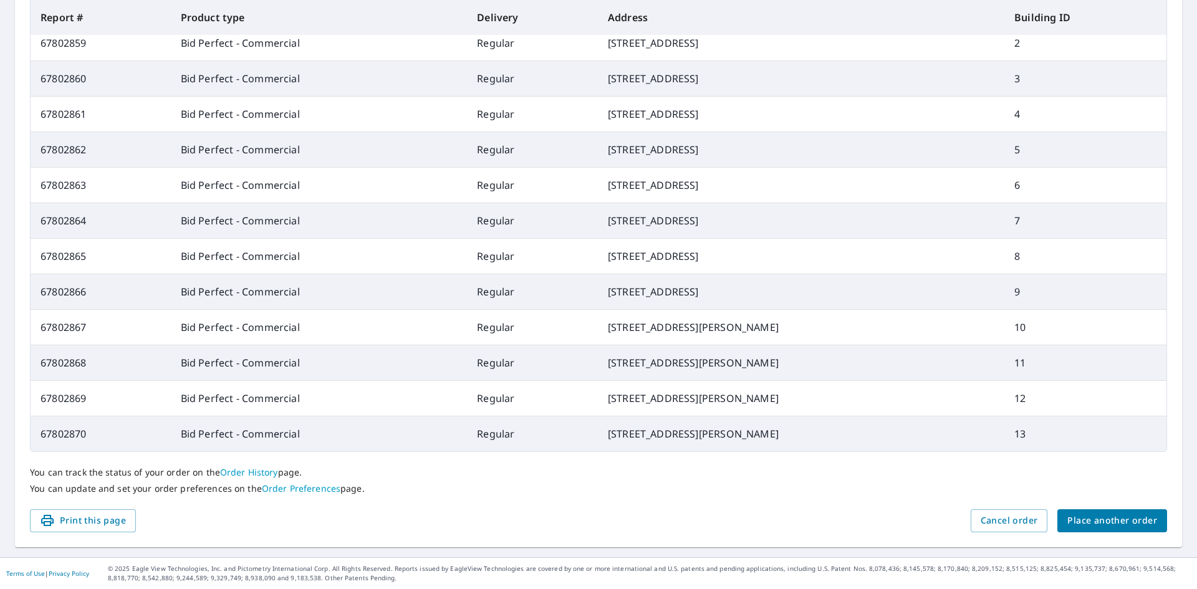
click at [1110, 526] on span "Place another order" at bounding box center [1112, 521] width 90 height 16
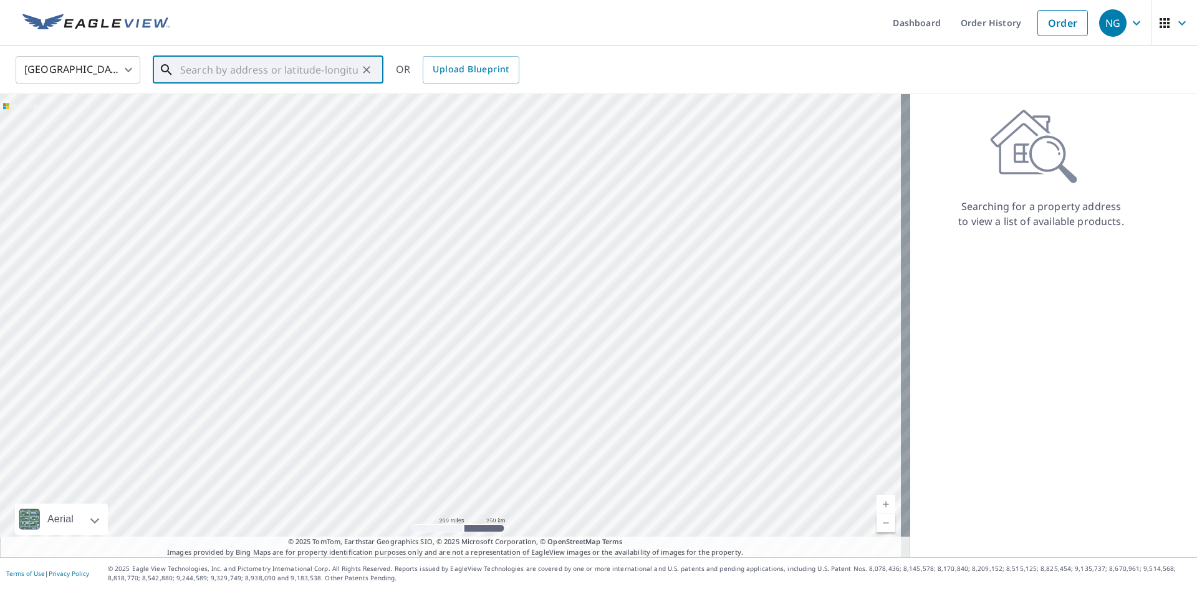
click at [312, 67] on input "text" at bounding box center [269, 69] width 178 height 35
click at [252, 122] on p "[US_STATE][GEOGRAPHIC_DATA]" at bounding box center [276, 119] width 196 height 12
type input "[STREET_ADDRESS][US_STATE]"
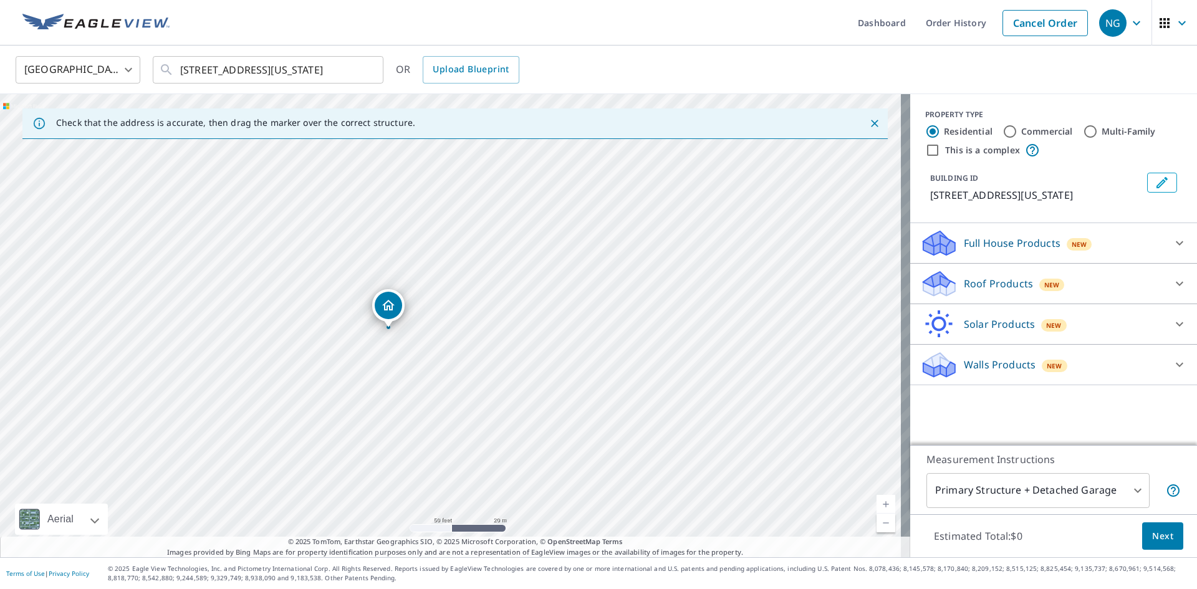
drag, startPoint x: 461, startPoint y: 246, endPoint x: 449, endPoint y: 290, distance: 46.0
click at [449, 290] on div "[STREET_ADDRESS][US_STATE]" at bounding box center [455, 325] width 910 height 463
click at [1002, 130] on input "Commercial" at bounding box center [1009, 131] width 15 height 15
radio input "true"
type input "4"
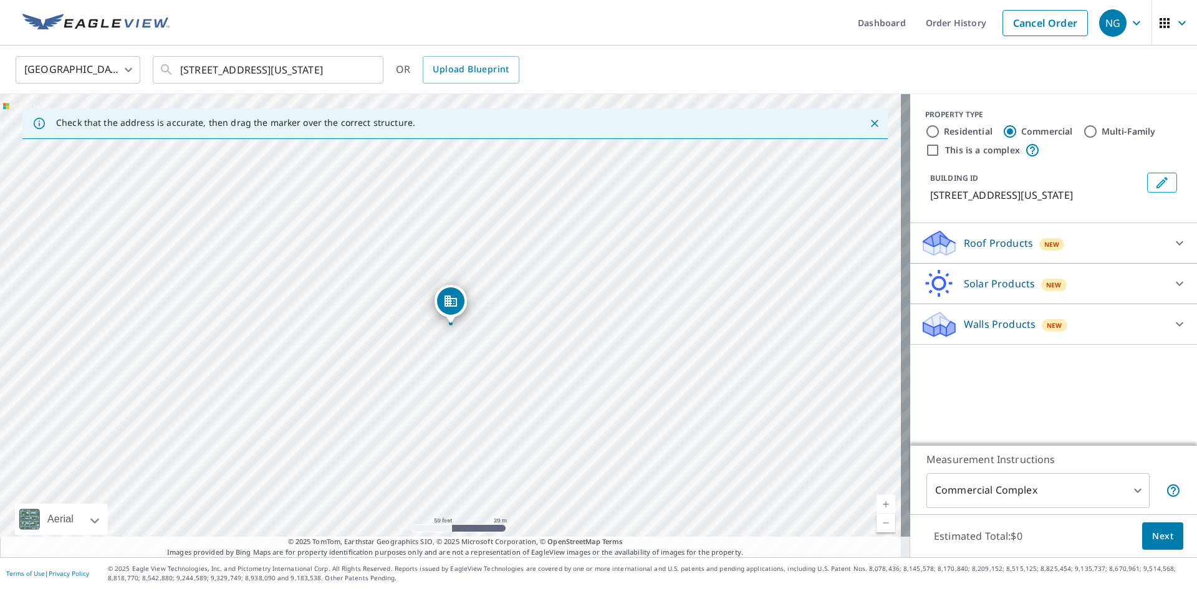
click at [1071, 258] on div "Roof Products New" at bounding box center [1042, 243] width 244 height 29
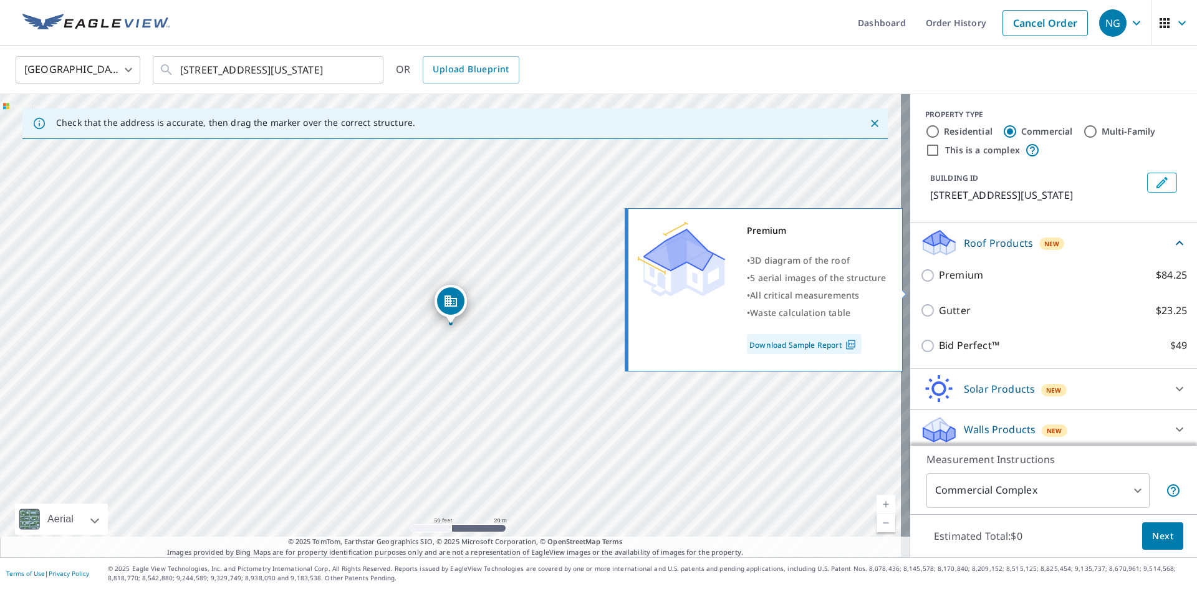
click at [920, 283] on input "Premium $84.25" at bounding box center [929, 275] width 19 height 15
checkbox input "true"
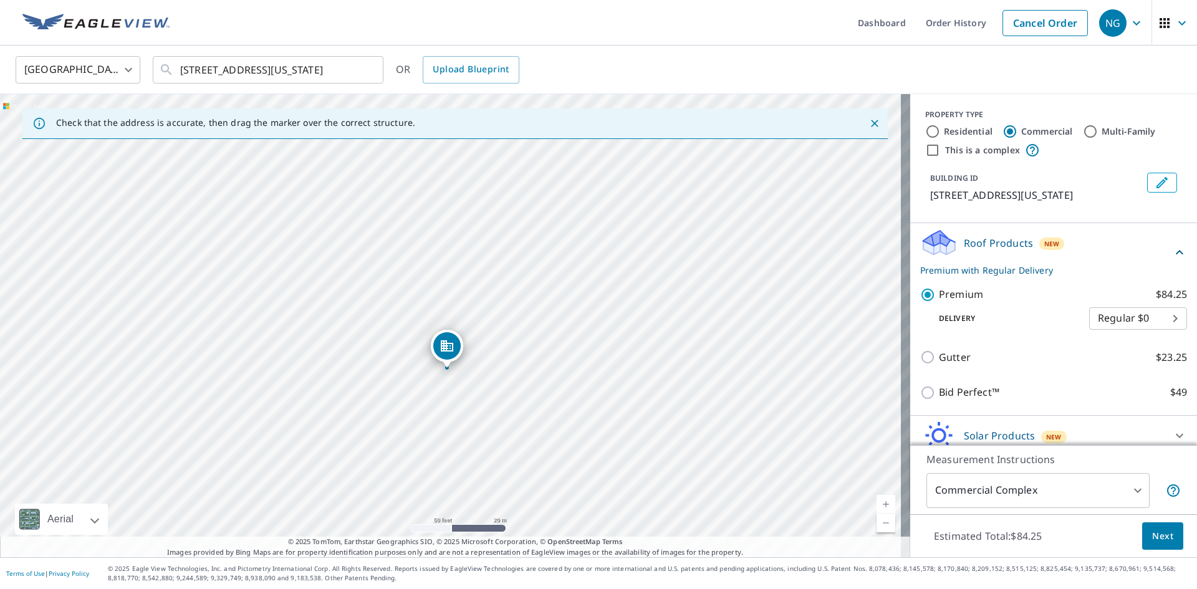
drag, startPoint x: 457, startPoint y: 302, endPoint x: 453, endPoint y: 347, distance: 44.4
click at [925, 130] on input "Residential" at bounding box center [932, 131] width 15 height 15
radio input "true"
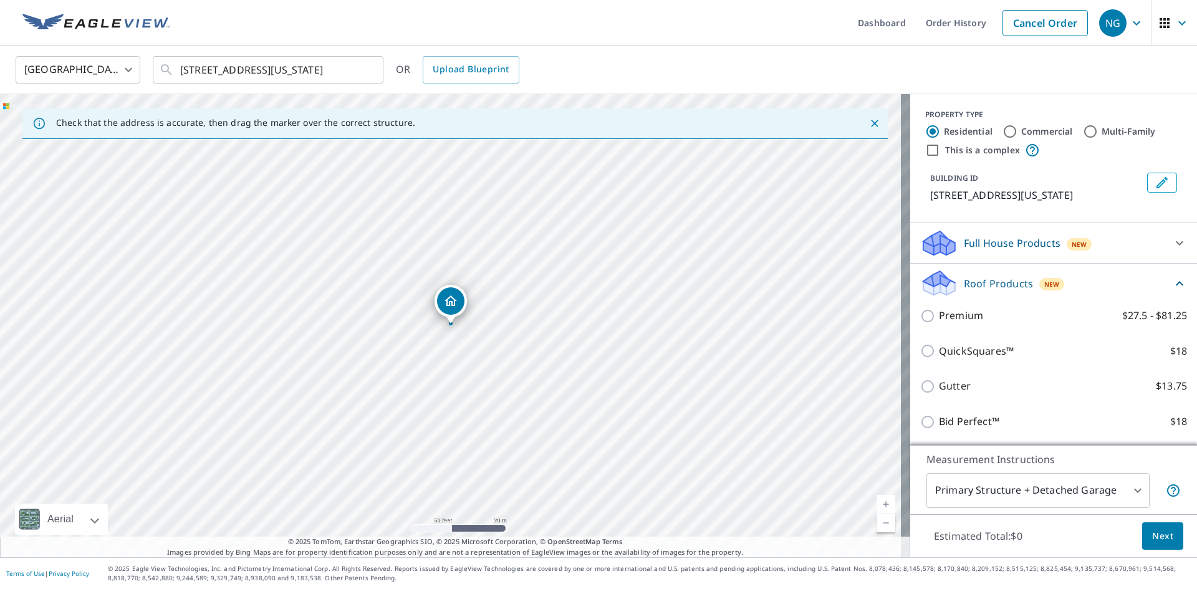
click at [1050, 480] on body "NG NG Dashboard Order History Cancel Order NG [GEOGRAPHIC_DATA] [GEOGRAPHIC_DAT…" at bounding box center [598, 294] width 1197 height 589
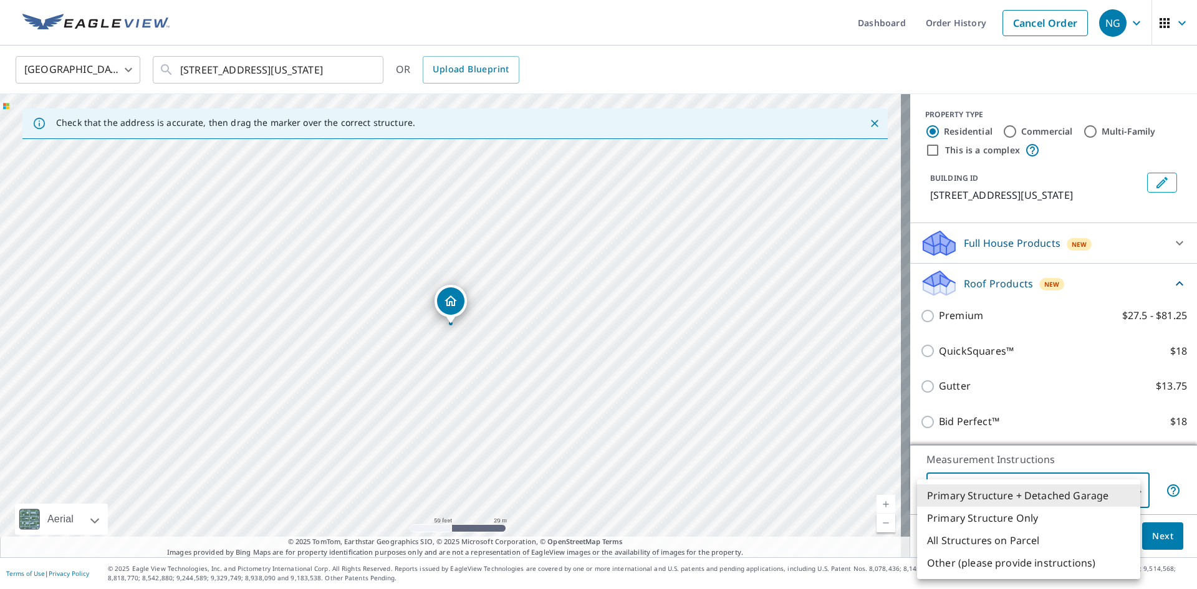
click at [1020, 513] on li "Primary Structure Only" at bounding box center [1028, 518] width 223 height 22
type input "2"
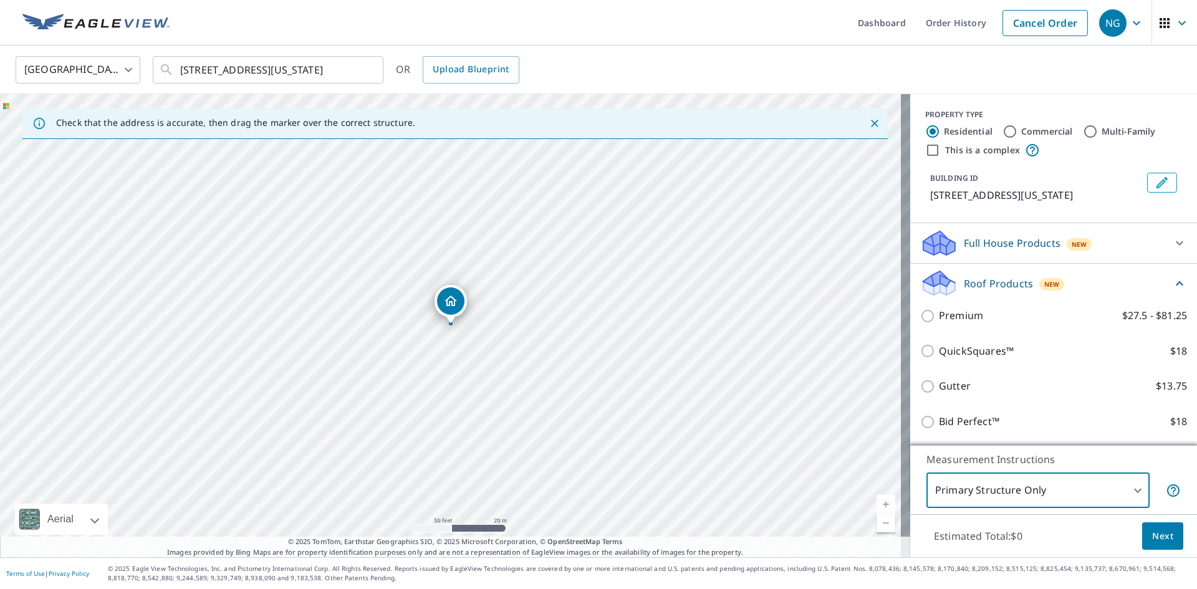
click at [1160, 539] on span "Next" at bounding box center [1162, 537] width 21 height 16
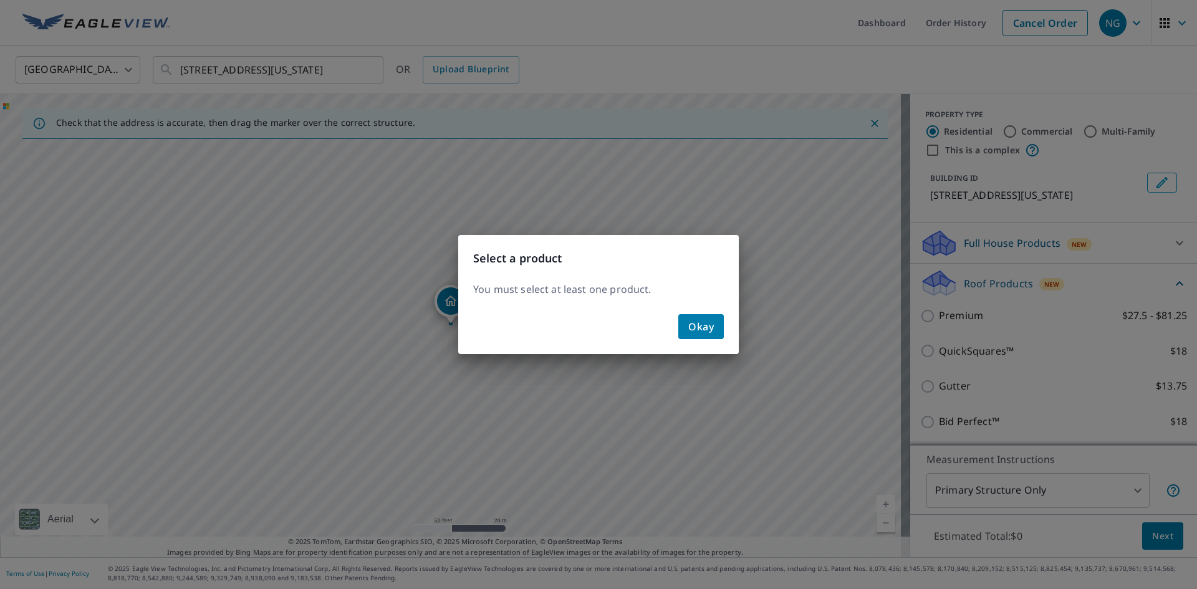
click at [712, 331] on span "Okay" at bounding box center [701, 326] width 26 height 17
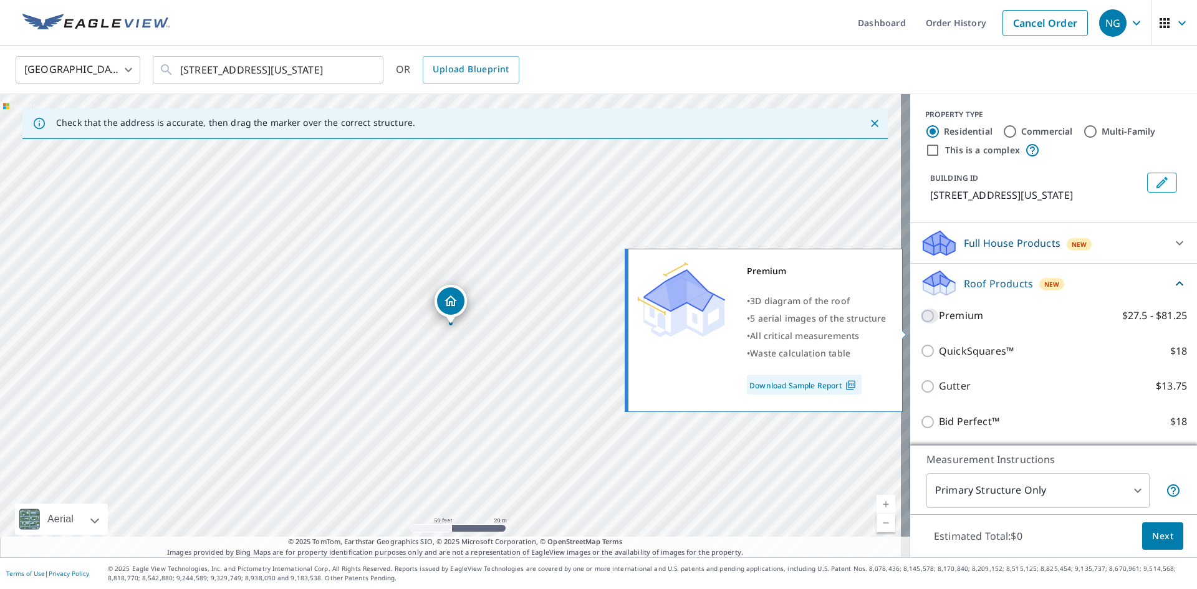
click at [922, 323] on input "Premium $27.5 - $81.25" at bounding box center [929, 316] width 19 height 15
checkbox input "true"
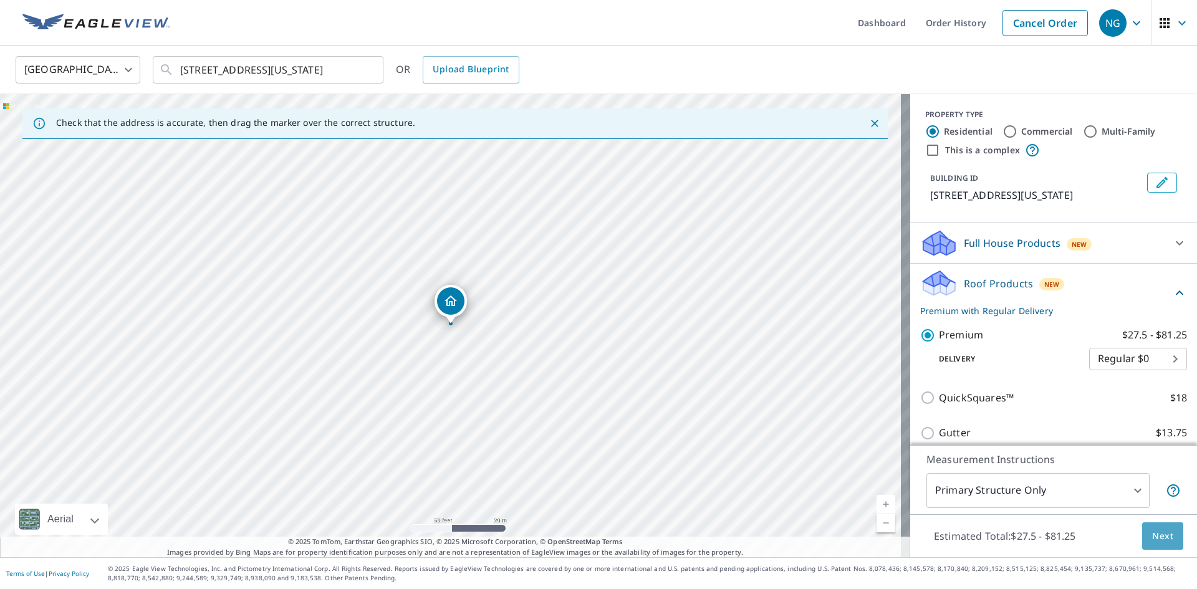
click at [1156, 532] on span "Next" at bounding box center [1162, 537] width 21 height 16
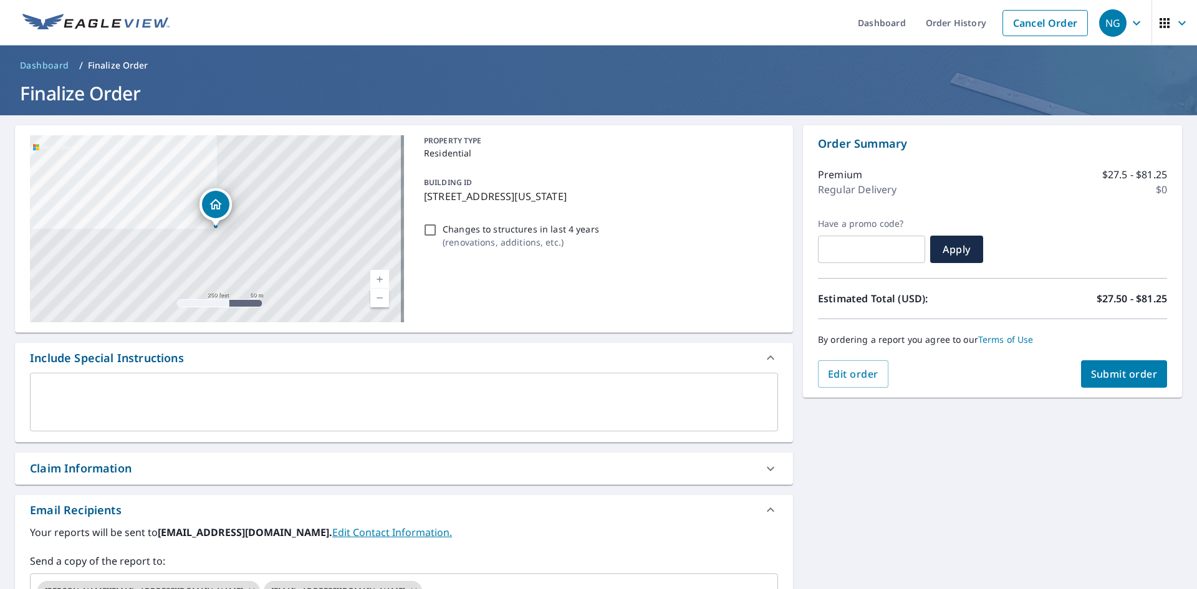
click at [214, 398] on textarea at bounding box center [404, 403] width 730 height 36
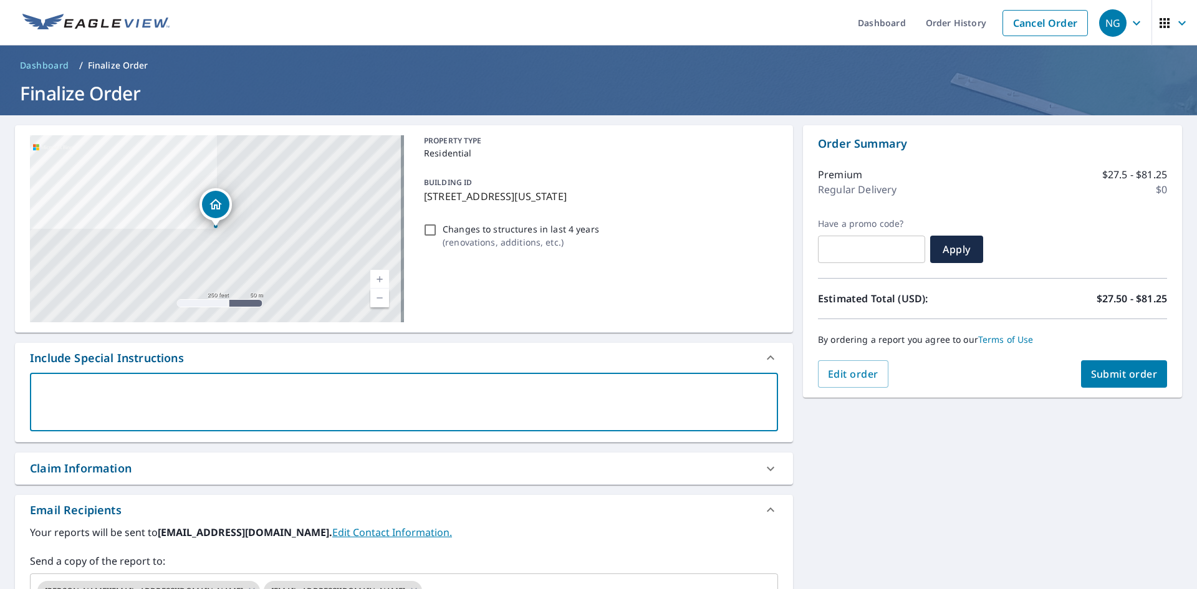
type textarea "s"
type textarea "x"
type textarea "st"
type textarea "x"
type textarea "ste"
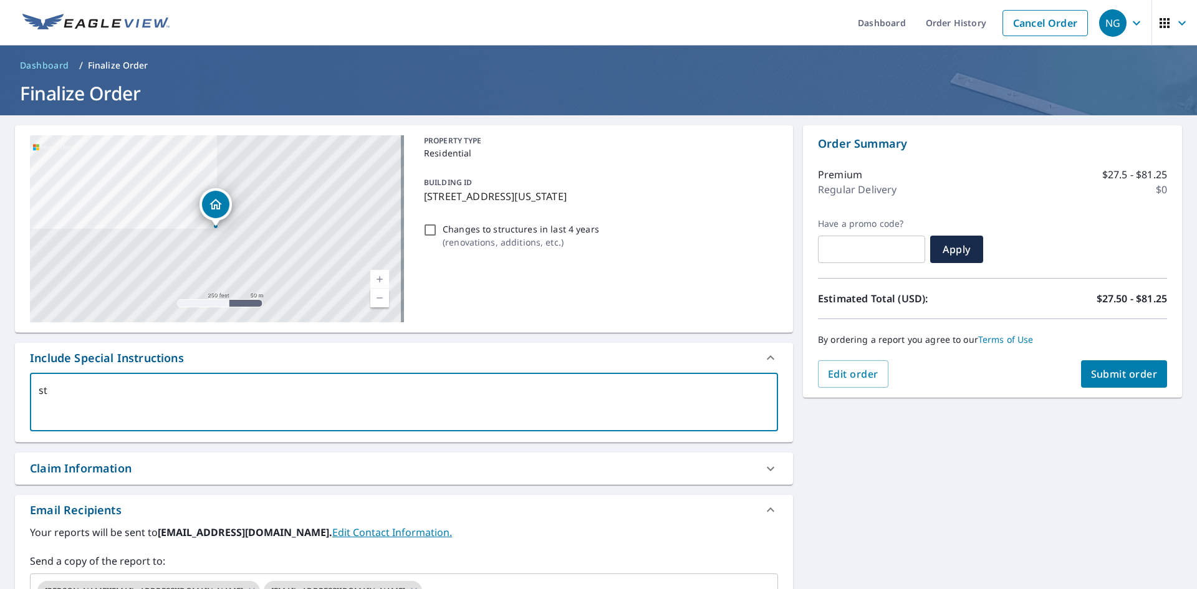
type textarea "x"
type textarea "stee"
type textarea "x"
type textarea "steep"
type textarea "x"
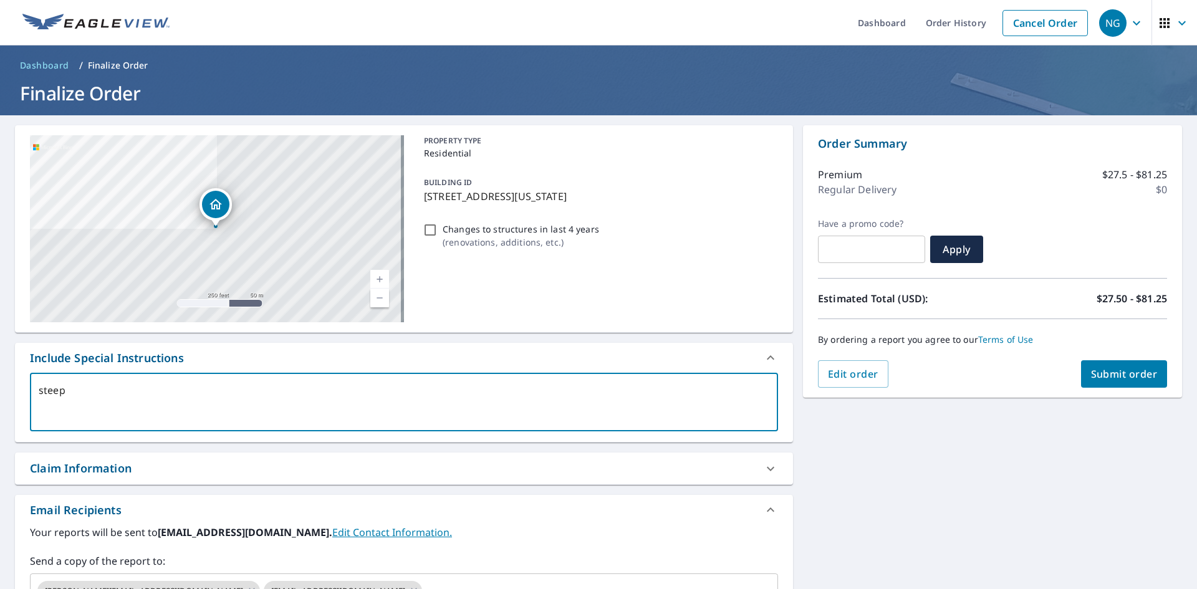
type textarea "steep"
type textarea "x"
type textarea "steep s"
type textarea "x"
type textarea "steep sh"
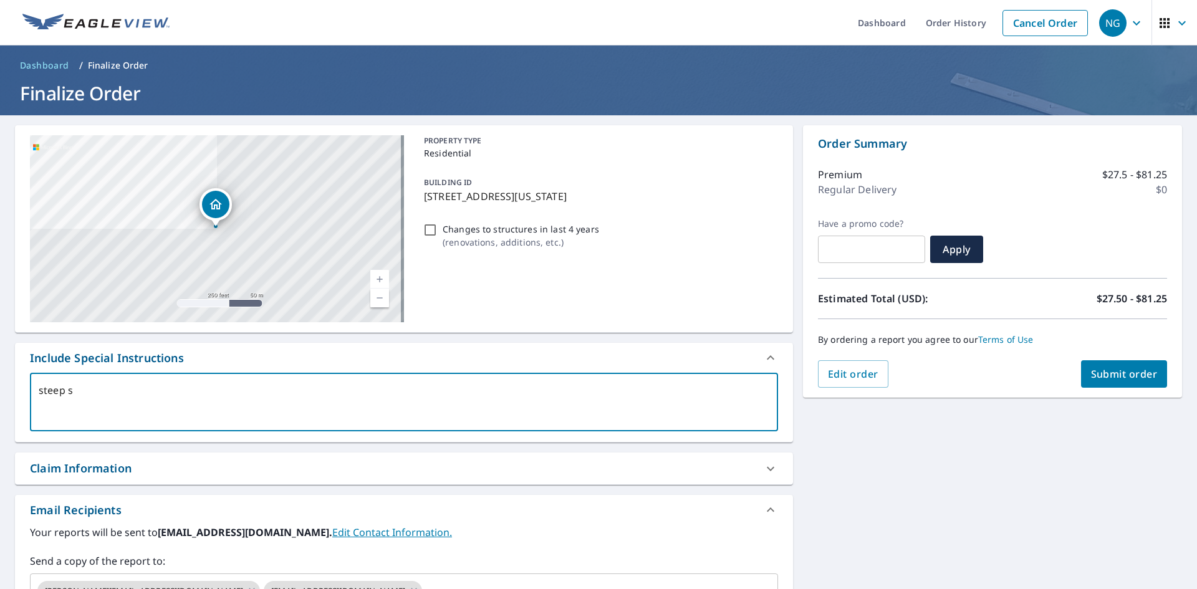
type textarea "x"
type textarea "steep shi"
type textarea "x"
type textarea "steep shin"
type textarea "x"
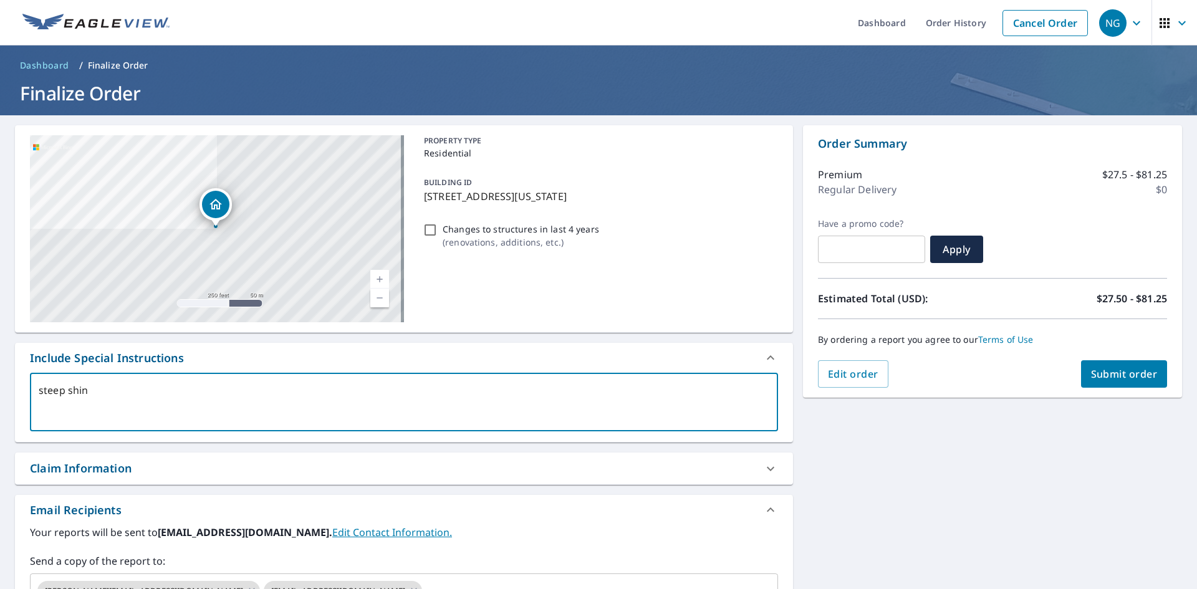
type textarea "steep shing"
type textarea "x"
type textarea "steep shingl"
type textarea "x"
type textarea "steep shingle"
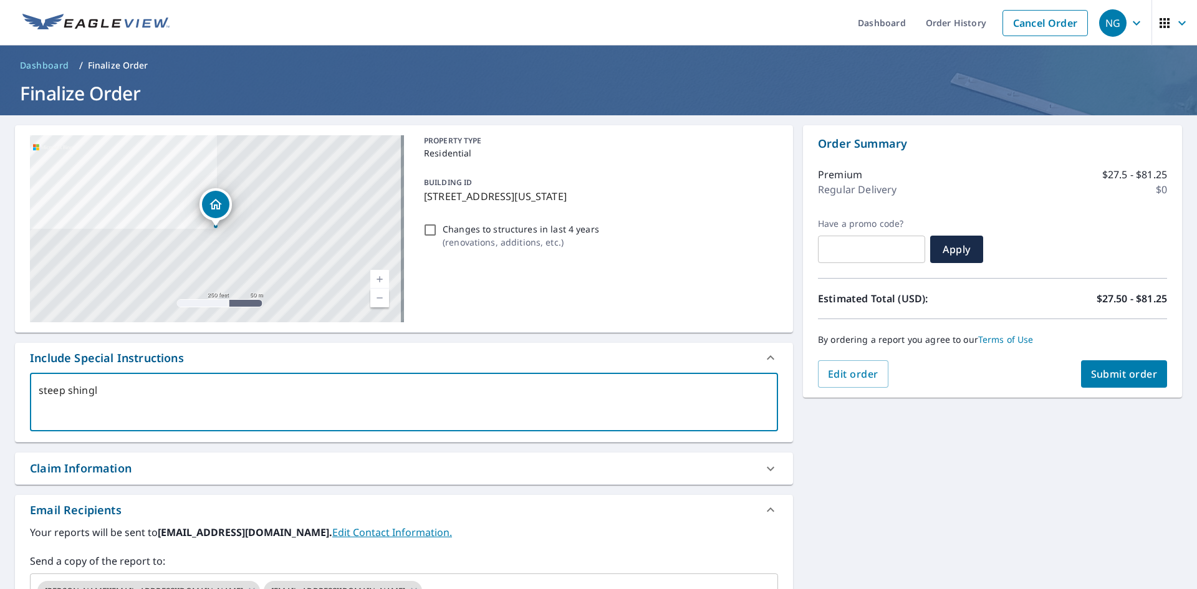
type textarea "x"
type textarea "steep shingle"
type textarea "x"
type textarea "steep shingle r"
type textarea "x"
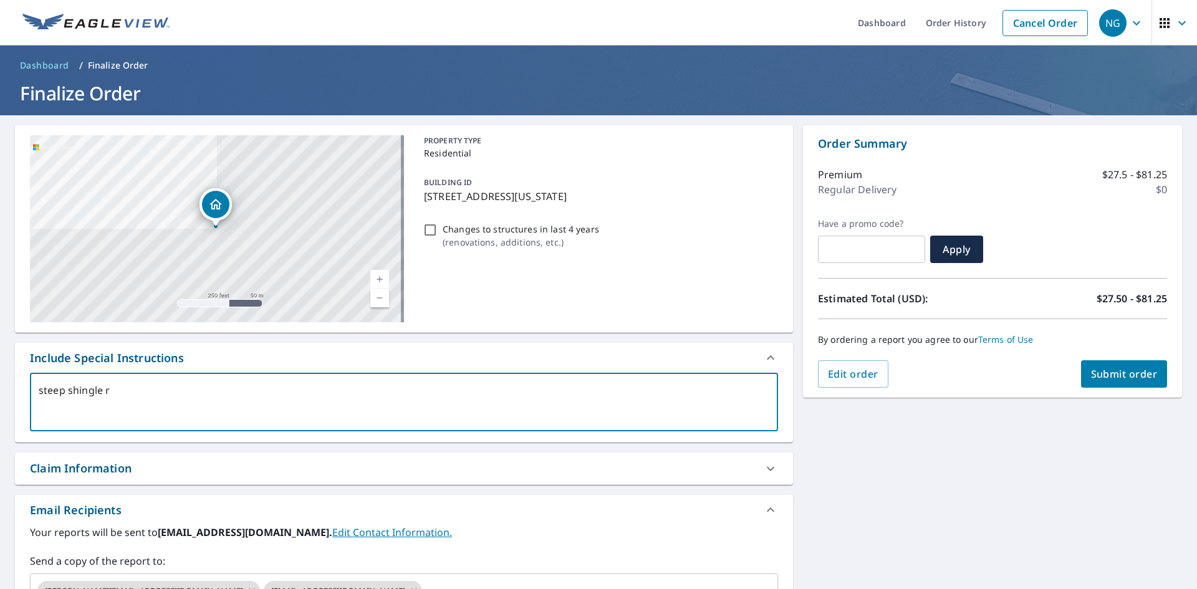
type textarea "steep shingle ro"
type textarea "x"
type textarea "steep shingle roo"
type textarea "x"
type textarea "steep shingle roof"
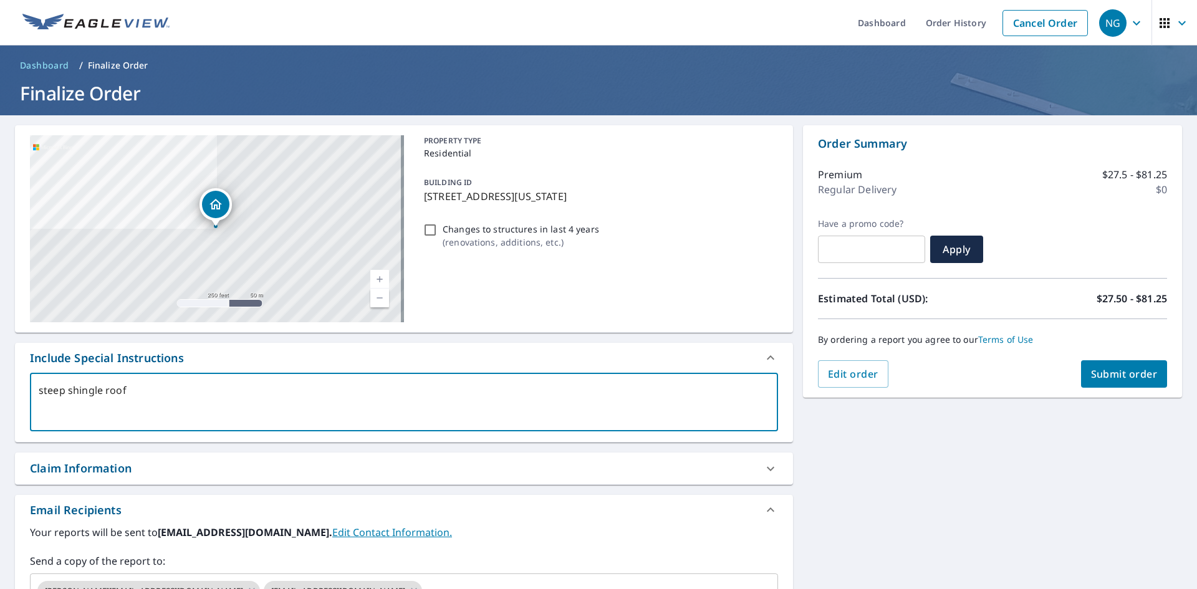
type textarea "x"
type textarea "steep shingle roof"
type textarea "x"
type textarea "steep shingle roof o"
type textarea "x"
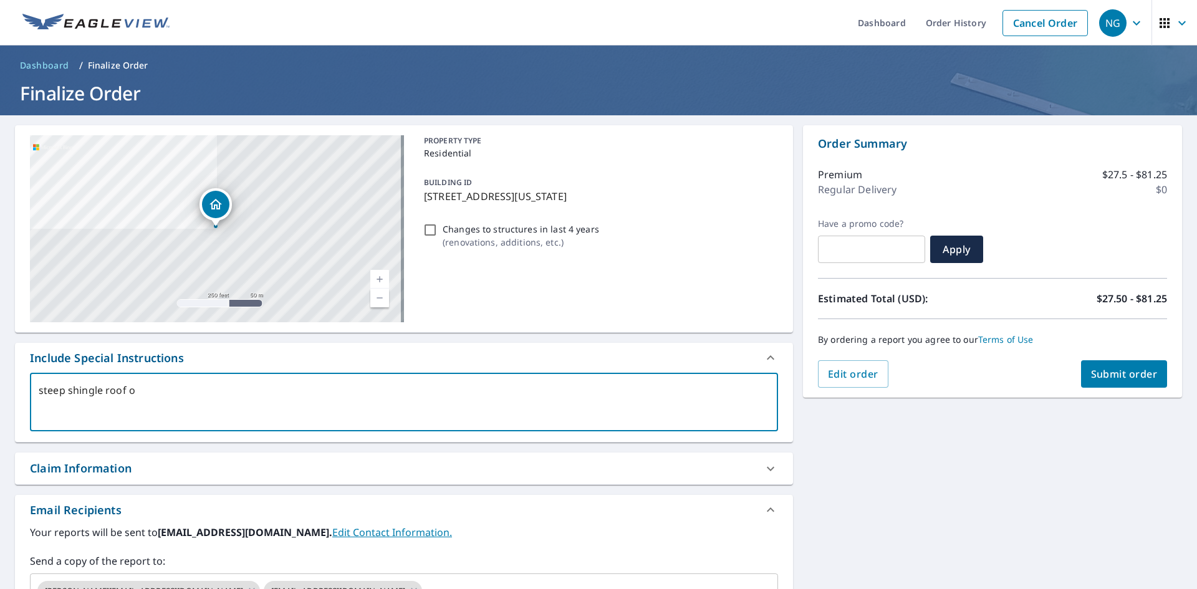
type textarea "steep shingle roof on"
type textarea "x"
type textarea "steep shingle roof onl"
type textarea "x"
type textarea "steep shingle roof only"
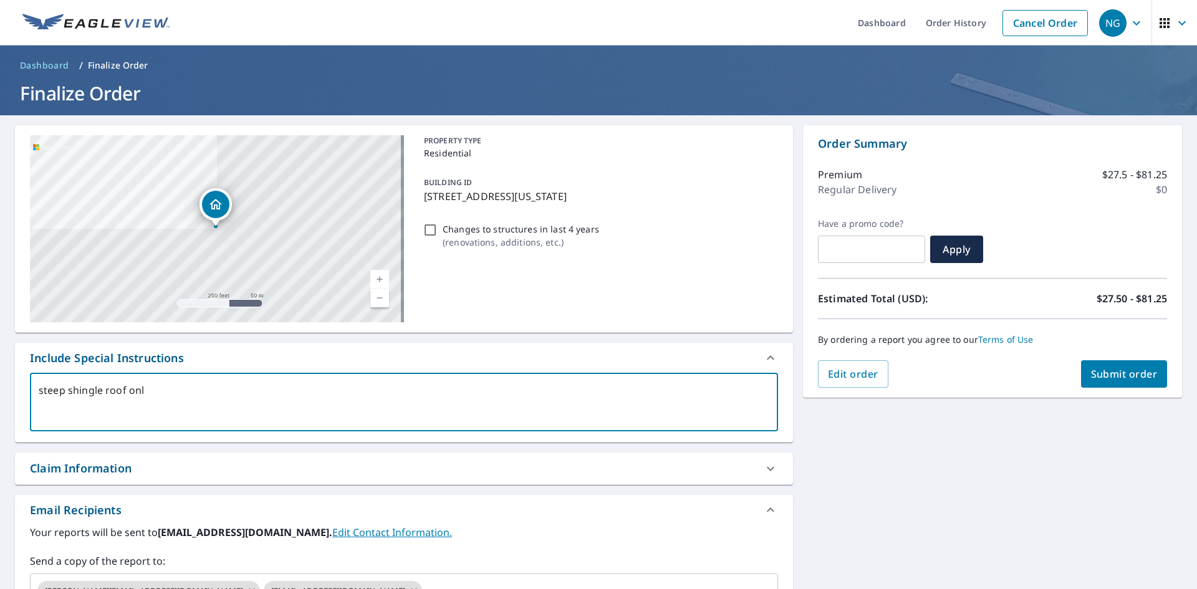
type textarea "x"
type textarea "steep shingle roof only"
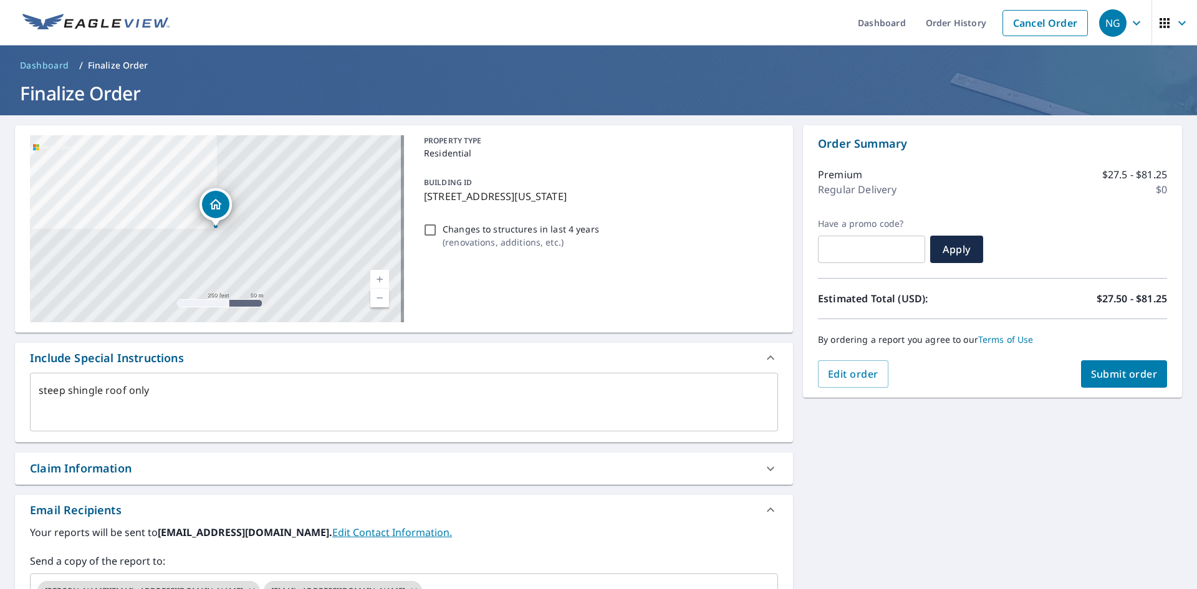
click at [1033, 433] on div "[STREET_ADDRESS][US_STATE] Aerial Road A standard road map Aerial A detailed lo…" at bounding box center [598, 434] width 1197 height 638
click at [1121, 371] on span "Submit order" at bounding box center [1124, 374] width 67 height 14
type textarea "x"
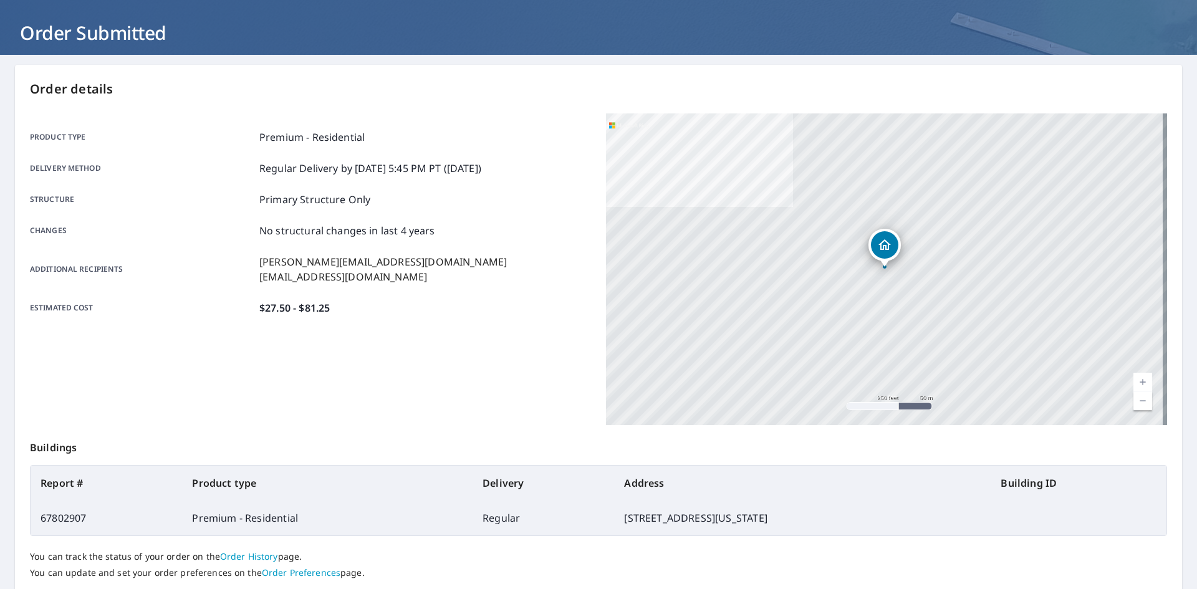
scroll to position [145, 0]
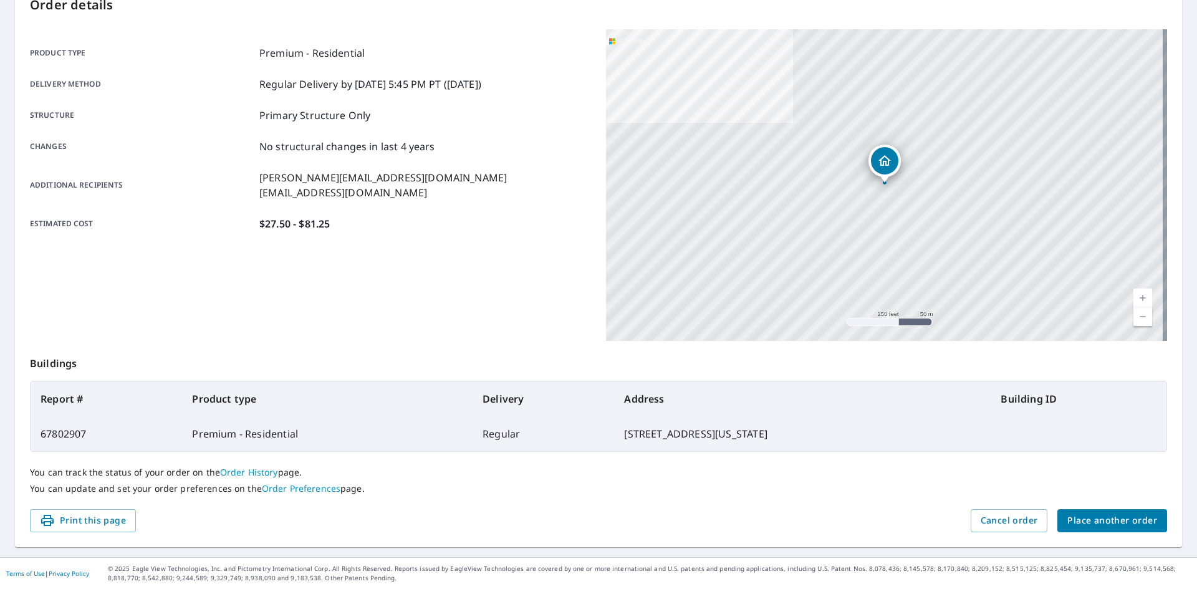
click at [1116, 521] on span "Place another order" at bounding box center [1112, 521] width 90 height 16
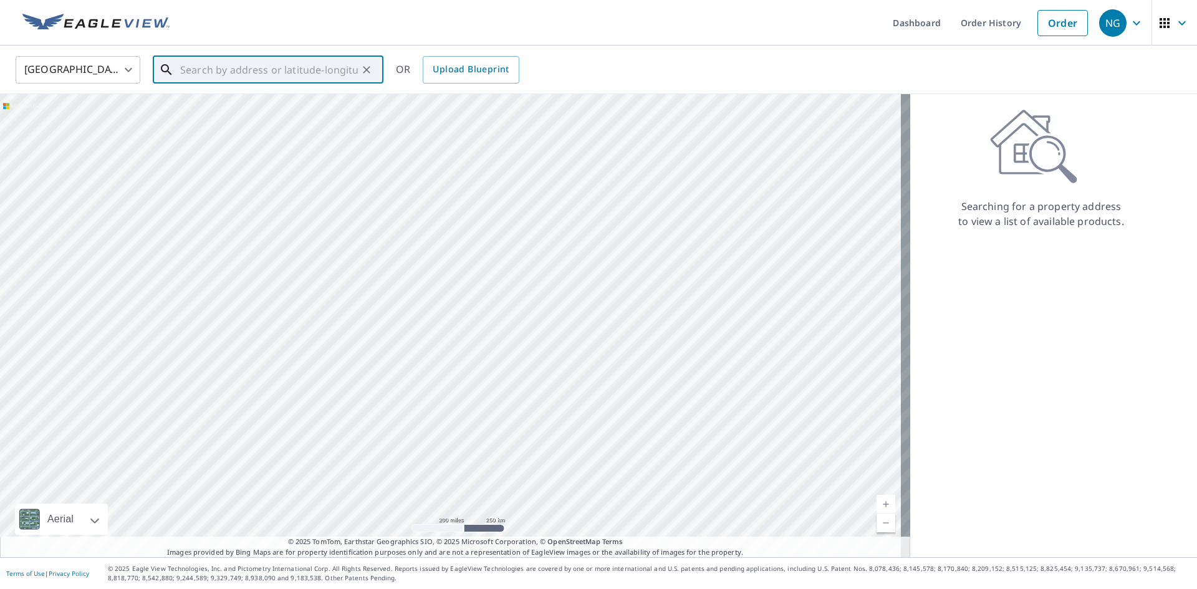
click at [272, 66] on input "text" at bounding box center [269, 69] width 178 height 35
click at [216, 122] on p "[US_STATE][GEOGRAPHIC_DATA]" at bounding box center [276, 119] width 196 height 12
type input "[STREET_ADDRESS][US_STATE]"
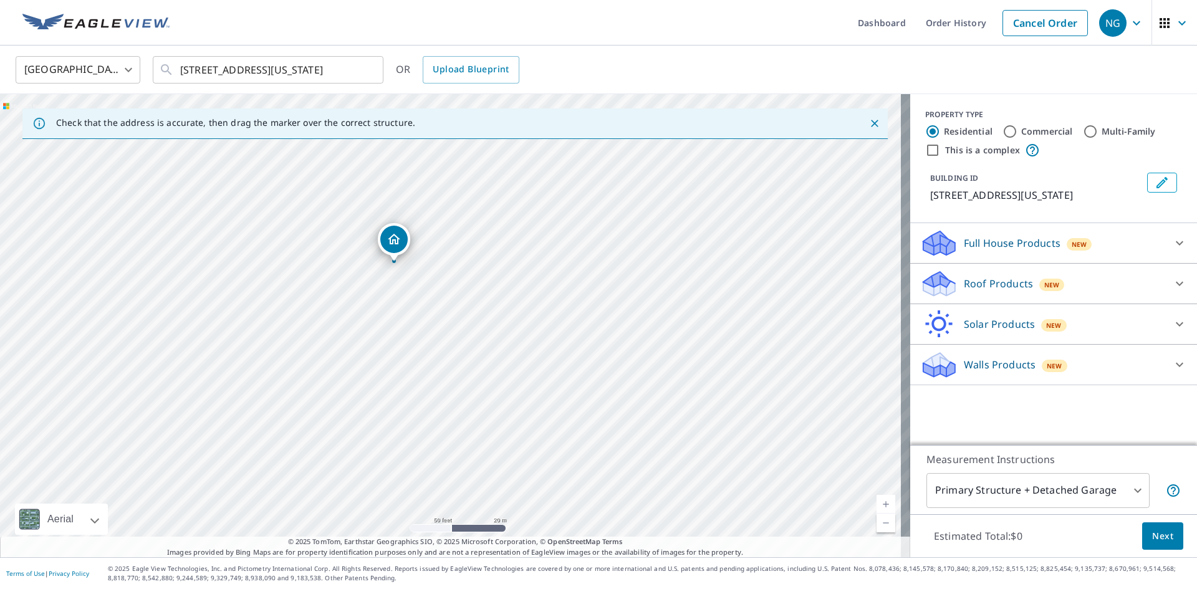
drag, startPoint x: 399, startPoint y: 300, endPoint x: 392, endPoint y: 239, distance: 61.5
click at [1002, 131] on input "Commercial" at bounding box center [1009, 131] width 15 height 15
radio input "true"
type input "4"
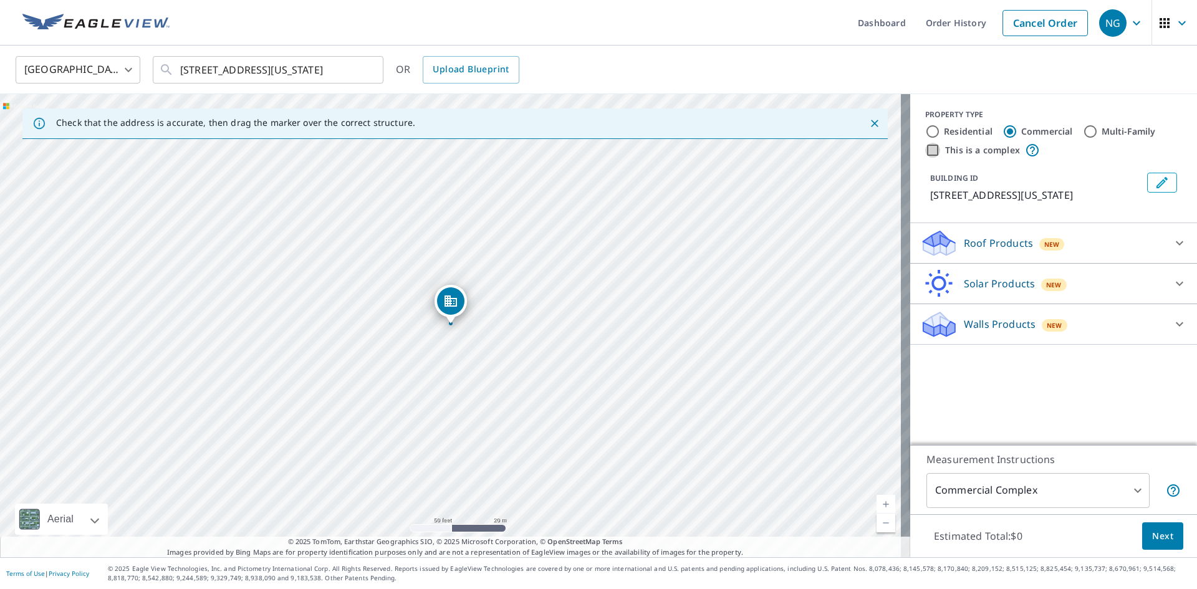
click at [925, 151] on input "This is a complex" at bounding box center [932, 150] width 15 height 15
checkbox input "true"
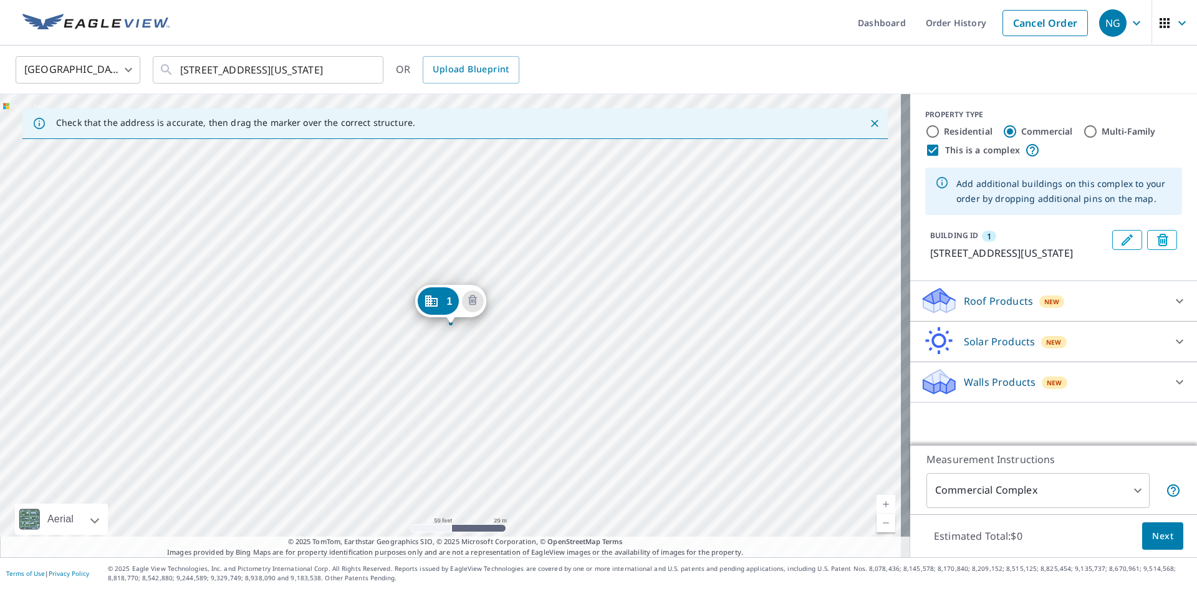
click at [1118, 315] on div "Roof Products New" at bounding box center [1042, 300] width 244 height 29
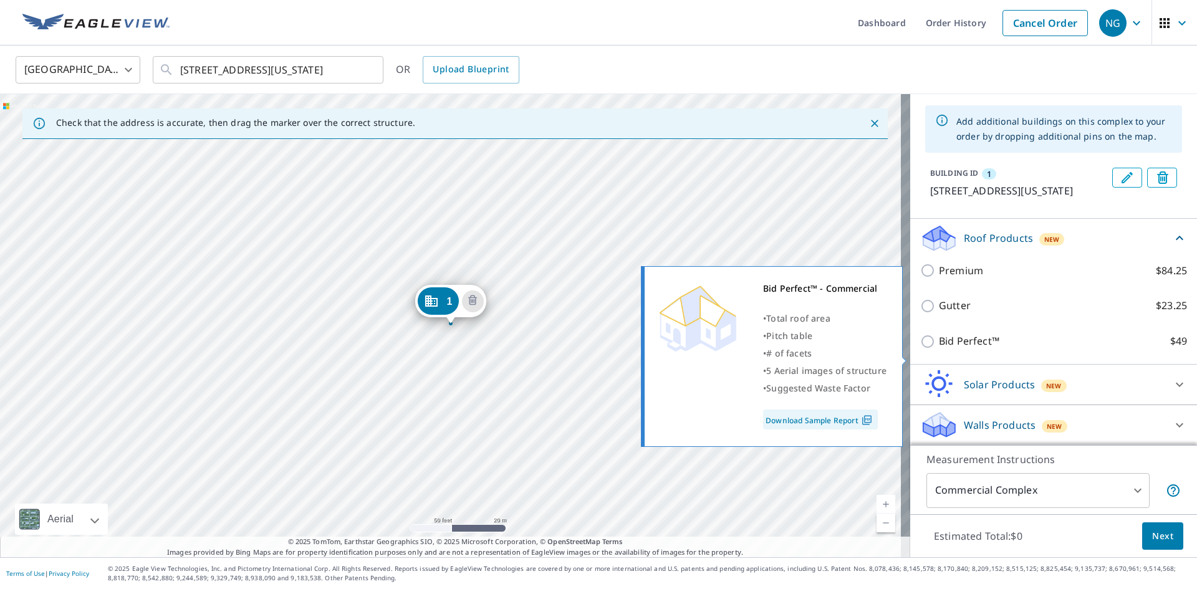
click at [921, 349] on input "Bid Perfect™ $49" at bounding box center [929, 341] width 19 height 15
checkbox input "true"
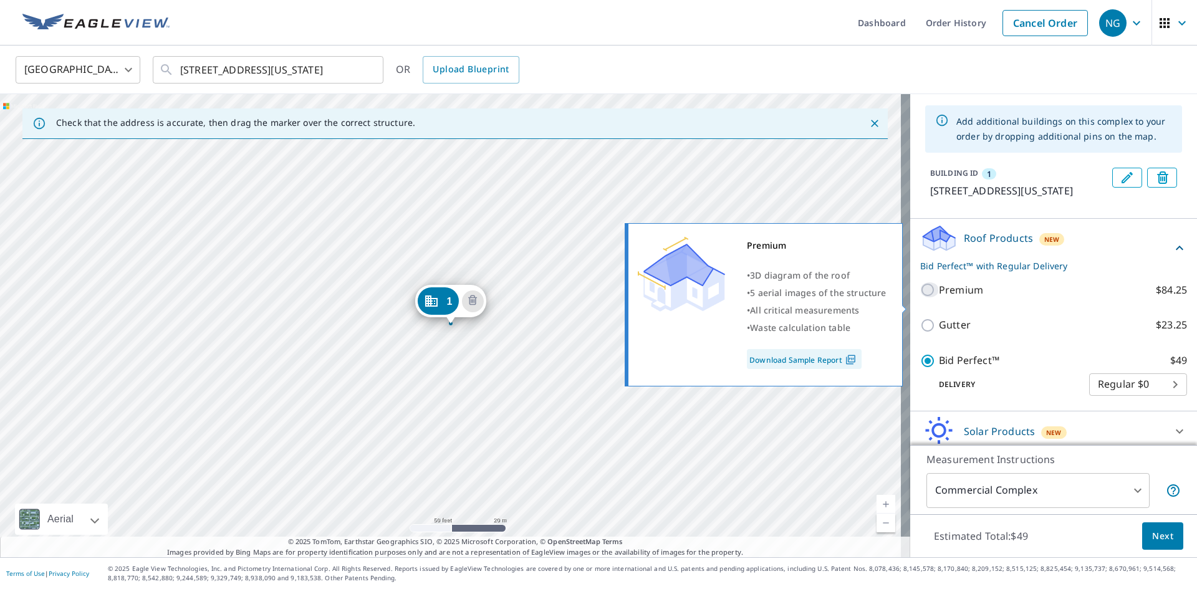
click at [920, 297] on input "Premium $84.25" at bounding box center [929, 289] width 19 height 15
checkbox input "true"
checkbox input "false"
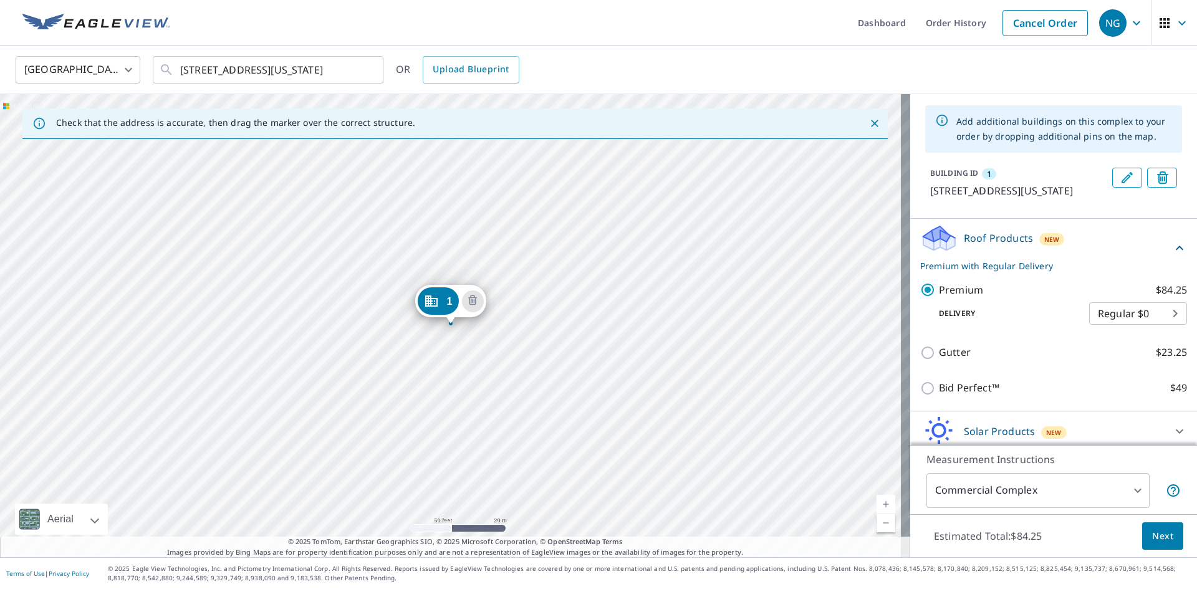
click at [449, 259] on div "1 [STREET_ADDRESS][US_STATE]" at bounding box center [455, 325] width 910 height 463
click at [452, 257] on div "1 [STREET_ADDRESS][US_STATE]" at bounding box center [455, 325] width 910 height 463
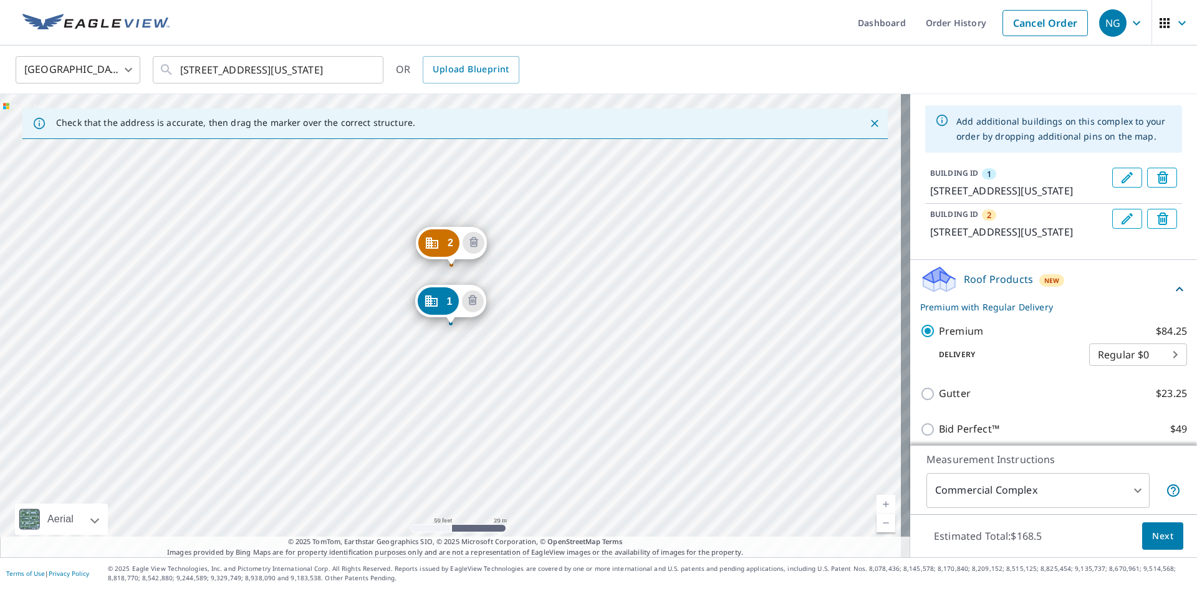
drag, startPoint x: 434, startPoint y: 230, endPoint x: 433, endPoint y: 239, distance: 9.4
click at [1162, 539] on span "Next" at bounding box center [1162, 537] width 21 height 16
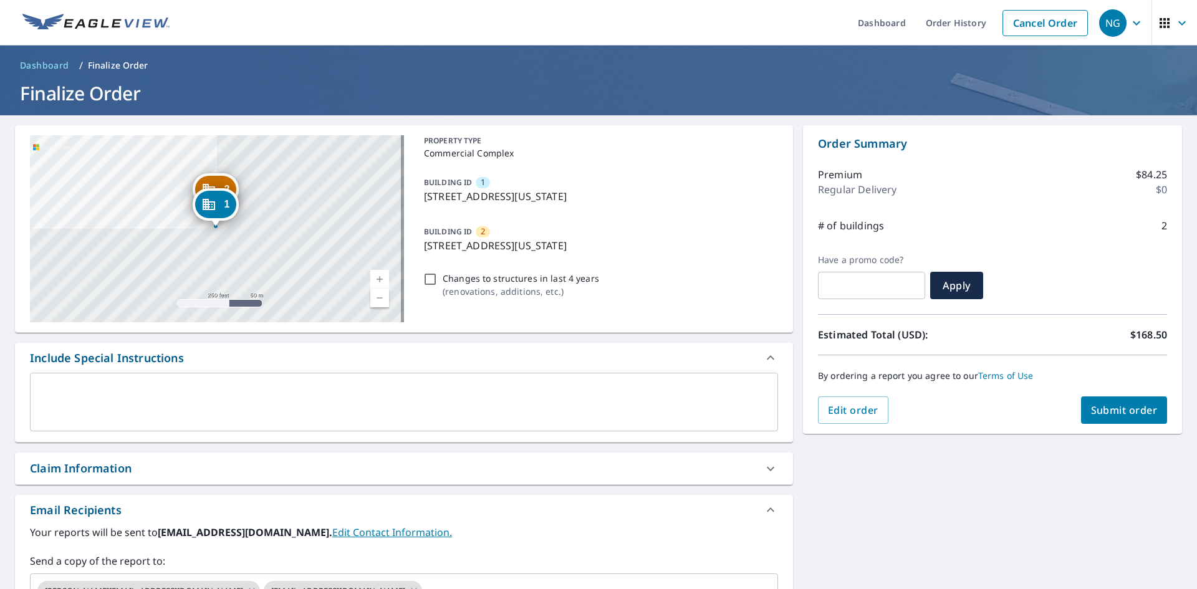
click at [1113, 403] on span "Submit order" at bounding box center [1124, 410] width 67 height 14
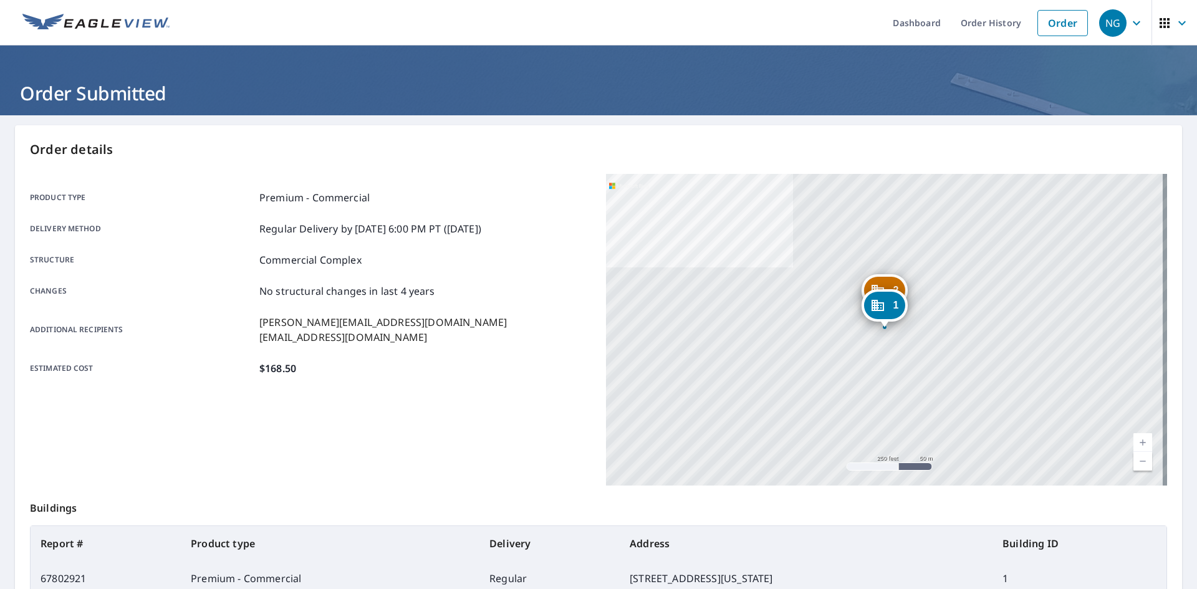
click at [411, 198] on div "Product type Premium - Commercial" at bounding box center [310, 197] width 561 height 15
